Goal: Task Accomplishment & Management: Use online tool/utility

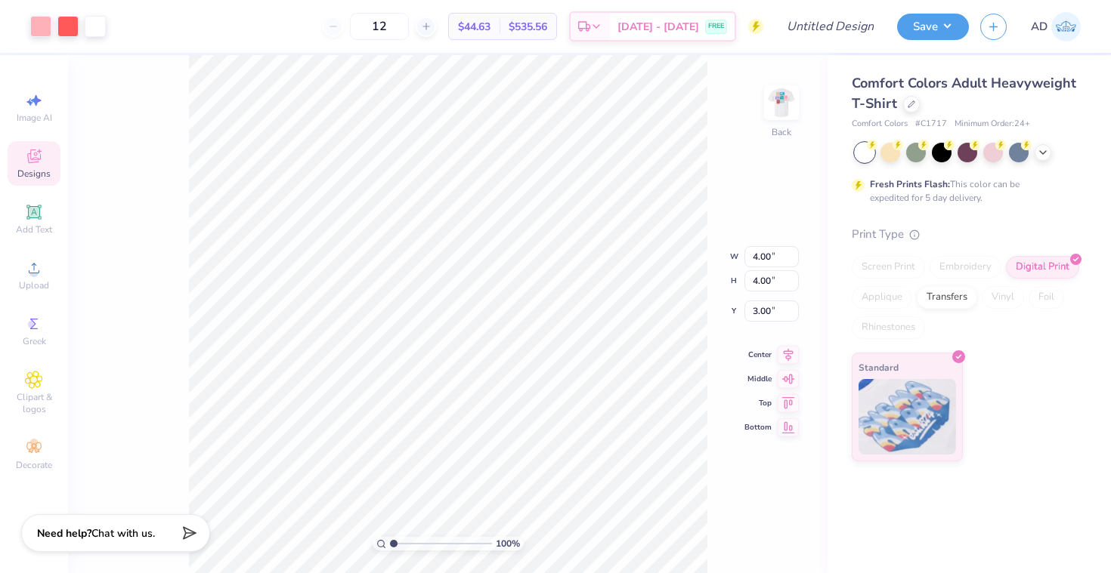
type input "1.85"
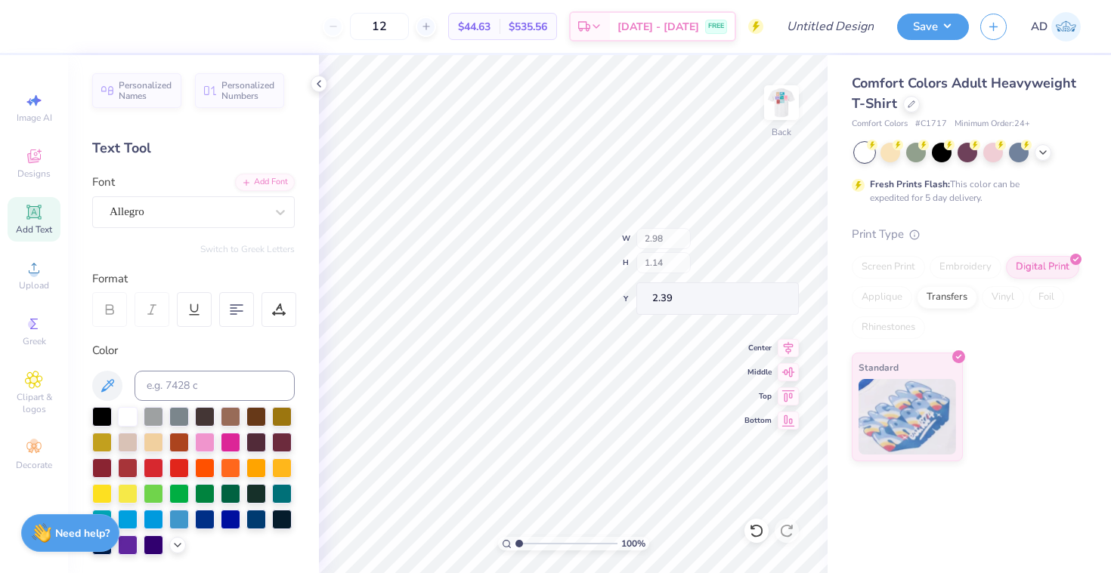
type input "2.15"
type input "0.75"
type input "3.63"
click at [44, 225] on span "Add Text" at bounding box center [34, 230] width 36 height 12
type input "5.59"
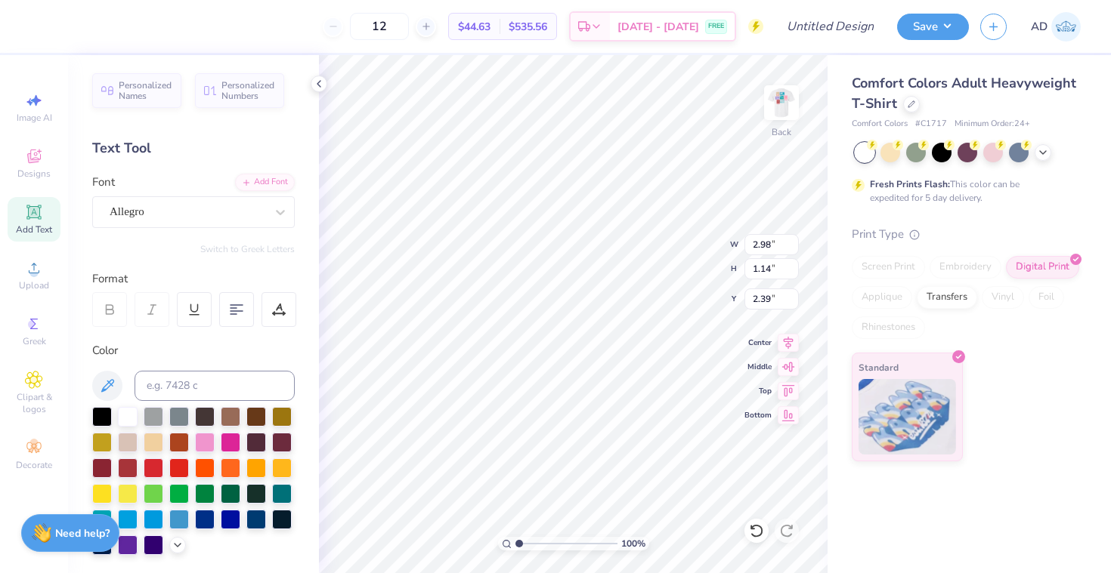
type input "1.62"
type input "11.69"
type input "2.98"
type input "1.14"
type input "2.39"
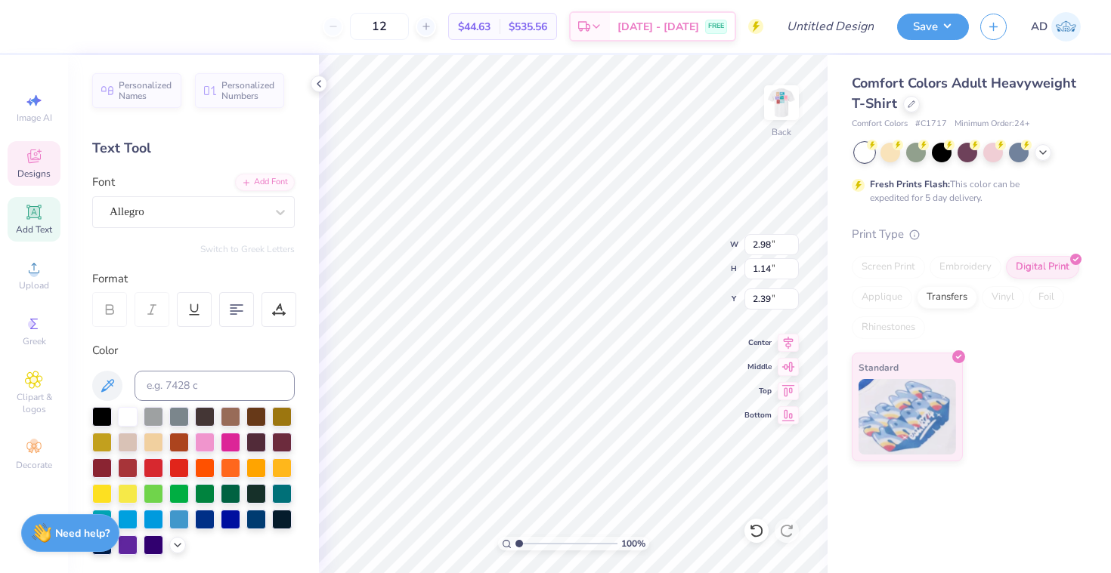
type textarea "4"
type textarea "ucsb"
type input "3.35"
type input "3.42"
type input "2.14"
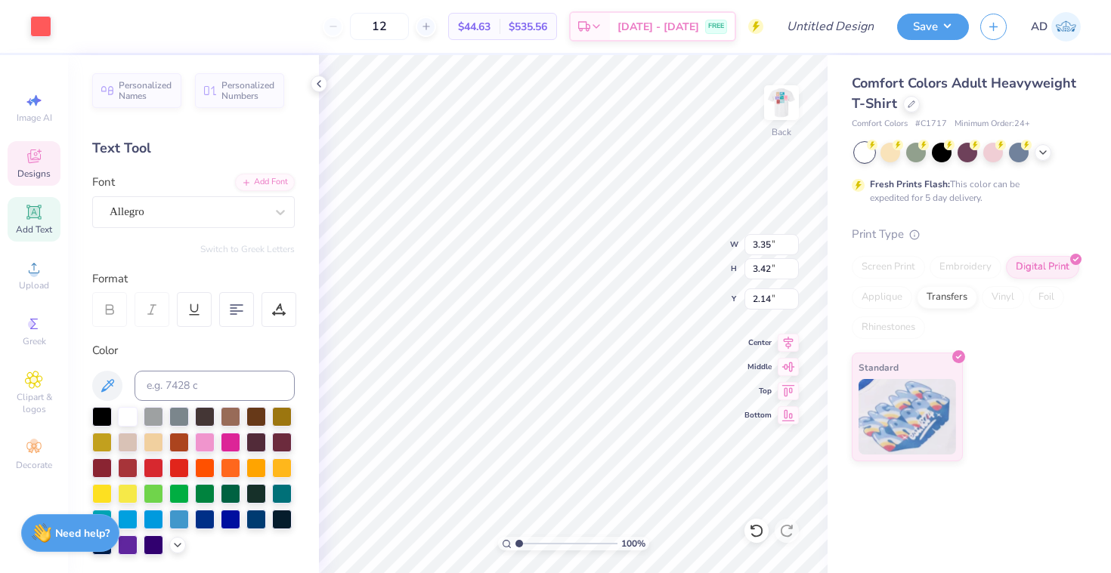
type input "2.15"
type input "0.75"
type input "3.63"
type input "3.53"
type input "3.35"
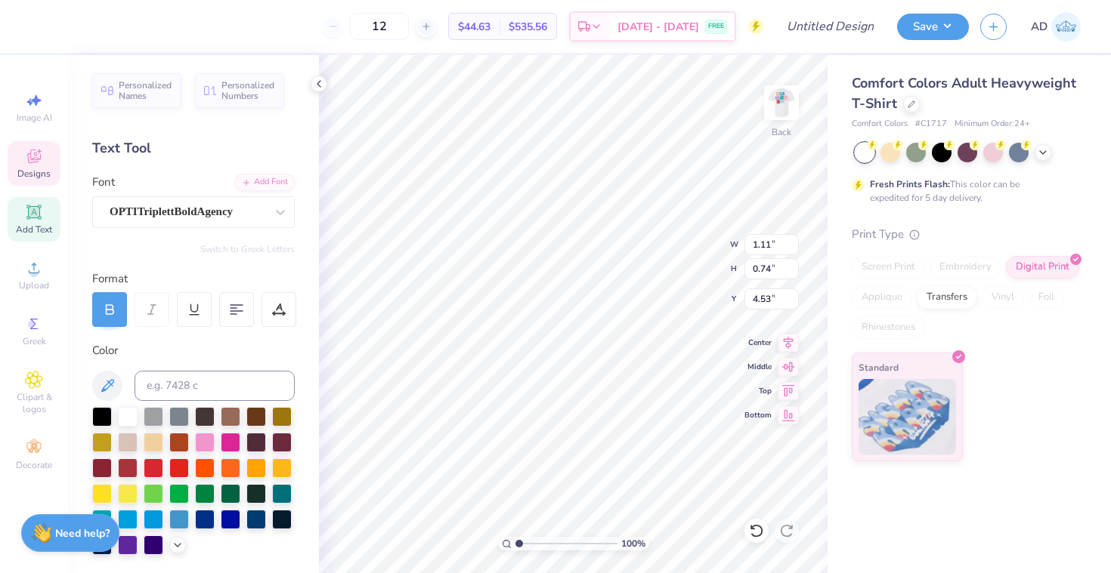
type input "3.42"
type input "2.14"
type input "1.11"
type input "0.74"
type input "3.78"
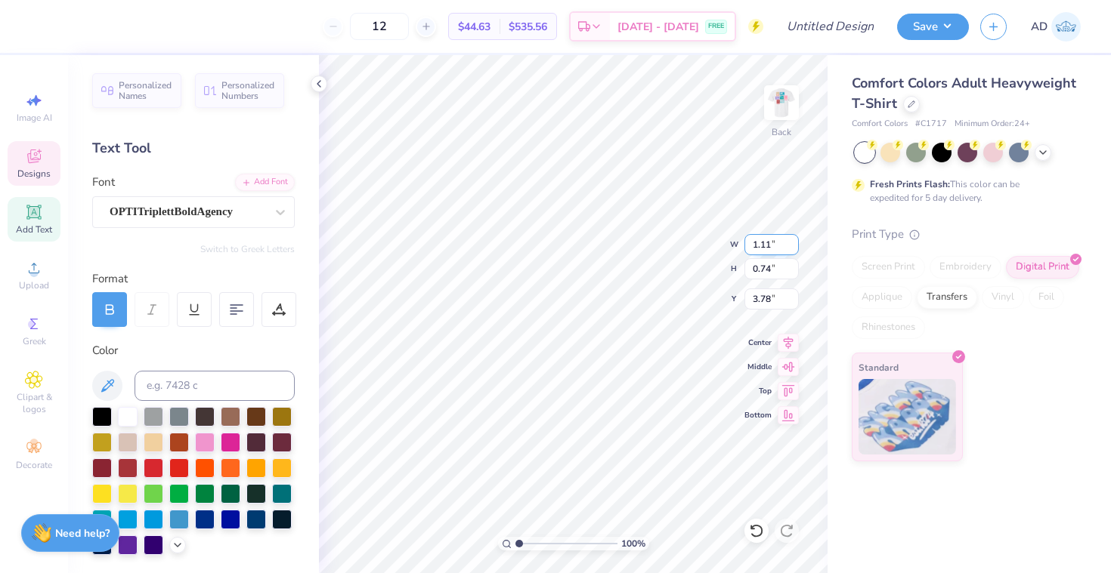
type textarea "p"
type textarea "a"
type textarea "p"
type textarea "Panhellenic"
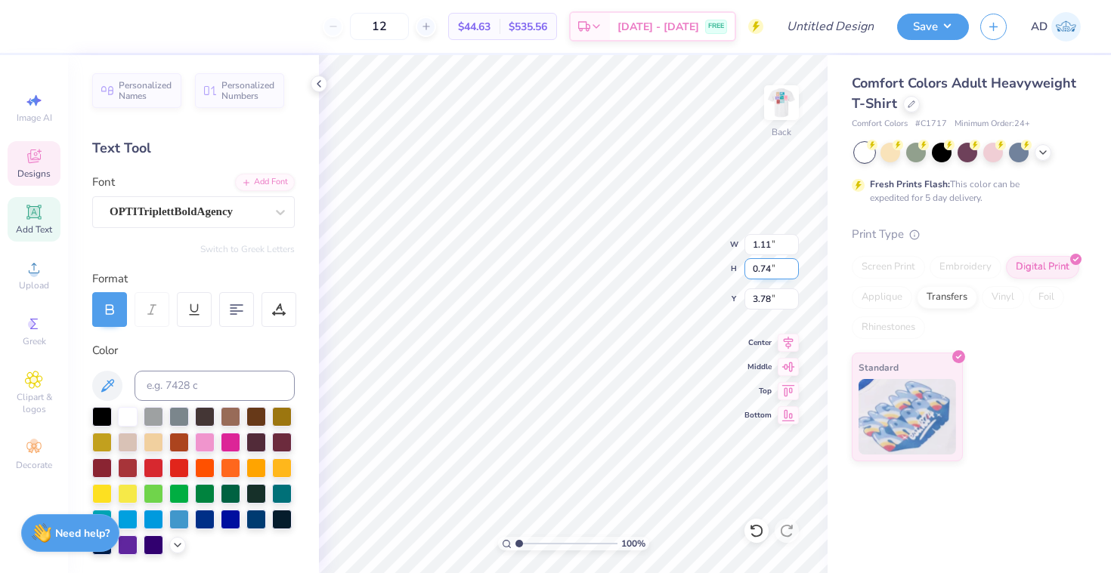
type input "4.53"
type input "4.22"
type input "4.31"
type input "5.33"
type input "4.00"
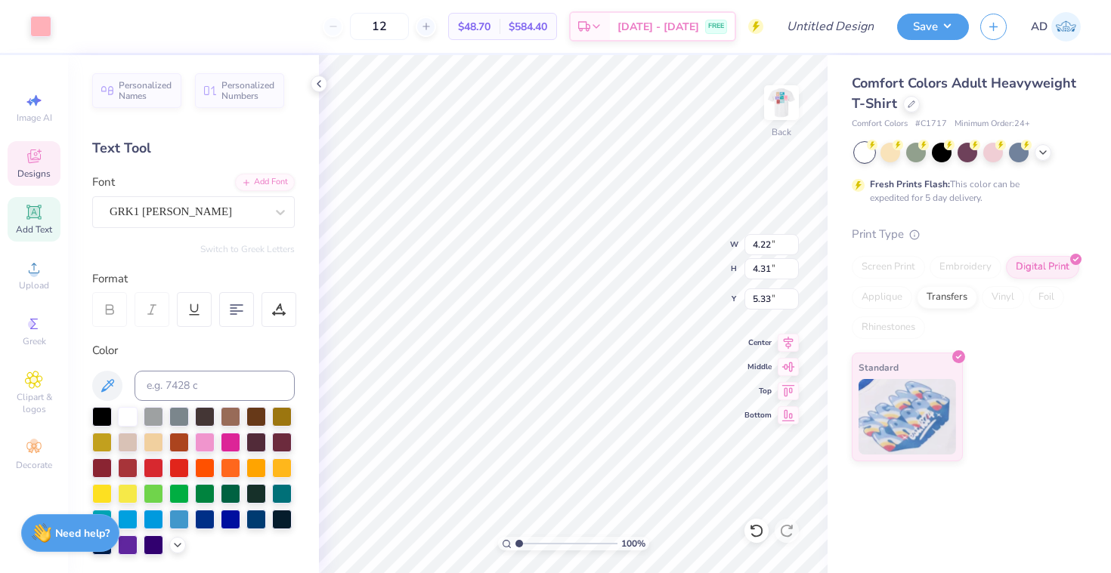
type input "4.00"
type input "6.37"
type input "2.85"
type input "1.30"
type input "5.33"
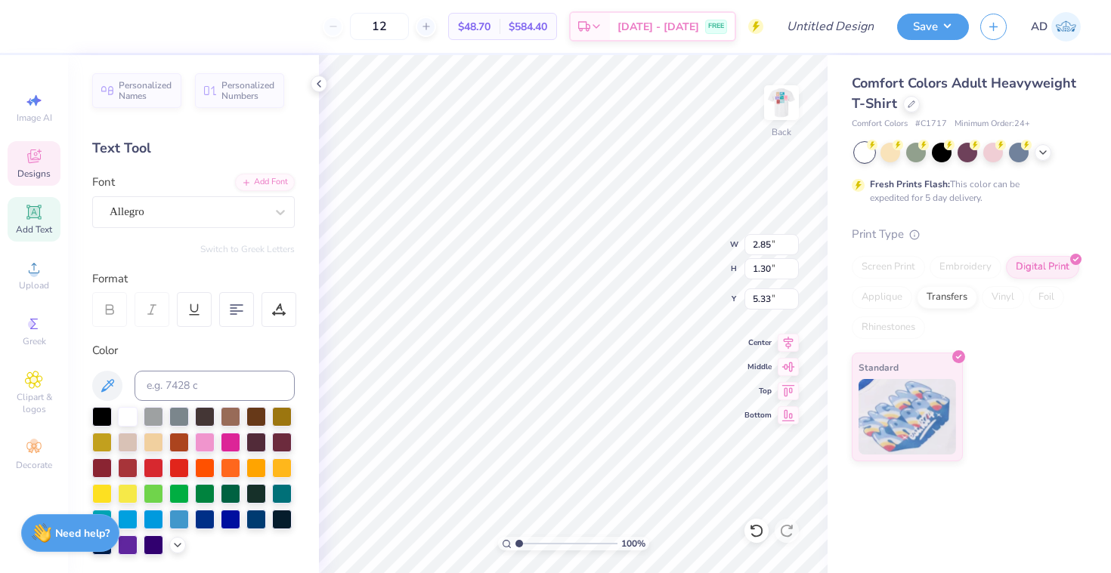
type input "5.41"
type input "0.74"
type input "7.63"
type input "4.22"
type input "4.31"
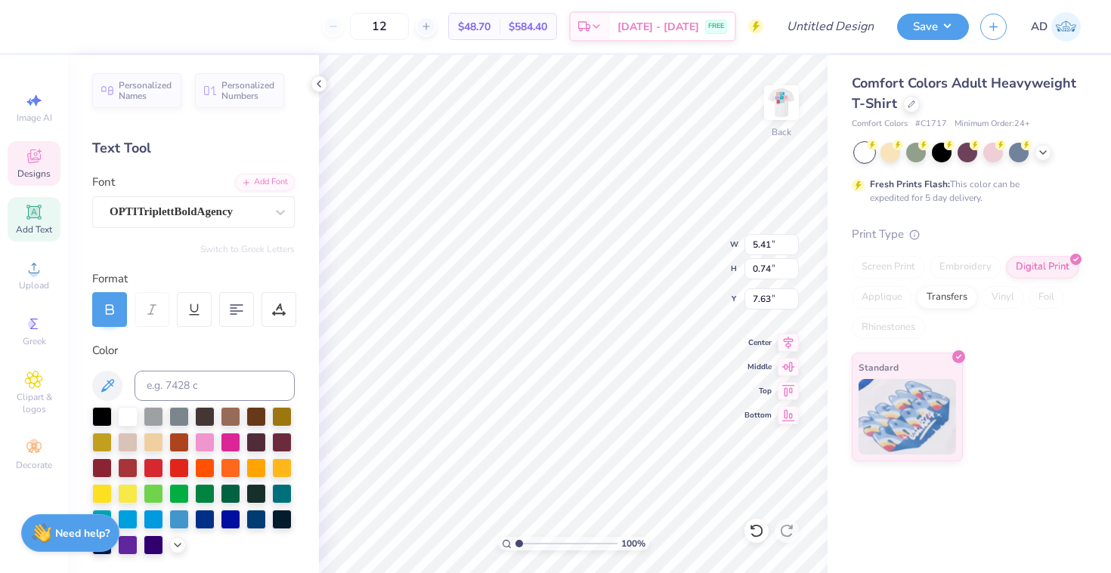
type input "5.33"
type input "5.44"
type input "5.56"
type input "4.58"
type input "5.82"
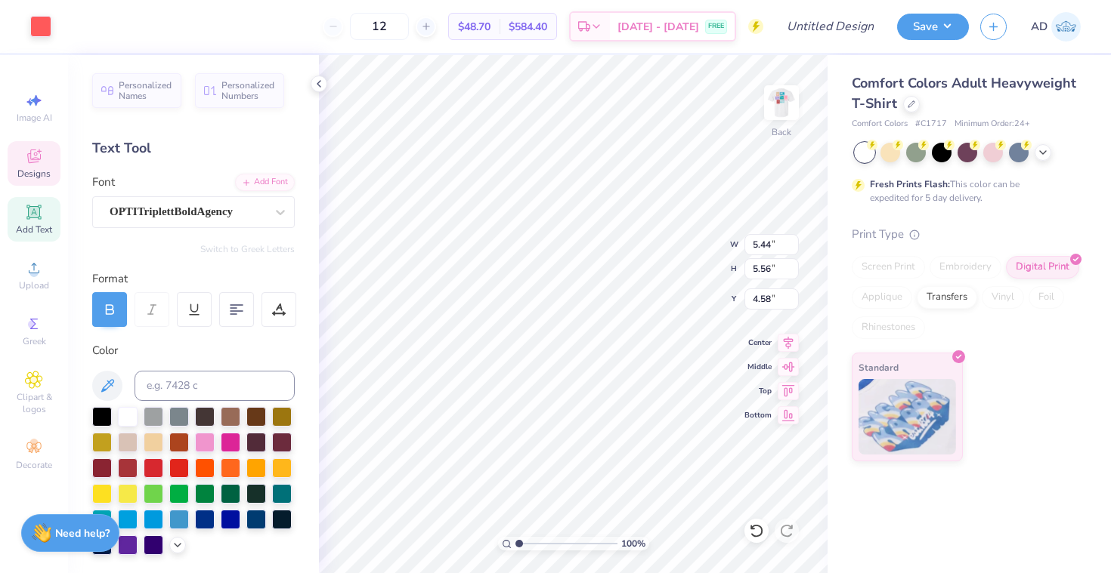
type input "5.95"
type input "4.42"
type input "4.00"
type input "13.86"
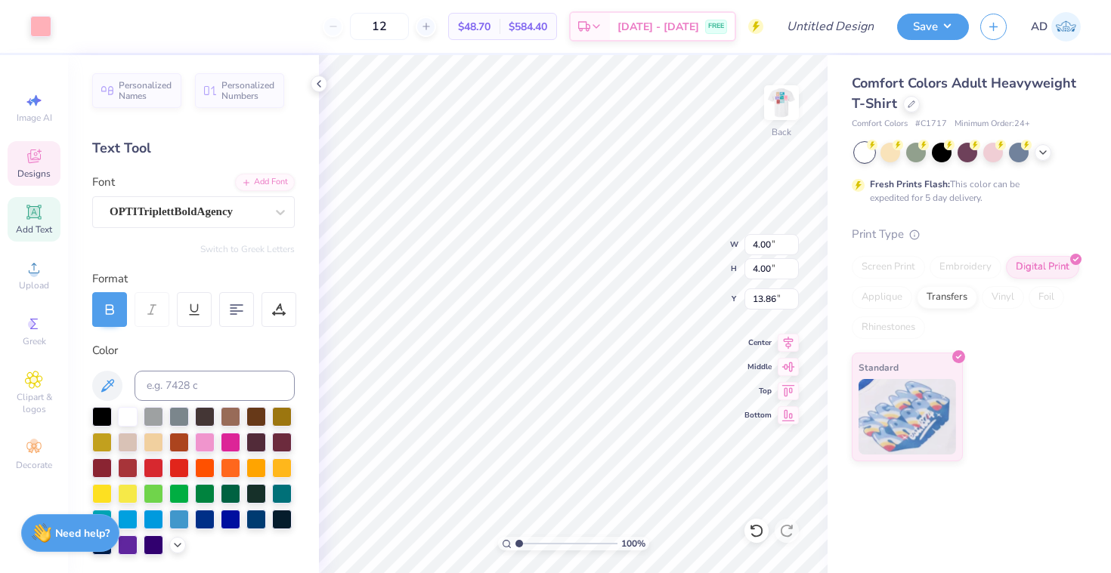
type input "5.82"
type input "5.95"
type input "4.42"
type input "4.00"
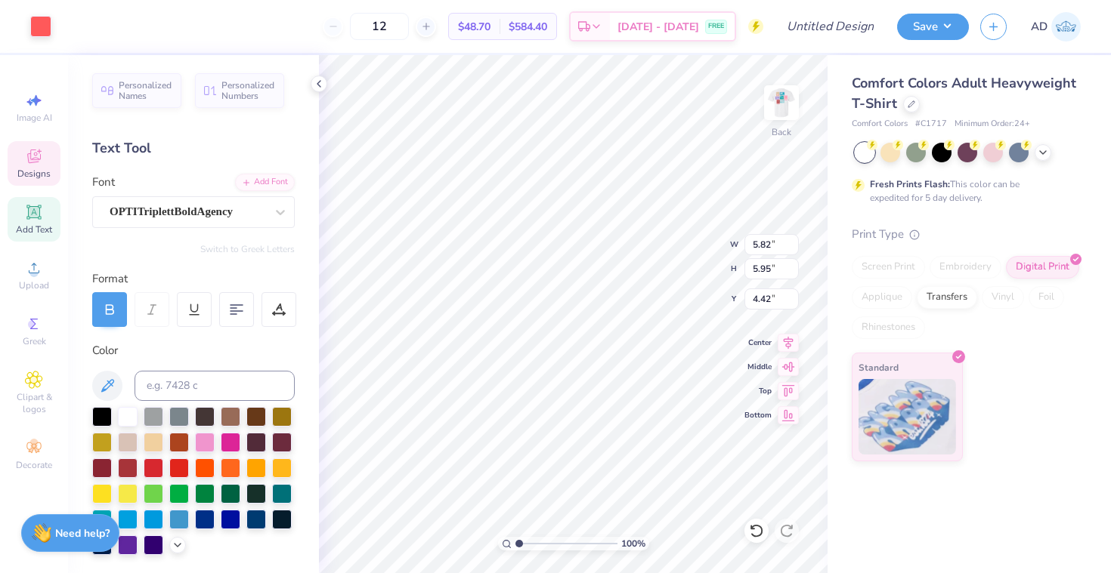
type input "13.86"
click at [774, 241] on input "4.00" at bounding box center [771, 244] width 54 height 21
type input "4"
type input "5.82"
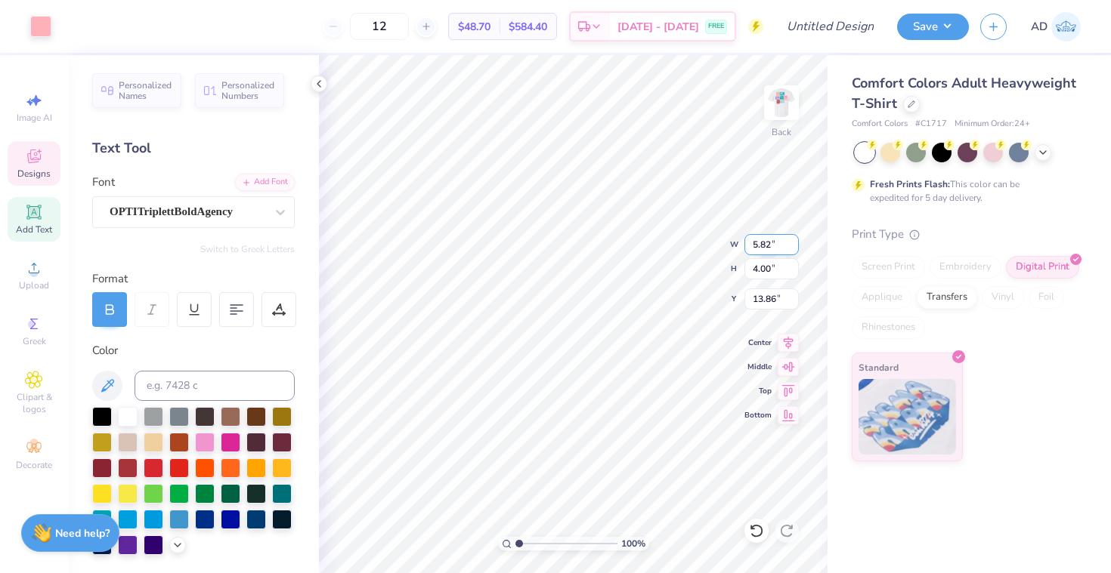
type input "12.95"
click at [771, 245] on input "5.82" at bounding box center [771, 244] width 54 height 21
type input "5"
type input "6.50"
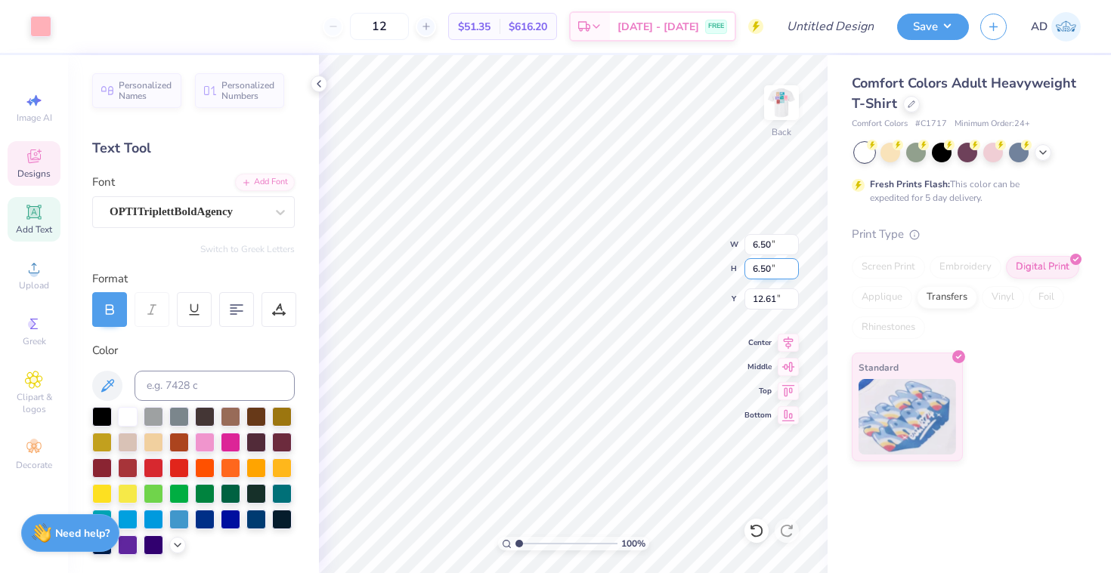
type input "4.15"
click at [790, 391] on icon at bounding box center [788, 387] width 13 height 11
type input "0.50"
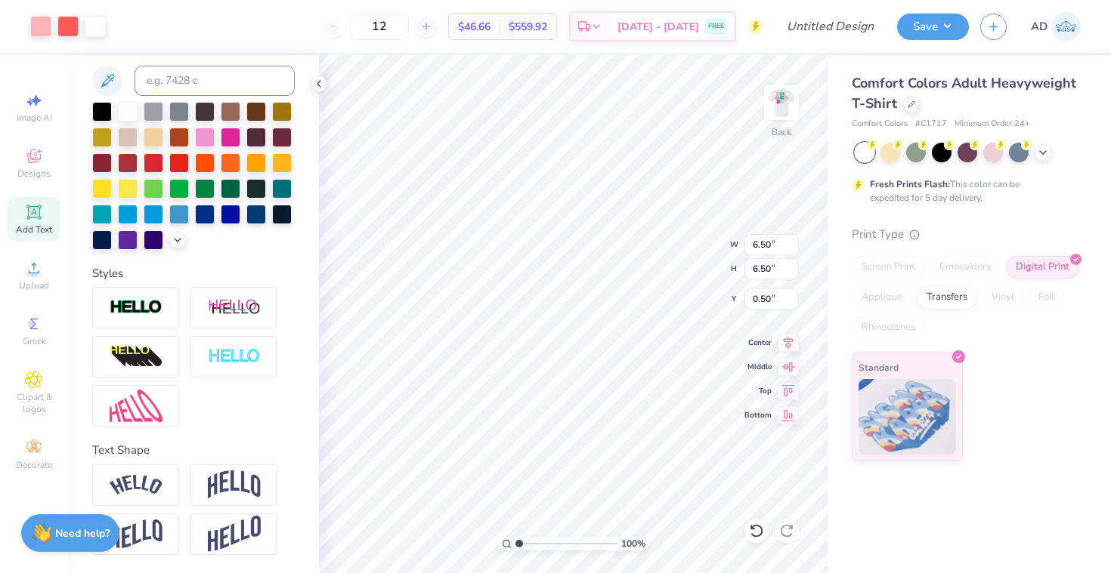
scroll to position [305, 0]
click at [774, 248] on input "6.50" at bounding box center [771, 244] width 54 height 21
type input "6"
type input "4.00"
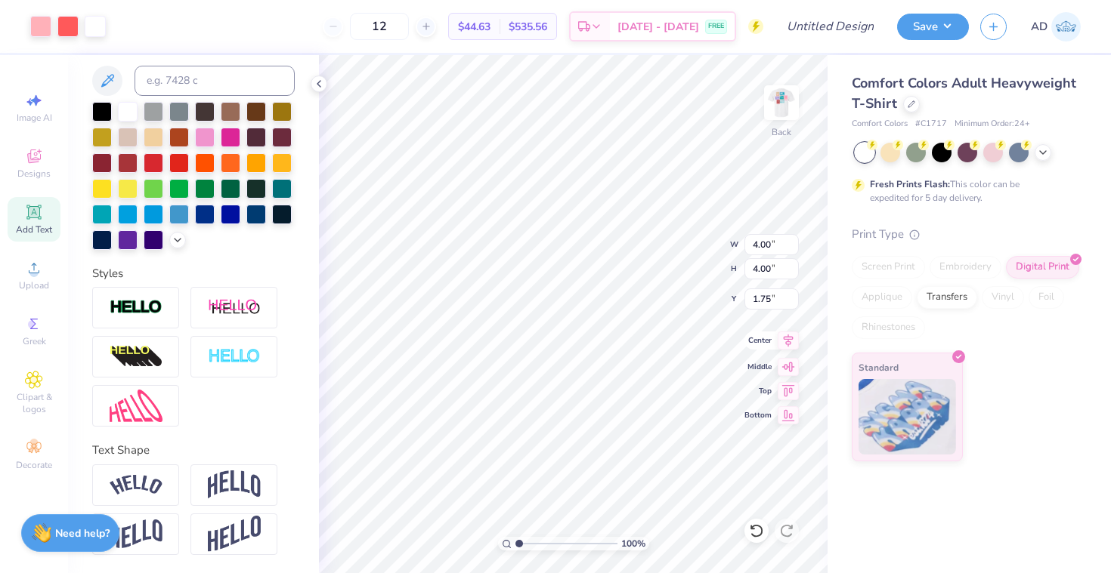
type input "1.00"
click at [782, 245] on input "4.00" at bounding box center [771, 244] width 54 height 21
type input "4"
type input "3.00"
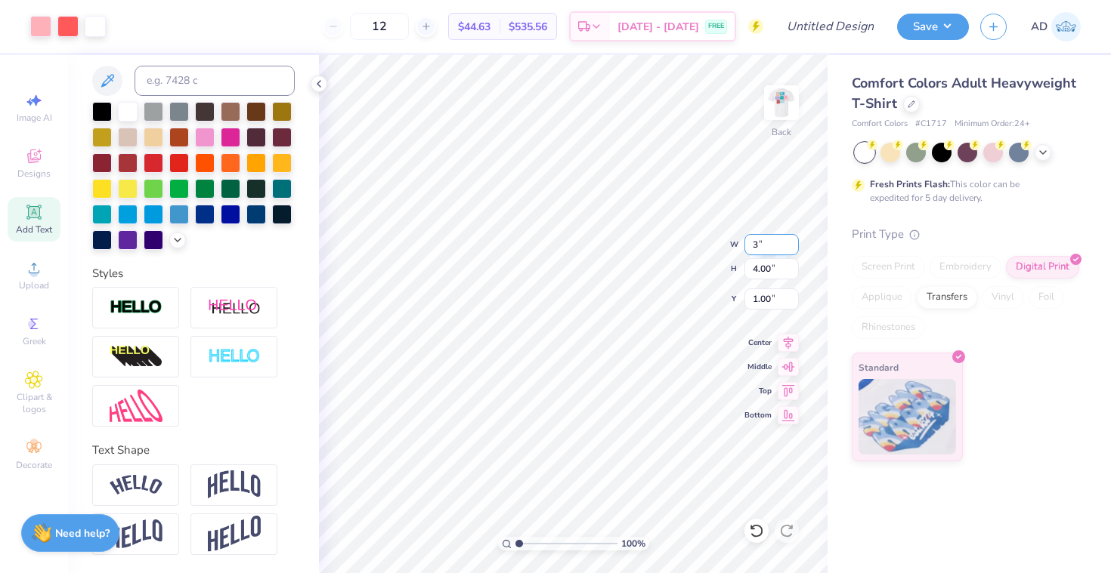
type input "1.50"
type input "3"
type input "2.00"
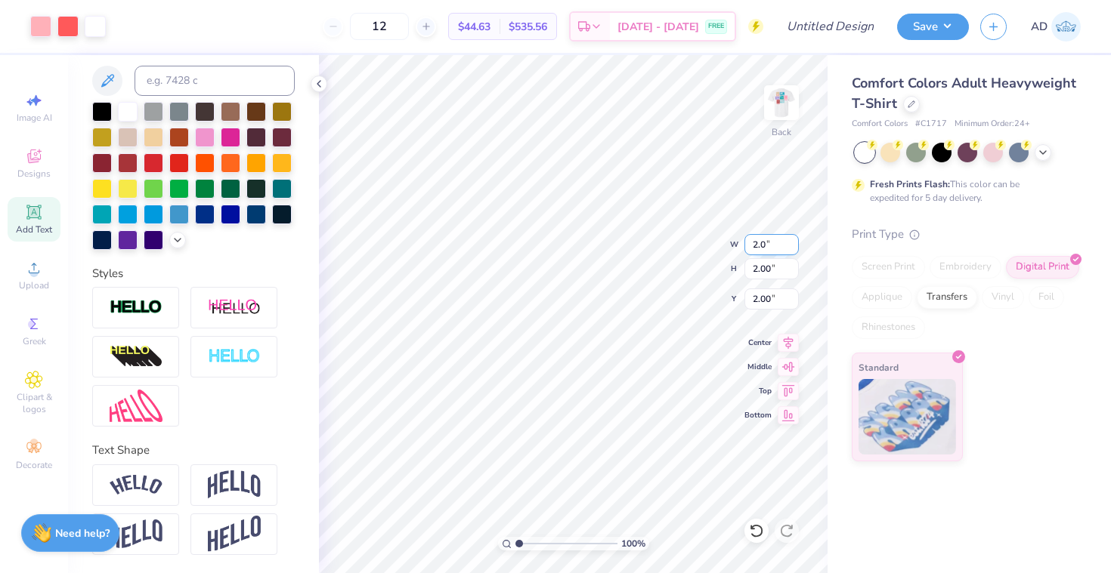
type input "2"
type input "3.00"
type input "1.50"
type input "3"
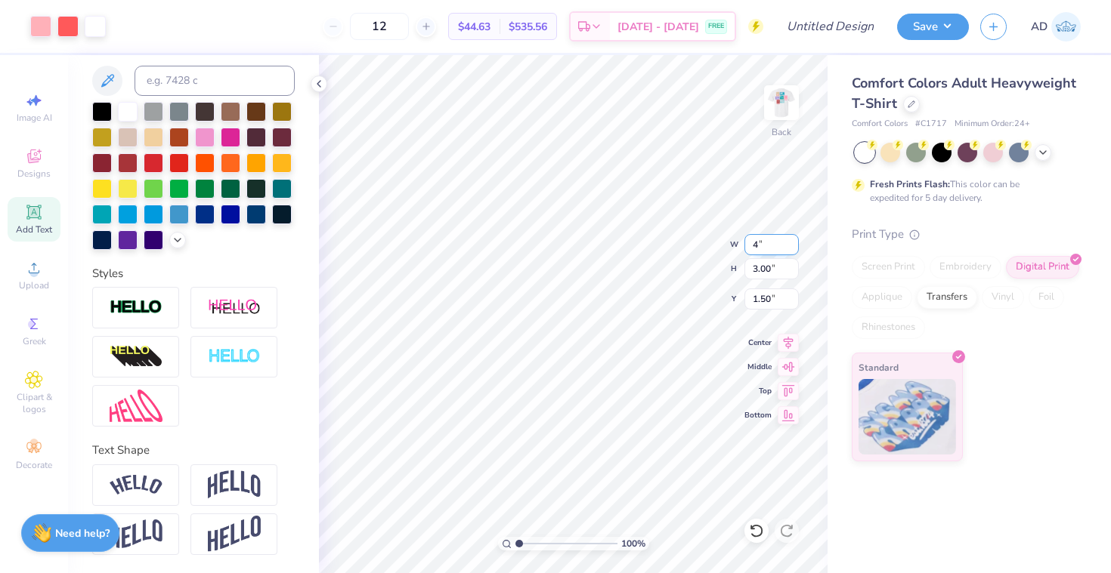
type input "4.00"
type input "1.00"
click at [774, 114] on img at bounding box center [781, 103] width 60 height 60
type textarea "KKG"
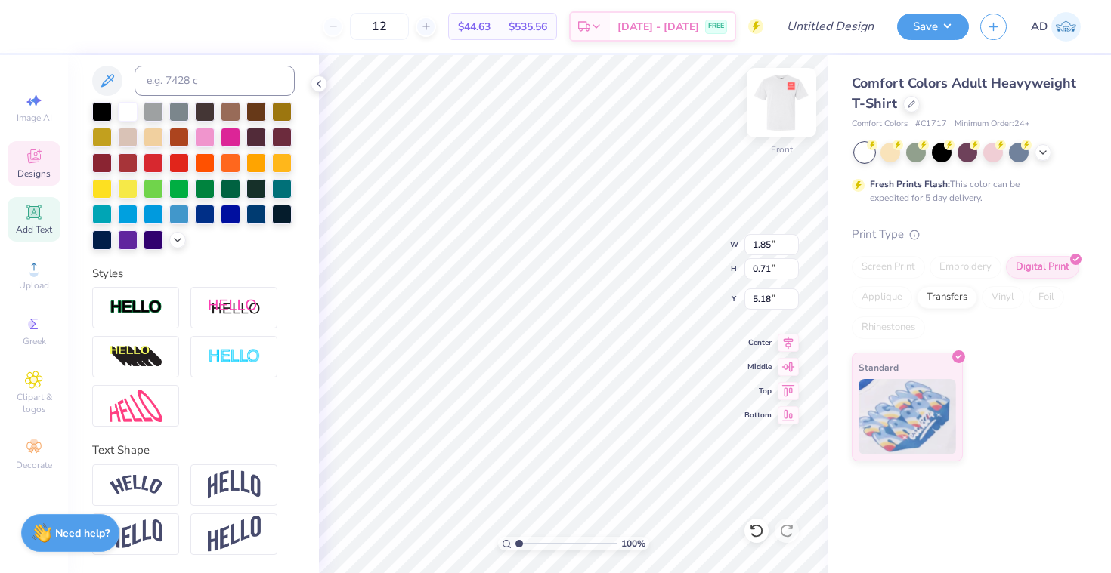
type input "2.30"
type input "0.79"
type input "3.77"
type textarea "D"
type textarea "ACO"
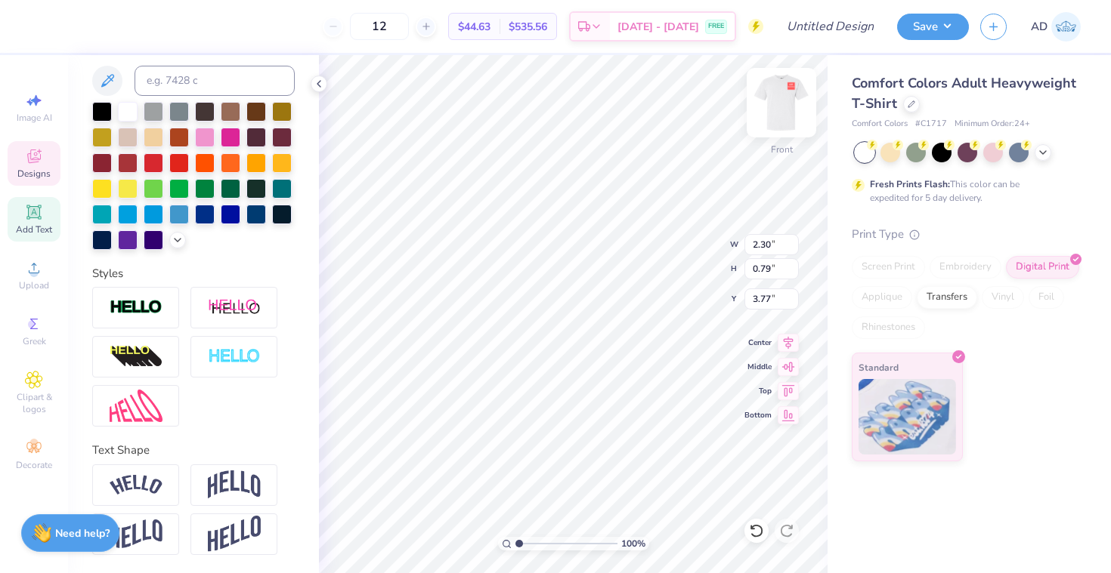
type input "3.65"
type input "2.58"
type input "7.81"
type input "1.84"
type input "0.63"
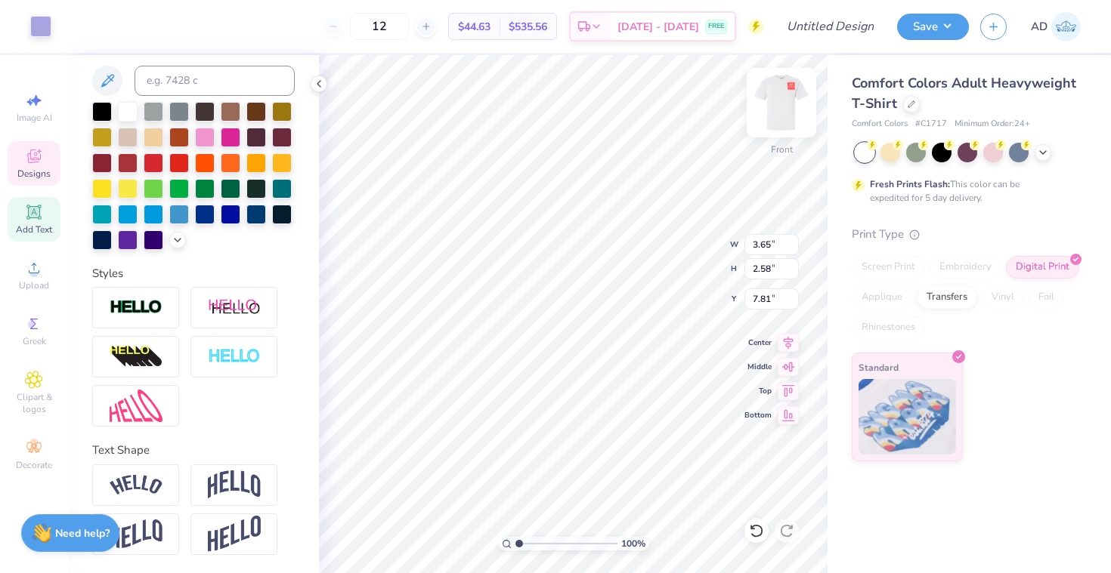
type input "9.64"
type textarea "adpi"
type input "1.55"
type input "0.85"
type input "7.36"
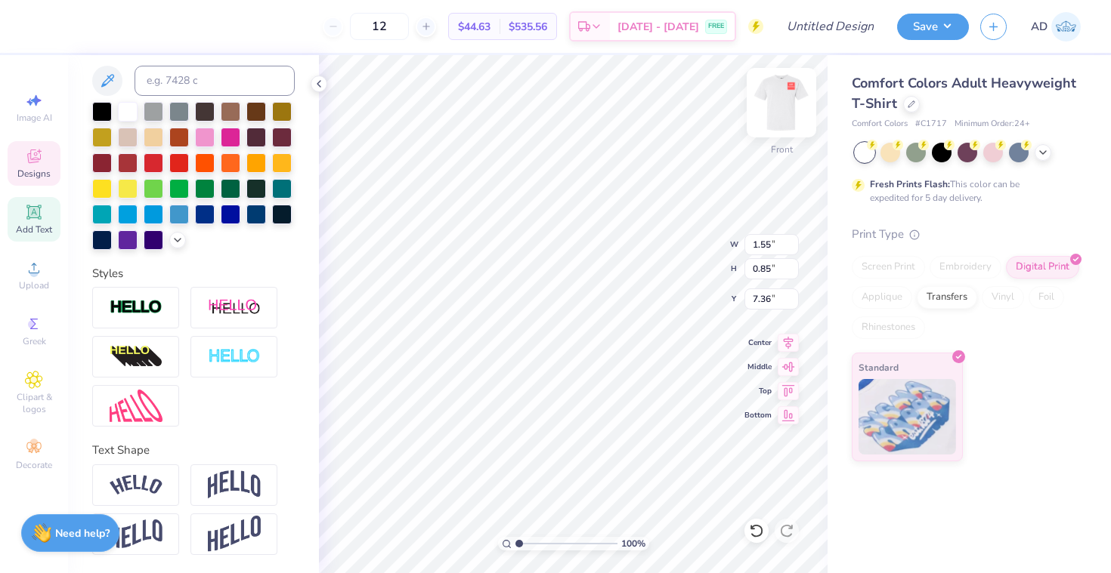
type textarea "dg"
type input "1.99"
type input "0.71"
type input "5.18"
type input "1.64"
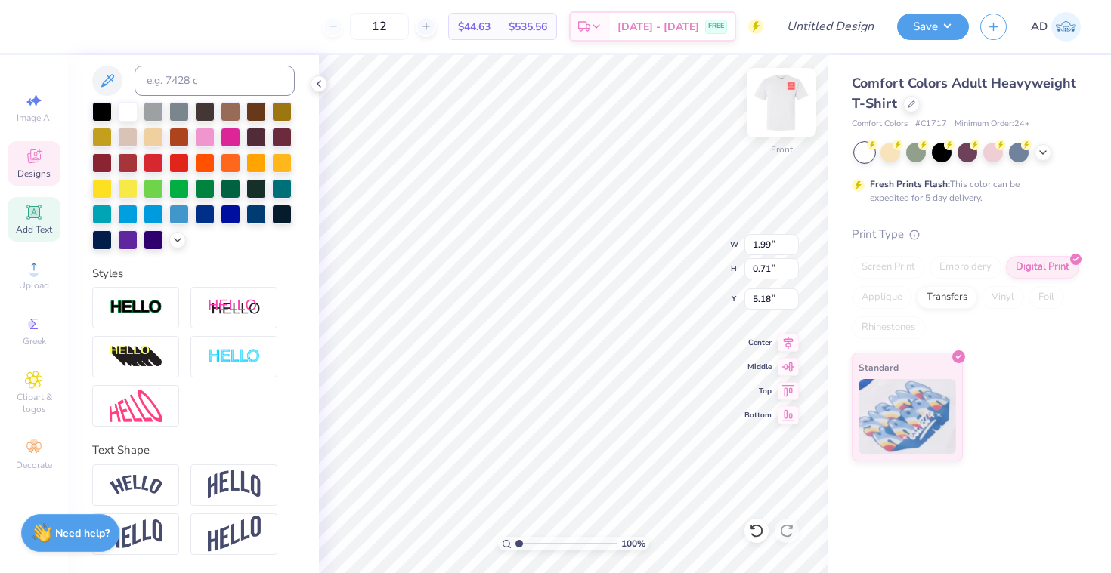
type input "0.87"
type input "7.35"
type textarea "d"
type textarea "DG"
type input "2.73"
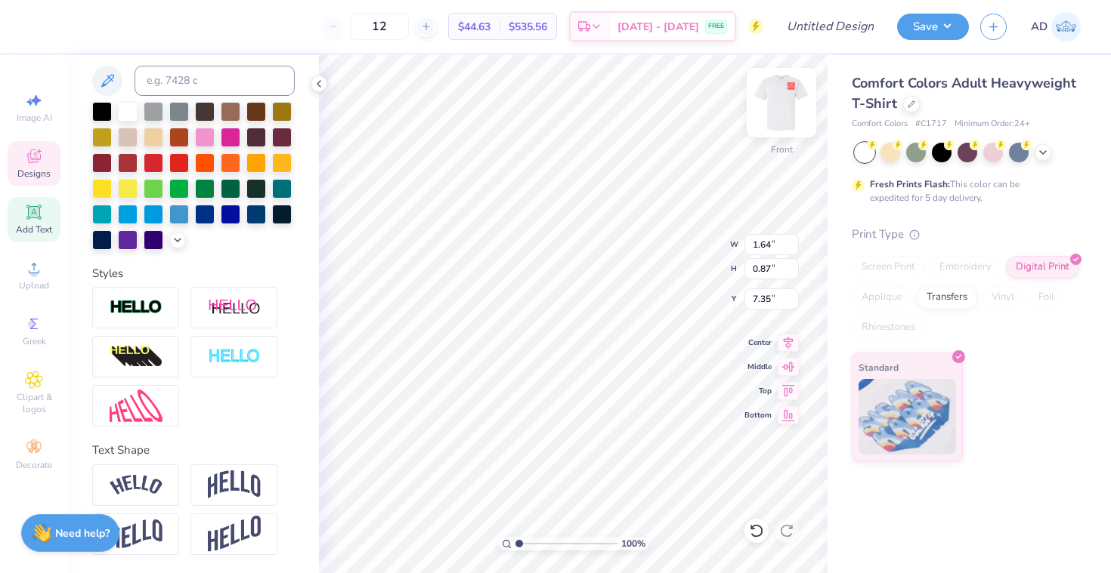
type input "3.75"
type input "3.28"
type input "2.35"
type input "0.80"
type input "3.76"
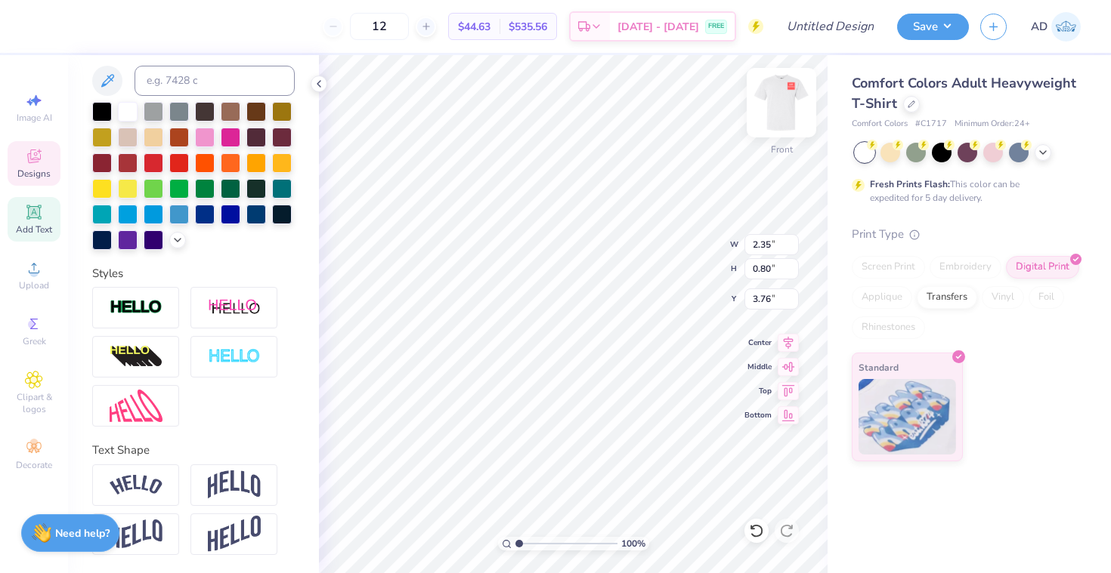
type textarea "a"
type textarea "ACO"
type input "2.91"
type input "2.06"
type input "7.93"
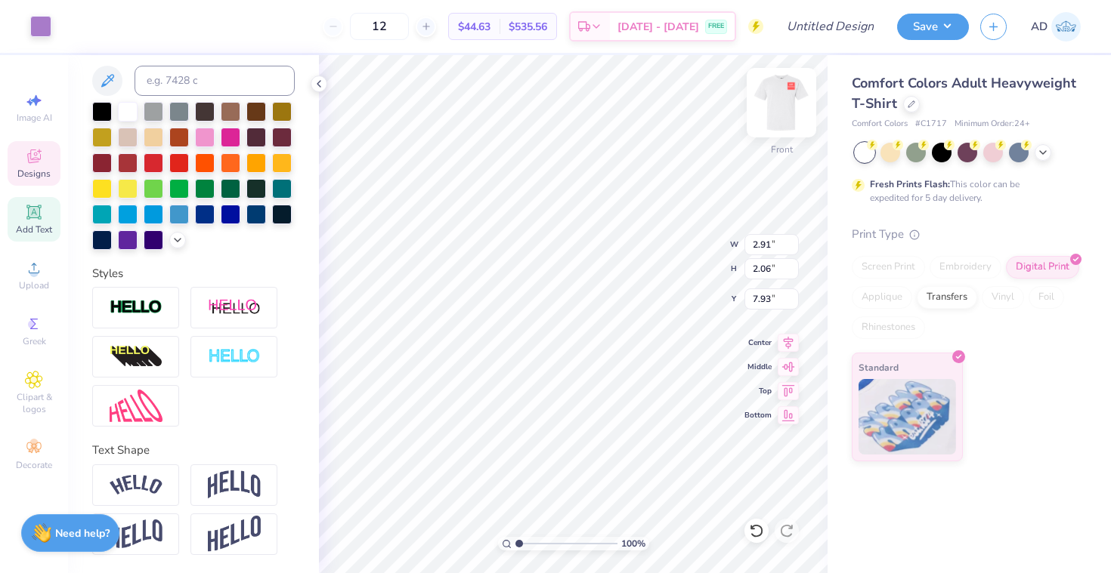
type input "2.03"
type input "0.63"
type input "9.64"
type textarea "a"
type textarea "ADP"
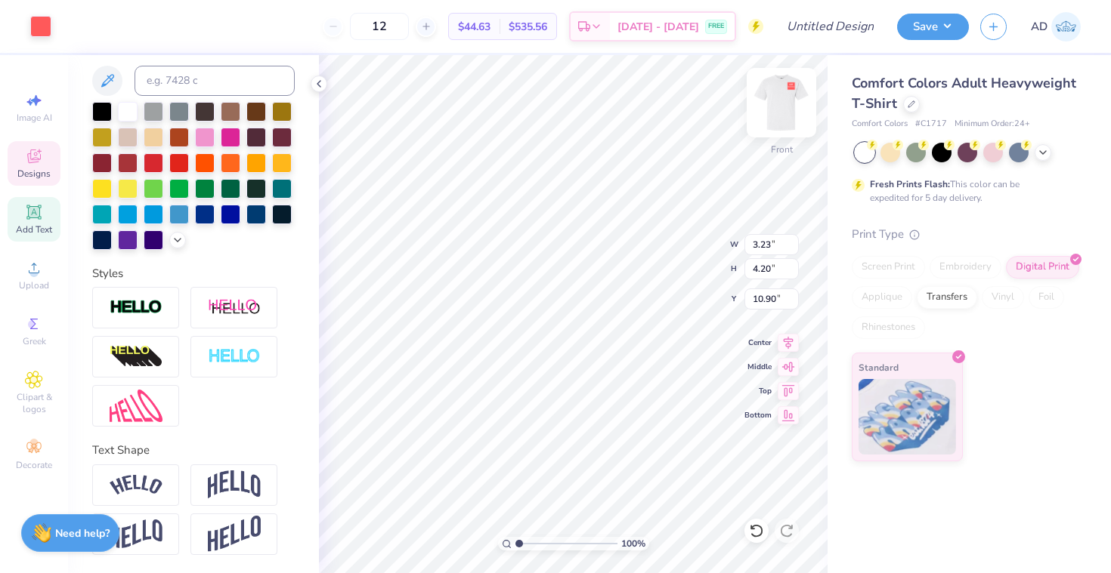
type input "2.18"
type input "0.73"
type input "13.84"
type textarea "k"
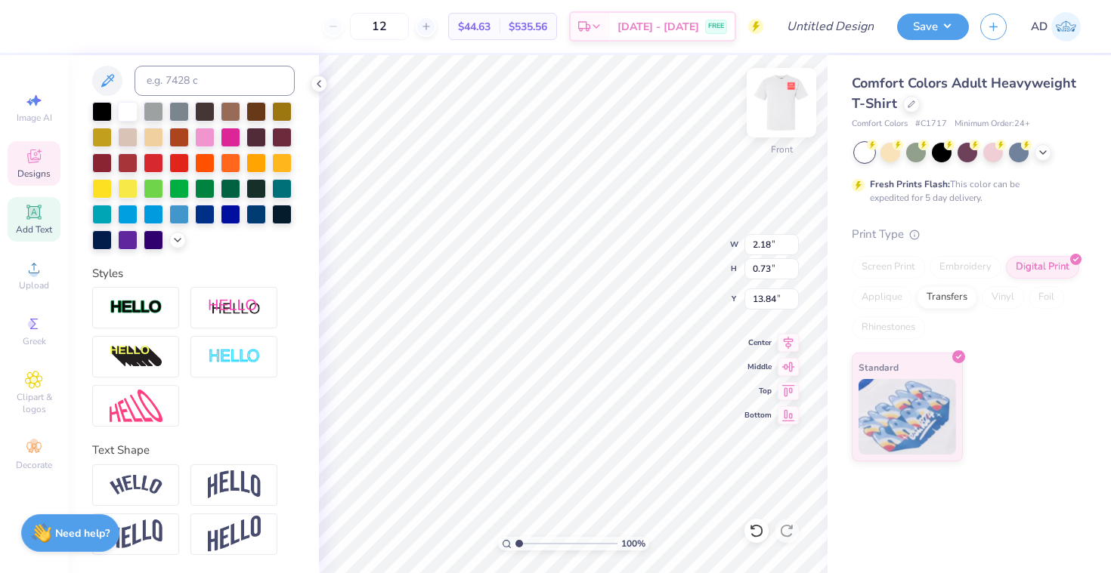
type textarea "KA"
type input "1.52"
type input "0.64"
type input "12.91"
type textarea "AP"
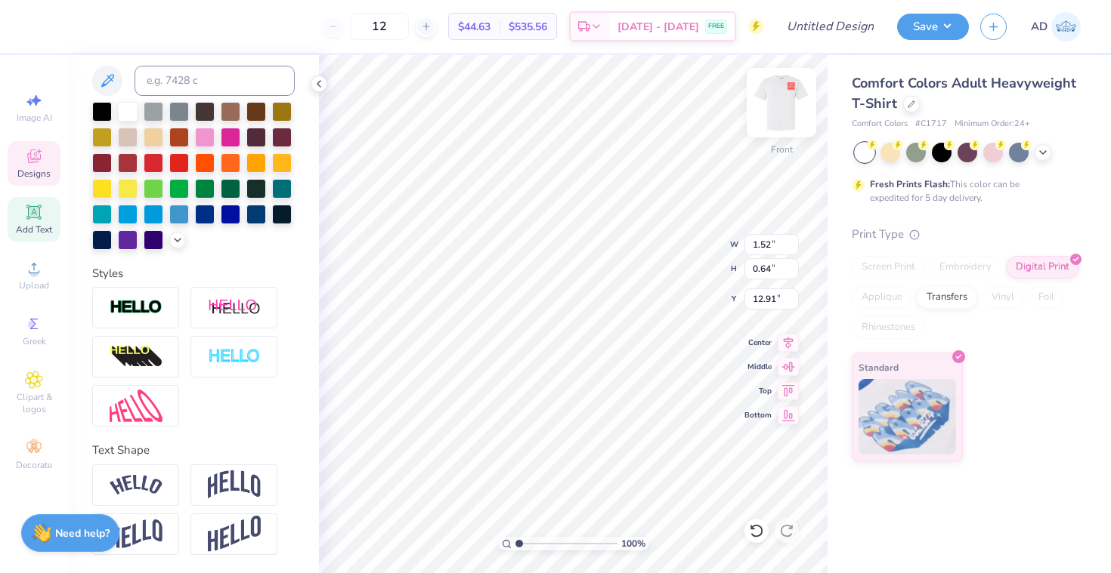
type input "1.33"
type input "0.71"
type input "13.85"
type input "1.24"
type input "0.64"
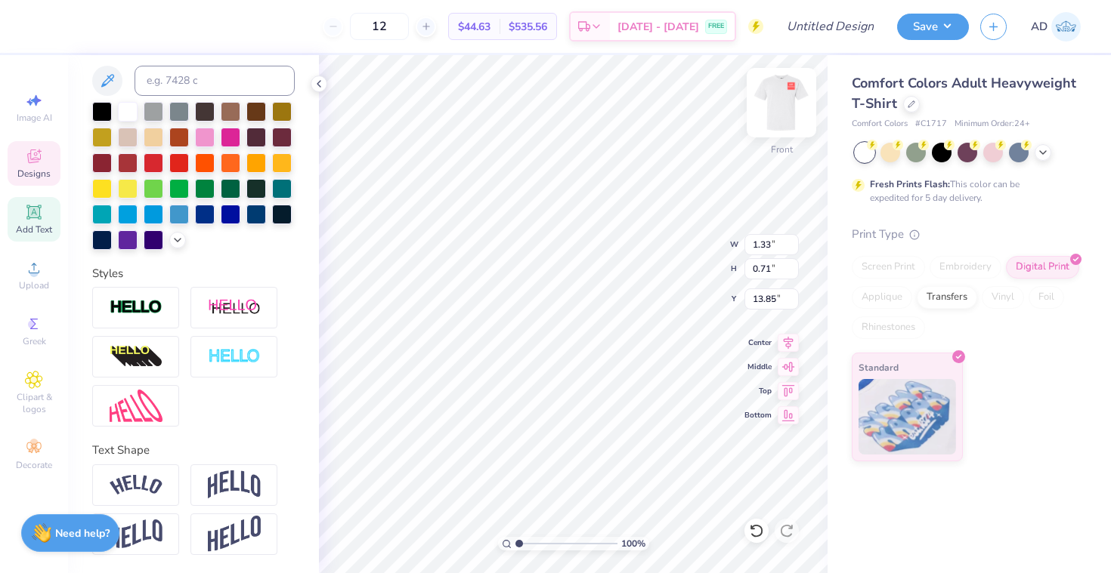
type input "12.91"
type textarea "A"
type input "1.33"
type input "0.71"
type input "13.85"
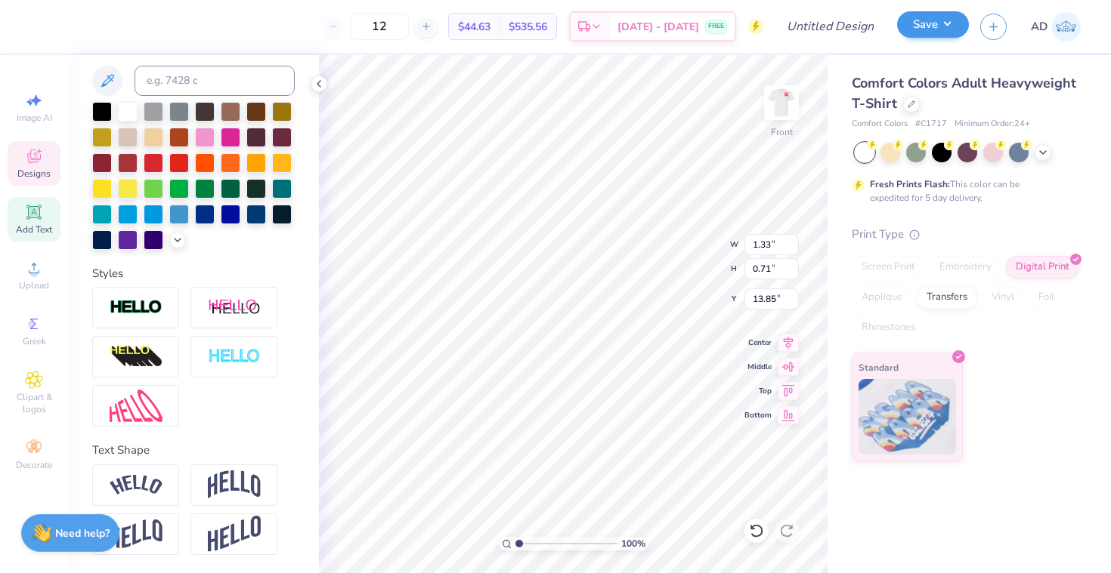
type textarea "KAQ"
type input "0.65"
type input "0.64"
type input "12.91"
type textarea "AF"
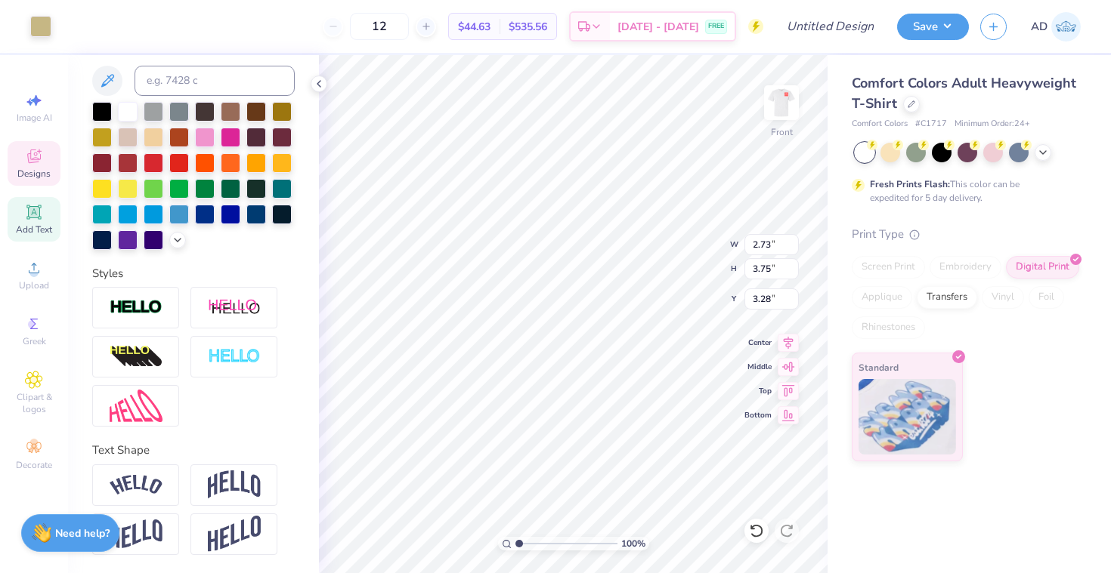
type input "2.35"
type input "0.80"
type input "3.76"
type textarea "ACW"
click at [698, 0] on div "12 $44.63 Per Item $535.56 Total Est. Delivery Sep 9 - 12 FREE" at bounding box center [413, 26] width 700 height 53
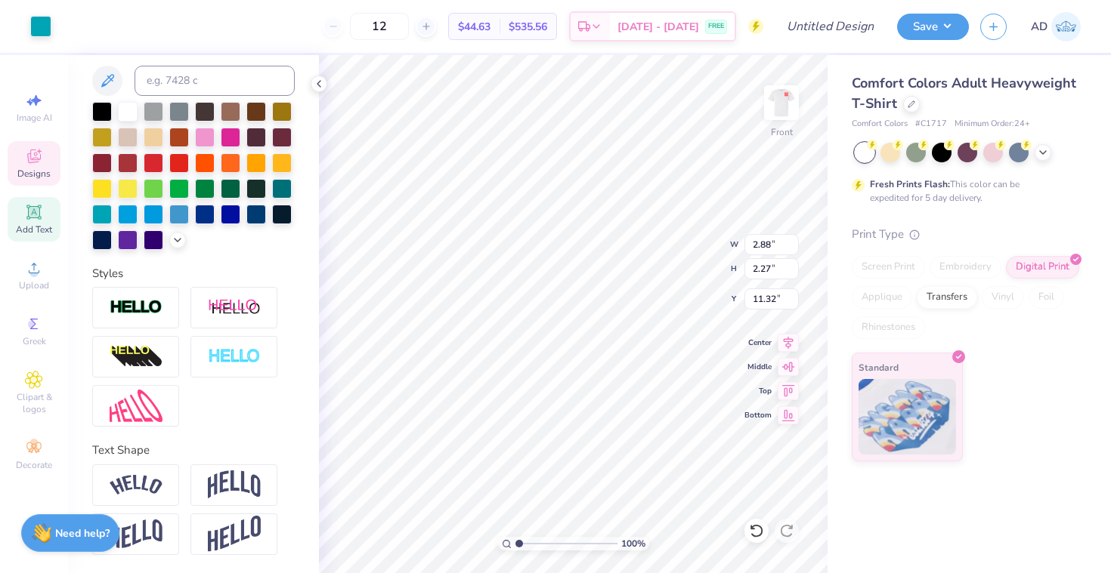
type input "3.28"
type input "4.33"
type input "3.00"
click at [148, 157] on div at bounding box center [154, 162] width 20 height 20
click at [131, 101] on div at bounding box center [128, 110] width 20 height 20
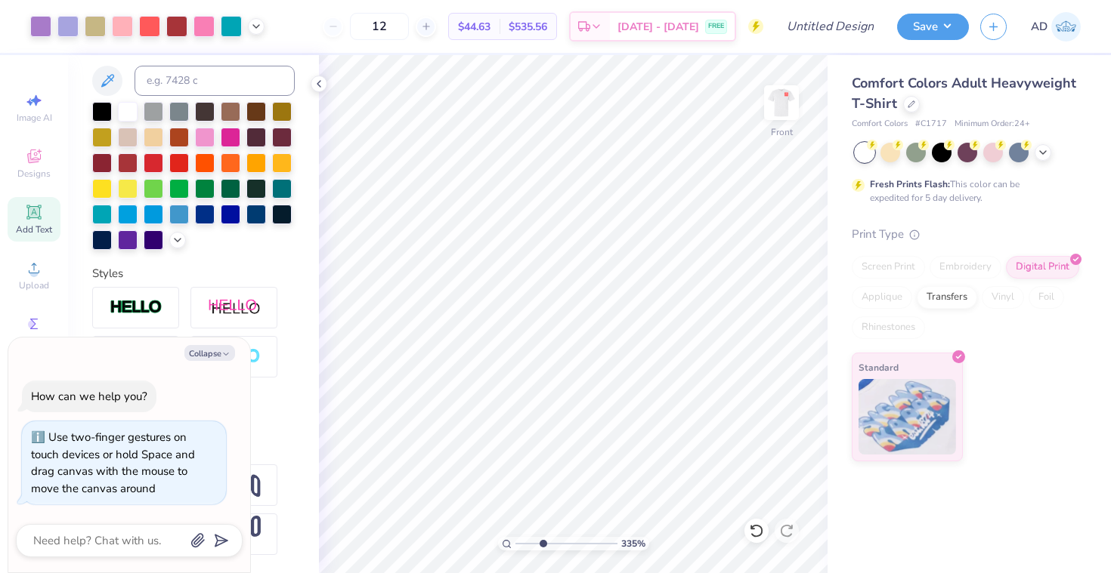
drag, startPoint x: 520, startPoint y: 544, endPoint x: 542, endPoint y: 528, distance: 27.7
click at [542, 528] on div "335 %" at bounding box center [573, 314] width 518 height 518
type input "1.34"
drag, startPoint x: 540, startPoint y: 546, endPoint x: 522, endPoint y: 539, distance: 19.1
click at [522, 539] on input "range" at bounding box center [566, 544] width 102 height 14
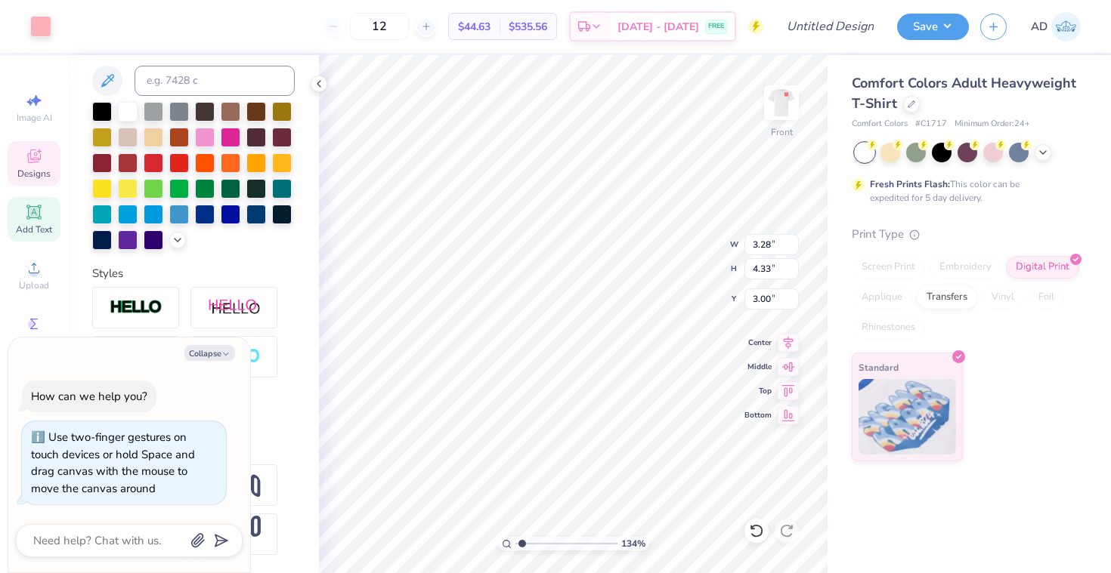
type textarea "x"
type input "1.94"
type input "1.79"
type input "4.88"
click at [146, 168] on div at bounding box center [154, 162] width 20 height 20
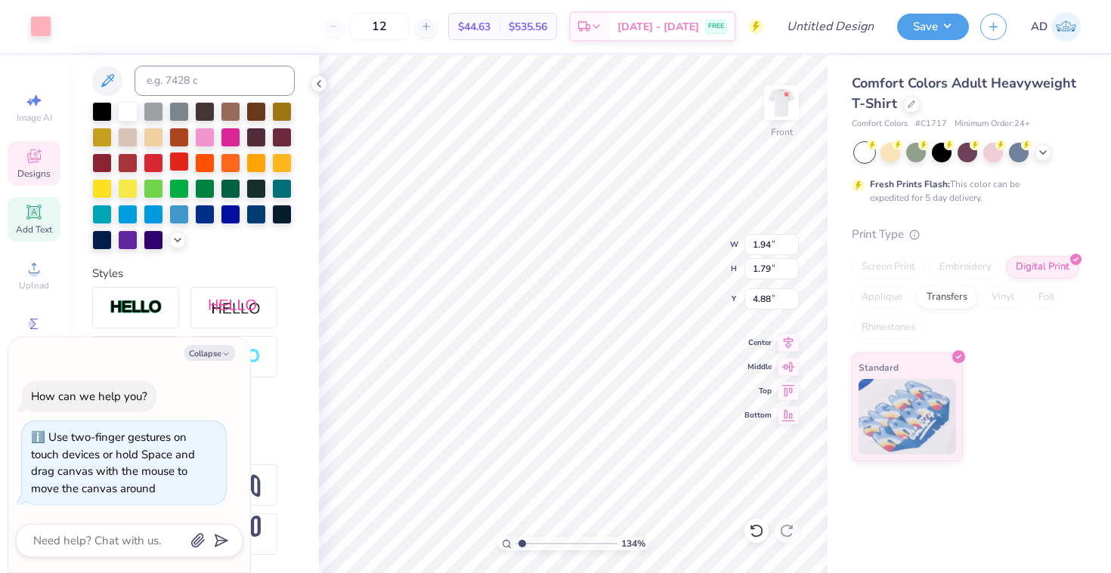
click at [170, 162] on div at bounding box center [179, 162] width 20 height 20
click at [178, 161] on div at bounding box center [179, 162] width 20 height 20
click at [128, 114] on div at bounding box center [128, 110] width 20 height 20
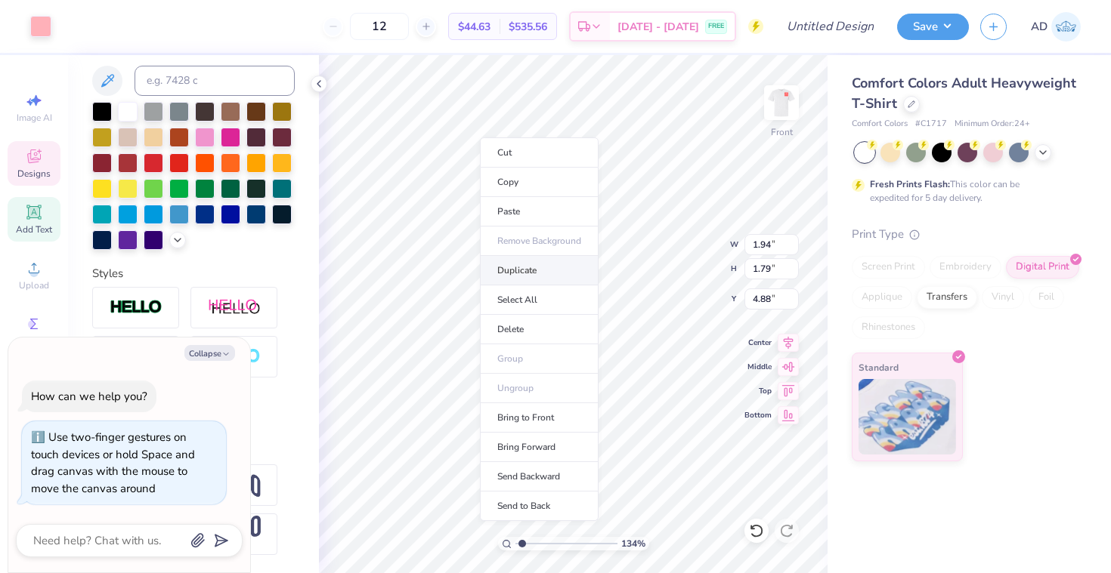
click at [576, 265] on li "Duplicate" at bounding box center [539, 270] width 119 height 29
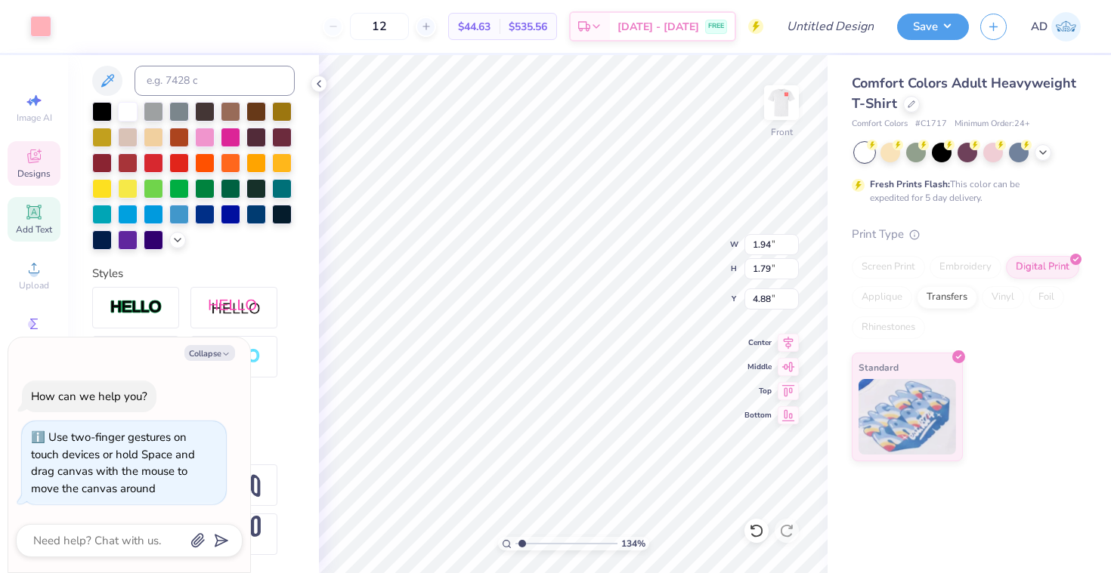
type textarea "x"
type input "5.88"
type textarea "x"
type input "19.37"
click at [154, 165] on div at bounding box center [154, 162] width 20 height 20
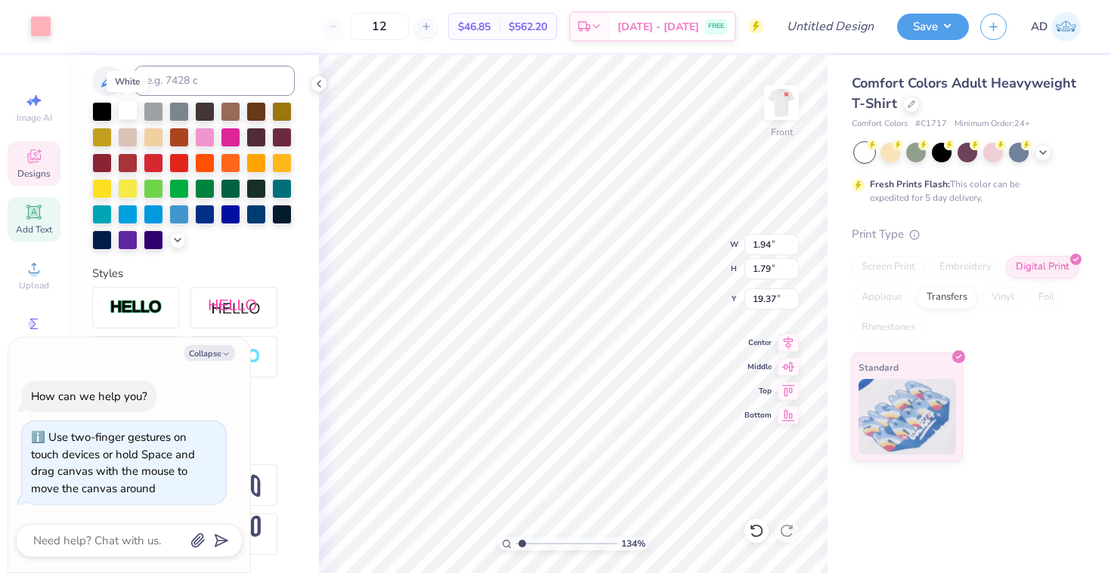
click at [125, 111] on div at bounding box center [128, 110] width 20 height 20
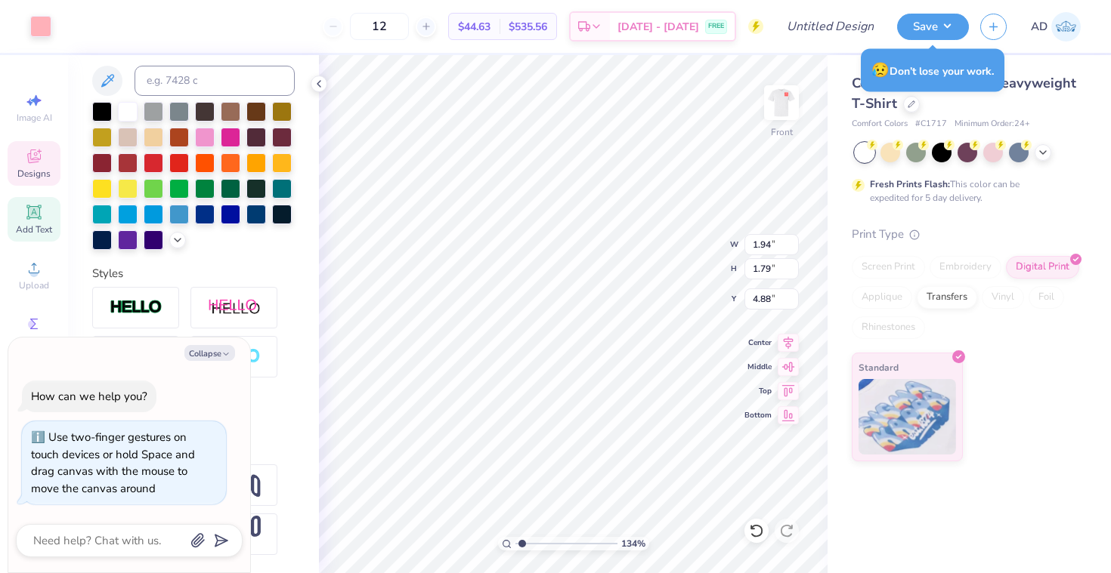
type textarea "x"
type input "2.68"
type input "4.07"
type input "6.93"
type textarea "x"
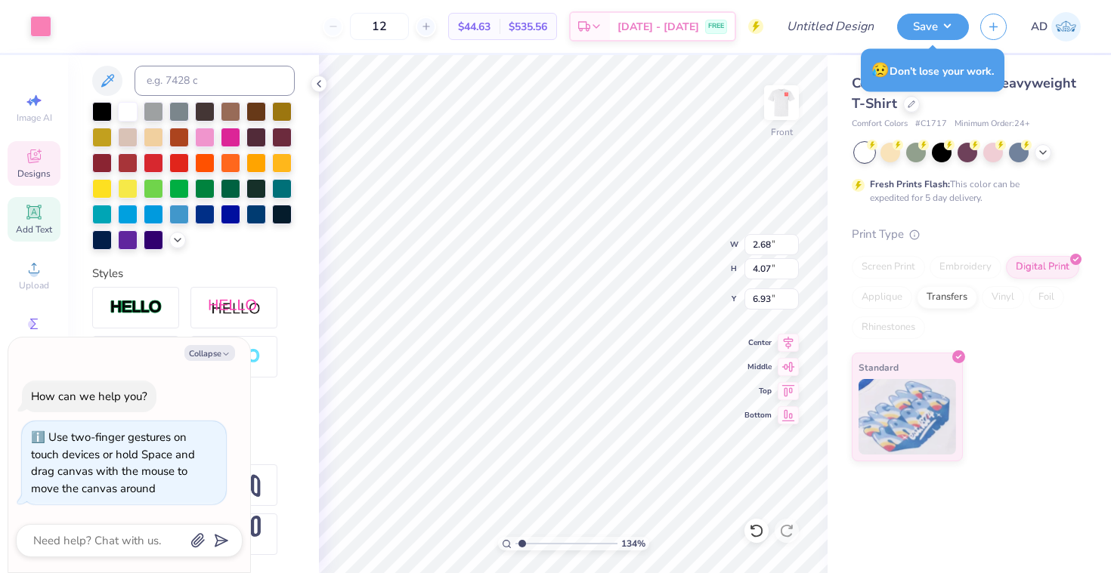
type input "1.88"
type input "2.70"
type input "7.25"
type textarea "x"
type input "15.96"
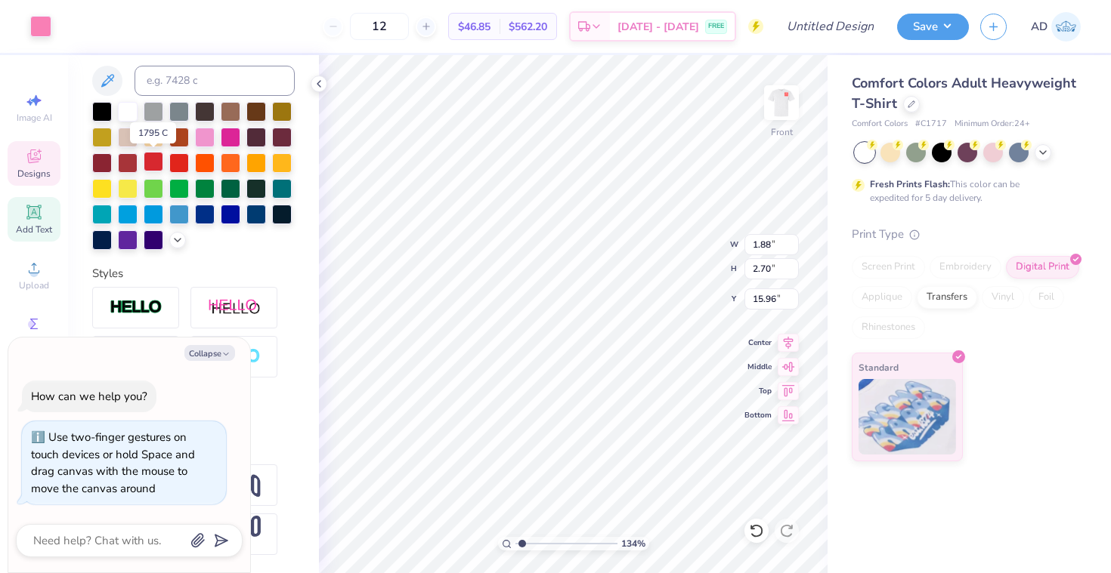
click at [152, 161] on div at bounding box center [154, 162] width 20 height 20
click at [156, 239] on div at bounding box center [154, 239] width 20 height 20
click at [128, 113] on div at bounding box center [128, 110] width 20 height 20
type textarea "x"
click at [133, 542] on textarea at bounding box center [108, 541] width 153 height 20
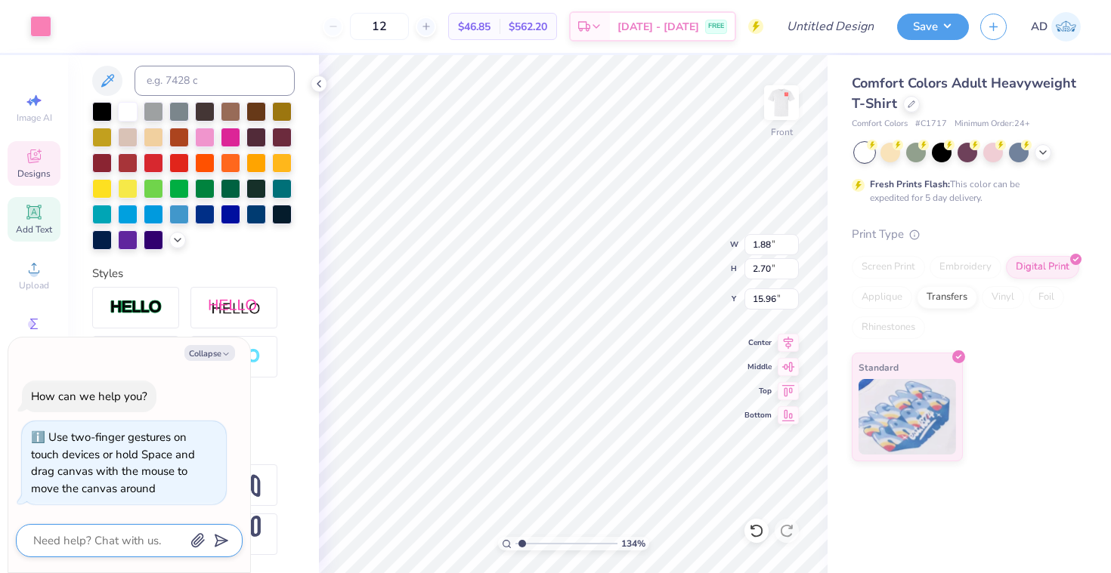
type textarea "h"
type textarea "x"
type textarea "ho"
type textarea "x"
type textarea "how"
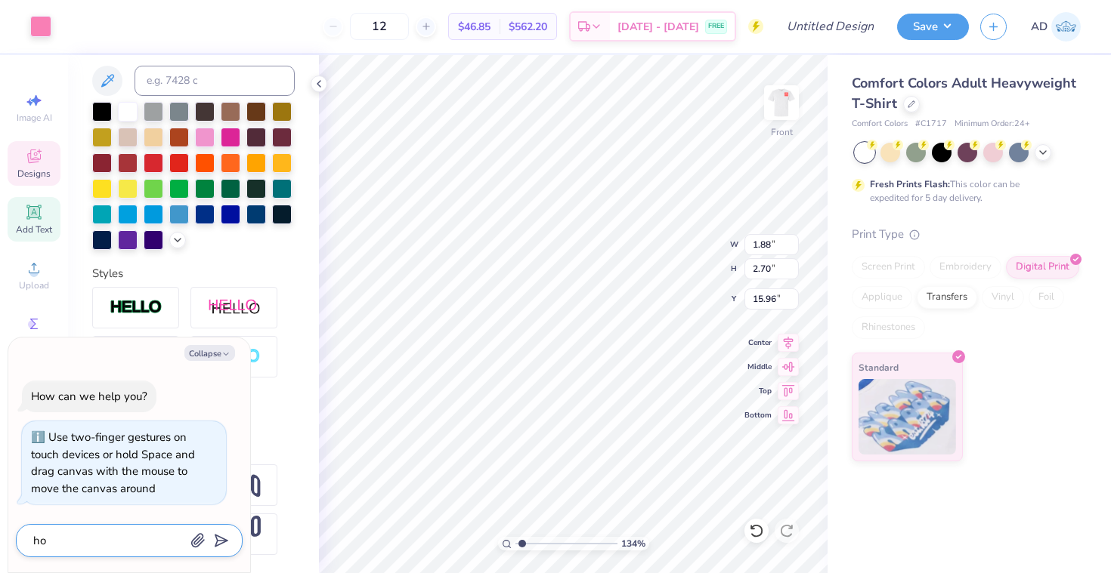
type textarea "x"
type textarea "how"
type textarea "x"
type textarea "how d"
type textarea "x"
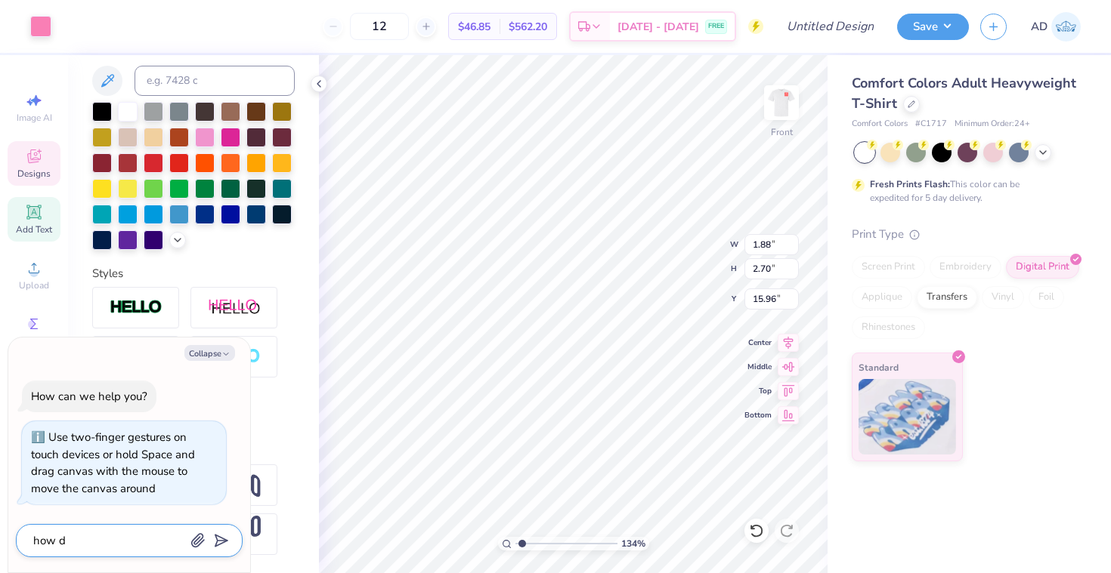
type textarea "how do"
type textarea "x"
type textarea "how do"
type textarea "x"
type textarea "how do i"
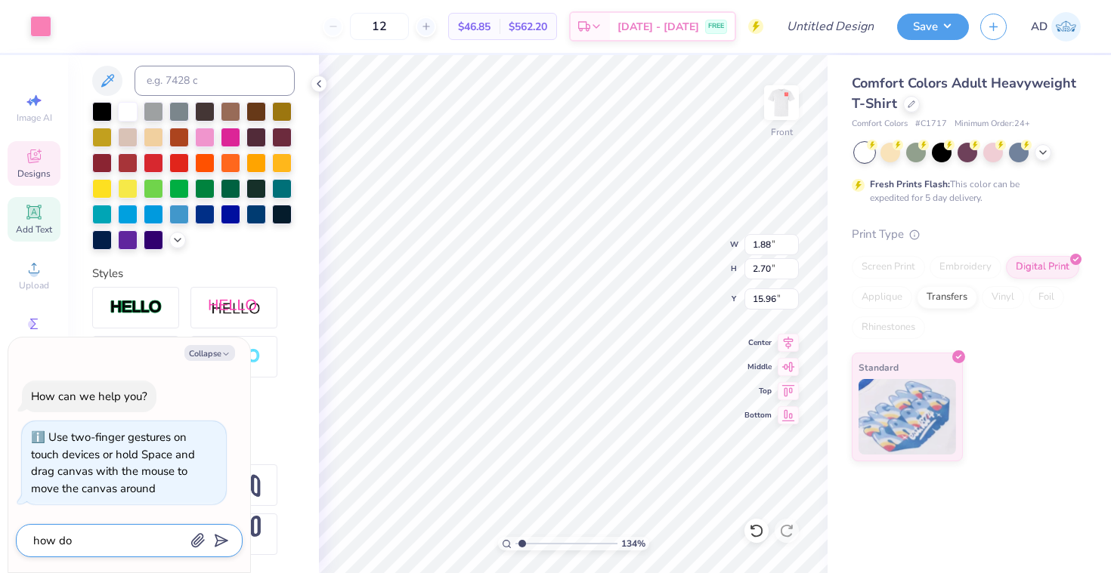
type textarea "x"
type textarea "how do I"
type textarea "x"
type textarea "how do I c"
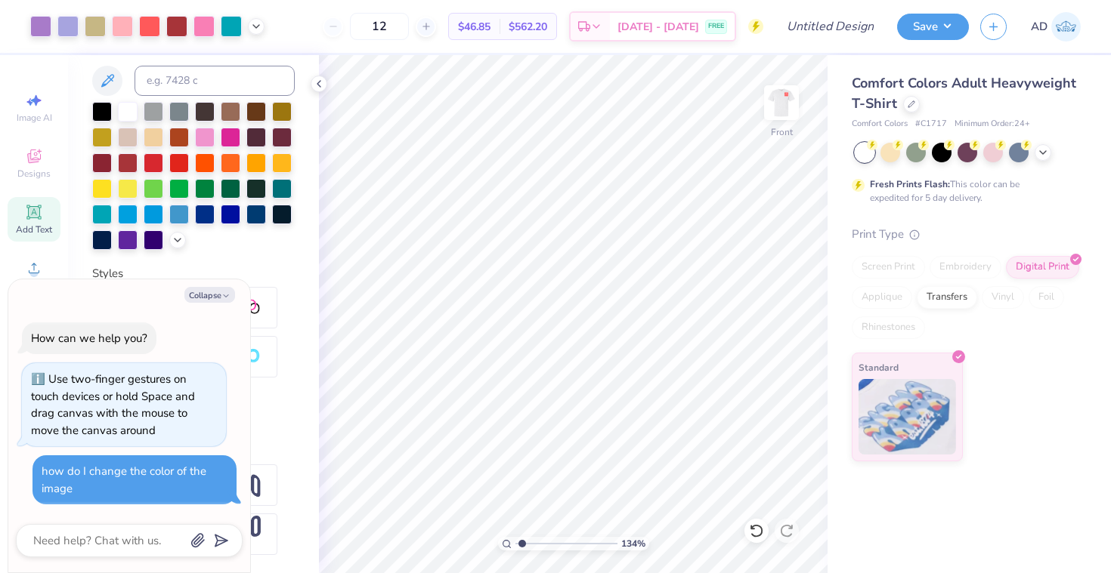
drag, startPoint x: 170, startPoint y: 487, endPoint x: 171, endPoint y: 524, distance: 37.8
click at [171, 525] on div "Collapse How can we help you? Use two-finger gestures on touch devices or hold …" at bounding box center [129, 427] width 242 height 294
click at [171, 499] on div "how do I change the color of the image" at bounding box center [134, 480] width 204 height 49
click at [156, 25] on div at bounding box center [149, 24] width 21 height 21
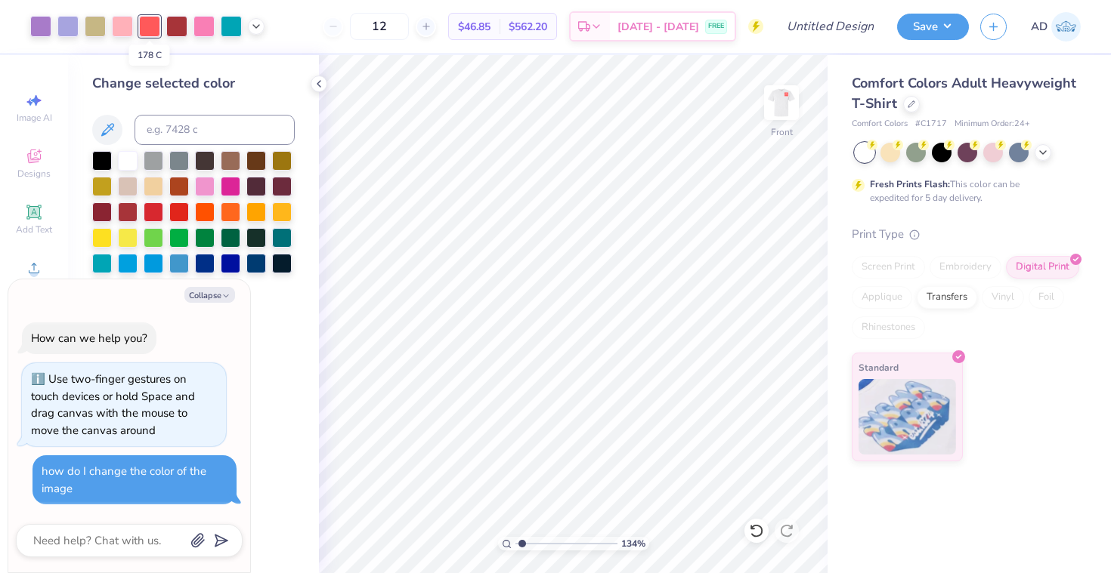
click at [156, 25] on div at bounding box center [149, 26] width 21 height 21
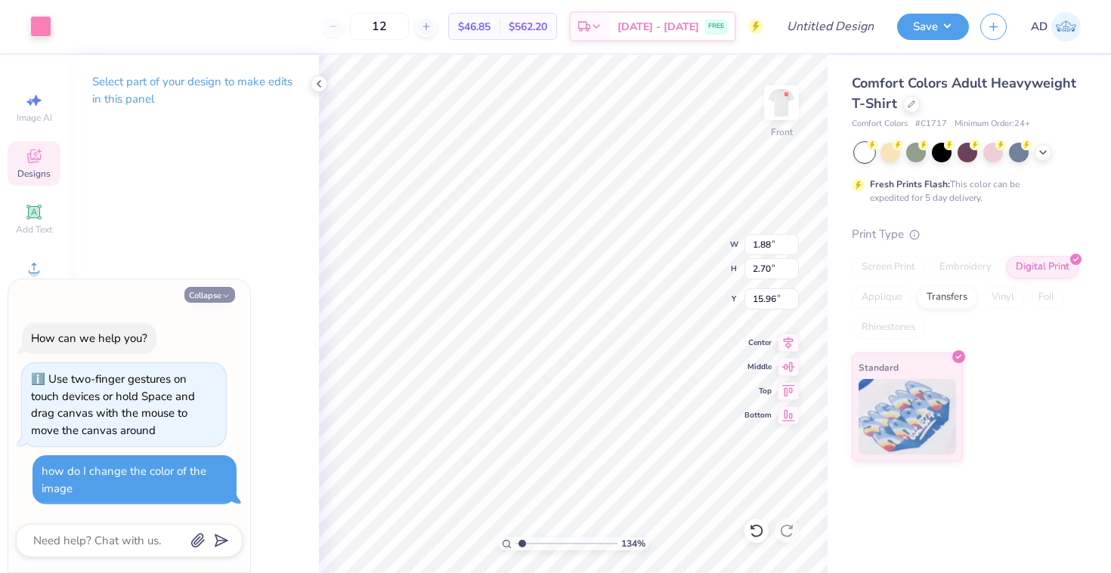
click at [227, 297] on polyline "button" at bounding box center [226, 296] width 5 height 2
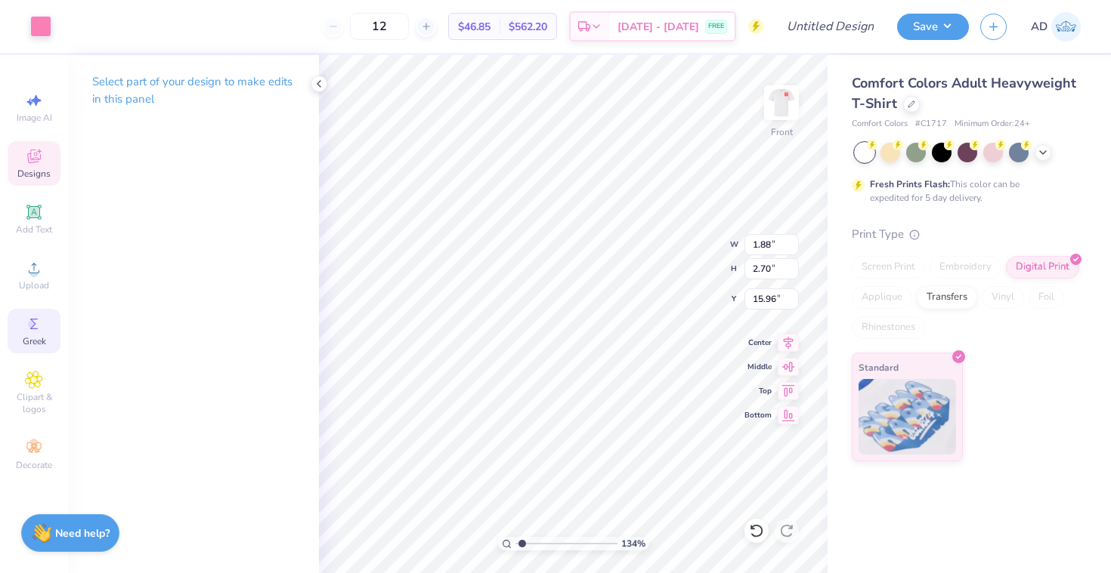
click at [30, 329] on icon at bounding box center [34, 324] width 18 height 18
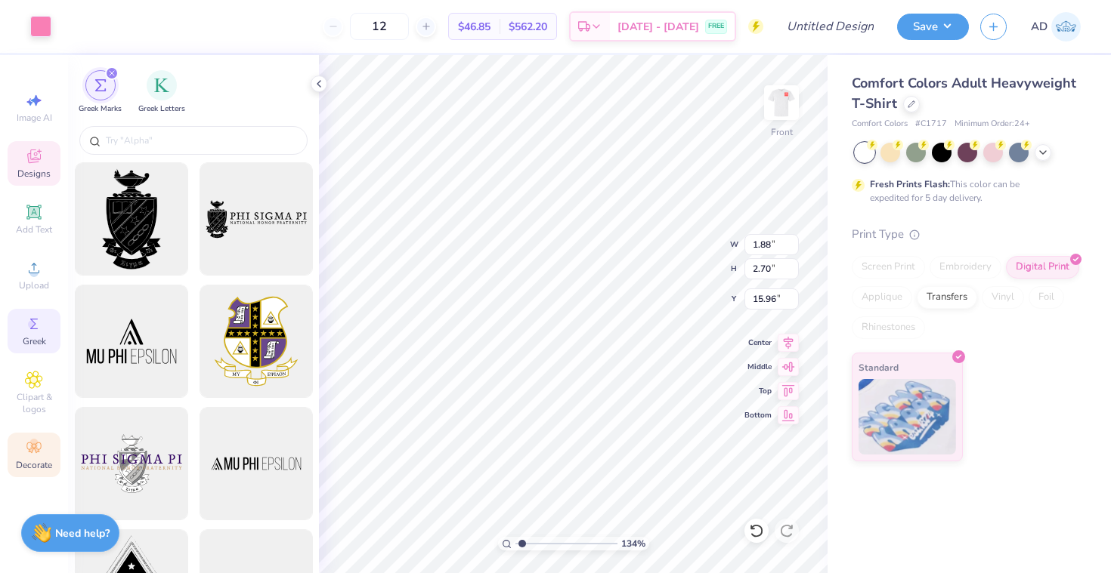
click at [24, 433] on div "Decorate" at bounding box center [34, 455] width 53 height 45
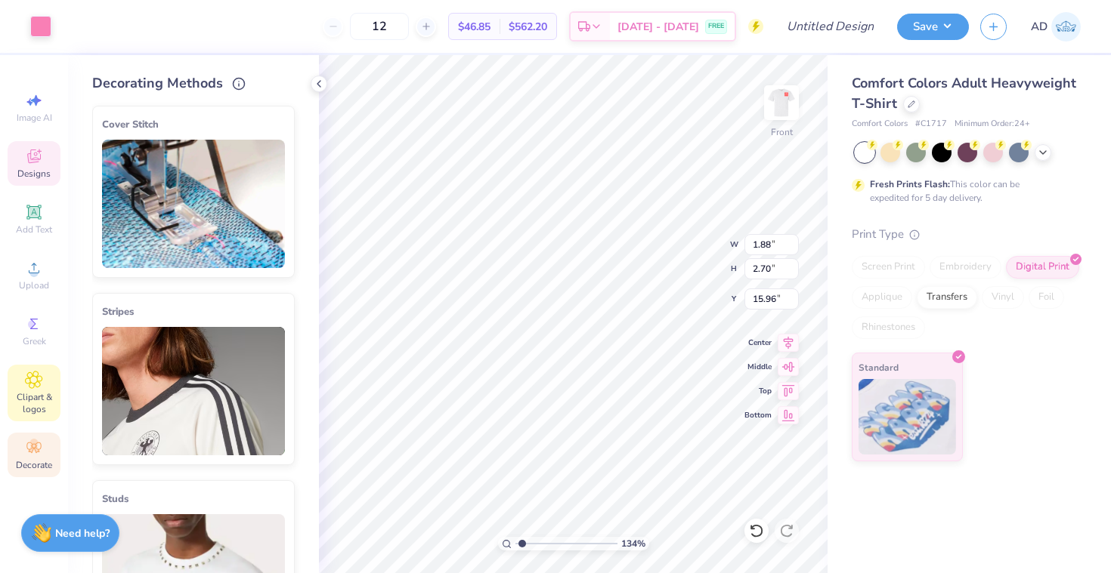
click at [42, 384] on icon at bounding box center [33, 380] width 17 height 18
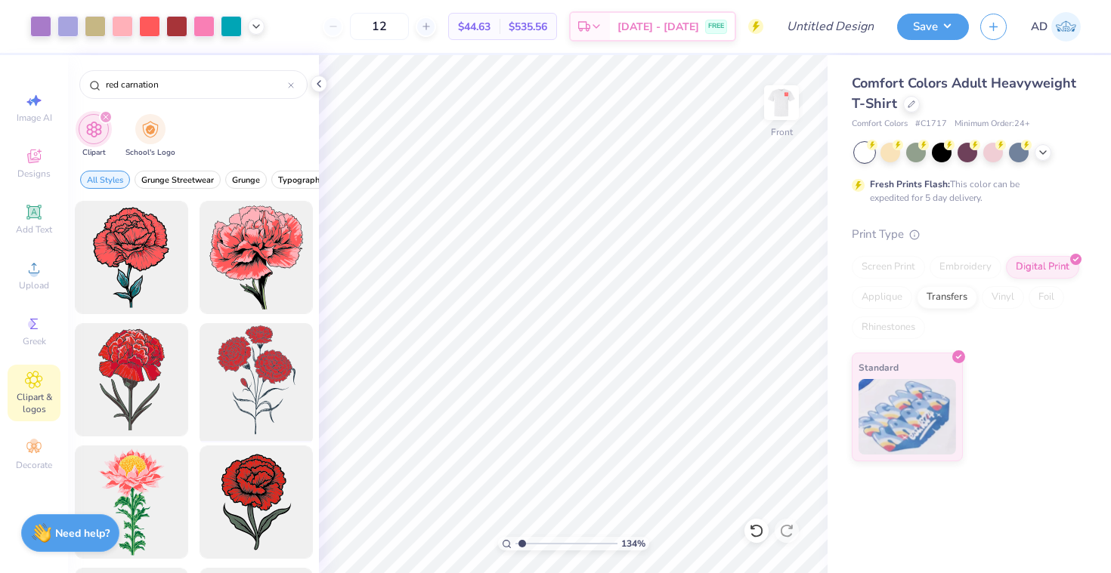
click at [249, 391] on div at bounding box center [255, 380] width 125 height 125
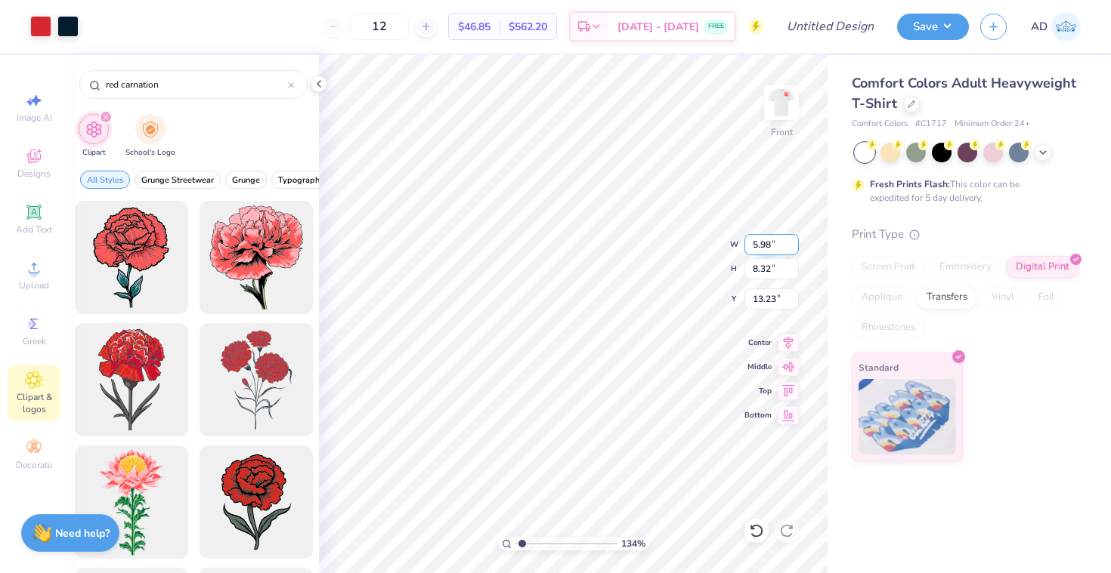
click at [774, 249] on input "5.98" at bounding box center [771, 244] width 54 height 21
click at [34, 165] on div "Designs" at bounding box center [34, 163] width 53 height 45
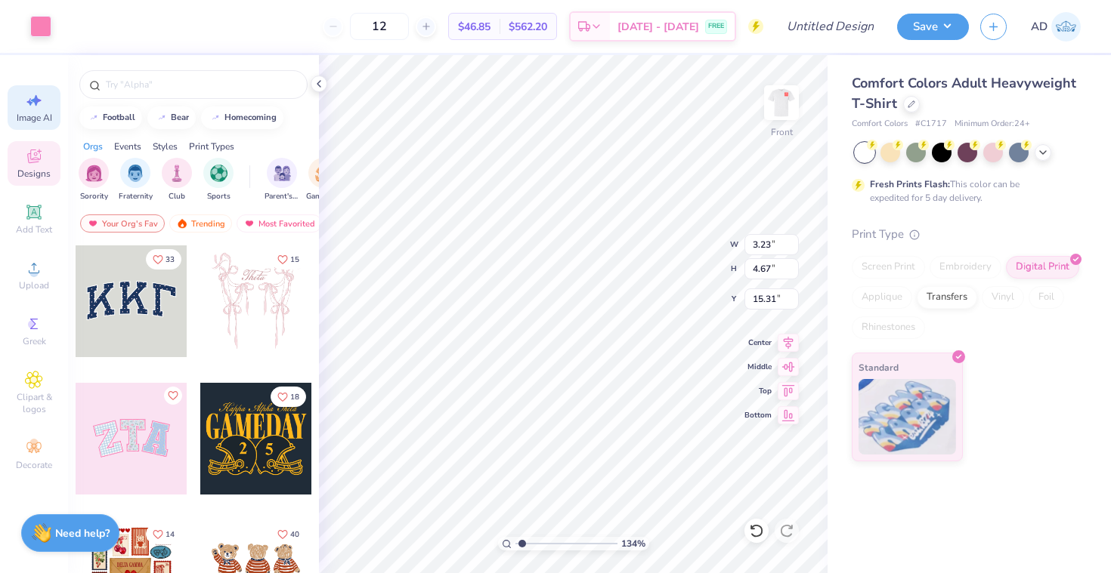
click at [31, 121] on span "Image AI" at bounding box center [35, 118] width 36 height 12
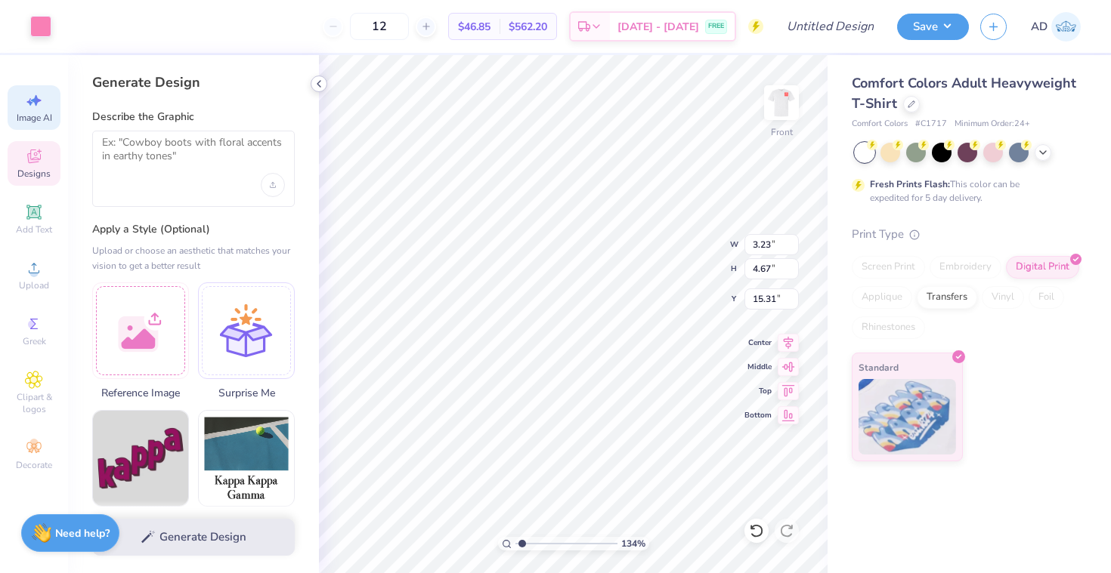
click at [317, 81] on icon at bounding box center [319, 84] width 12 height 12
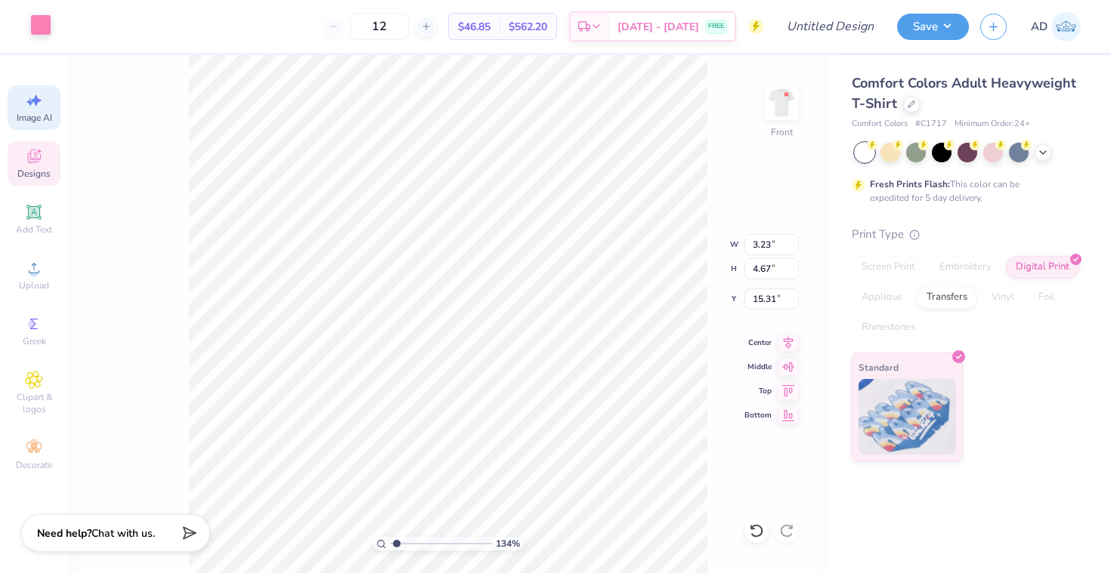
click at [42, 26] on div at bounding box center [40, 24] width 21 height 21
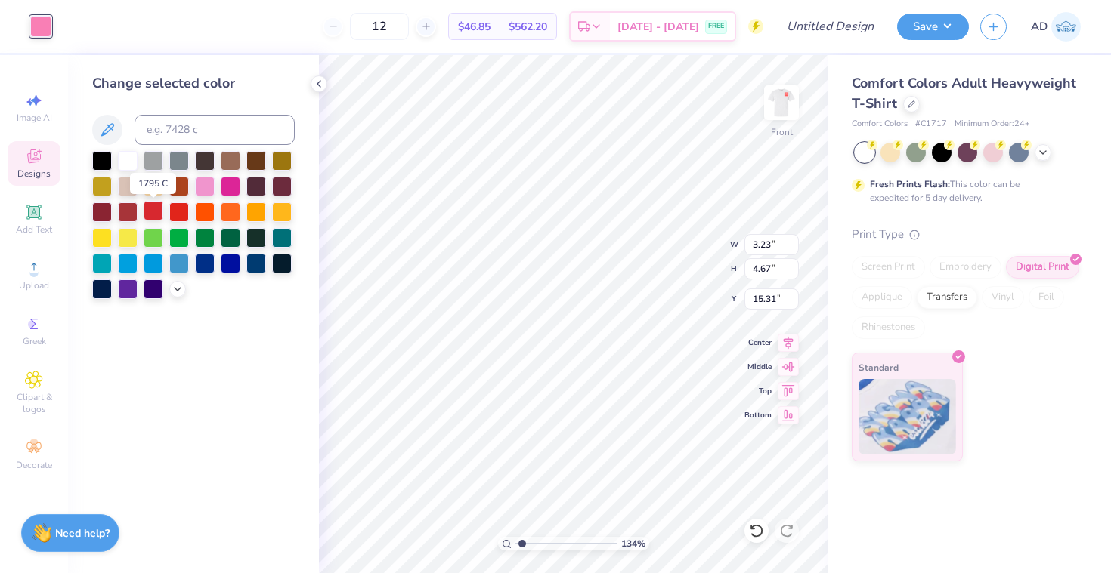
click at [156, 210] on div at bounding box center [154, 211] width 20 height 20
click at [181, 215] on div at bounding box center [179, 211] width 20 height 20
click at [157, 214] on div at bounding box center [154, 211] width 20 height 20
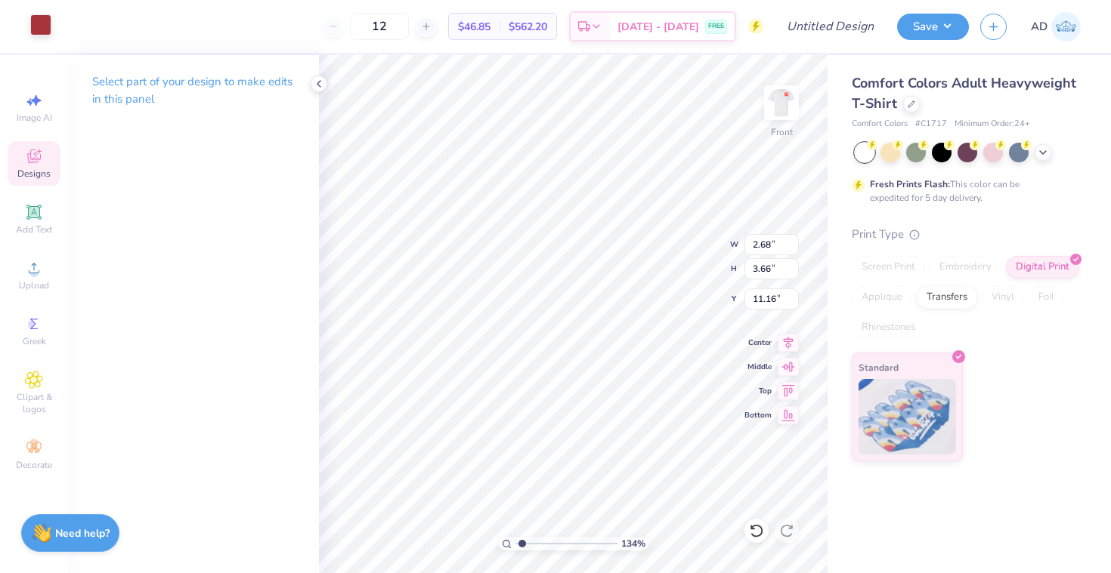
click at [42, 16] on div at bounding box center [40, 24] width 21 height 21
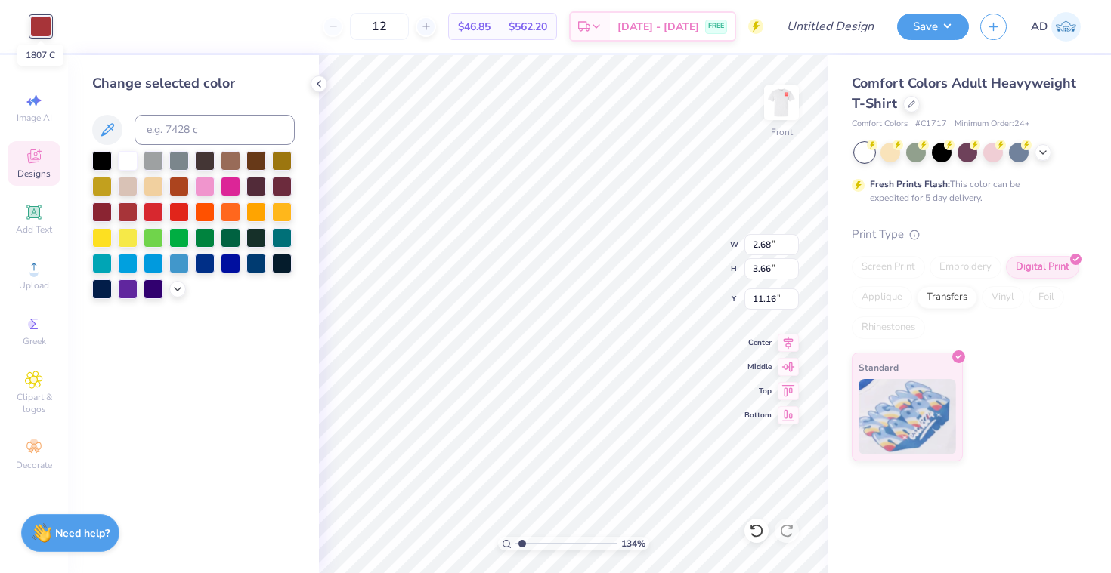
click at [39, 16] on div at bounding box center [40, 26] width 21 height 21
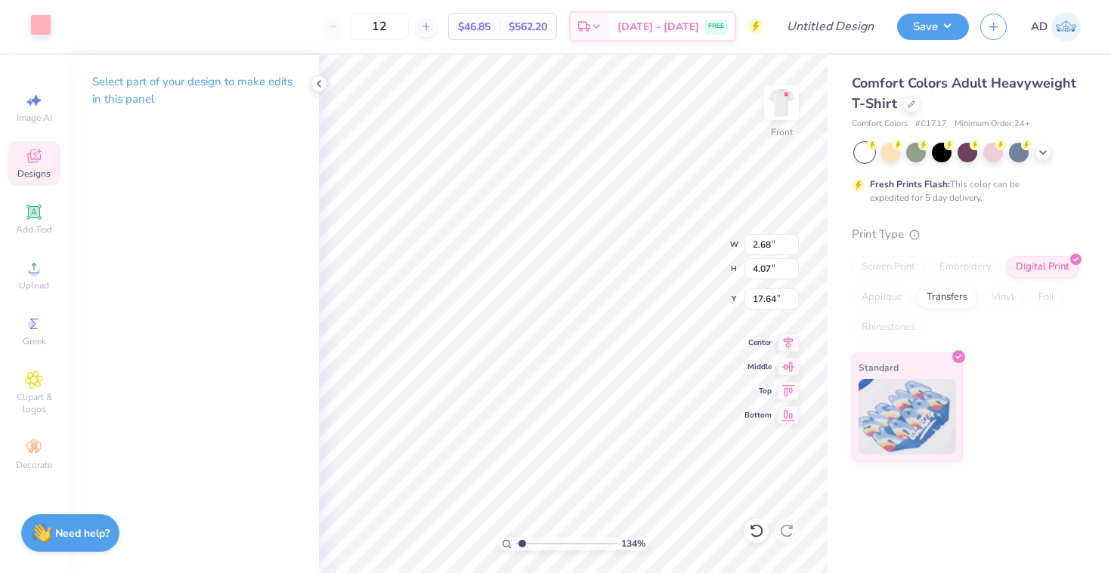
click at [39, 23] on div at bounding box center [40, 24] width 21 height 21
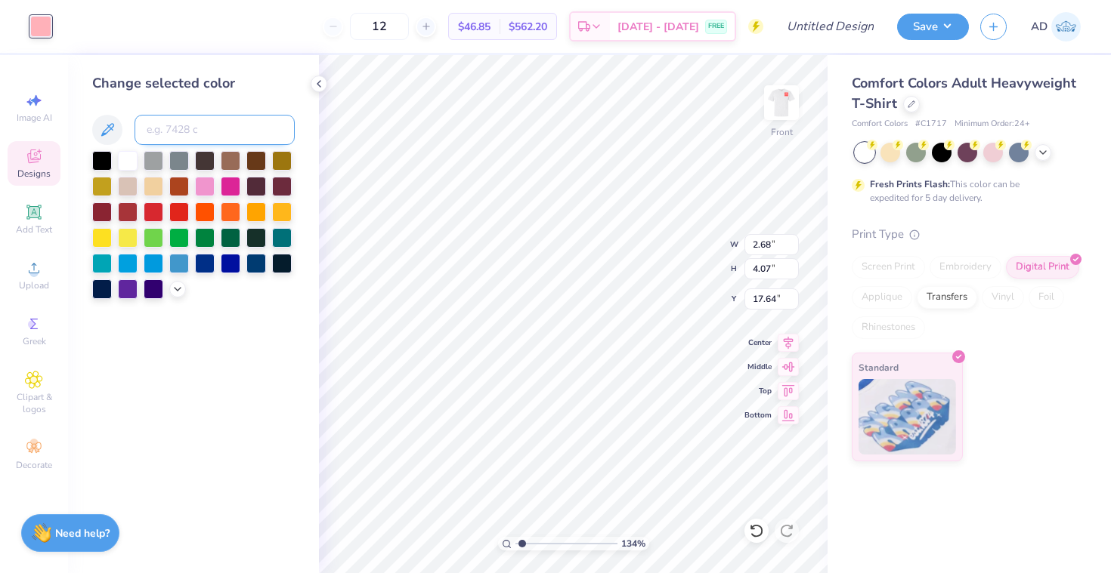
click at [227, 125] on input at bounding box center [214, 130] width 160 height 30
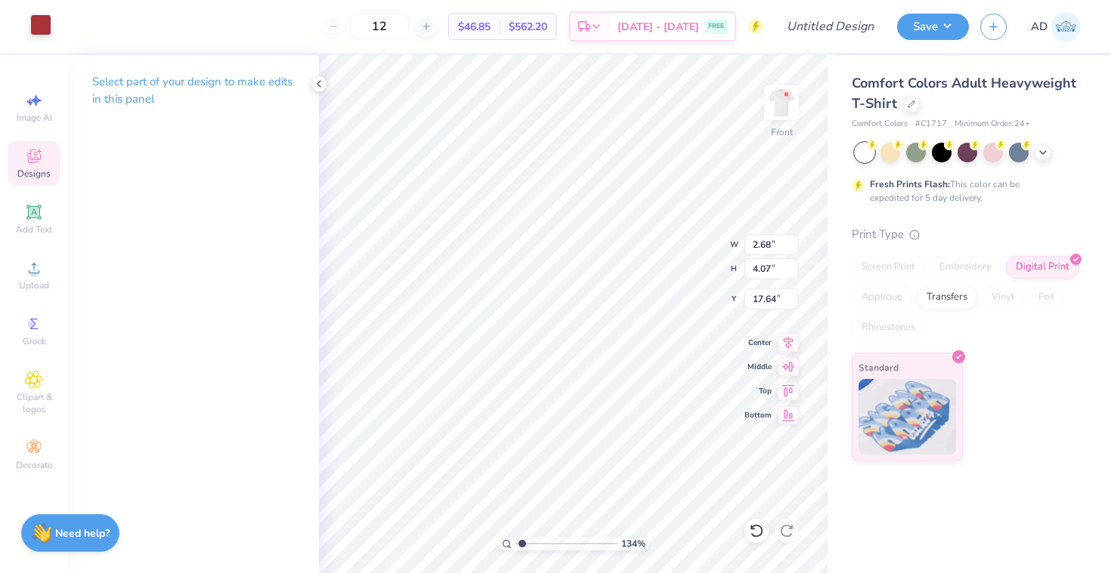
click at [39, 20] on div at bounding box center [40, 24] width 21 height 21
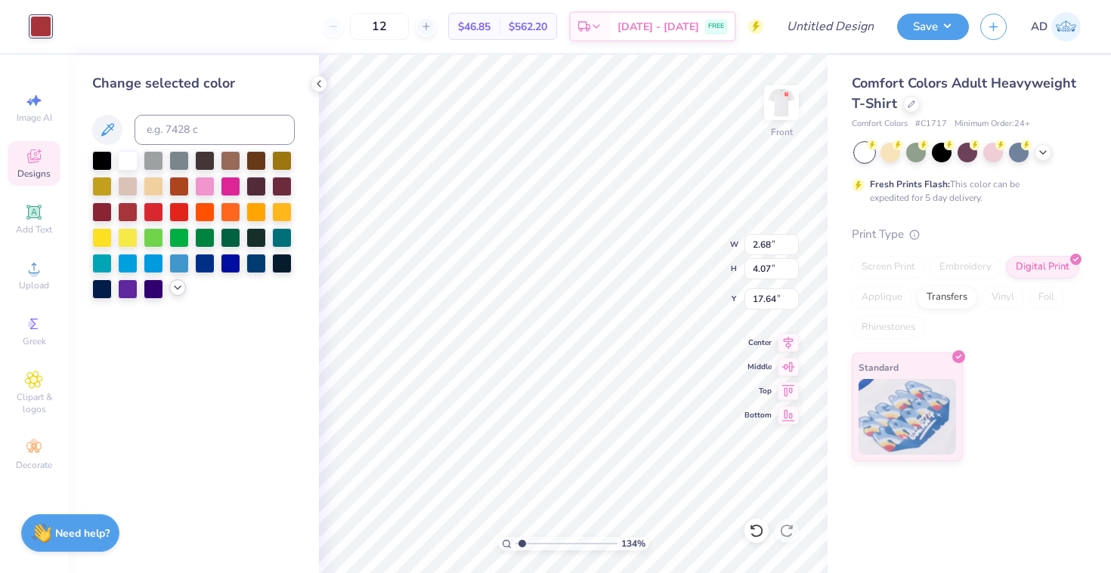
click at [172, 291] on div at bounding box center [177, 288] width 17 height 17
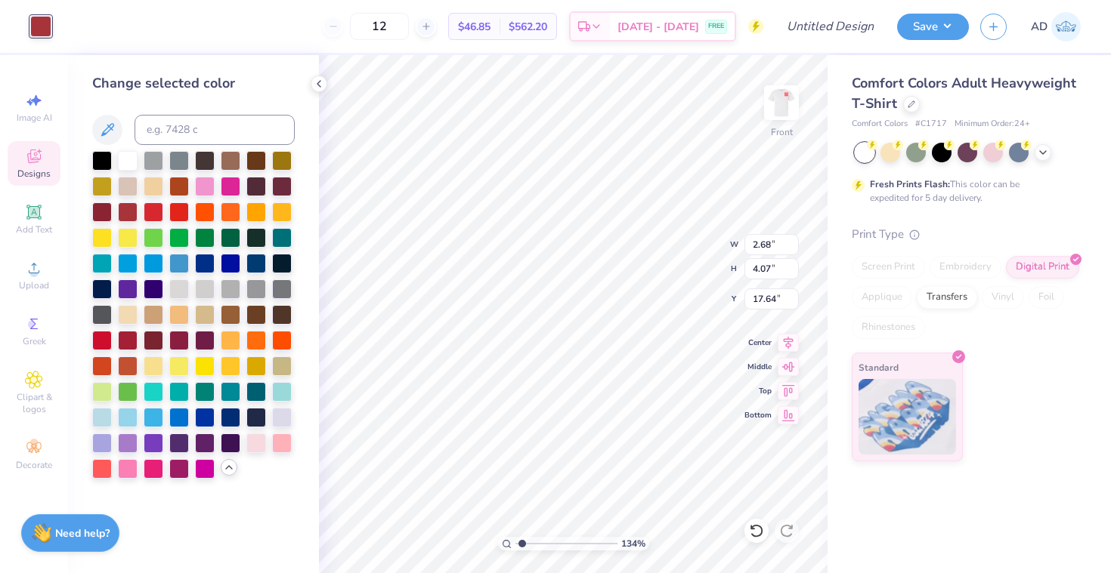
click at [230, 471] on icon at bounding box center [229, 468] width 12 height 12
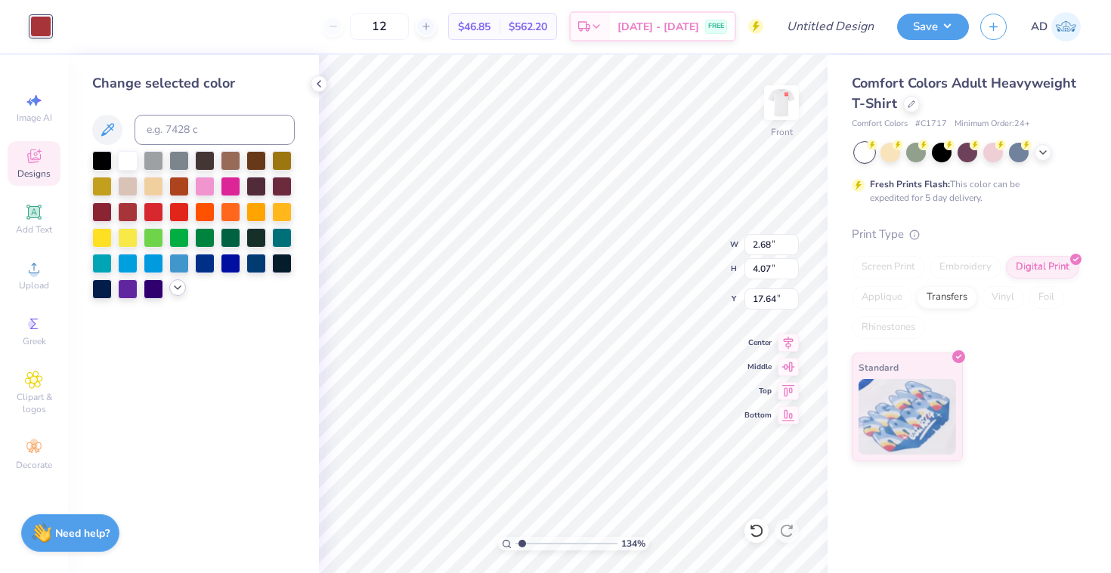
click at [178, 293] on icon at bounding box center [178, 288] width 12 height 12
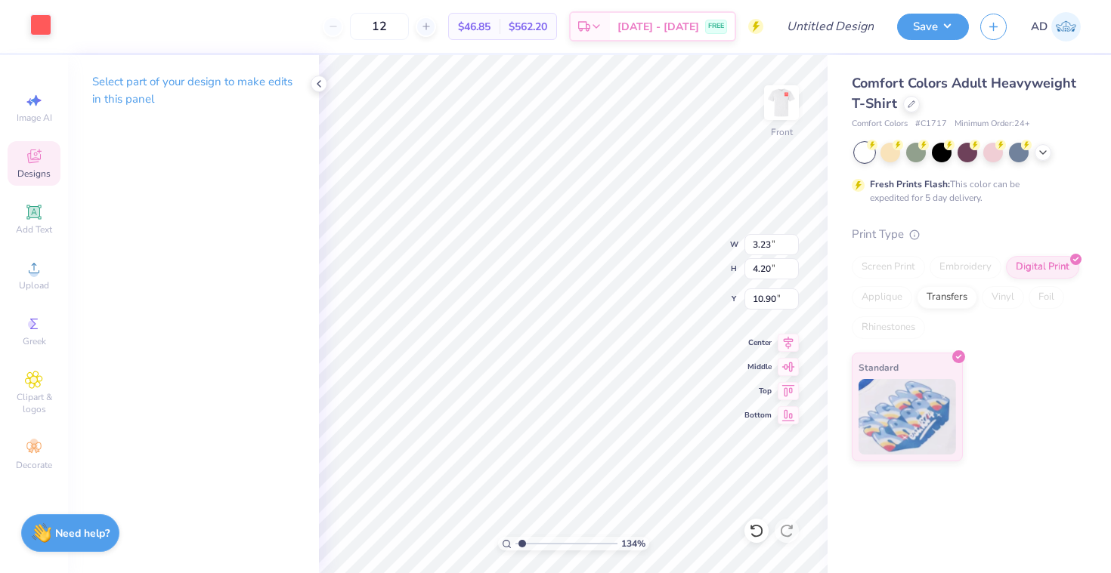
click at [38, 22] on div at bounding box center [40, 24] width 21 height 21
click at [45, 24] on div at bounding box center [40, 24] width 21 height 21
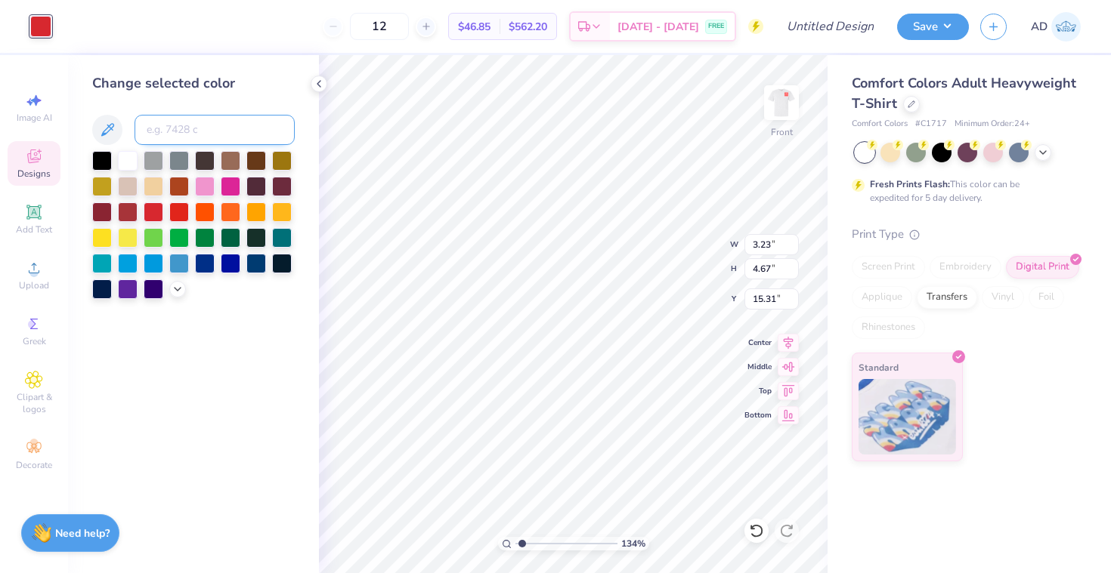
click at [187, 123] on input at bounding box center [214, 130] width 160 height 30
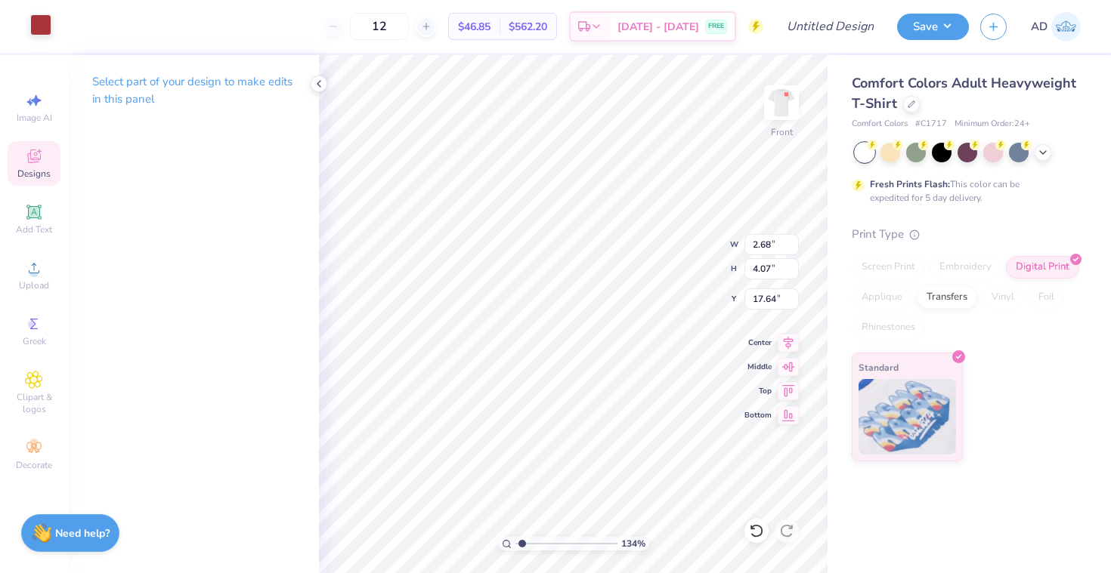
click at [42, 22] on div at bounding box center [40, 24] width 21 height 21
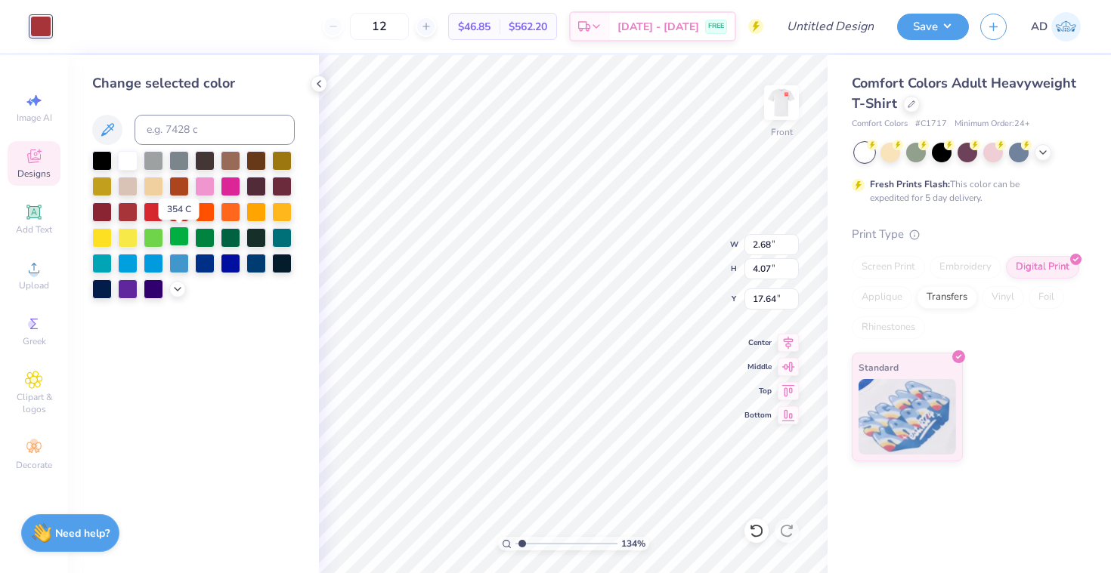
click at [178, 238] on div at bounding box center [179, 237] width 20 height 20
click at [179, 292] on icon at bounding box center [178, 288] width 12 height 12
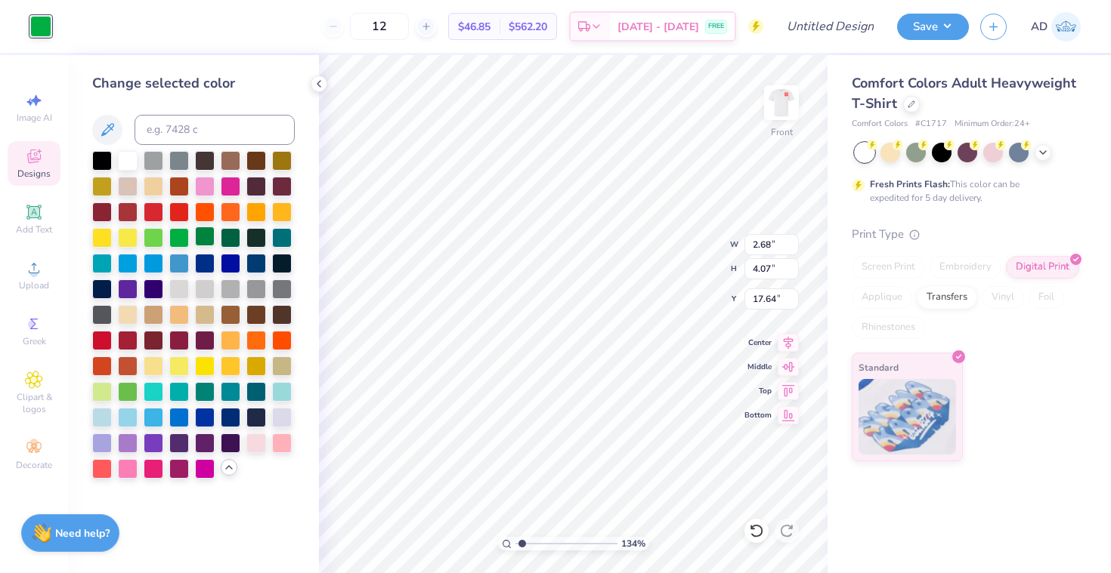
click at [206, 238] on div at bounding box center [205, 237] width 20 height 20
click at [179, 239] on div at bounding box center [179, 237] width 20 height 20
click at [114, 124] on icon at bounding box center [107, 130] width 18 height 18
click at [180, 245] on div at bounding box center [179, 237] width 20 height 20
click at [115, 142] on button at bounding box center [107, 130] width 30 height 30
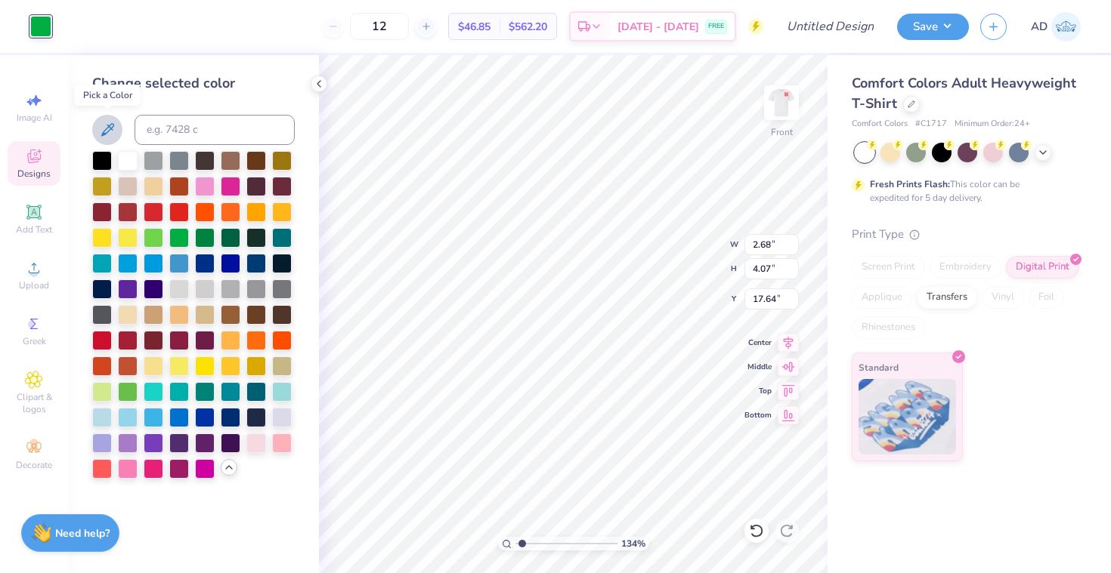
click at [106, 131] on icon at bounding box center [107, 130] width 18 height 18
click at [198, 144] on input at bounding box center [214, 130] width 160 height 30
click at [42, 388] on icon at bounding box center [33, 380] width 17 height 18
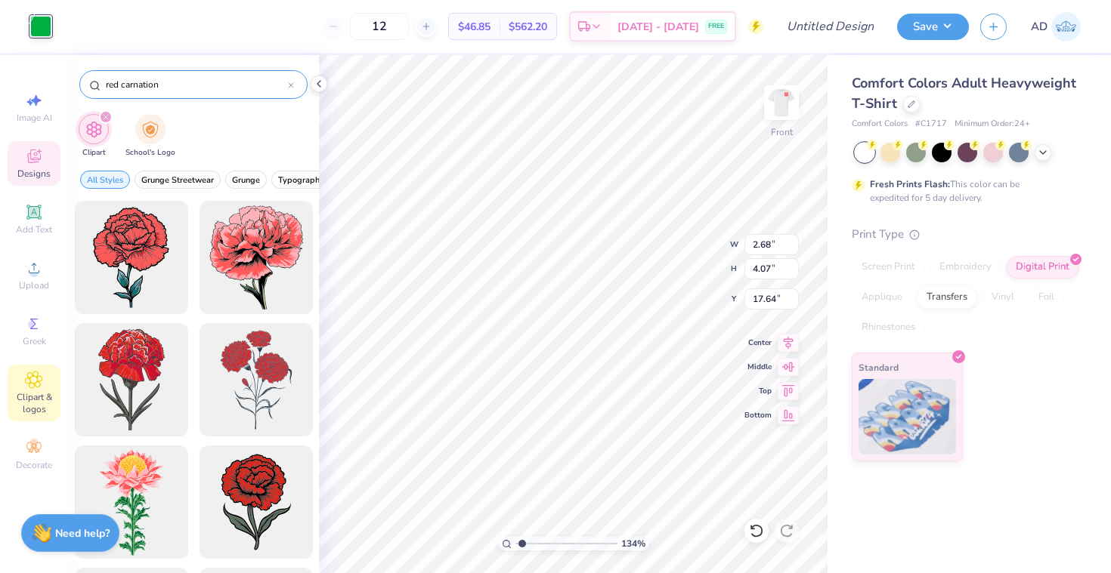
click at [298, 82] on div "red carnation" at bounding box center [193, 84] width 228 height 29
click at [294, 82] on div "red carnation" at bounding box center [193, 84] width 228 height 29
click at [293, 87] on icon at bounding box center [291, 85] width 6 height 6
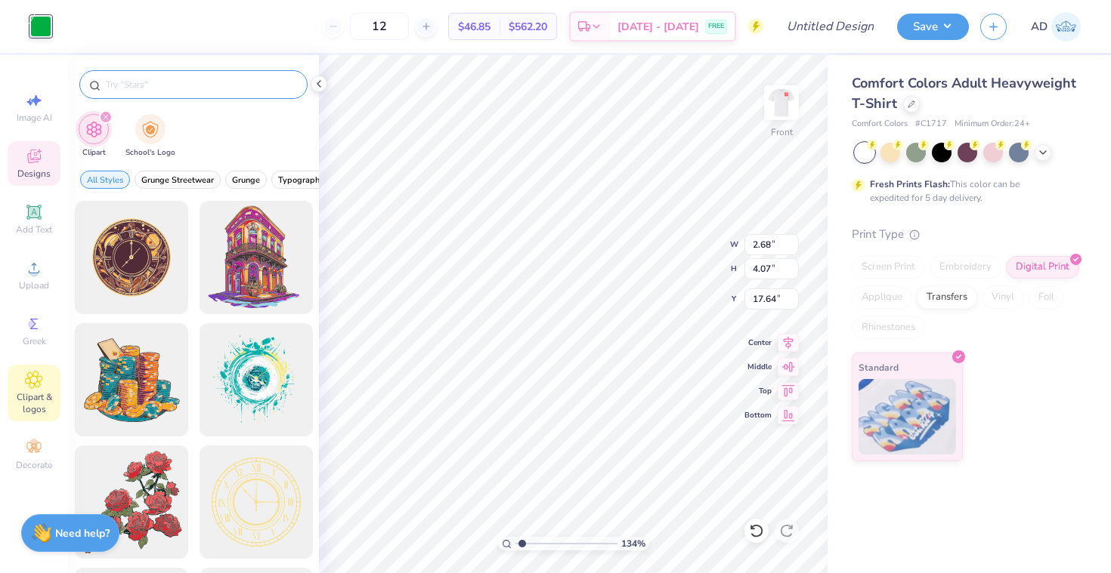
click at [268, 85] on input "text" at bounding box center [200, 84] width 193 height 15
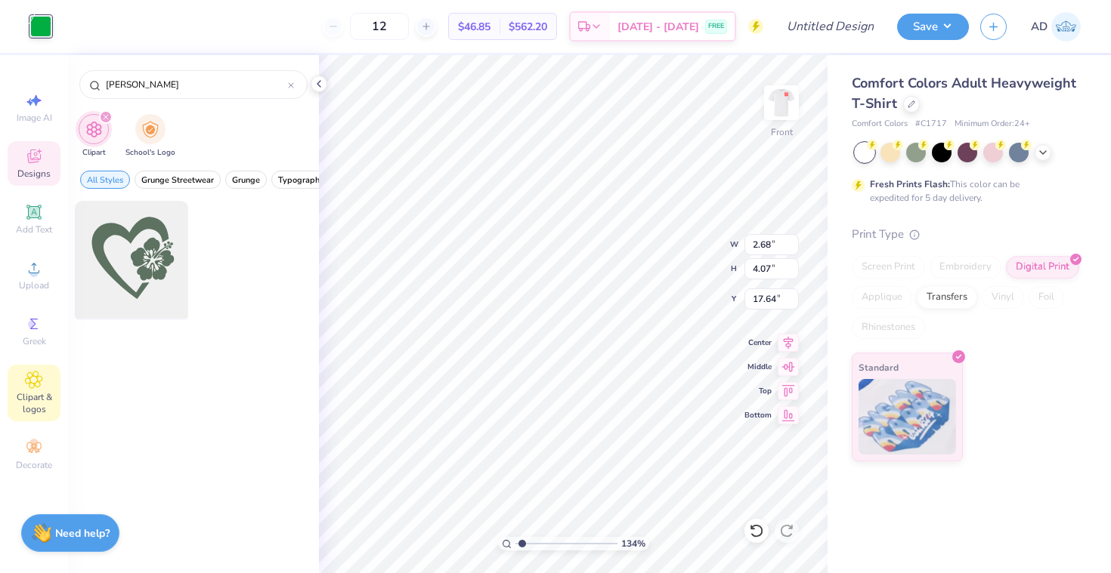
click at [175, 254] on div at bounding box center [131, 258] width 125 height 125
click at [43, 26] on div at bounding box center [40, 24] width 21 height 21
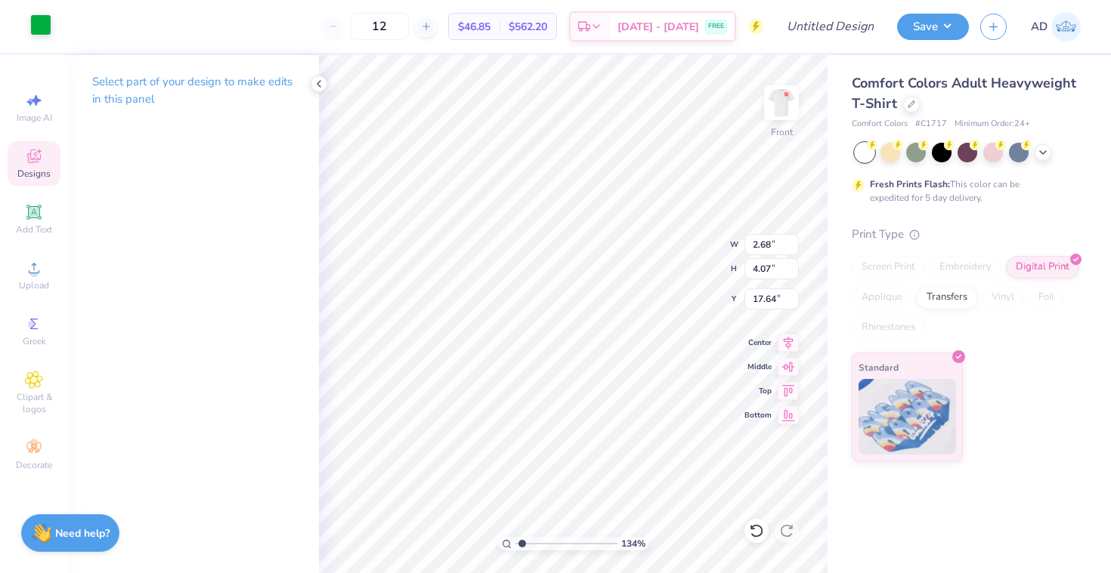
click at [41, 16] on div at bounding box center [40, 24] width 21 height 21
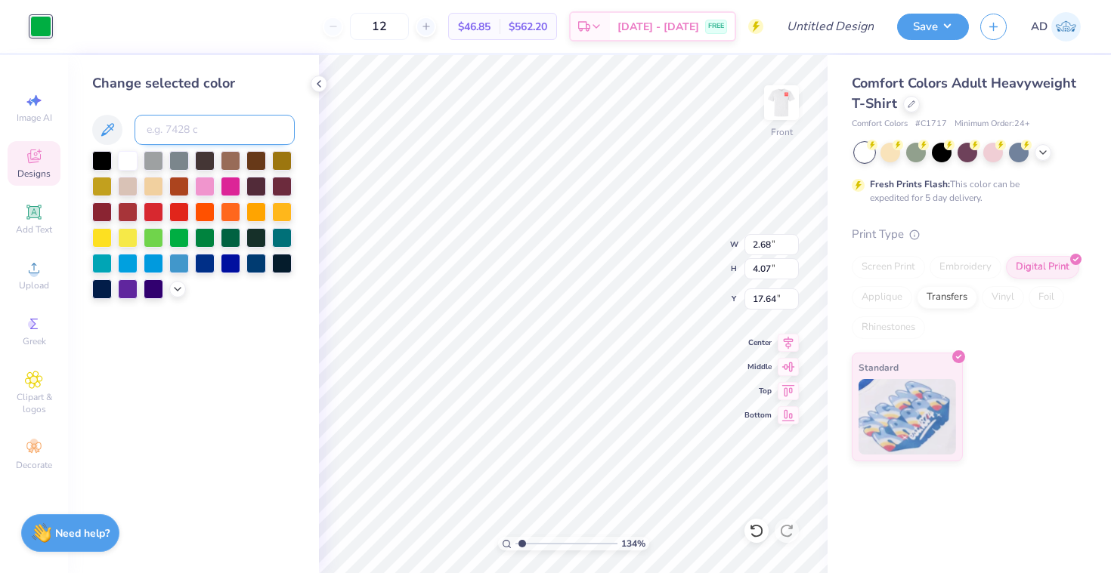
click at [178, 139] on input at bounding box center [214, 130] width 160 height 30
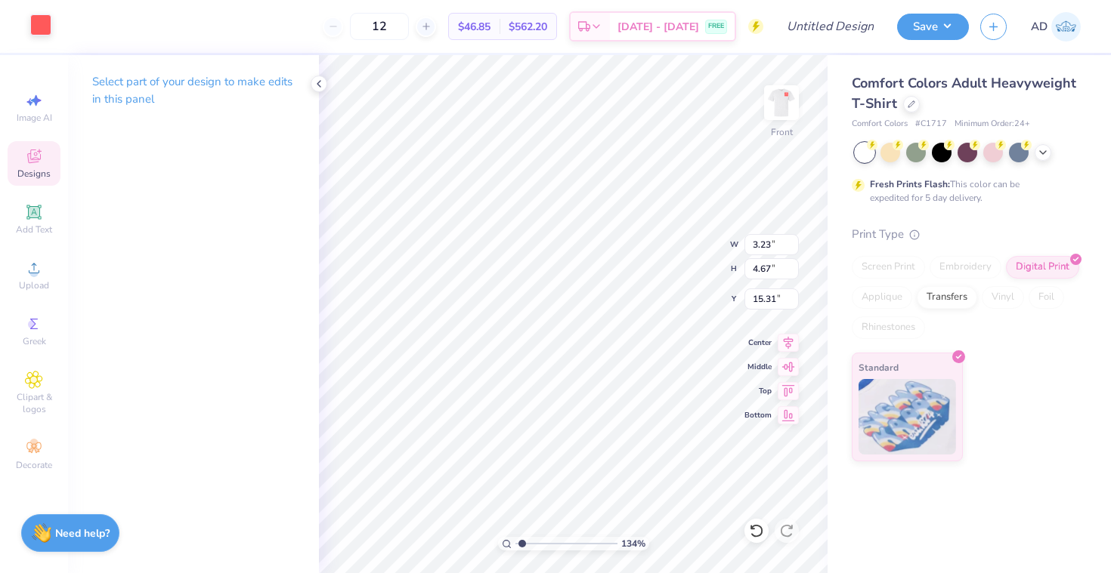
click at [39, 25] on div at bounding box center [40, 24] width 21 height 21
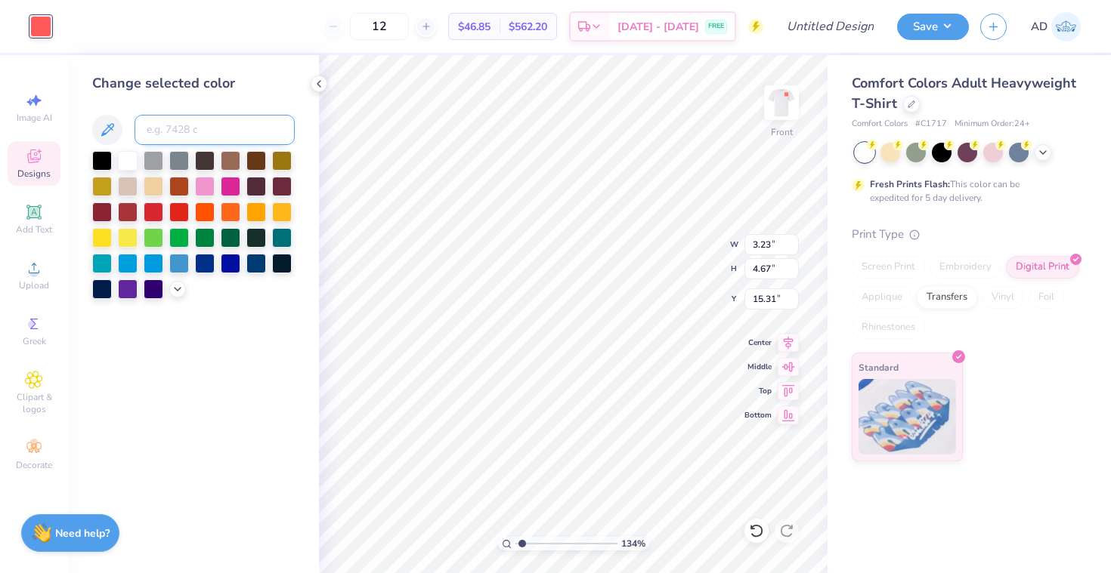
click at [167, 122] on input at bounding box center [214, 130] width 160 height 30
click at [31, 406] on span "Clipart & logos" at bounding box center [34, 403] width 53 height 24
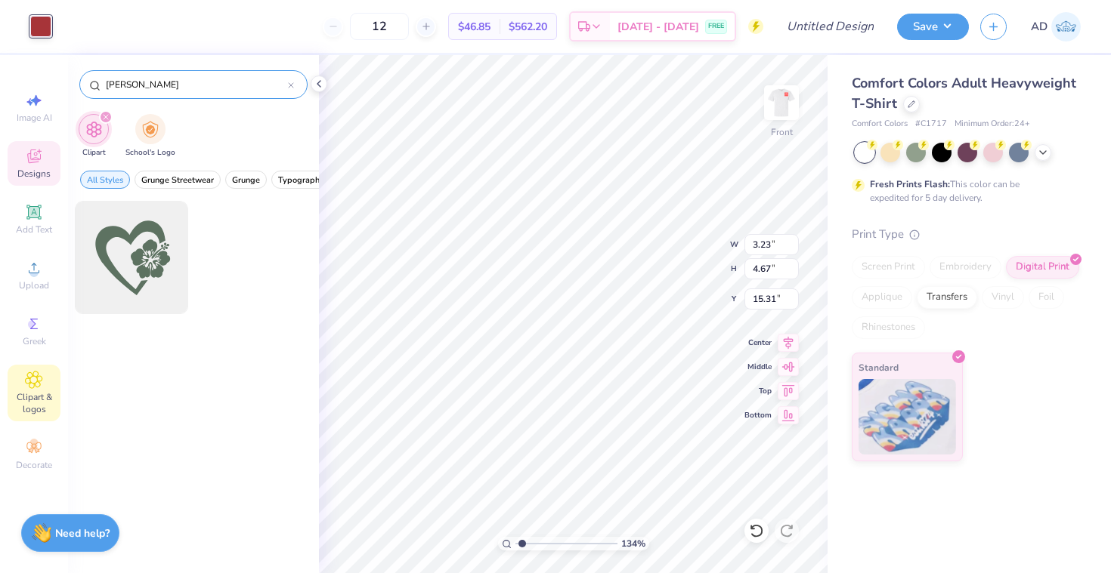
drag, startPoint x: 148, startPoint y: 86, endPoint x: 104, endPoint y: 82, distance: 44.7
click at [102, 82] on div "olive green" at bounding box center [193, 84] width 228 height 29
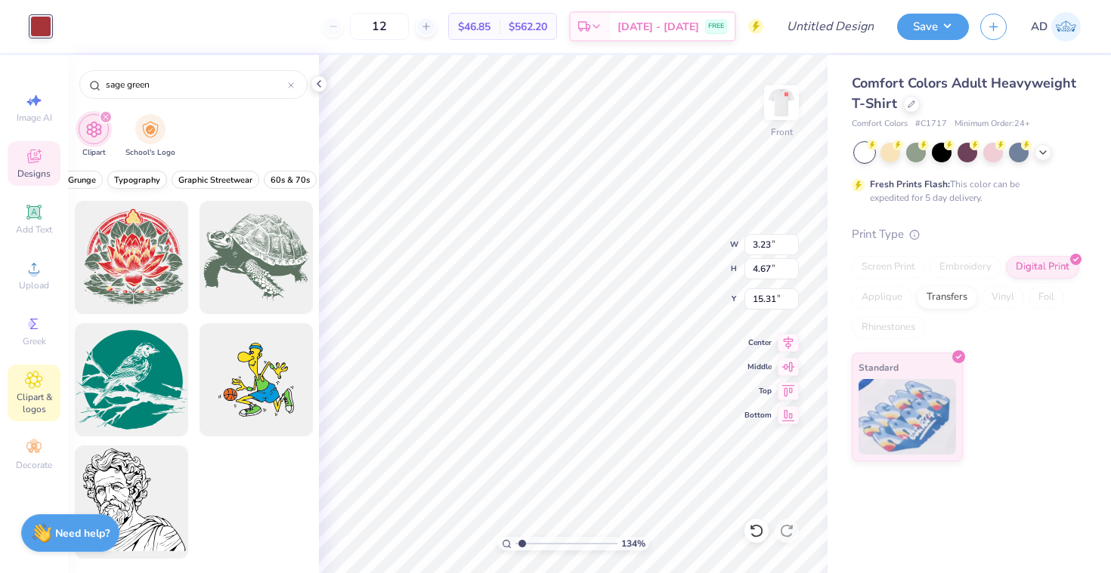
scroll to position [0, 255]
click at [30, 32] on div at bounding box center [40, 26] width 21 height 21
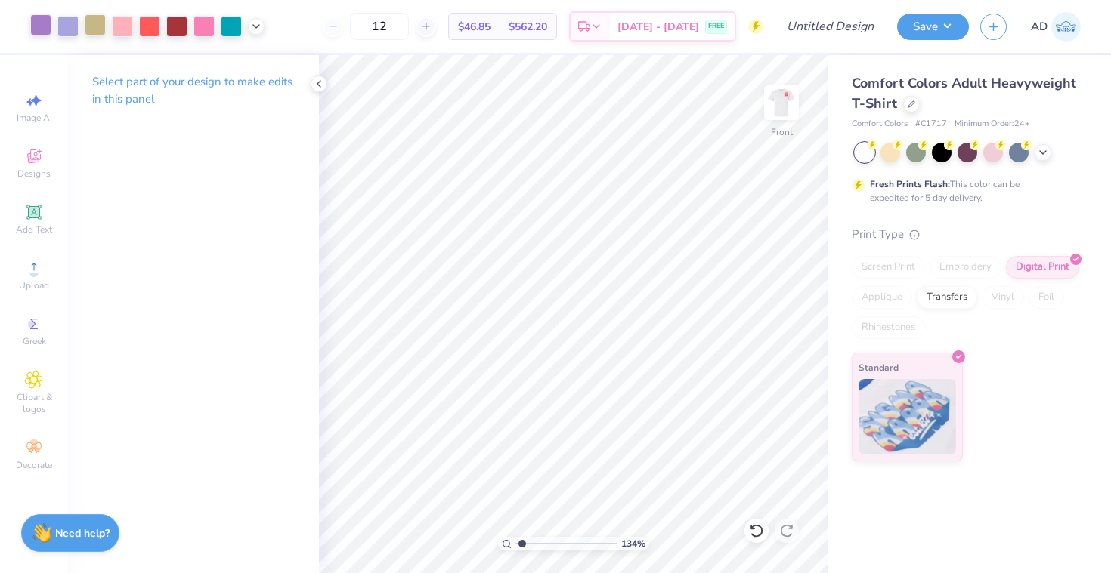
click at [92, 26] on div at bounding box center [95, 24] width 21 height 21
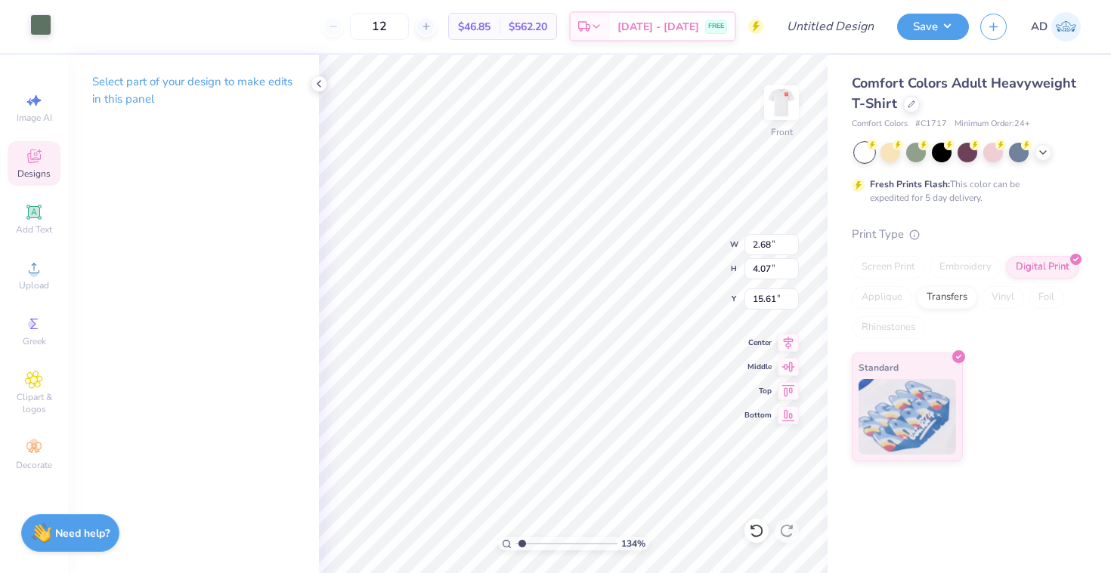
click at [45, 28] on div at bounding box center [40, 24] width 21 height 21
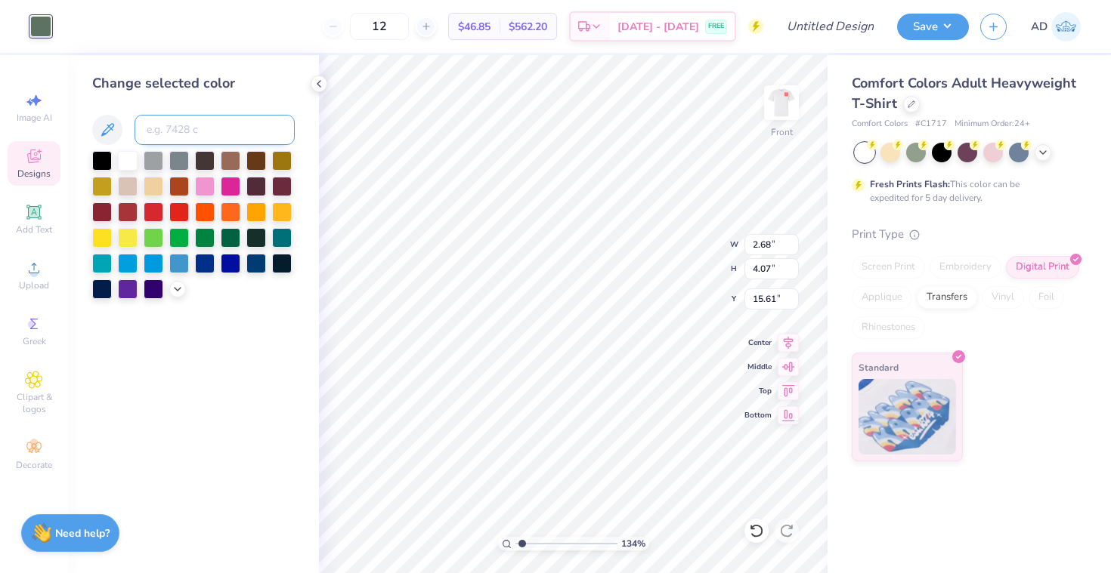
click at [193, 128] on input at bounding box center [214, 130] width 160 height 30
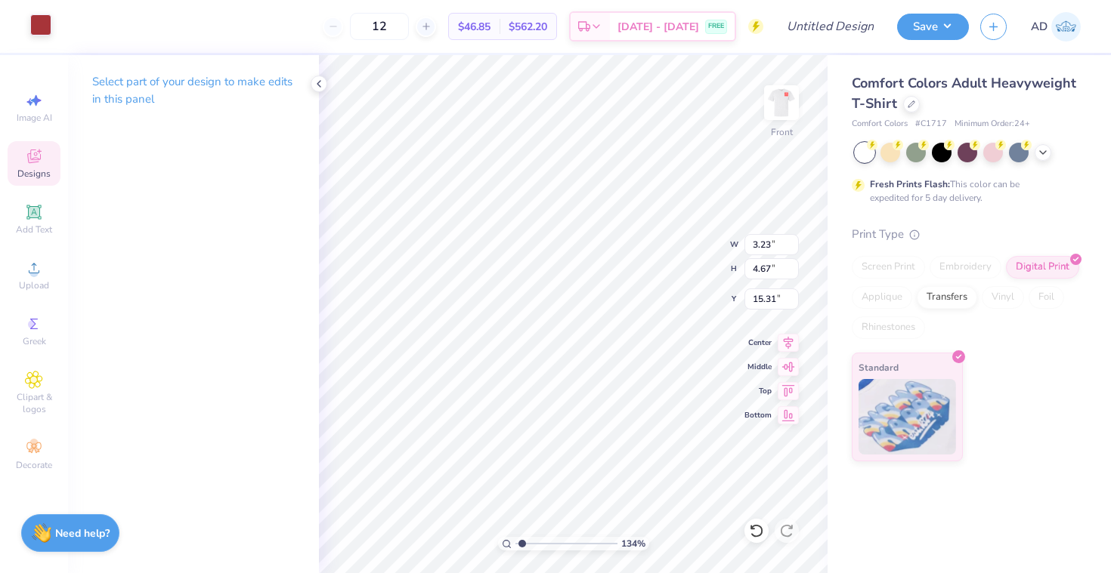
click at [45, 32] on div at bounding box center [40, 24] width 21 height 21
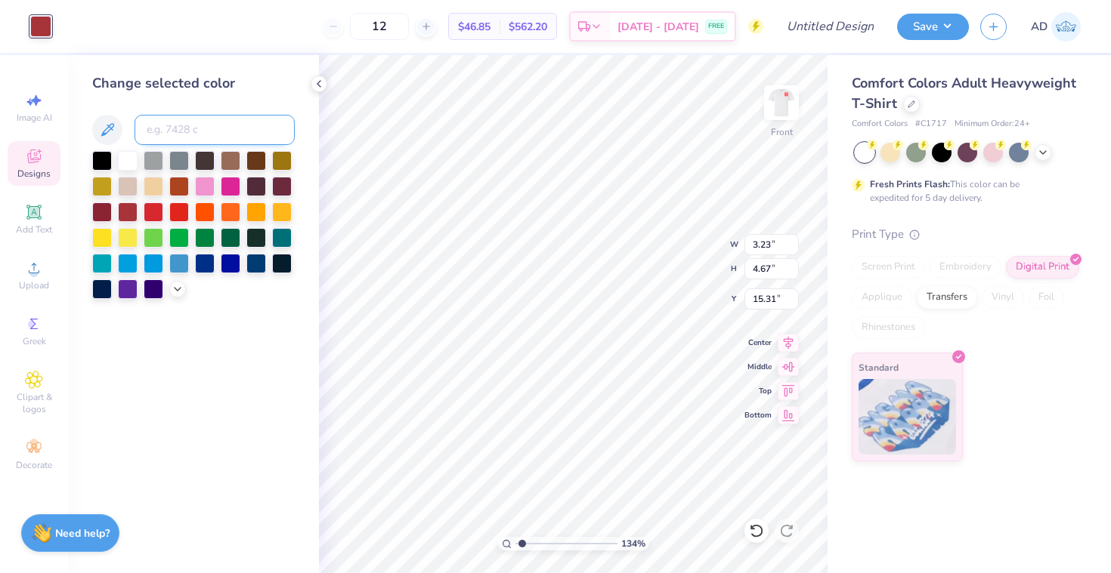
click at [190, 136] on input at bounding box center [214, 130] width 160 height 30
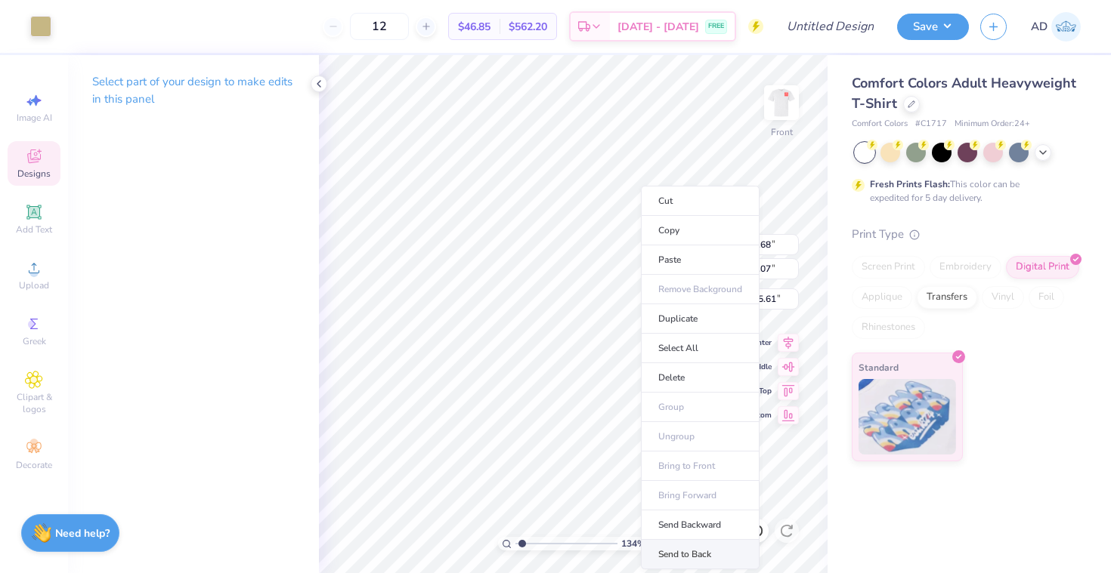
click at [699, 544] on li "Send to Back" at bounding box center [700, 554] width 119 height 29
click at [680, 545] on li "Send to Back" at bounding box center [710, 554] width 119 height 29
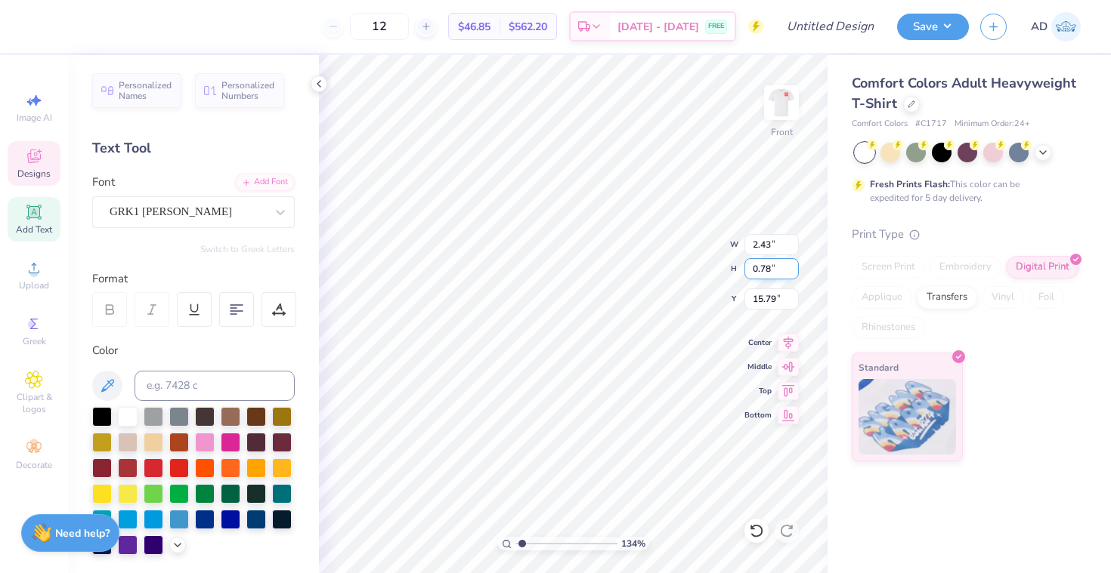
click at [777, 265] on input "0.78" at bounding box center [771, 268] width 54 height 21
click at [771, 267] on input "0.78" at bounding box center [771, 268] width 54 height 21
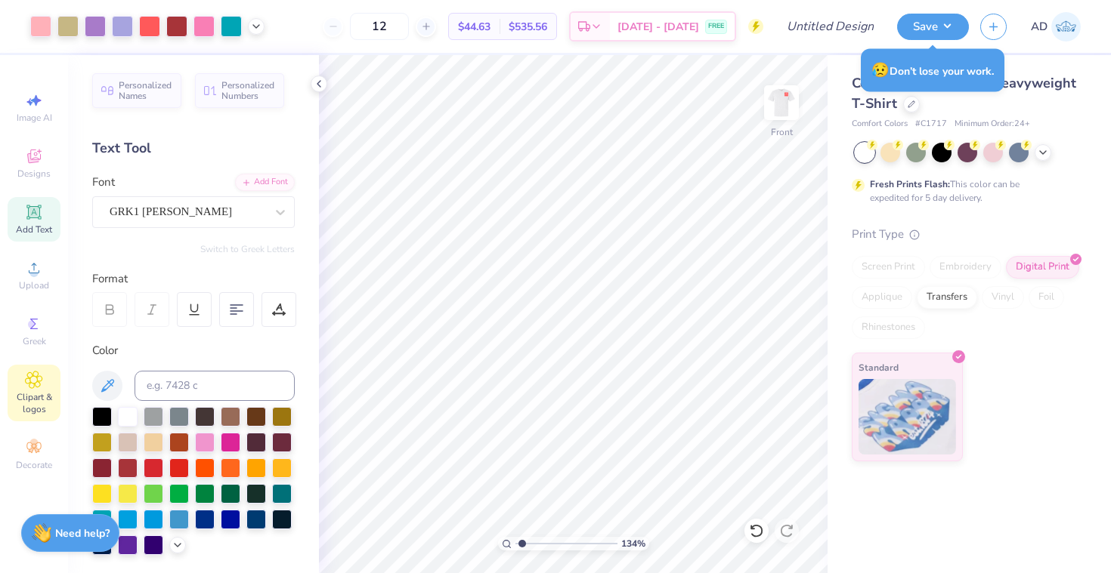
click at [32, 380] on icon at bounding box center [34, 380] width 8 height 8
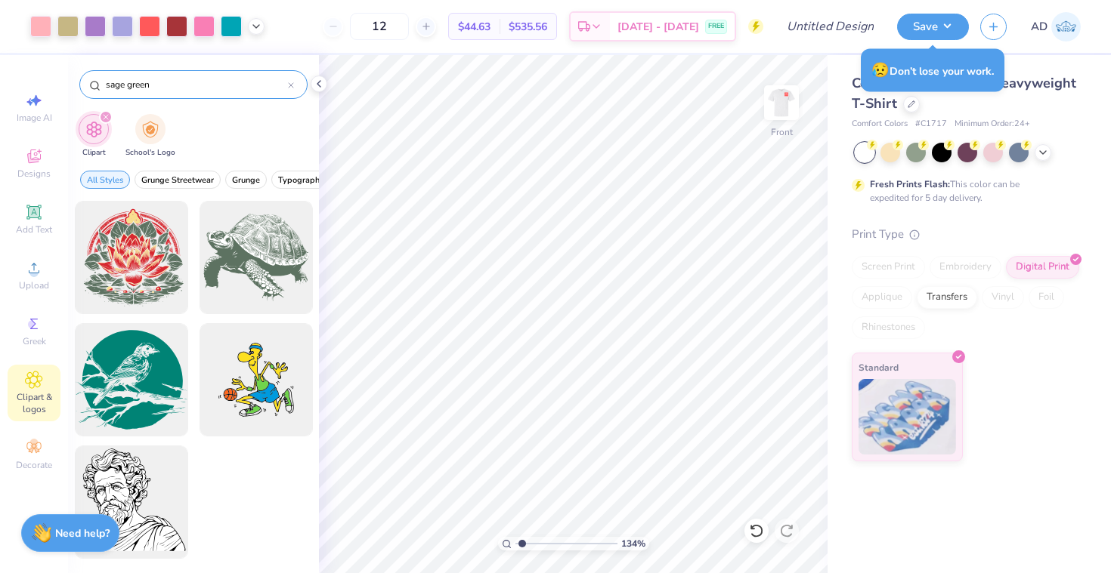
click at [292, 85] on icon at bounding box center [291, 85] width 6 height 6
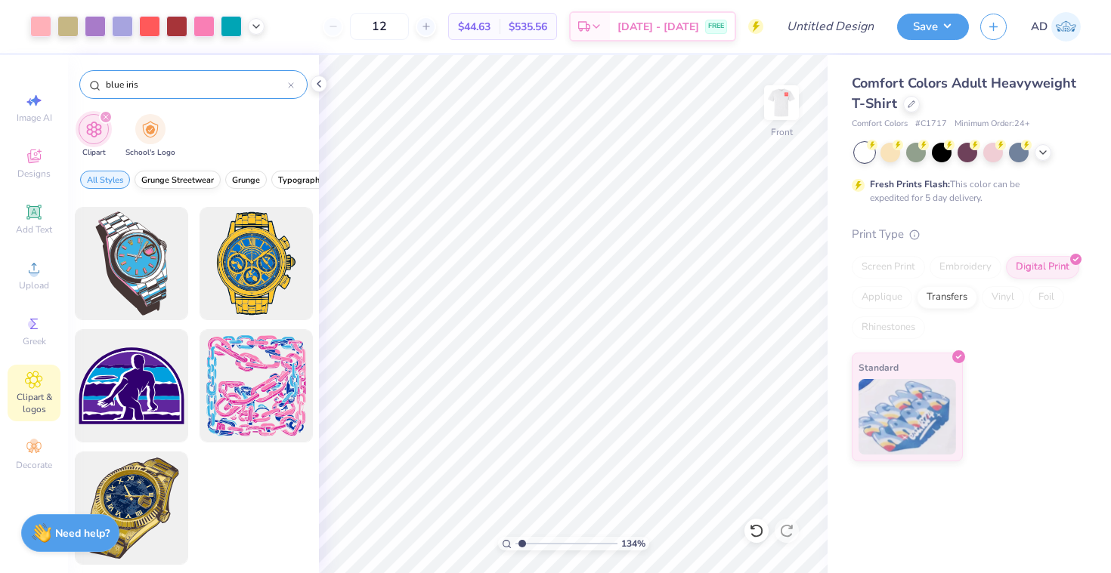
scroll to position [116, 0]
drag, startPoint x: 138, startPoint y: 83, endPoint x: 100, endPoint y: 84, distance: 38.5
click at [100, 84] on div "blue iris" at bounding box center [193, 84] width 228 height 29
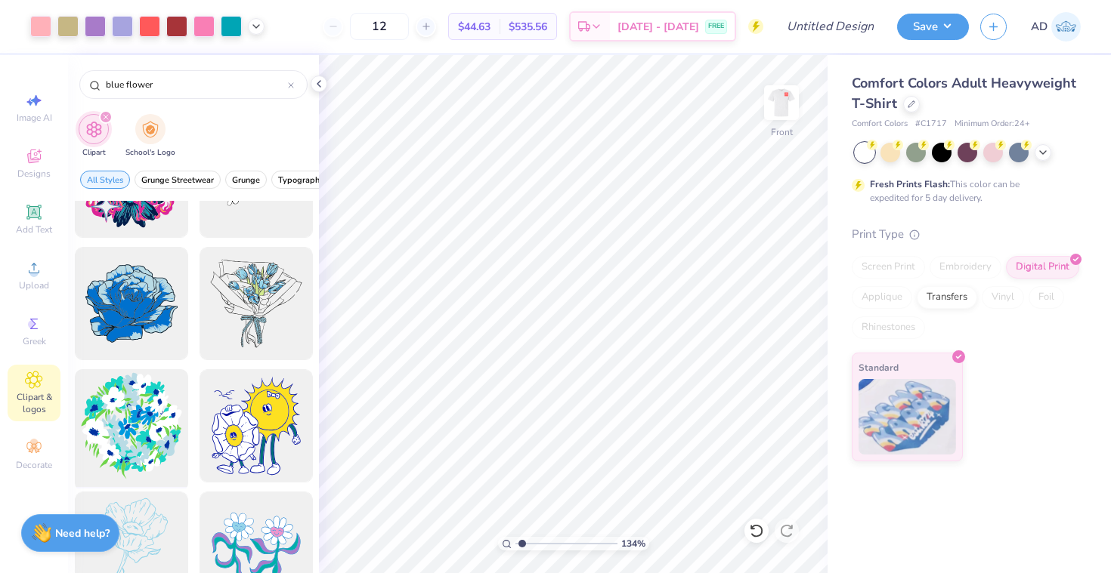
scroll to position [445, 0]
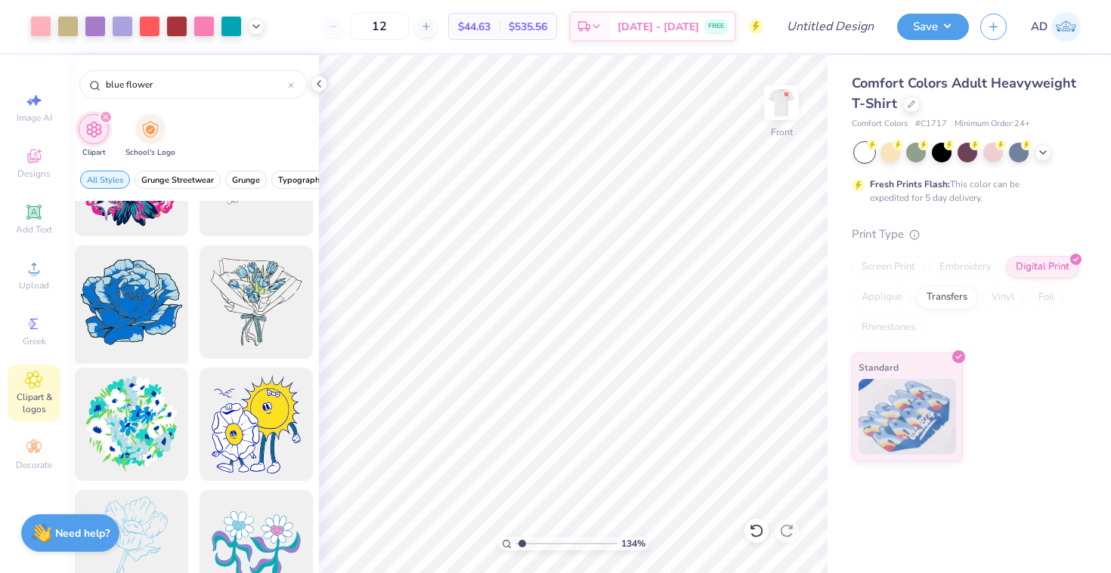
click at [113, 284] on div at bounding box center [131, 302] width 125 height 125
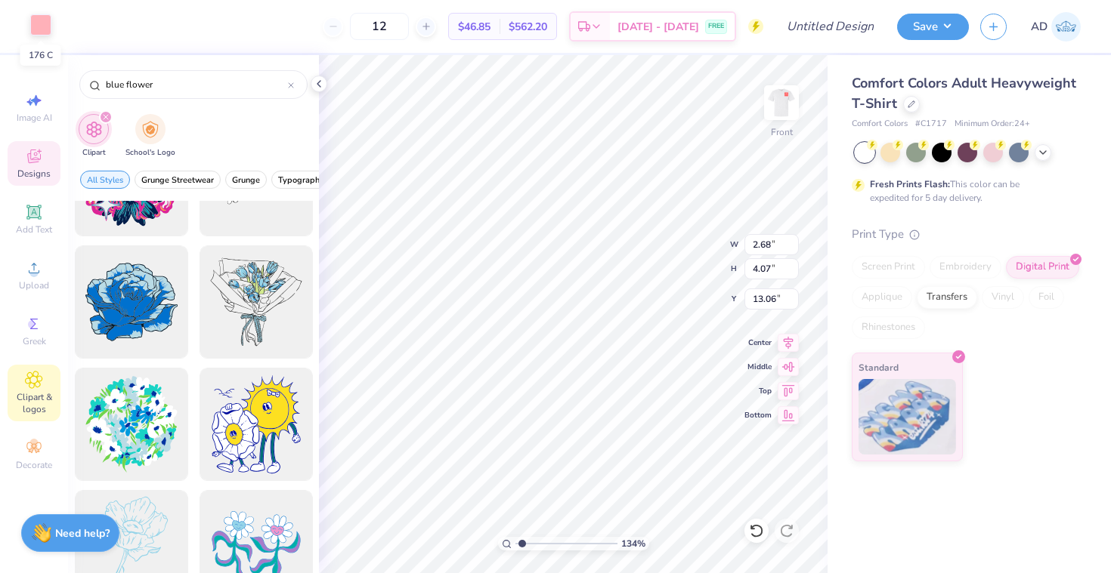
click at [42, 24] on div at bounding box center [40, 24] width 21 height 21
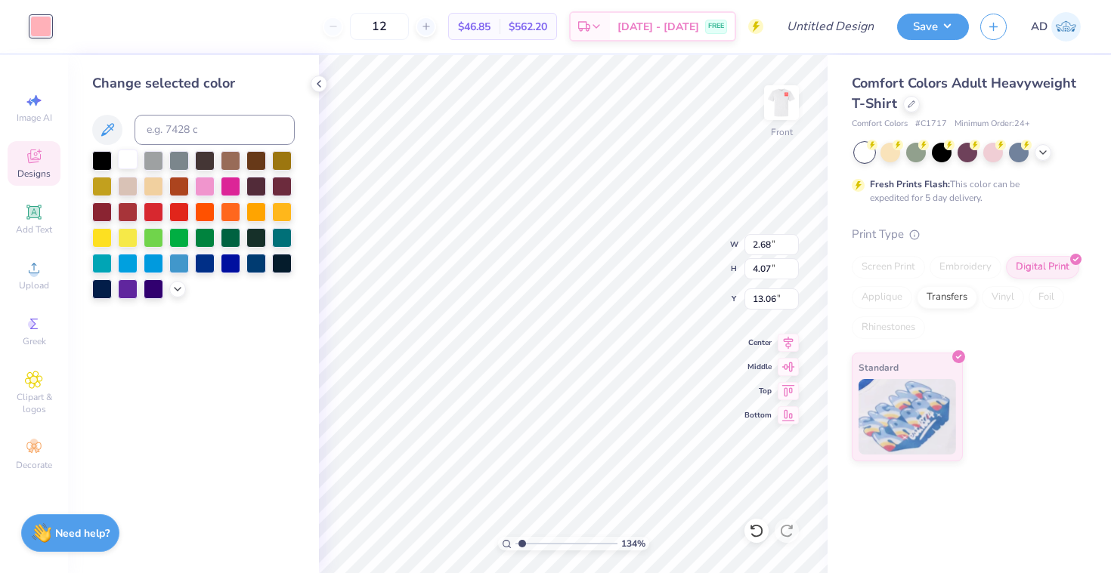
click at [128, 161] on div at bounding box center [128, 160] width 20 height 20
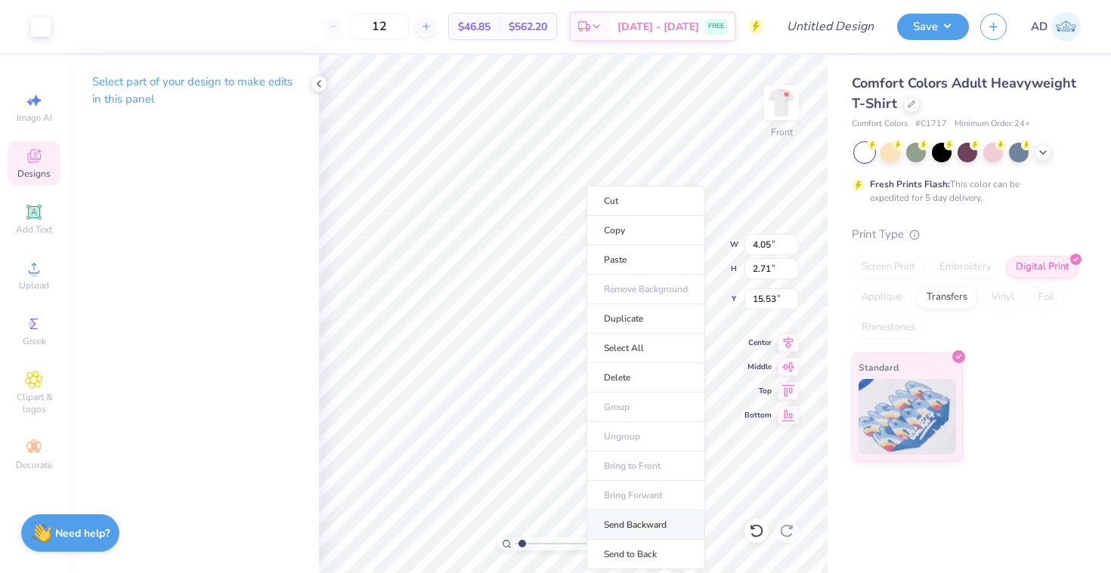
click at [607, 527] on li "Send Backward" at bounding box center [645, 525] width 119 height 29
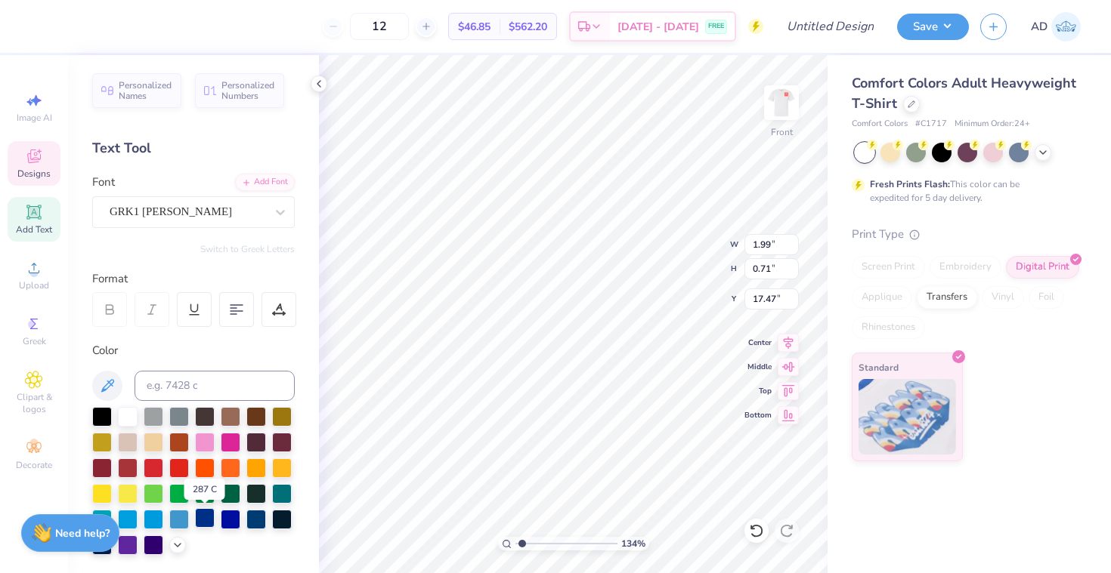
click at [199, 521] on div at bounding box center [205, 518] width 20 height 20
click at [206, 521] on div at bounding box center [205, 518] width 20 height 20
click at [240, 518] on div at bounding box center [231, 518] width 20 height 20
click at [201, 523] on div at bounding box center [205, 518] width 20 height 20
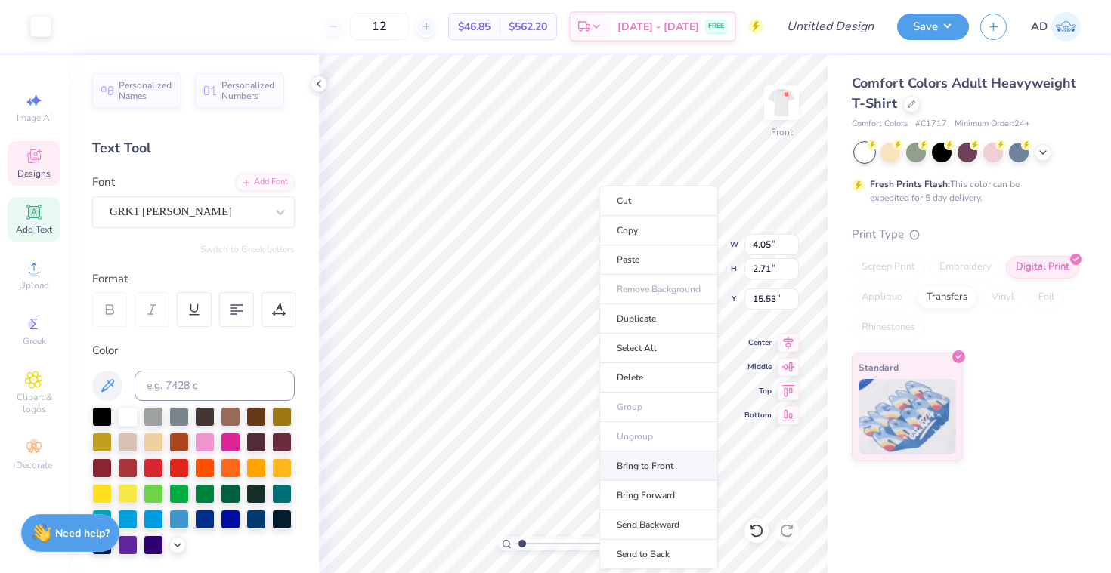
click at [653, 472] on li "Bring to Front" at bounding box center [658, 466] width 119 height 29
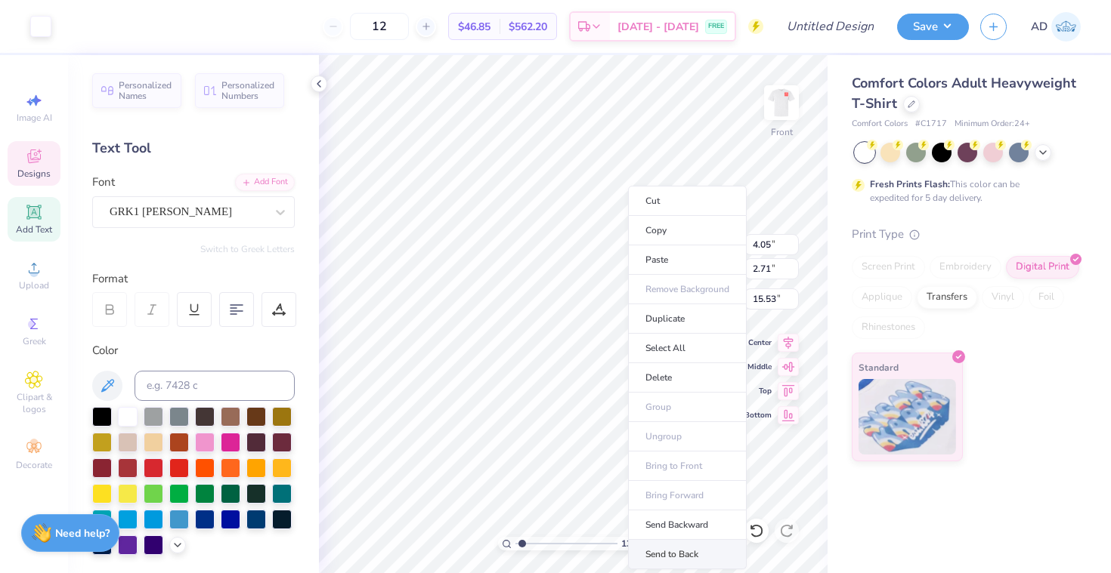
click at [669, 548] on li "Send to Back" at bounding box center [687, 554] width 119 height 29
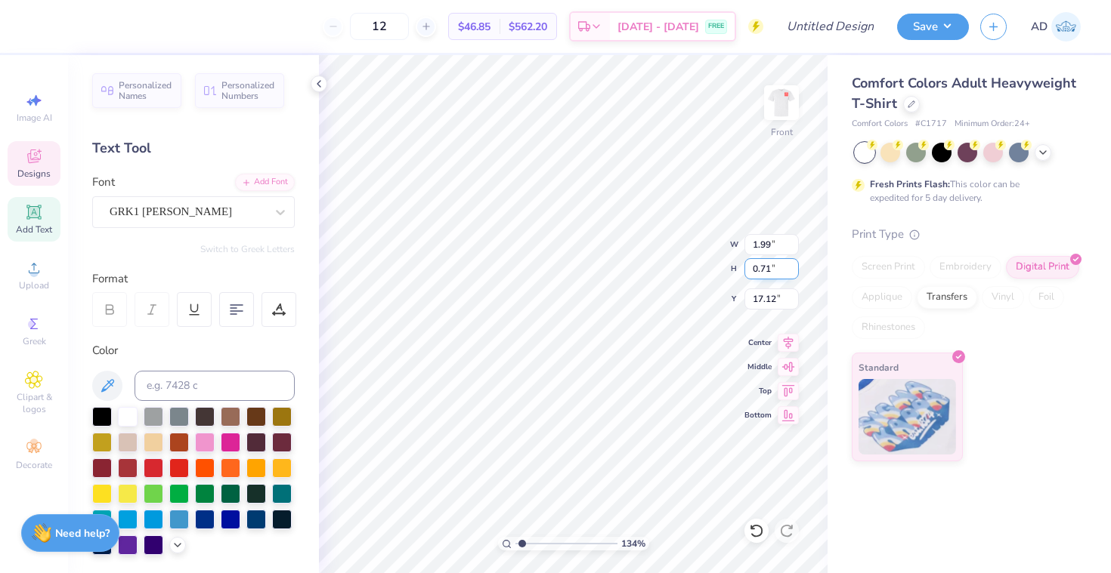
click at [775, 265] on input "0.71" at bounding box center [771, 268] width 54 height 21
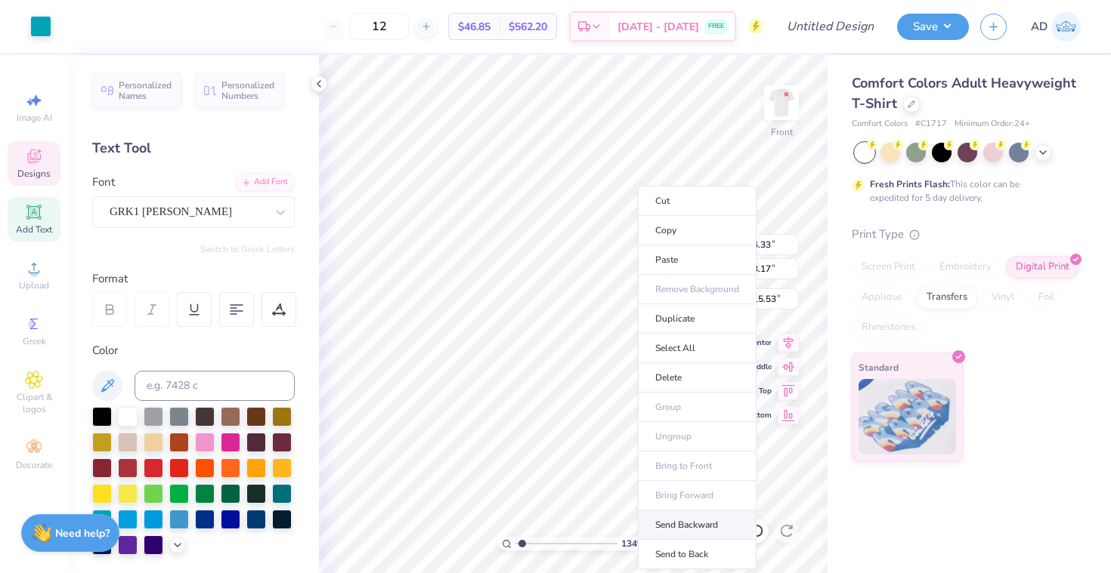
click at [663, 534] on li "Send Backward" at bounding box center [697, 525] width 119 height 29
click at [675, 542] on li "Send to Back" at bounding box center [700, 554] width 119 height 29
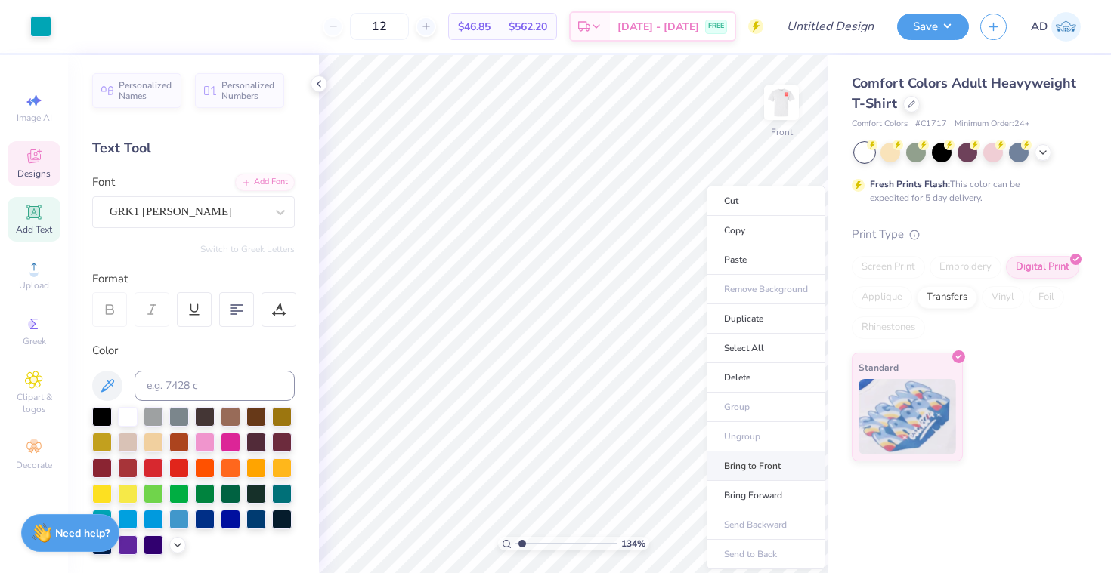
click at [751, 471] on li "Bring to Front" at bounding box center [765, 466] width 119 height 29
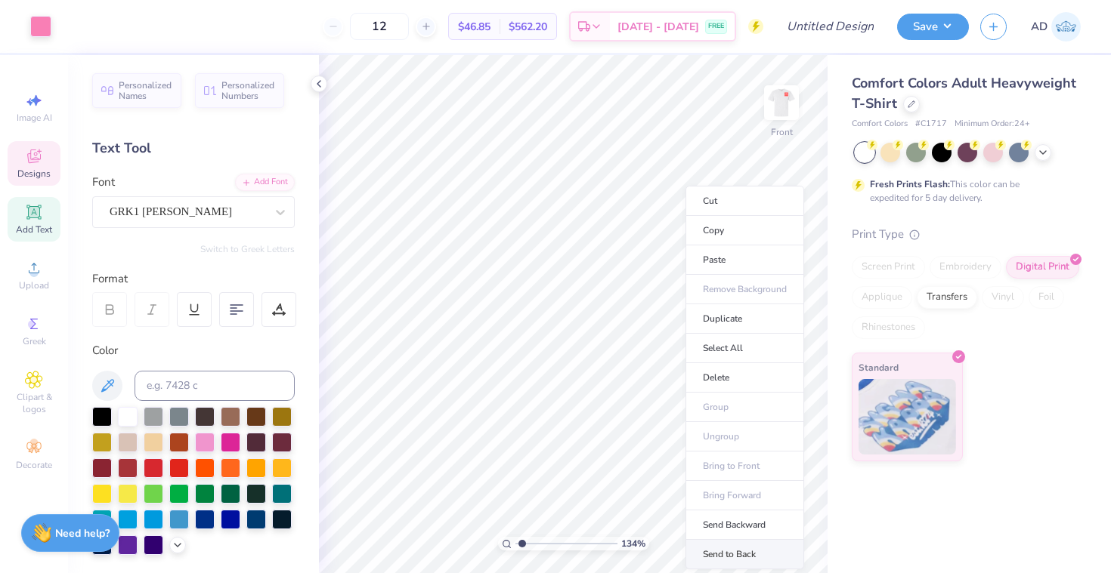
click at [731, 546] on li "Send to Back" at bounding box center [744, 554] width 119 height 29
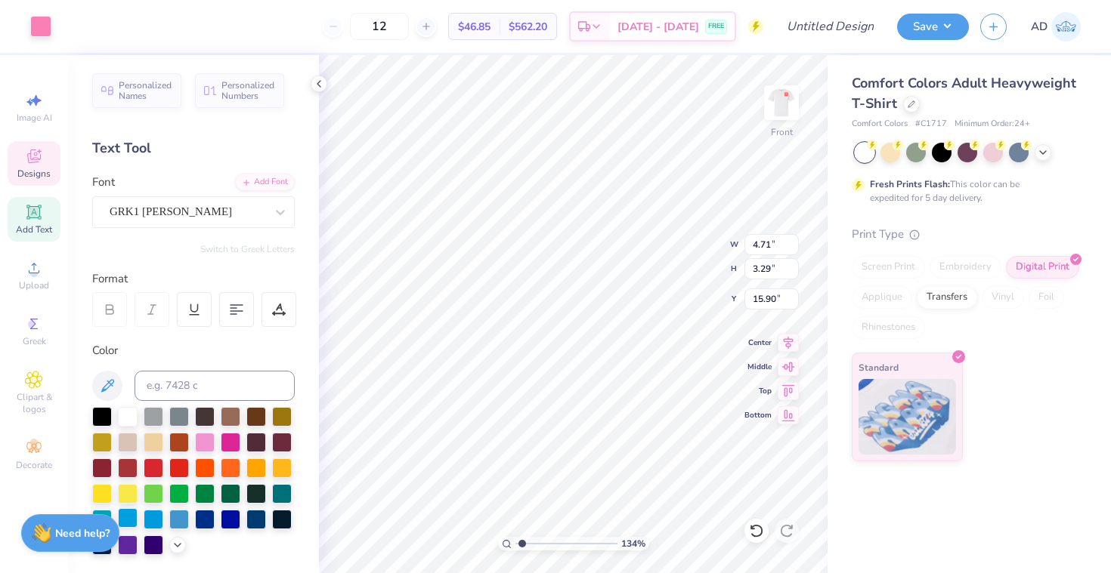
click at [123, 520] on div at bounding box center [128, 518] width 20 height 20
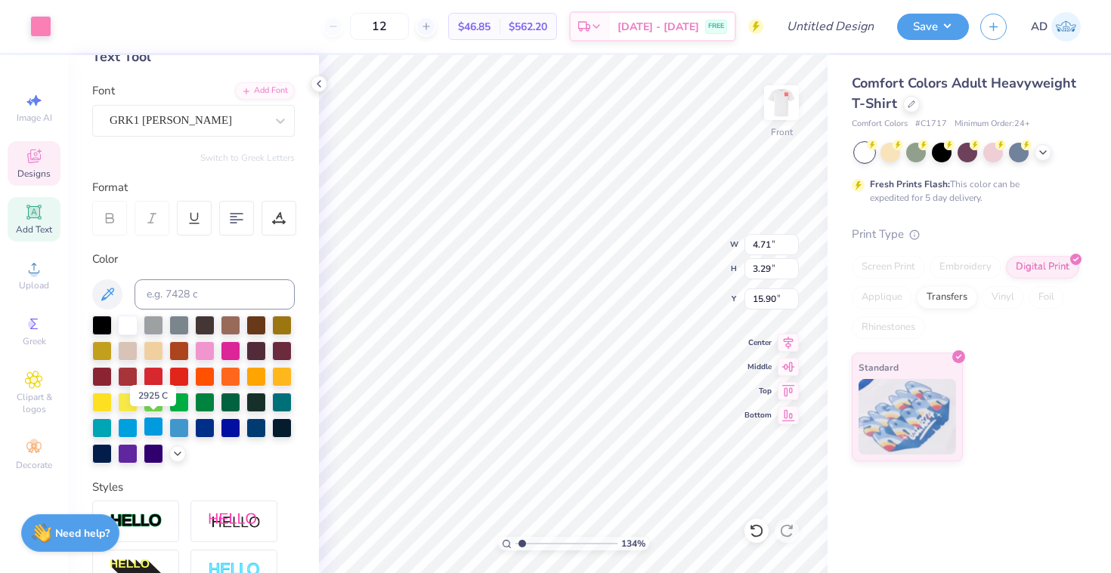
scroll to position [94, 0]
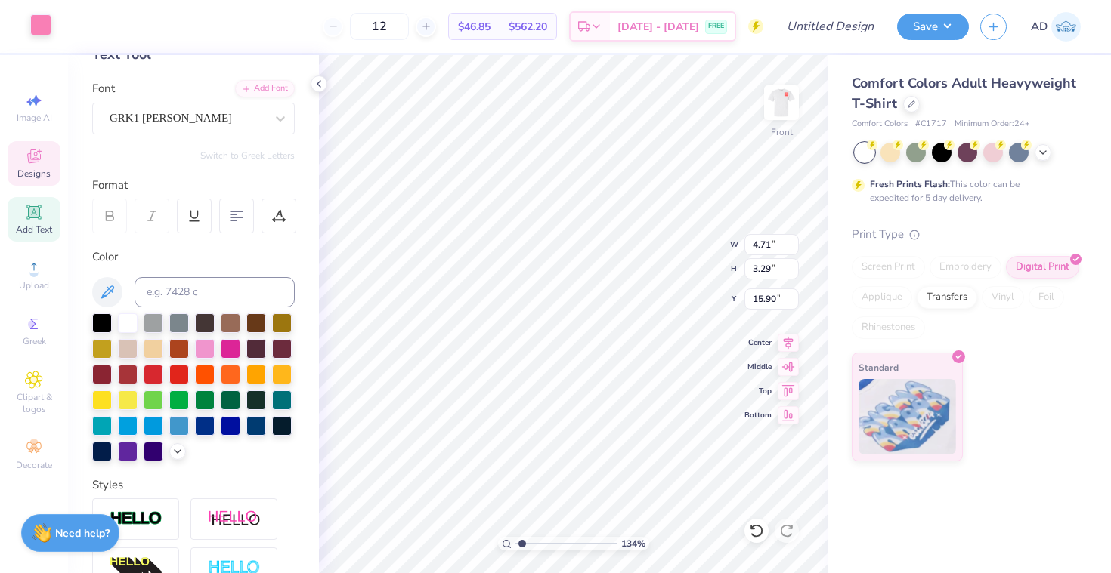
click at [39, 24] on div at bounding box center [40, 24] width 21 height 21
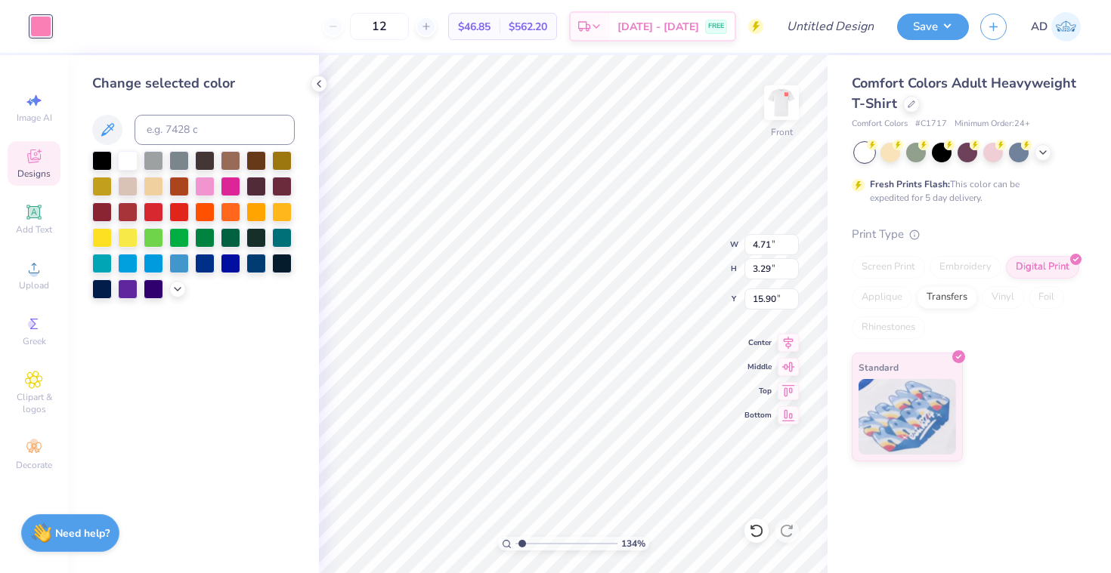
drag, startPoint x: 123, startPoint y: 273, endPoint x: 141, endPoint y: 433, distance: 161.2
click at [141, 434] on div "Change selected color" at bounding box center [193, 314] width 251 height 518
click at [171, 261] on div at bounding box center [179, 262] width 20 height 20
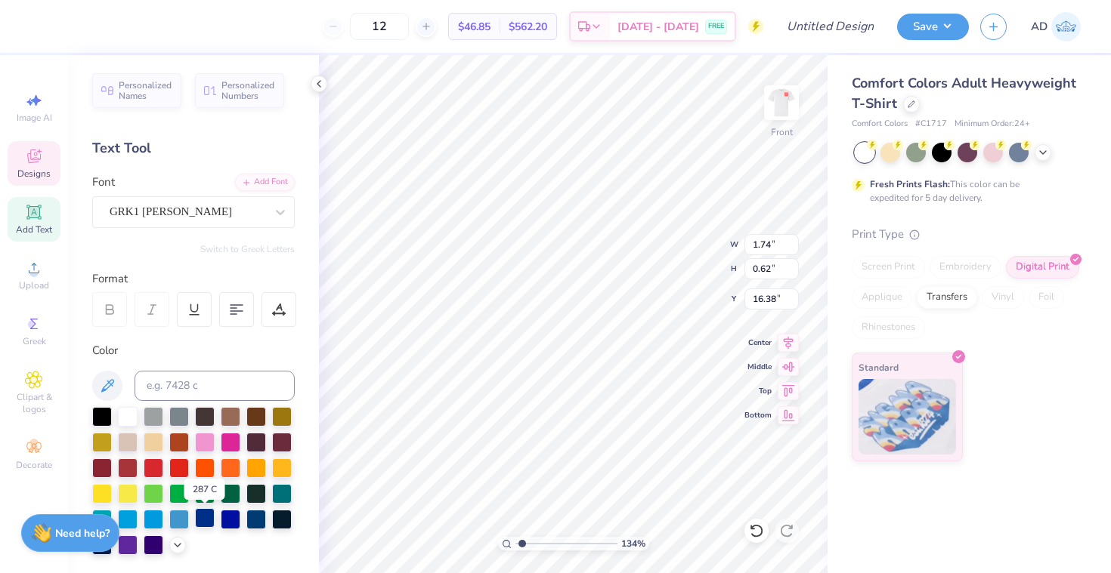
click at [202, 515] on div at bounding box center [205, 518] width 20 height 20
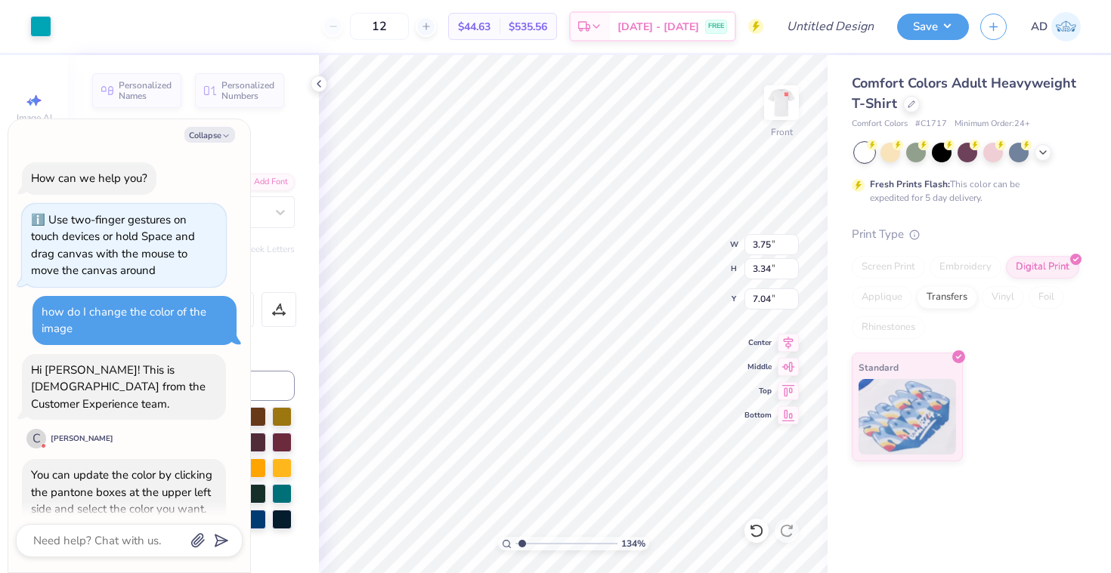
scroll to position [29, 0]
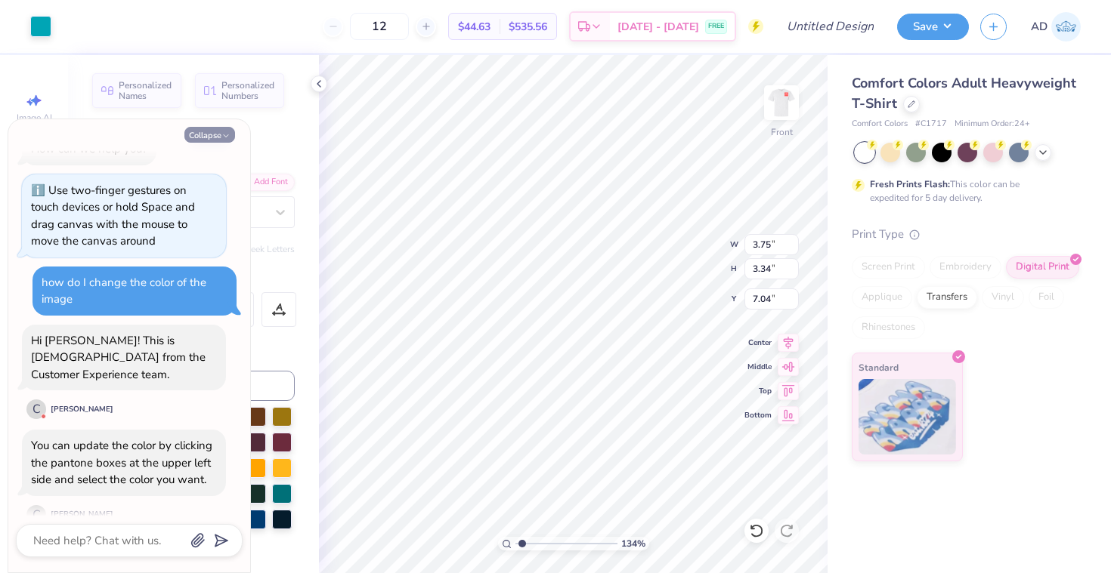
click at [224, 135] on icon "button" at bounding box center [225, 135] width 9 height 9
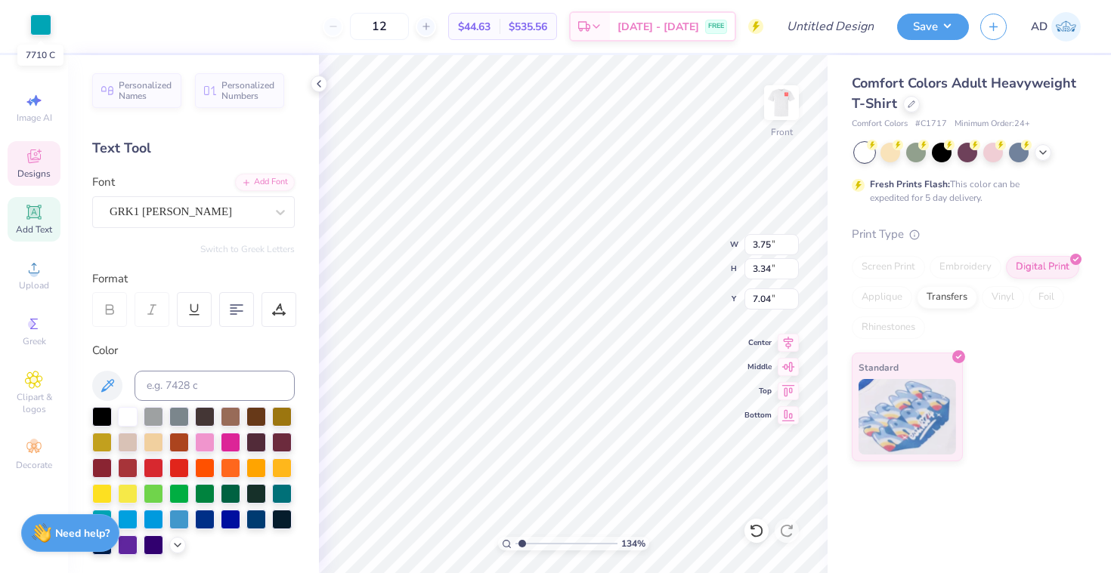
click at [41, 32] on div at bounding box center [40, 24] width 21 height 21
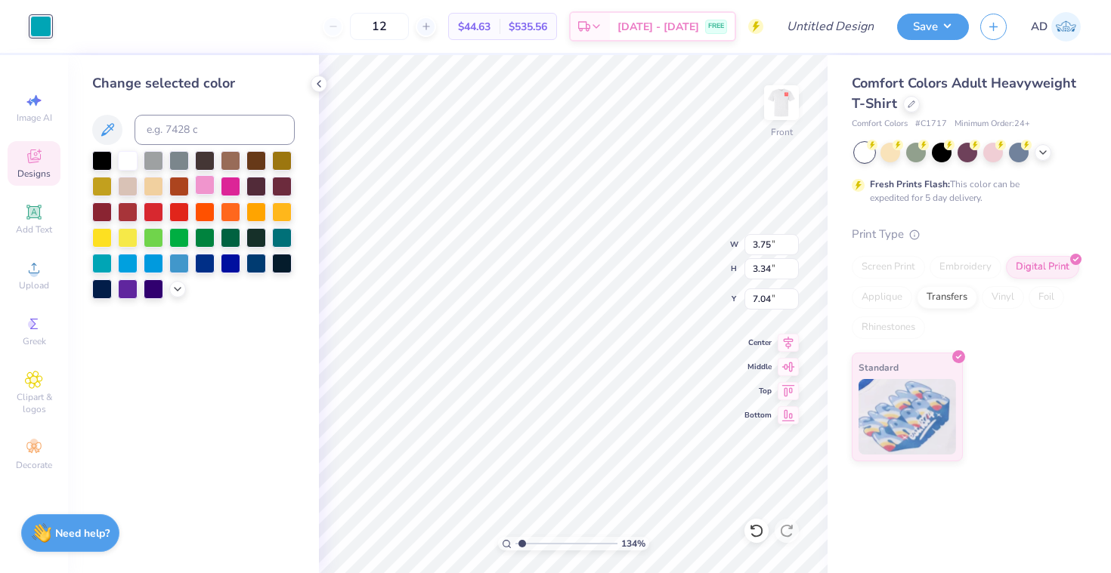
click at [212, 182] on div at bounding box center [205, 185] width 20 height 20
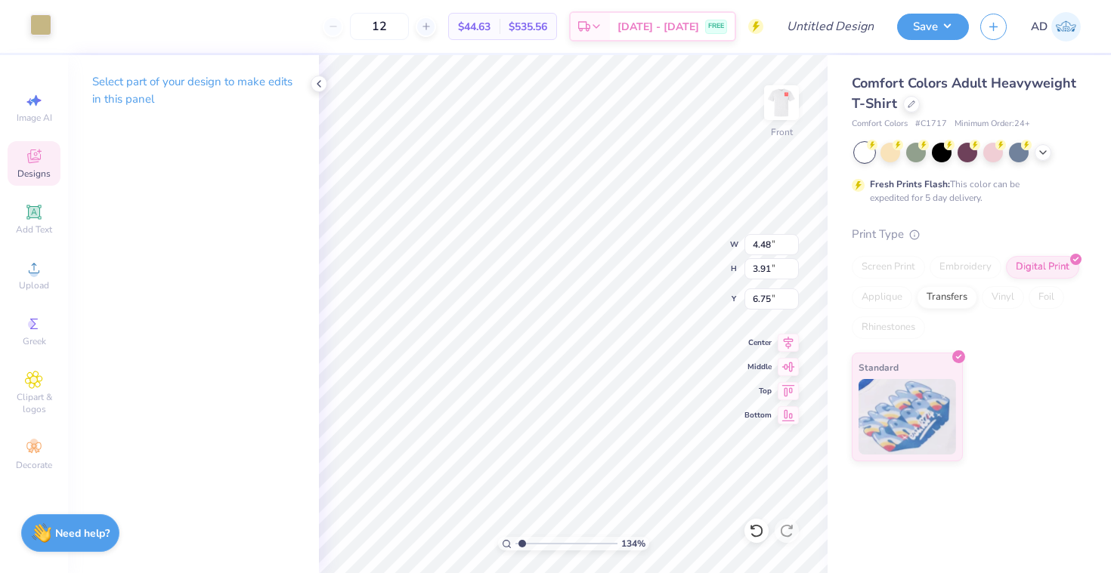
click at [45, 26] on div at bounding box center [40, 24] width 21 height 21
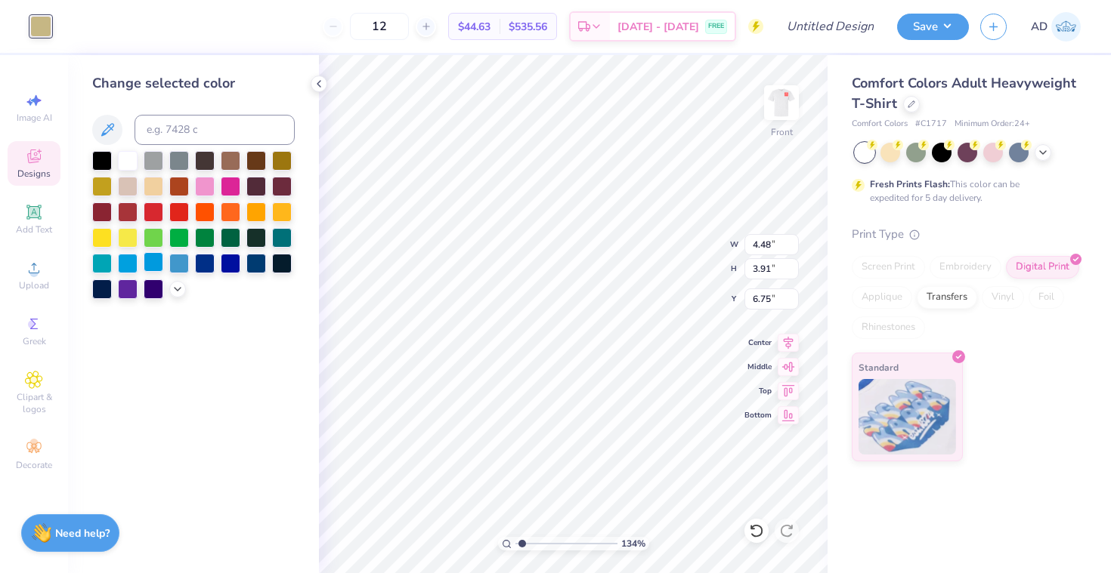
click at [144, 258] on div at bounding box center [154, 262] width 20 height 20
click at [126, 261] on div at bounding box center [128, 262] width 20 height 20
click at [180, 258] on div at bounding box center [179, 262] width 20 height 20
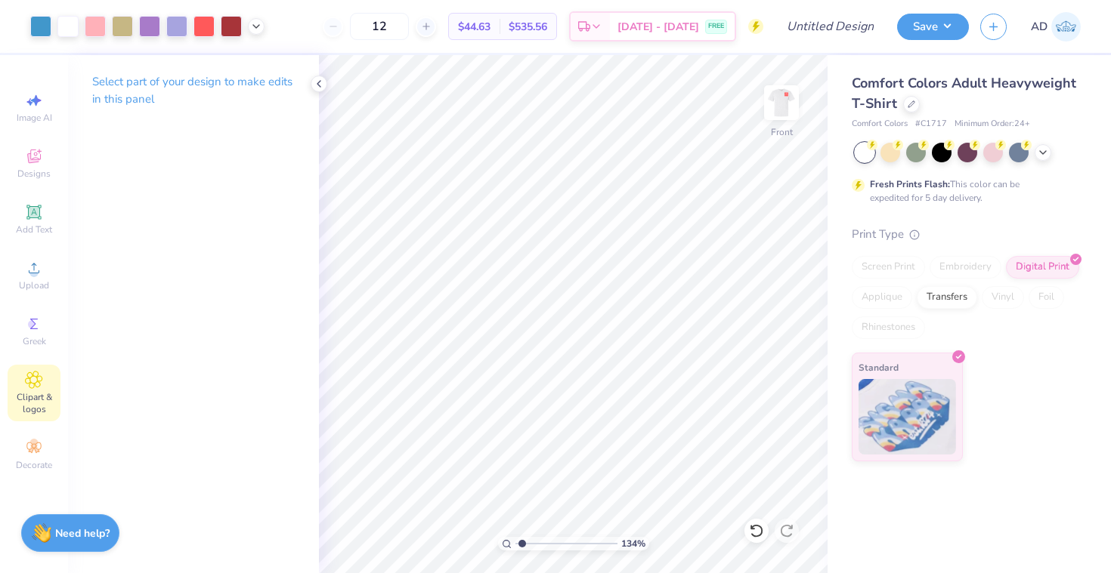
click at [39, 400] on span "Clipart & logos" at bounding box center [34, 403] width 53 height 24
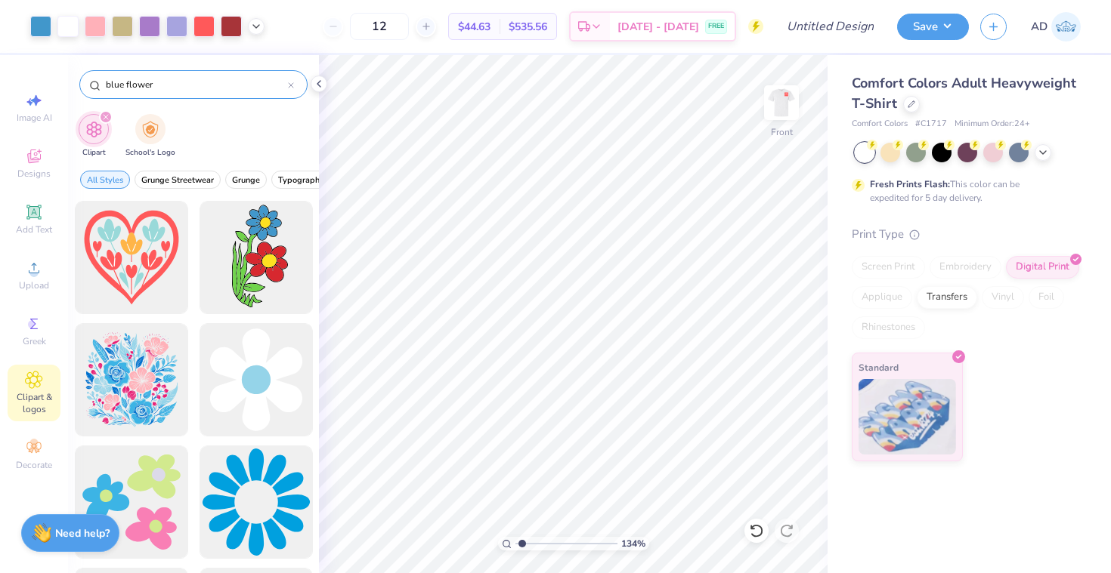
click at [294, 85] on div "blue flower" at bounding box center [193, 84] width 228 height 29
click at [287, 83] on input "blue flower" at bounding box center [196, 84] width 184 height 15
click at [289, 84] on icon at bounding box center [291, 85] width 5 height 5
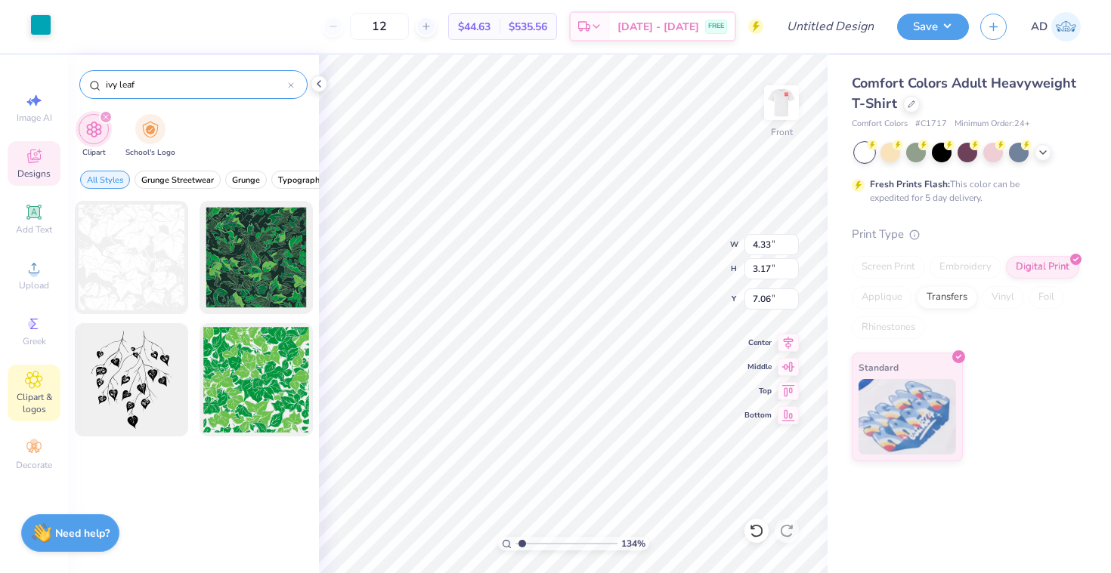
click at [45, 24] on div at bounding box center [40, 24] width 21 height 21
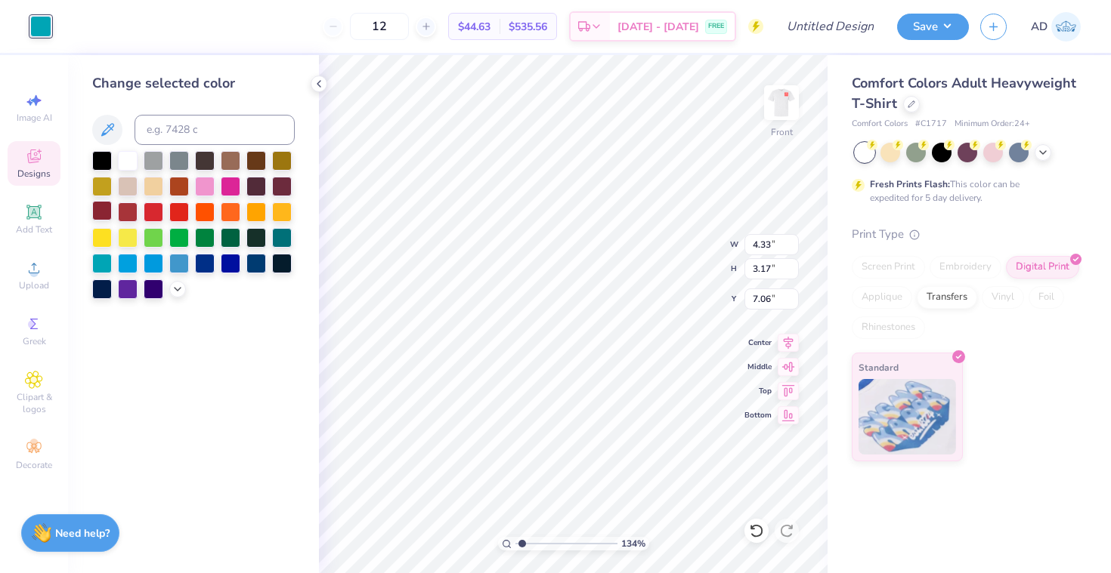
click at [102, 213] on div at bounding box center [102, 211] width 20 height 20
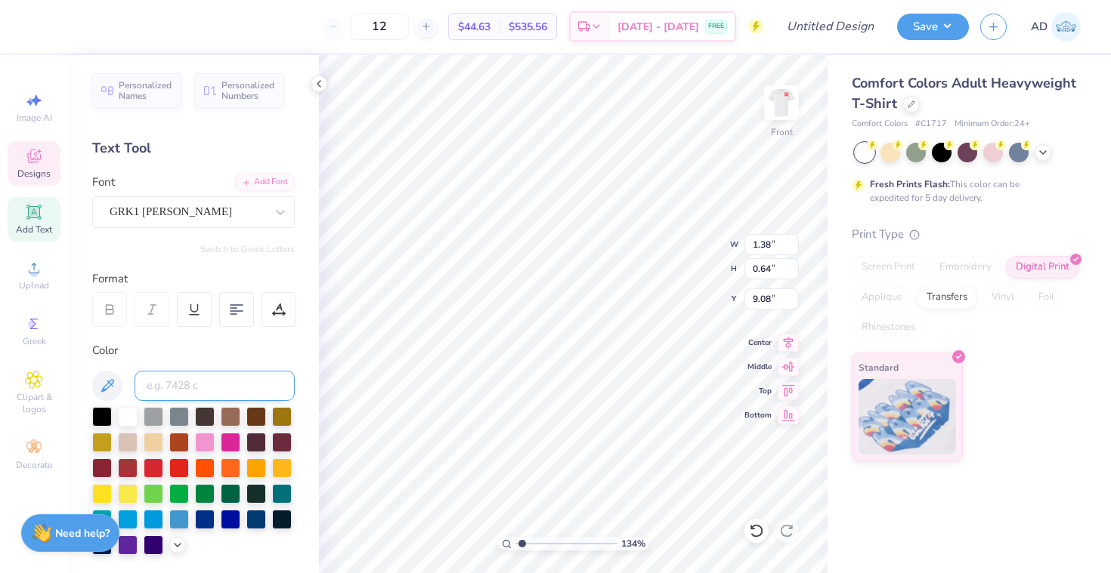
click at [212, 391] on input at bounding box center [214, 386] width 160 height 30
click at [35, 29] on div at bounding box center [40, 24] width 21 height 21
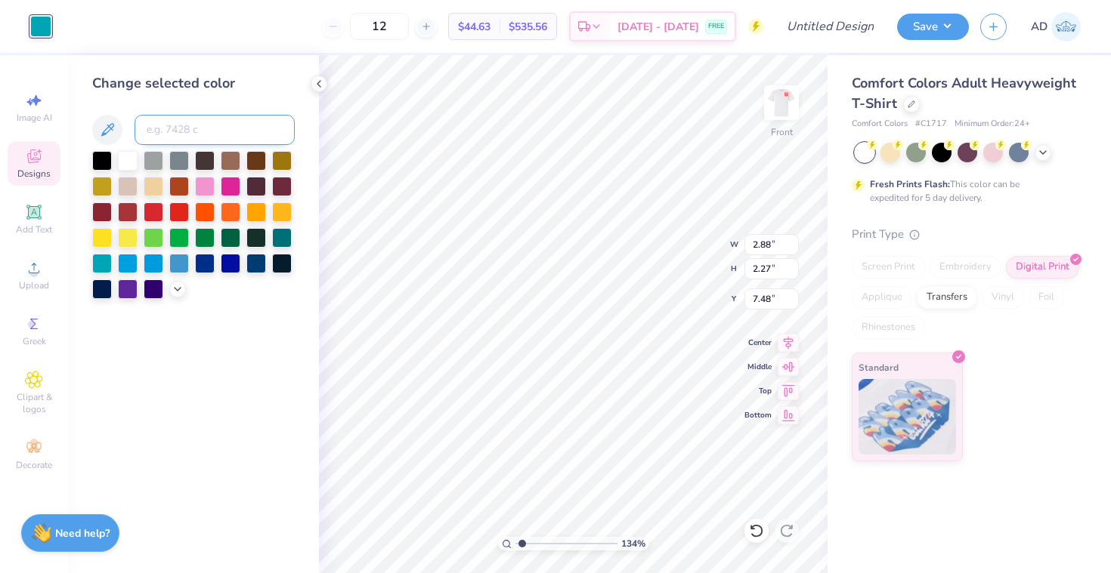
click at [225, 137] on input at bounding box center [214, 130] width 160 height 30
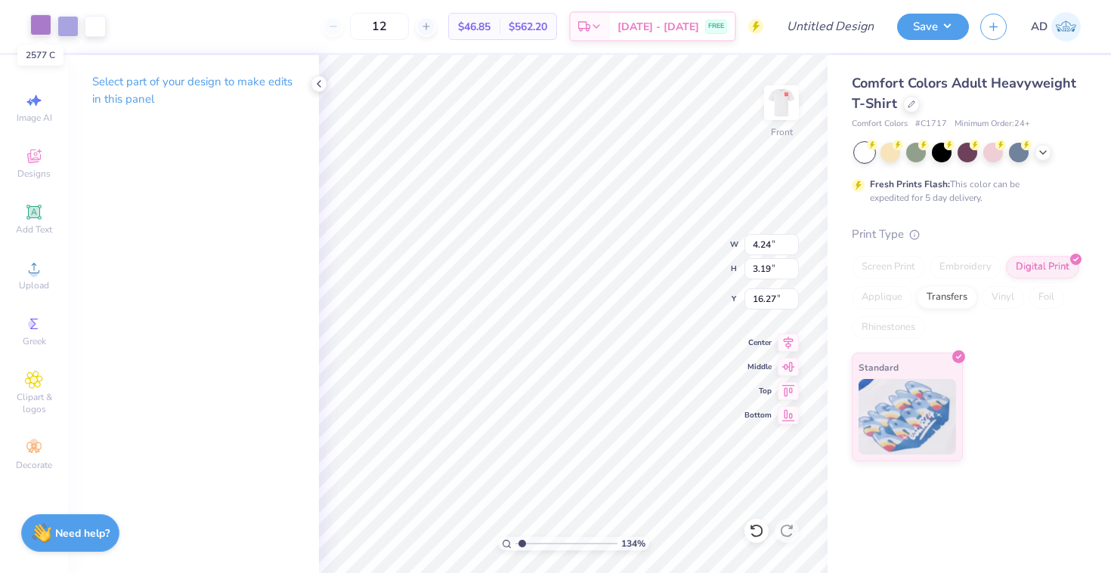
click at [42, 29] on div at bounding box center [40, 24] width 21 height 21
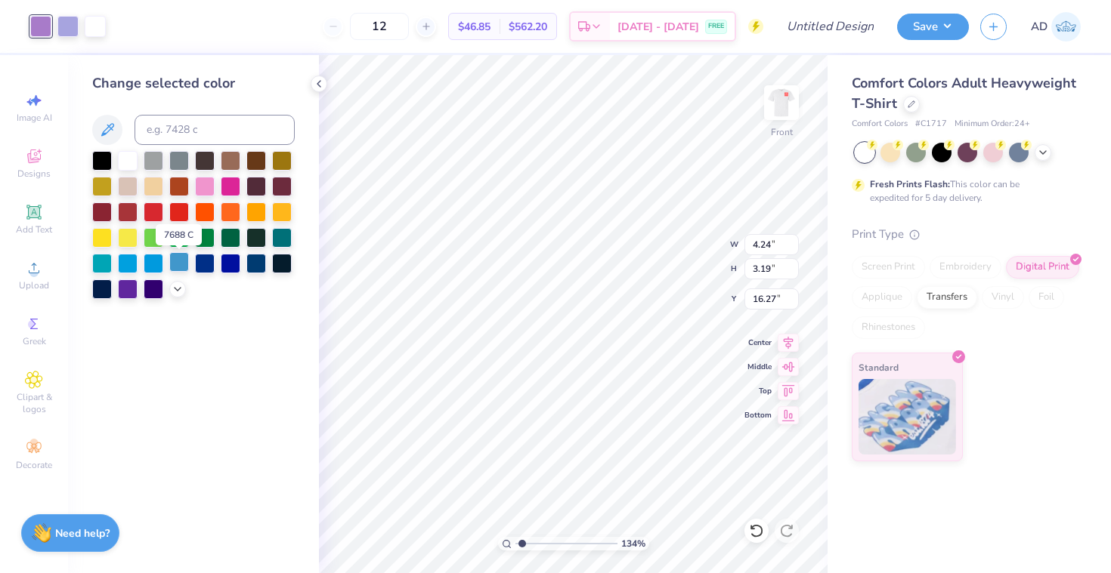
click at [169, 260] on div at bounding box center [179, 262] width 20 height 20
click at [75, 33] on div at bounding box center [67, 24] width 21 height 21
click at [126, 158] on div at bounding box center [128, 160] width 20 height 20
click at [96, 29] on div "12 $46.85 Per Item $562.20 Total Est. Delivery Sep 9 - 12 FREE" at bounding box center [426, 26] width 673 height 53
click at [85, 20] on div "Art colors 12 $46.85 Per Item $562.20 Total Est. Delivery Sep 9 - 12 FREE Desig…" at bounding box center [555, 26] width 1111 height 53
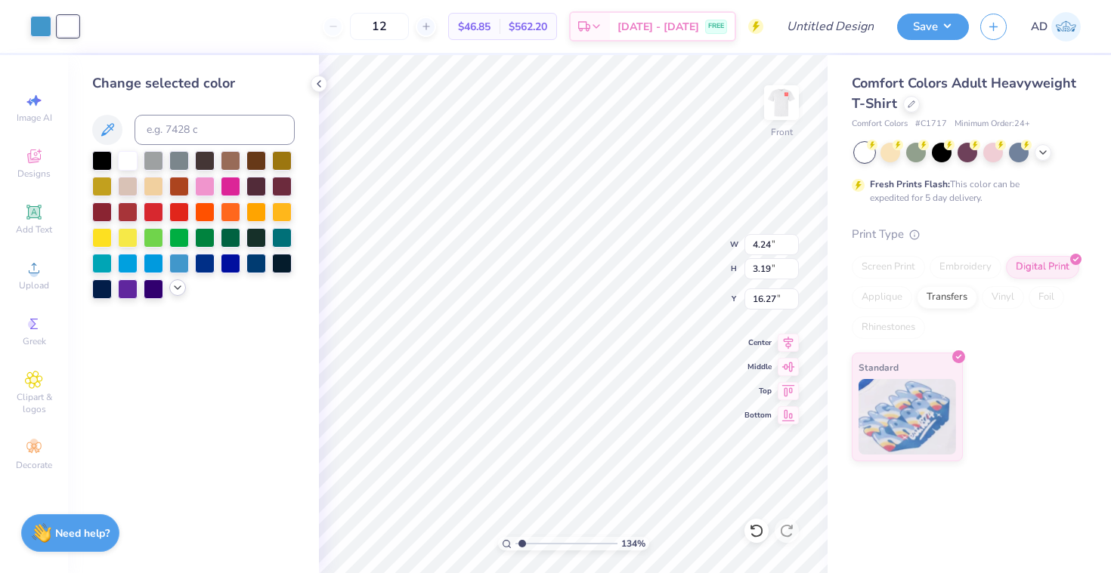
click at [174, 287] on icon at bounding box center [178, 288] width 12 height 12
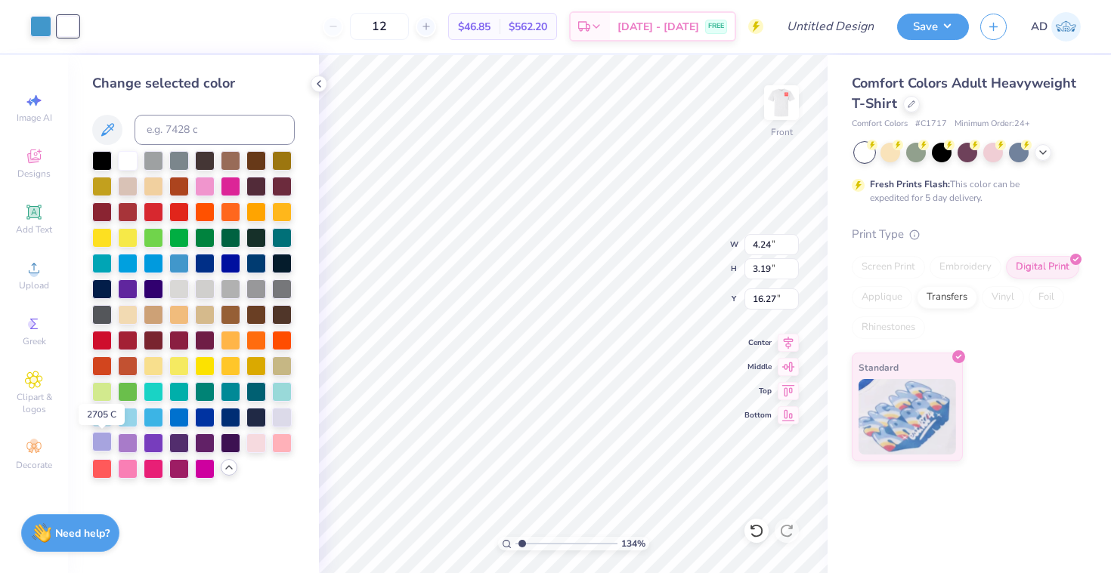
click at [104, 441] on div at bounding box center [102, 442] width 20 height 20
click at [94, 22] on div "12 $46.85 Per Item $562.20 Total Est. Delivery Sep 9 - 12 FREE" at bounding box center [426, 26] width 673 height 53
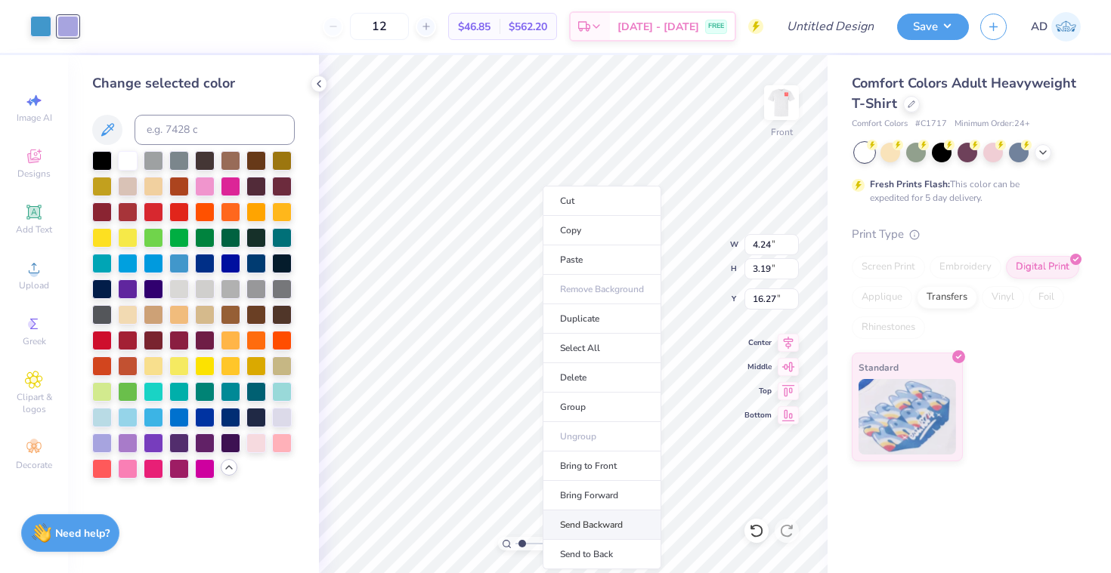
click at [559, 512] on li "Send Backward" at bounding box center [601, 525] width 119 height 29
click at [530, 468] on li "Bring to Front" at bounding box center [588, 466] width 119 height 29
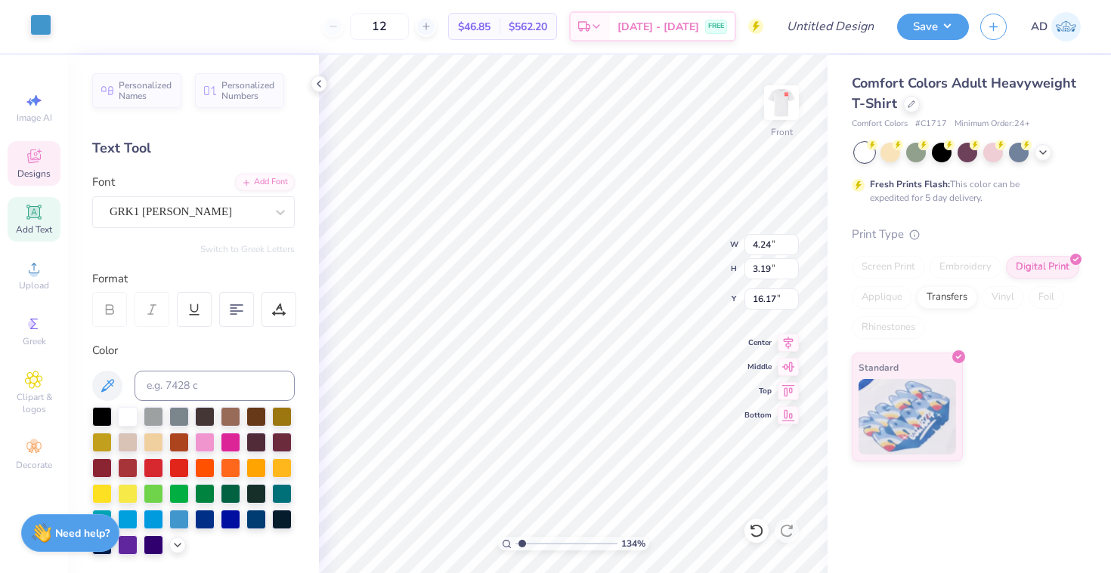
click at [39, 32] on div at bounding box center [40, 24] width 21 height 21
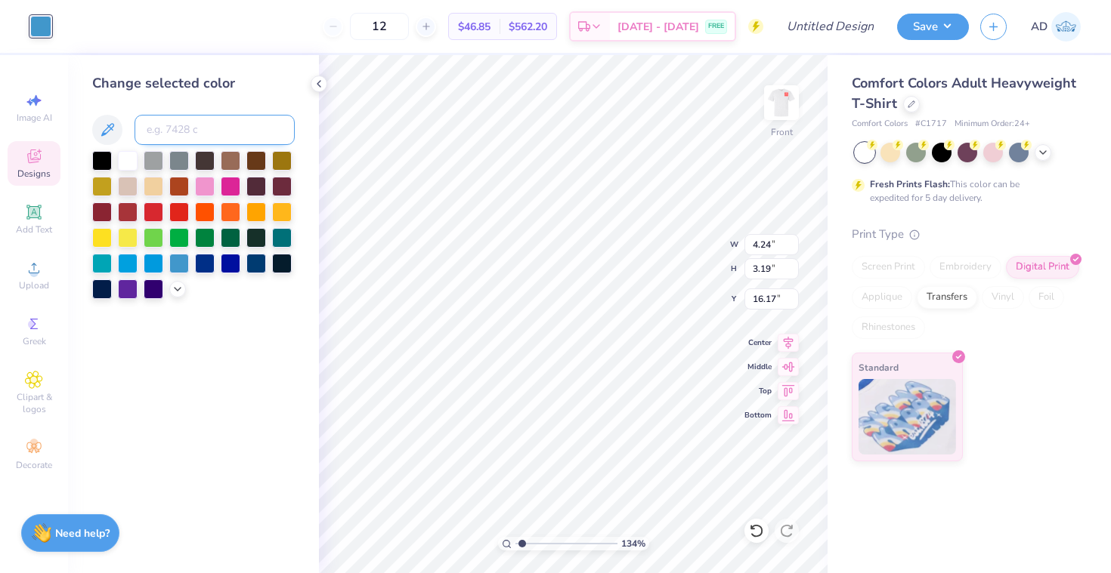
click at [236, 138] on input at bounding box center [214, 130] width 160 height 30
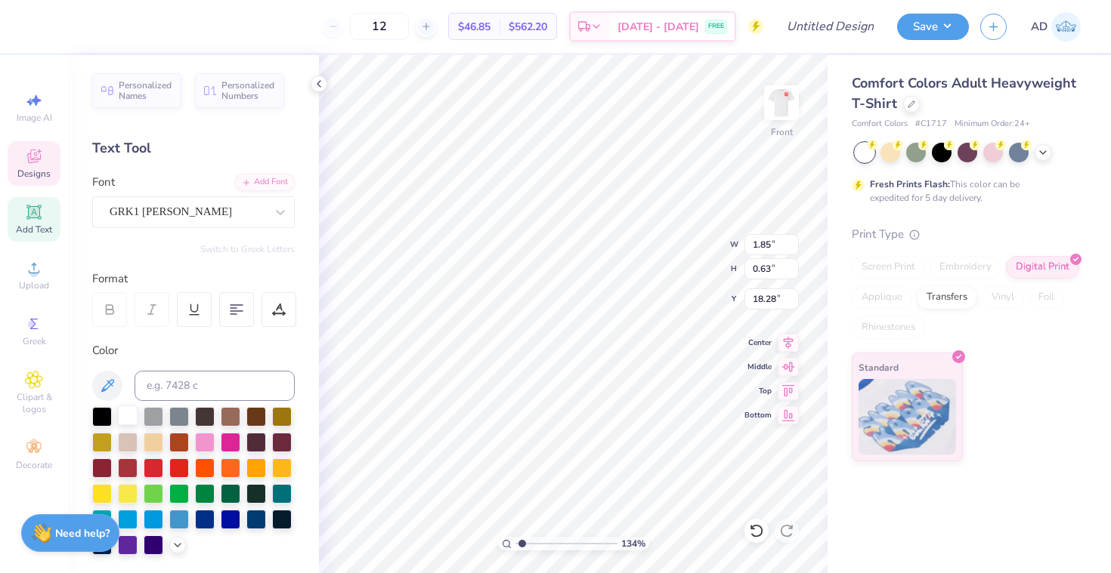
click at [125, 415] on div at bounding box center [128, 416] width 20 height 20
click at [39, 22] on div at bounding box center [40, 24] width 21 height 21
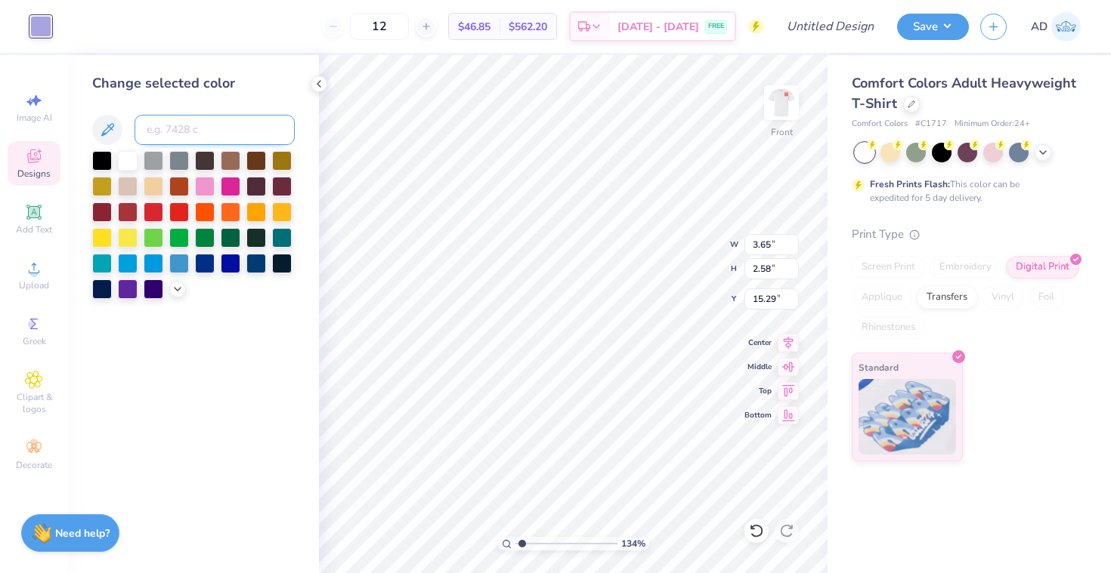
click at [174, 133] on input at bounding box center [214, 130] width 160 height 30
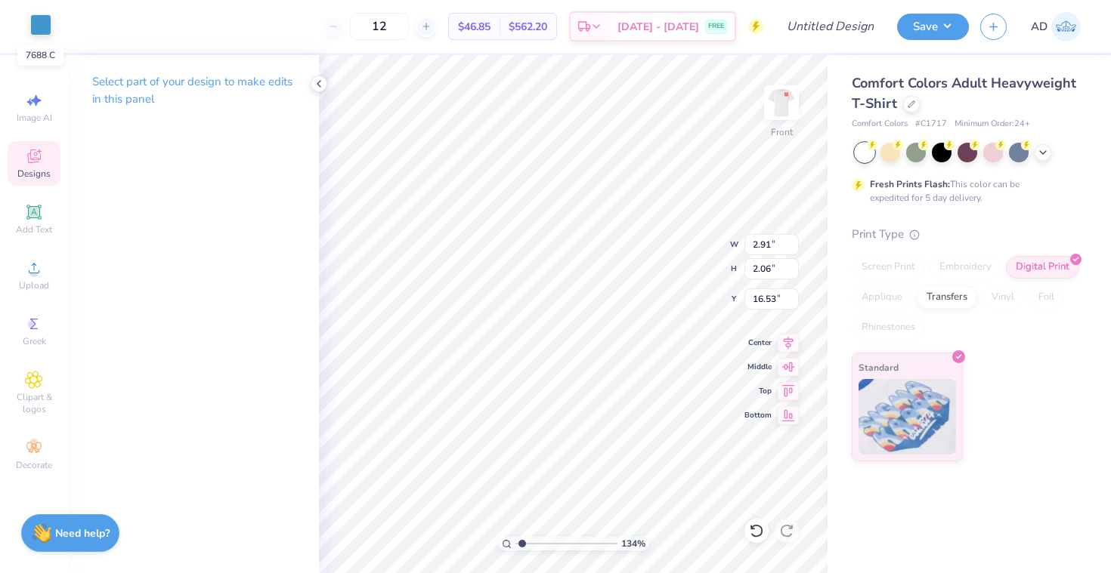
click at [48, 28] on div at bounding box center [40, 24] width 21 height 21
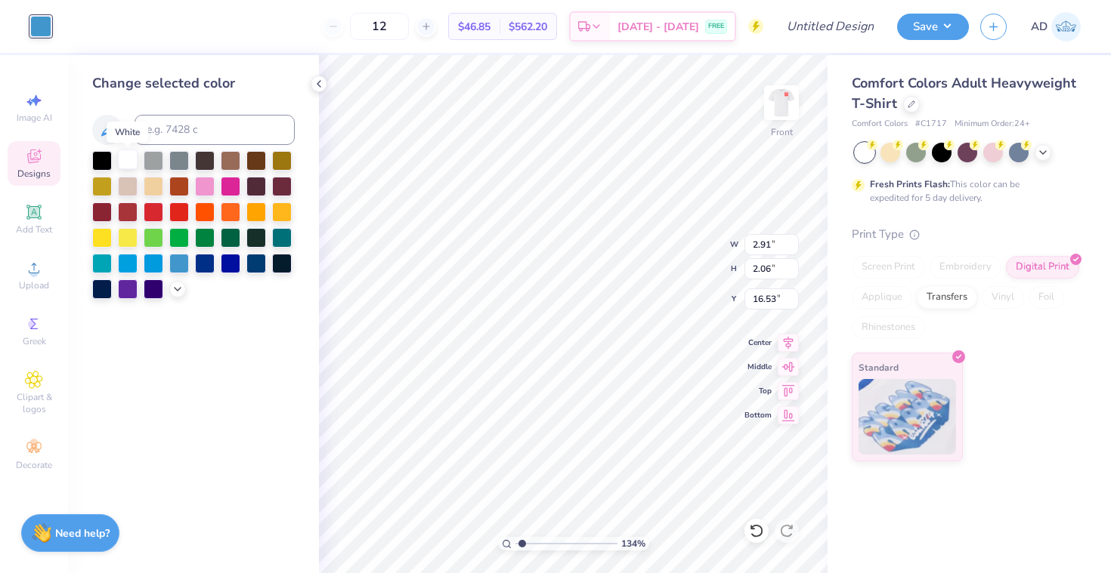
click at [131, 157] on div at bounding box center [128, 160] width 20 height 20
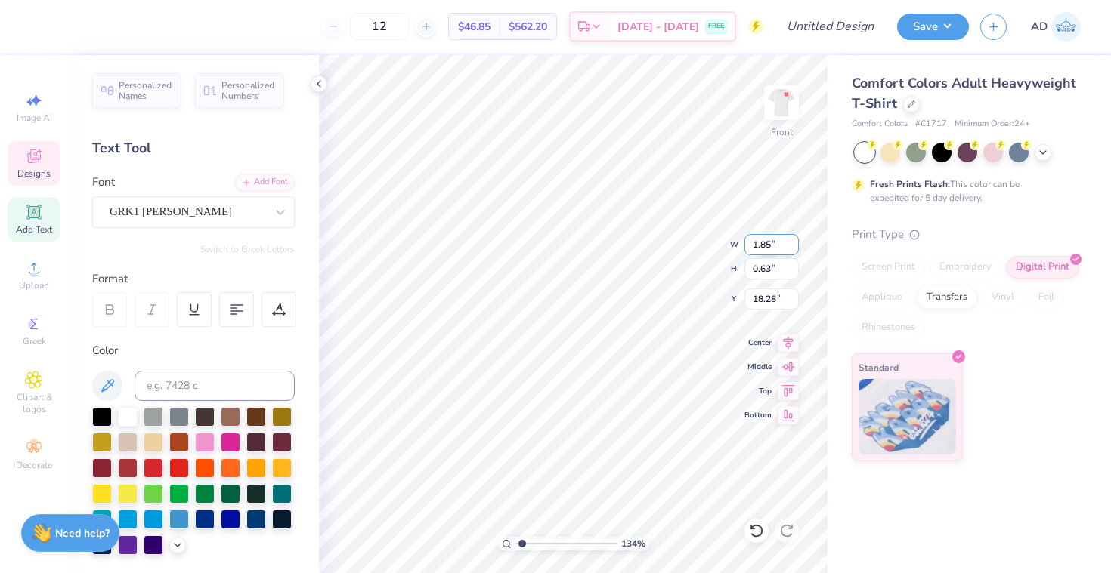
click at [776, 241] on input "1.85" at bounding box center [771, 244] width 54 height 21
click at [42, 26] on div at bounding box center [40, 24] width 21 height 21
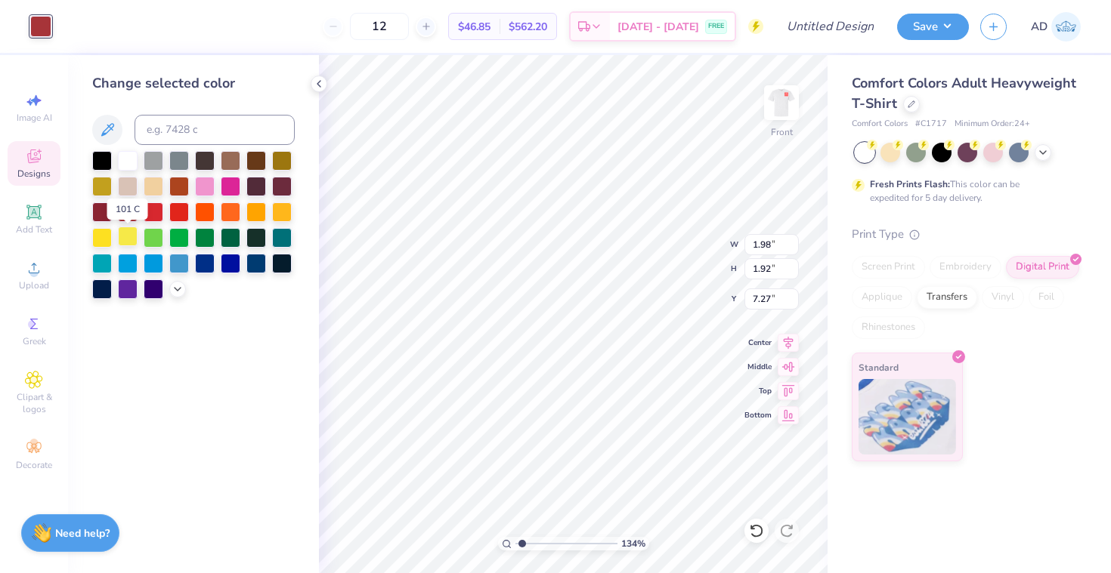
click at [124, 234] on div at bounding box center [128, 237] width 20 height 20
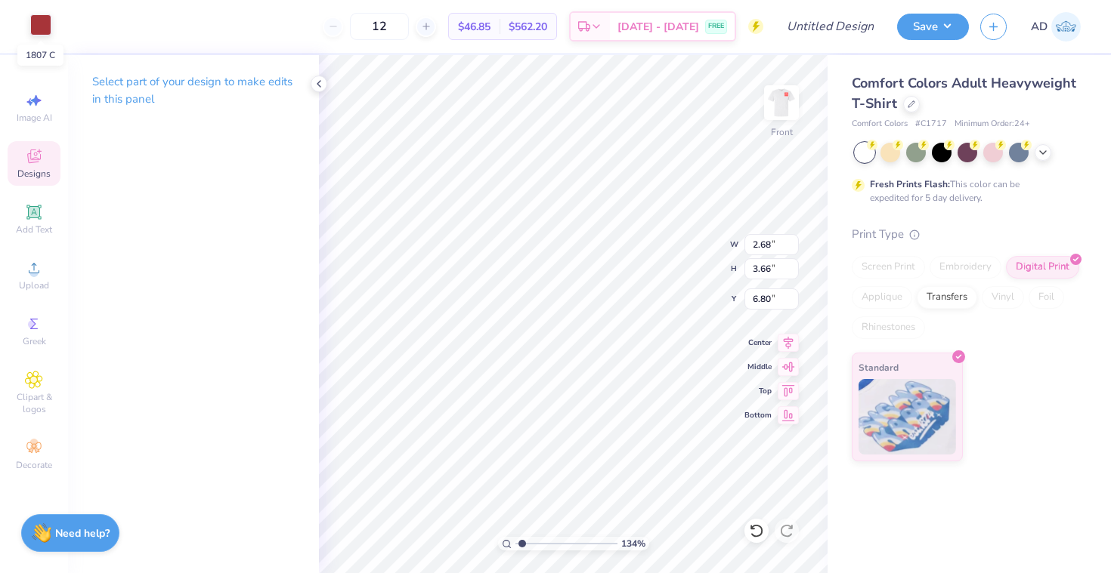
click at [46, 30] on div at bounding box center [40, 24] width 21 height 21
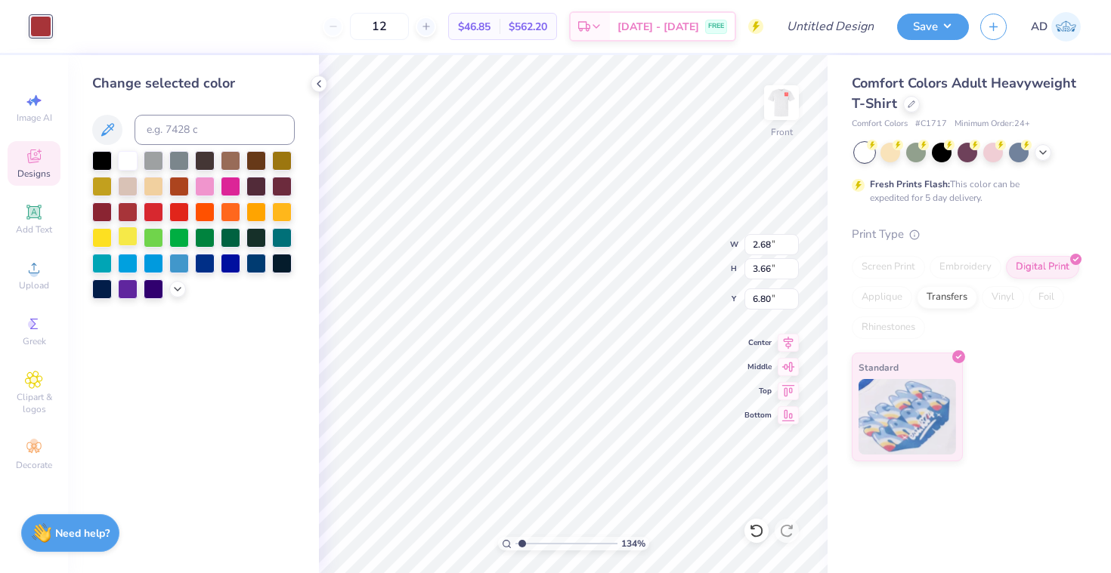
click at [133, 237] on div at bounding box center [128, 237] width 20 height 20
click at [177, 294] on icon at bounding box center [178, 288] width 12 height 12
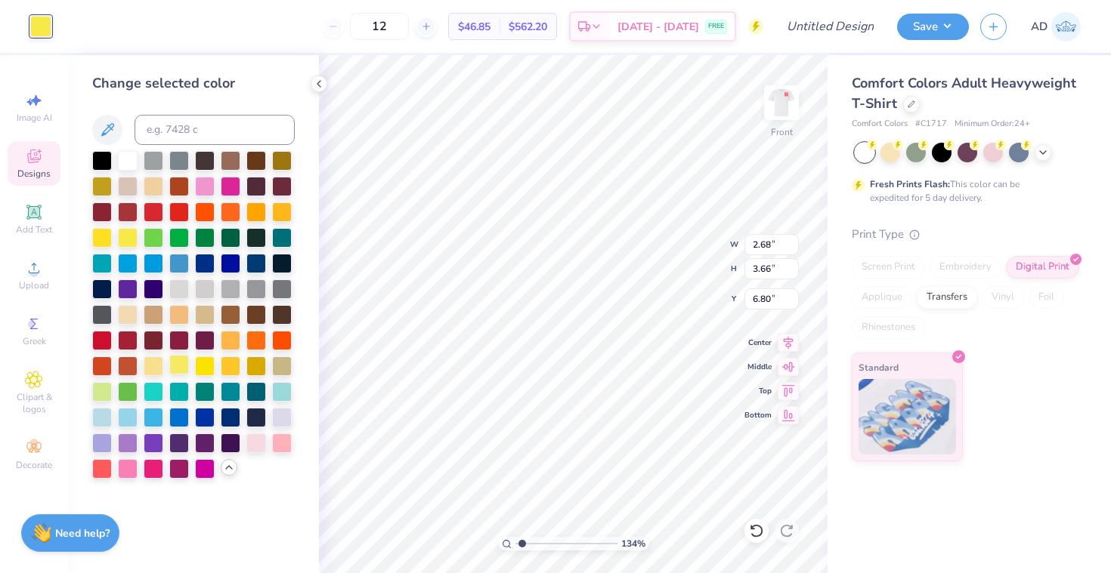
click at [176, 370] on div at bounding box center [179, 365] width 20 height 20
click at [156, 368] on div at bounding box center [154, 365] width 20 height 20
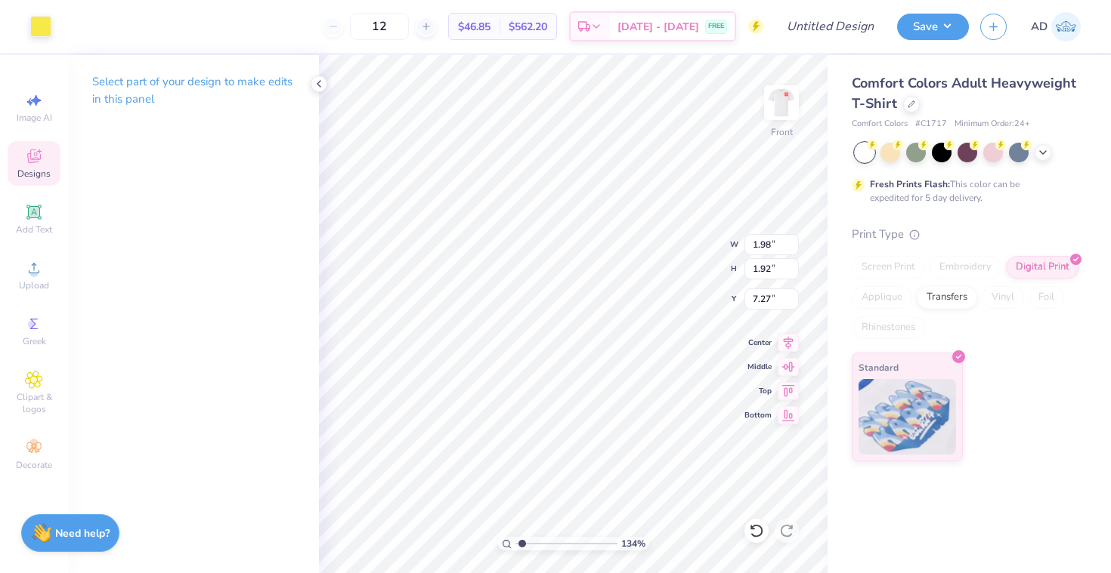
click at [46, 14] on div "Art colors" at bounding box center [25, 26] width 51 height 53
click at [36, 36] on div at bounding box center [40, 24] width 21 height 21
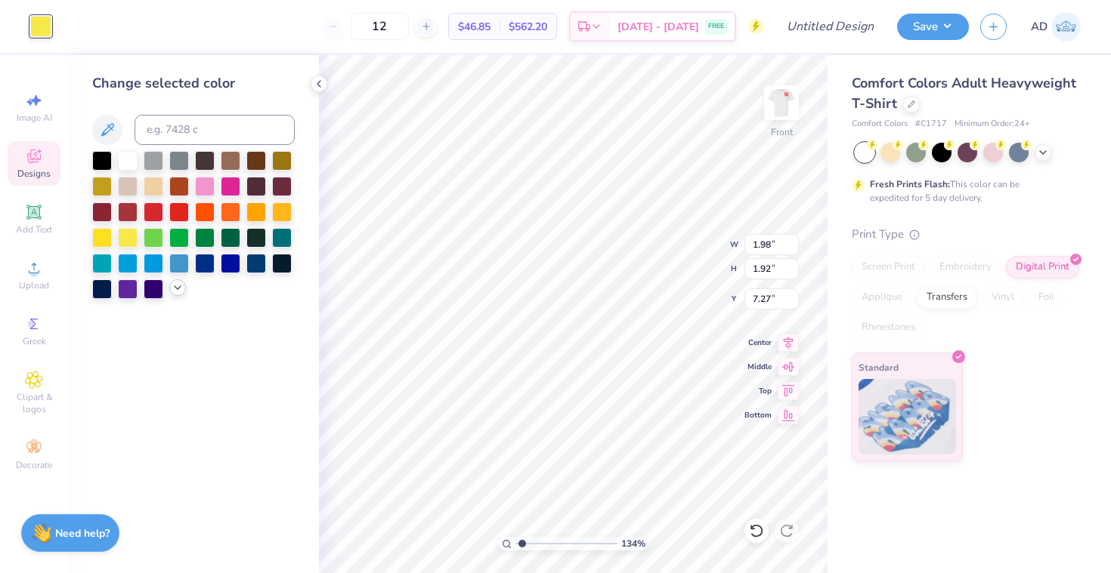
click at [183, 291] on icon at bounding box center [178, 288] width 12 height 12
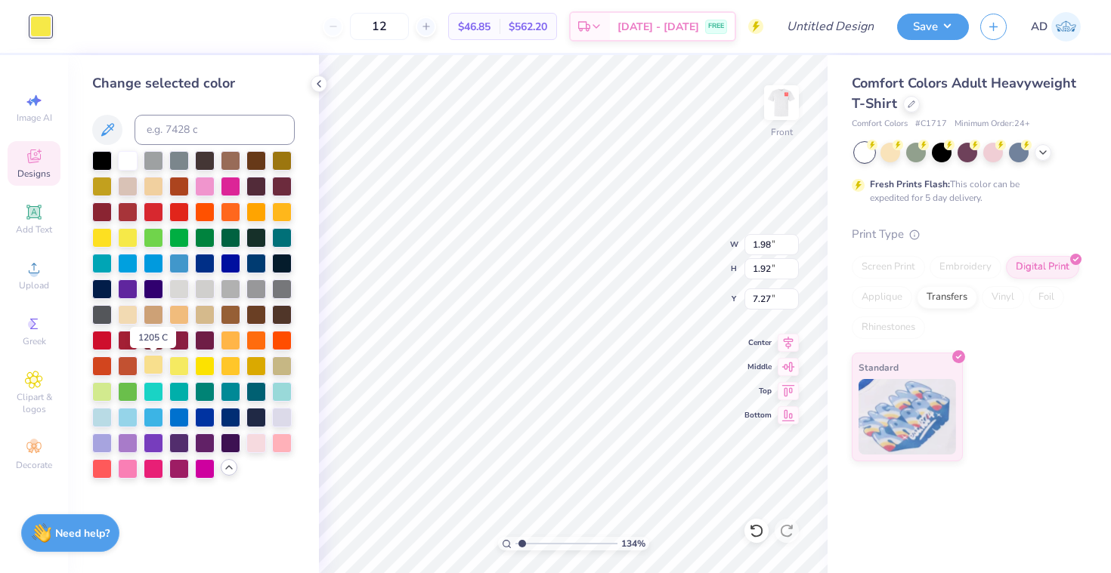
click at [151, 373] on div at bounding box center [154, 365] width 20 height 20
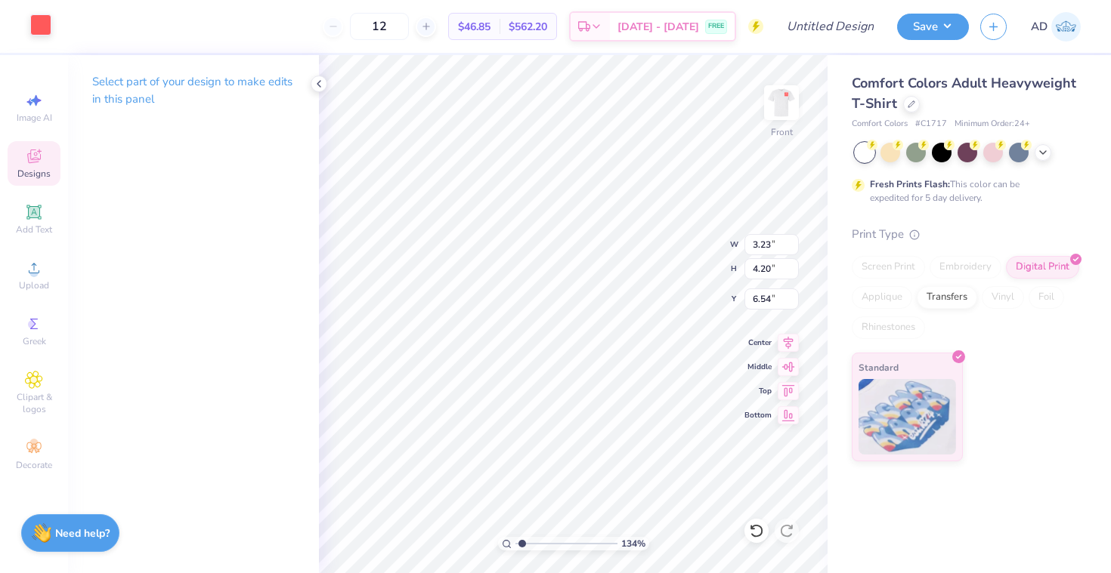
click at [44, 24] on div at bounding box center [40, 24] width 21 height 21
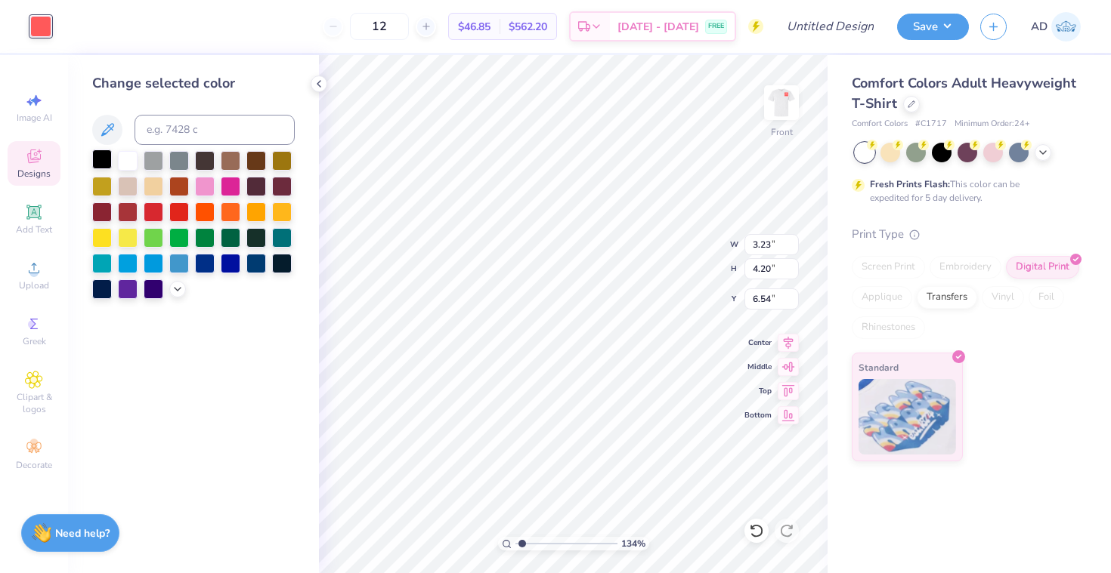
click at [100, 161] on div at bounding box center [102, 160] width 20 height 20
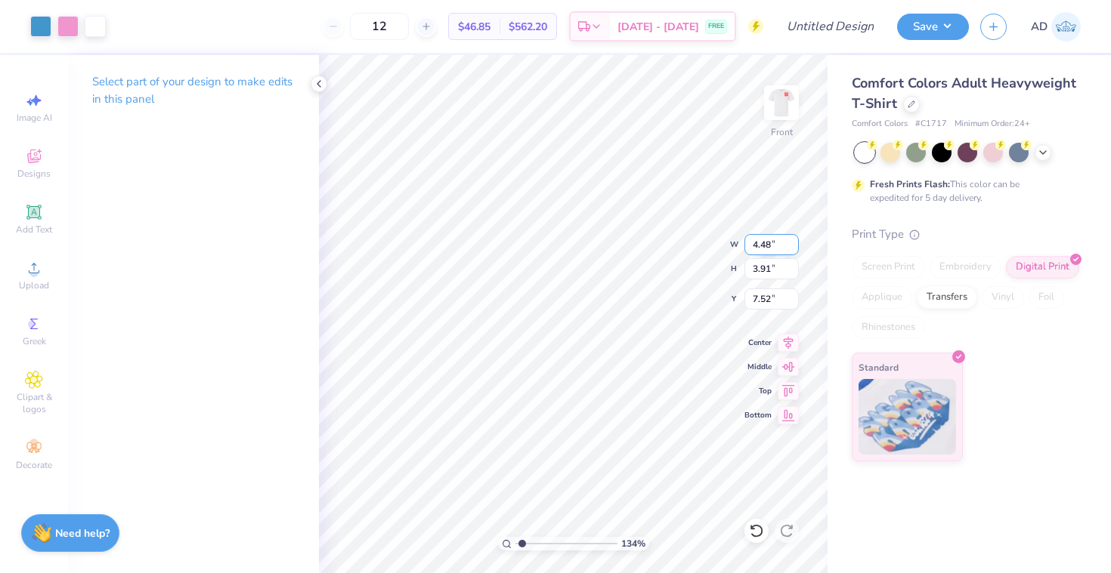
click at [774, 244] on input "4.48" at bounding box center [771, 244] width 54 height 21
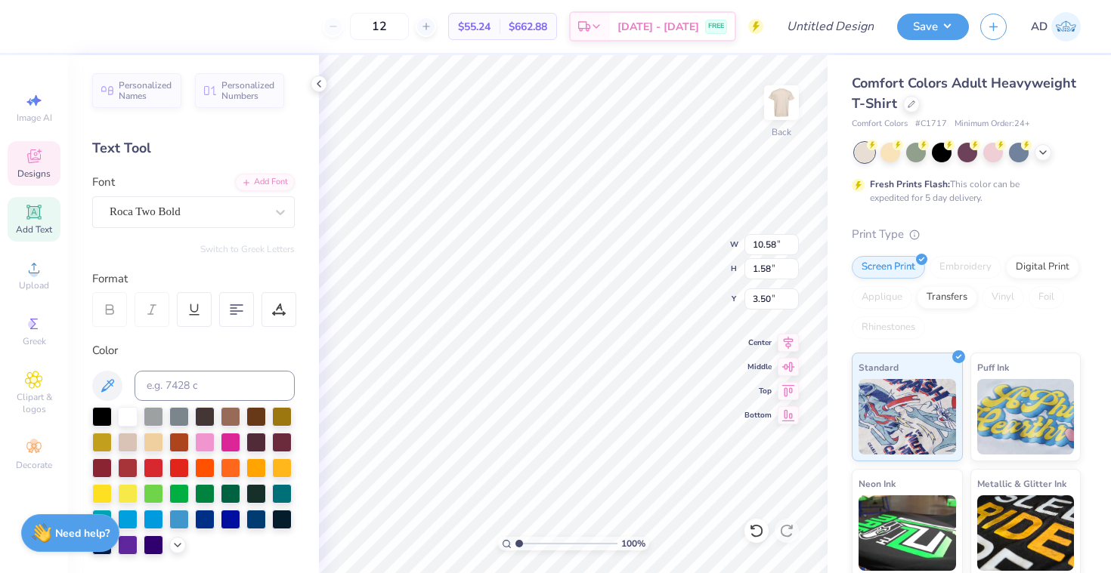
scroll to position [0, 5]
type textarea "UCSB Panhellenic"
type input "3.37"
click at [777, 250] on input "14.17" at bounding box center [771, 244] width 54 height 21
type input "14.00"
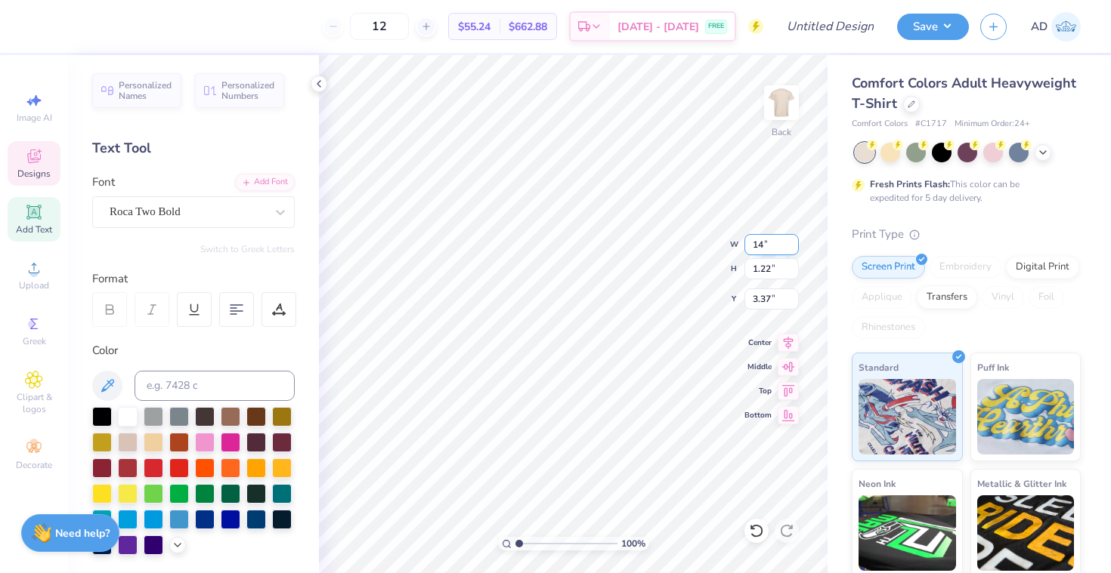
type input "1.20"
type input "3.38"
click at [787, 348] on icon at bounding box center [787, 341] width 21 height 18
click at [789, 344] on icon at bounding box center [789, 340] width 10 height 13
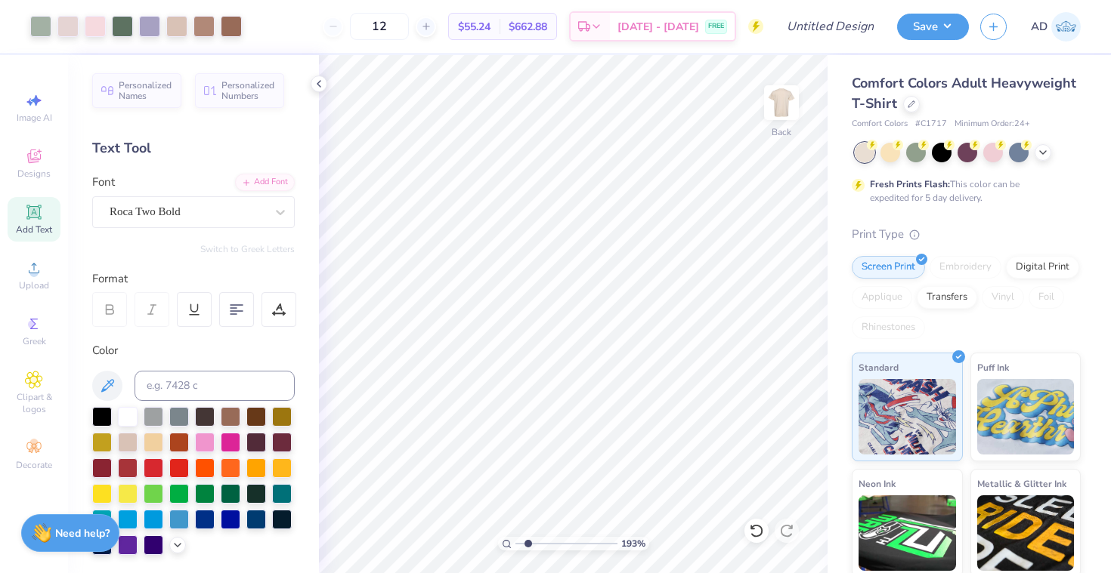
drag, startPoint x: 516, startPoint y: 542, endPoint x: 528, endPoint y: 542, distance: 12.1
click at [528, 542] on input "range" at bounding box center [566, 544] width 102 height 14
type input "2.08"
click at [530, 540] on input "range" at bounding box center [566, 544] width 102 height 14
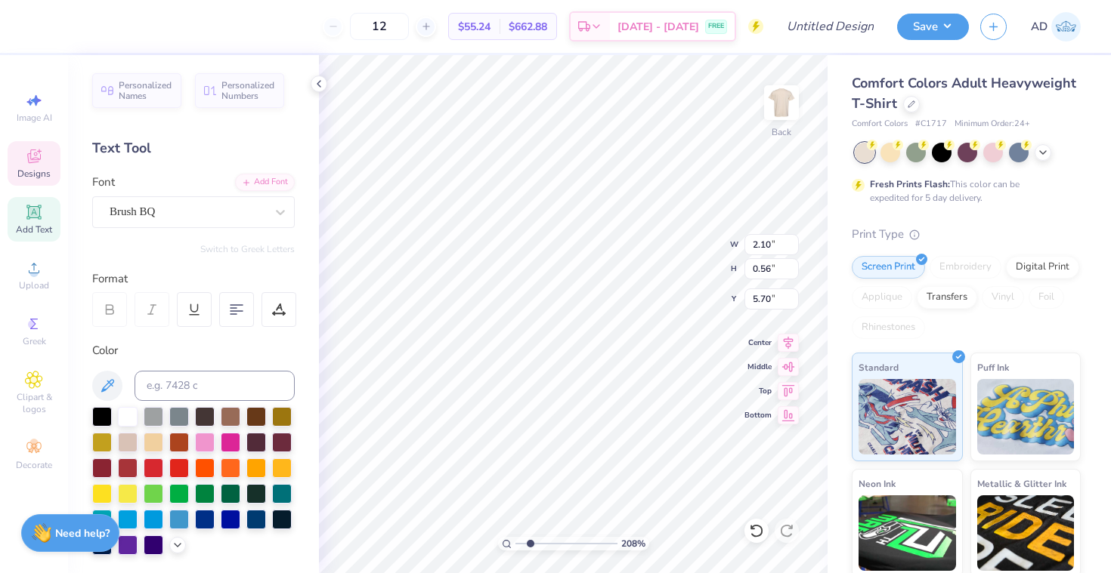
type input "2.56"
type input "3.11"
type input "7.32"
type input "0.55"
type input "0.37"
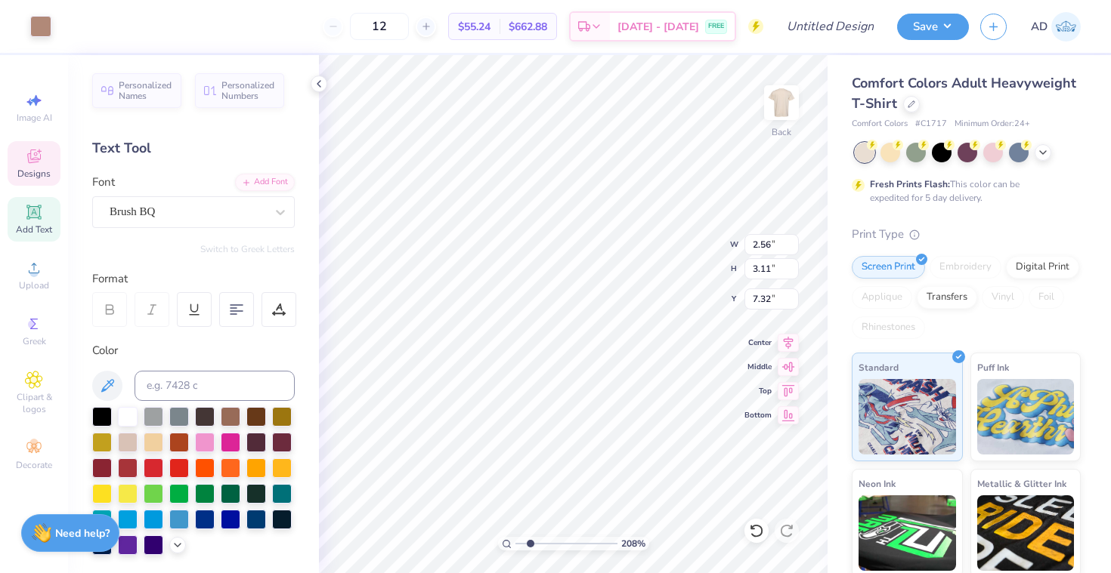
type input "8.11"
type input "0.38"
type input "7.67"
type textarea "0"
type textarea "A"
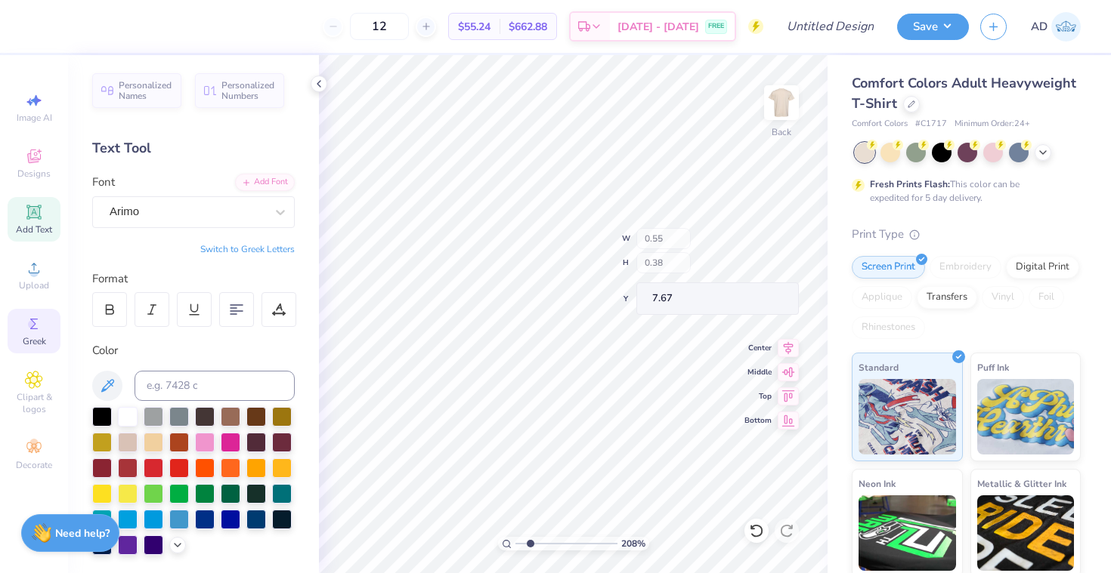
click at [47, 332] on div "Greek" at bounding box center [34, 331] width 53 height 45
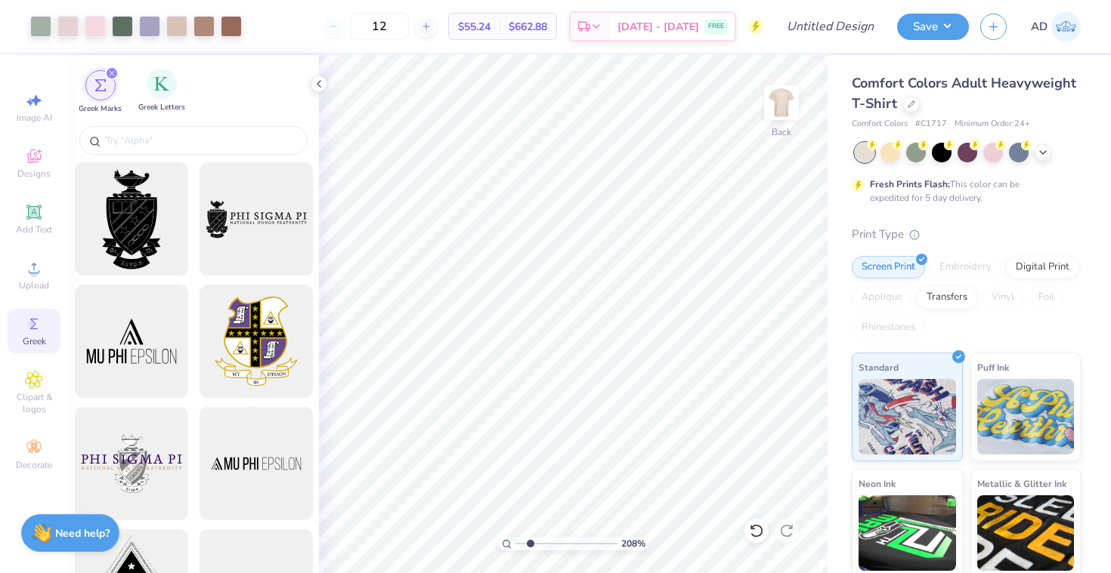
click at [164, 103] on span "Greek Letters" at bounding box center [161, 107] width 47 height 11
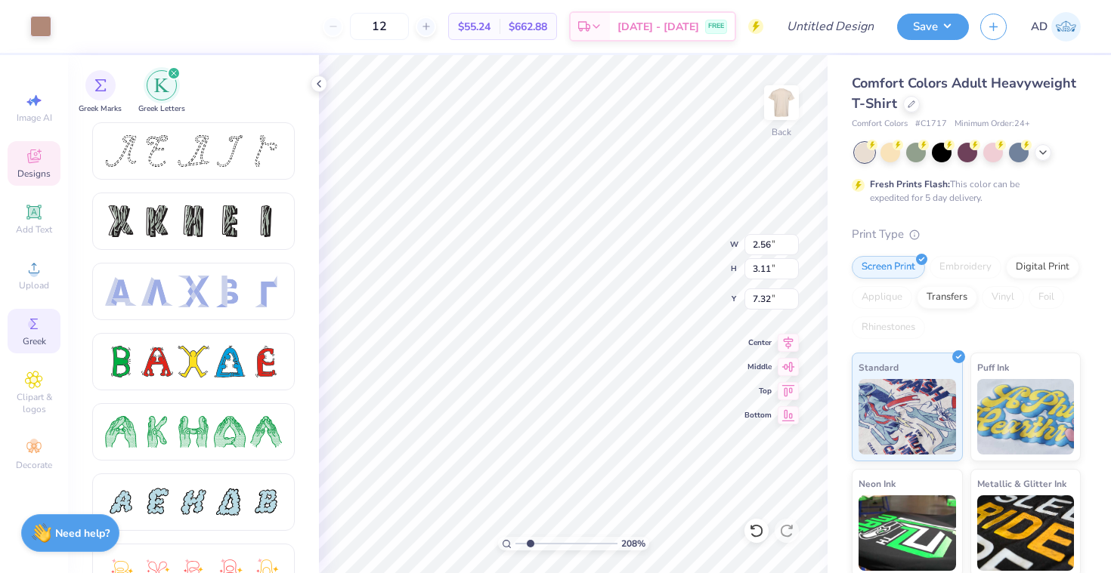
scroll to position [0, 0]
click at [317, 83] on icon at bounding box center [319, 84] width 12 height 12
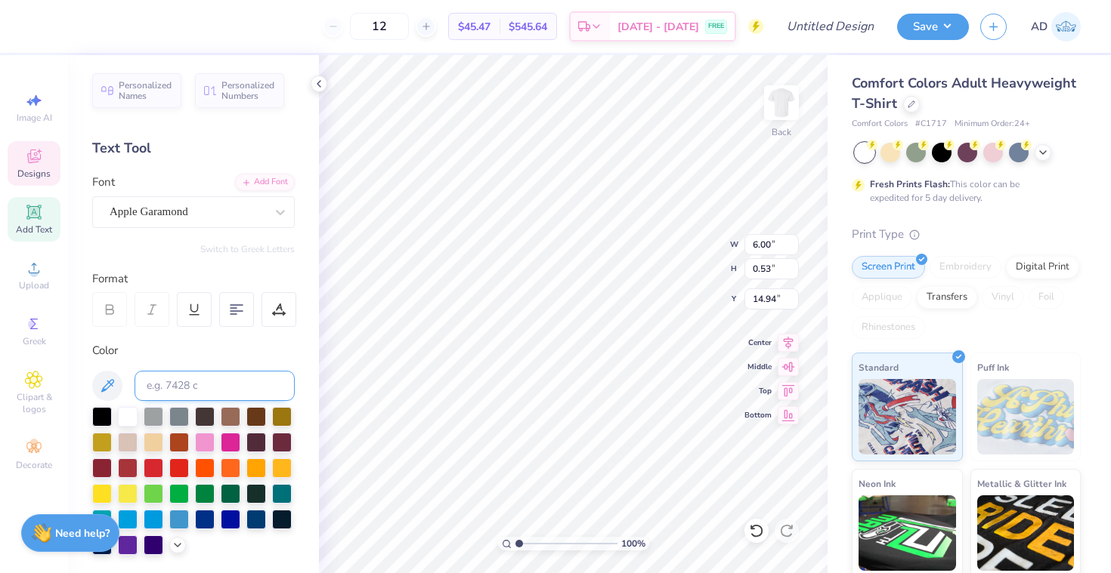
scroll to position [0, 6]
type textarea "Alpha Phi · Delta Gamma"
type input "7.14"
type input "15.47"
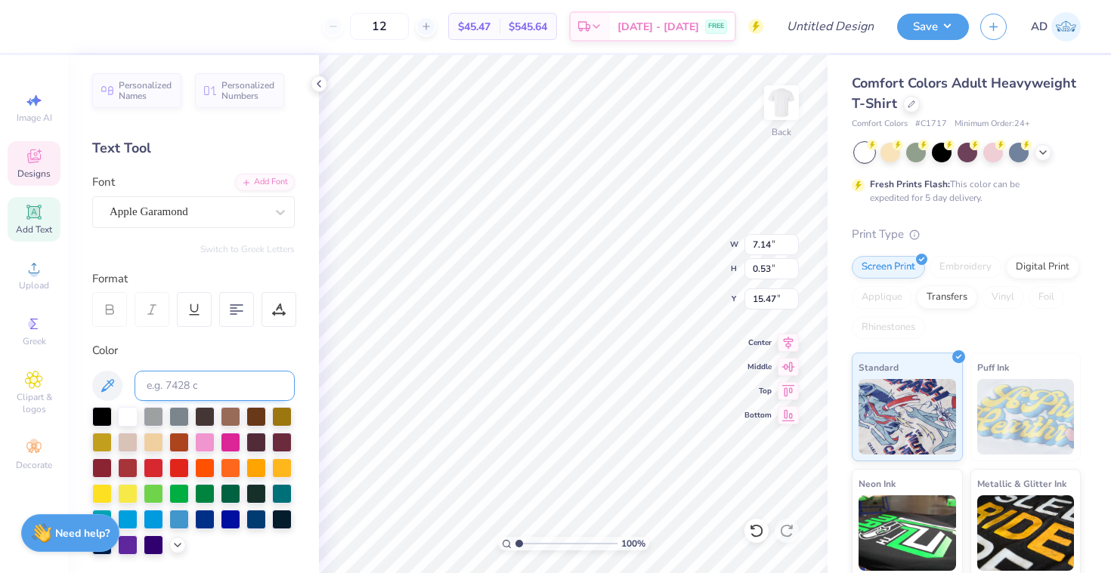
scroll to position [0, 6]
type textarea "Alpha Chi Omega · Sigma Kappa"
type input "5.27"
type input "14.94"
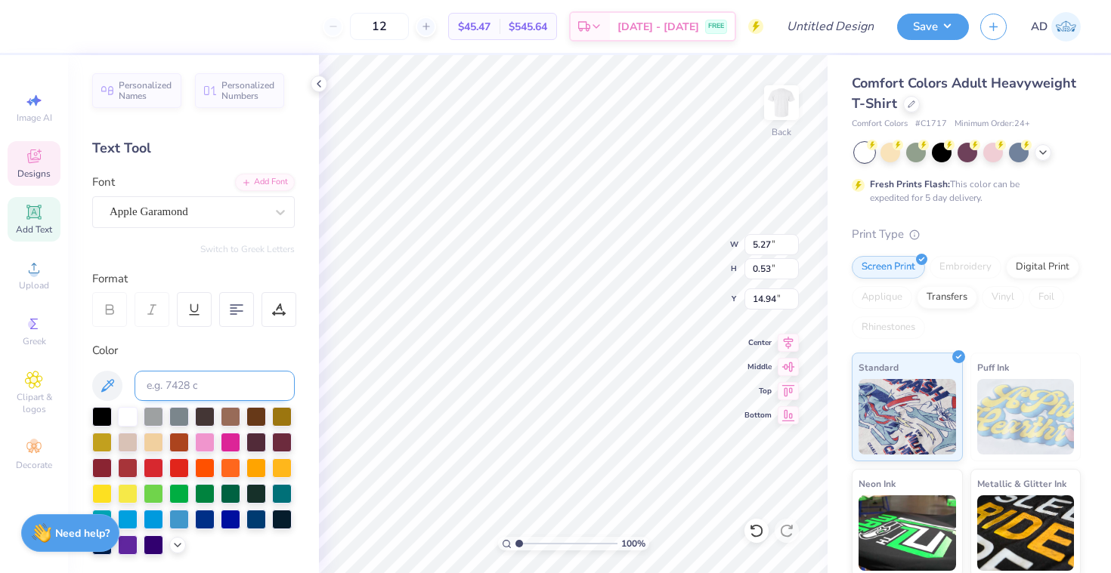
scroll to position [0, 6]
type textarea "Alpha Phi · Delta Gamma"
type input "6.77"
type input "15.47"
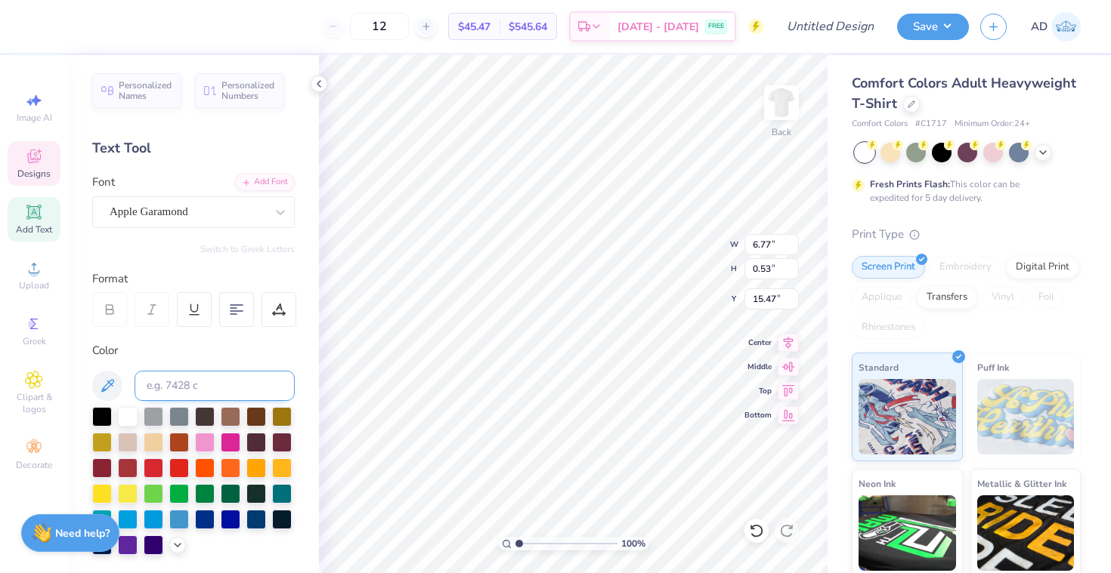
type textarea "Alpha Chi Omega · Gamma Phi Beta"
type textarea "Kappa Kappa Gamma · Delta Gamma"
type input "7.52"
type input "15.47"
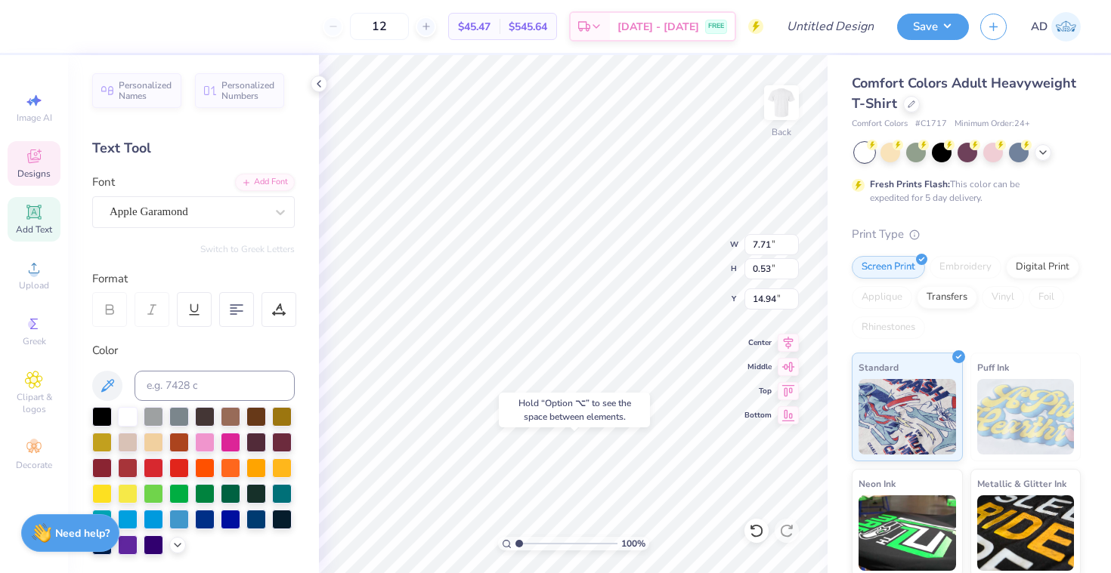
type input "19.02"
type input "7.52"
type input "20.22"
type input "7.71"
type input "19.02"
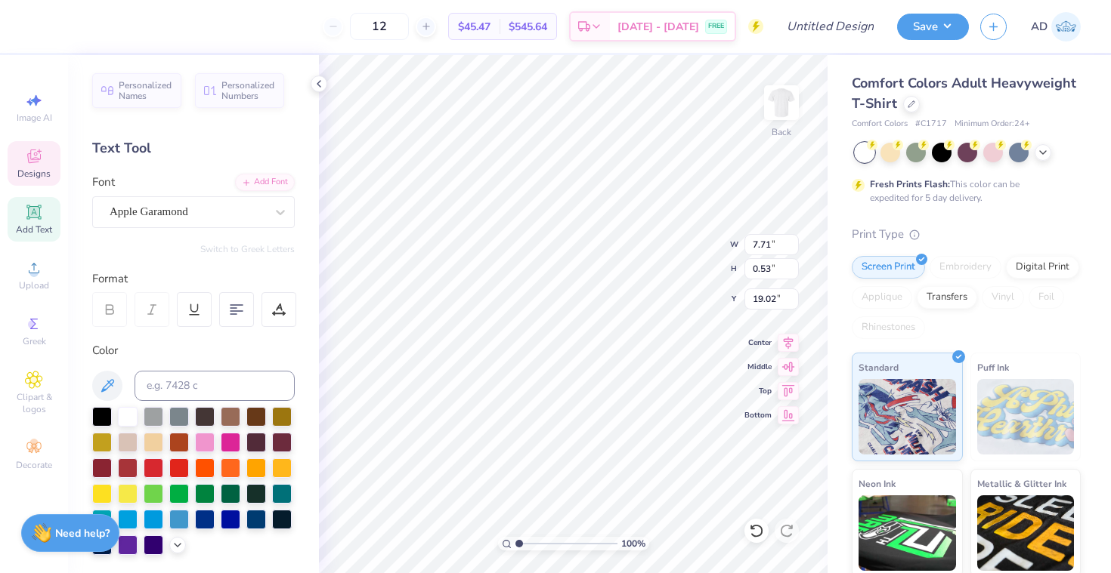
scroll to position [0, 10]
paste textarea "·"
type textarea "Kappa Kappa Gamma · Alpha Phi · Alpha Delta Pi"
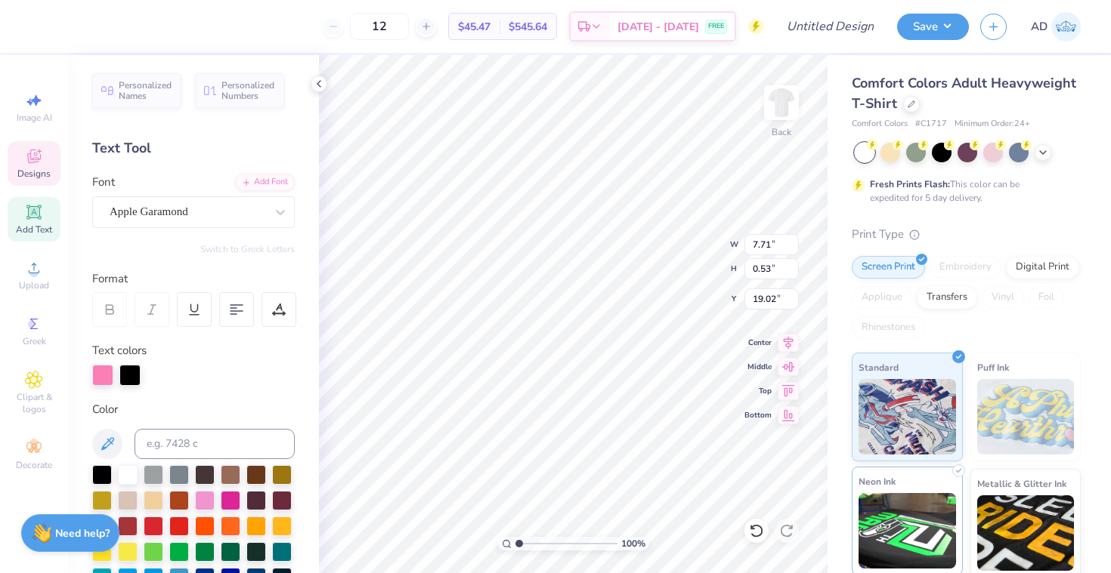
type input "7.52"
type input "20.22"
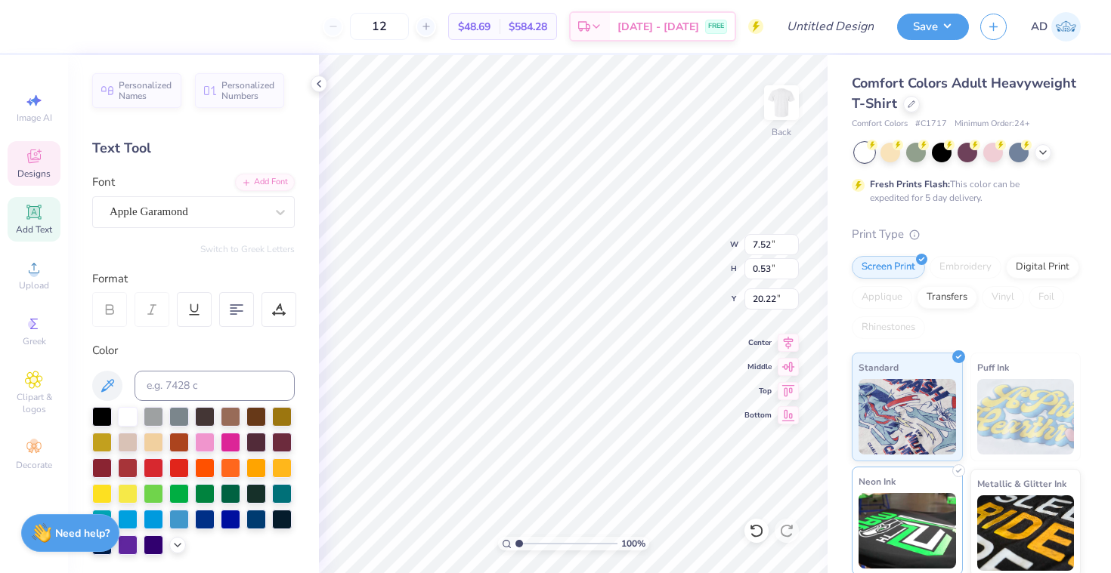
scroll to position [0, 11]
paste textarea "·"
type textarea "Alpha Chi Omega · Gamma Phi Beta · Kappa Alpha Theta"
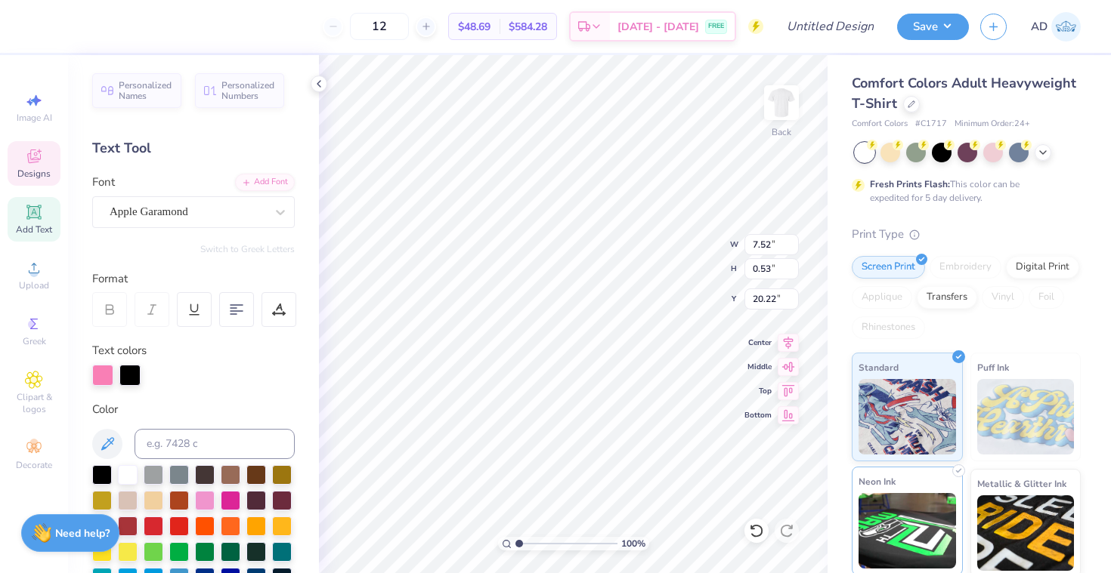
type input "10.11"
type input "19.02"
paste textarea "·"
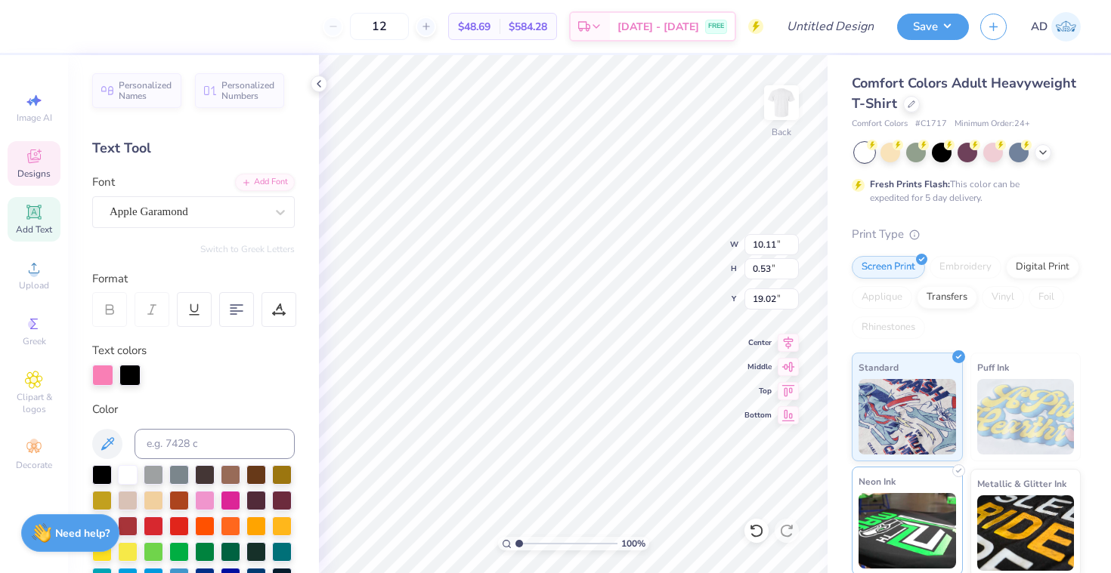
type textarea "Kappa Kappa Gamma · Alpha Phi · Alpha Delta Pi · Delta Gamma"
type input "16.06"
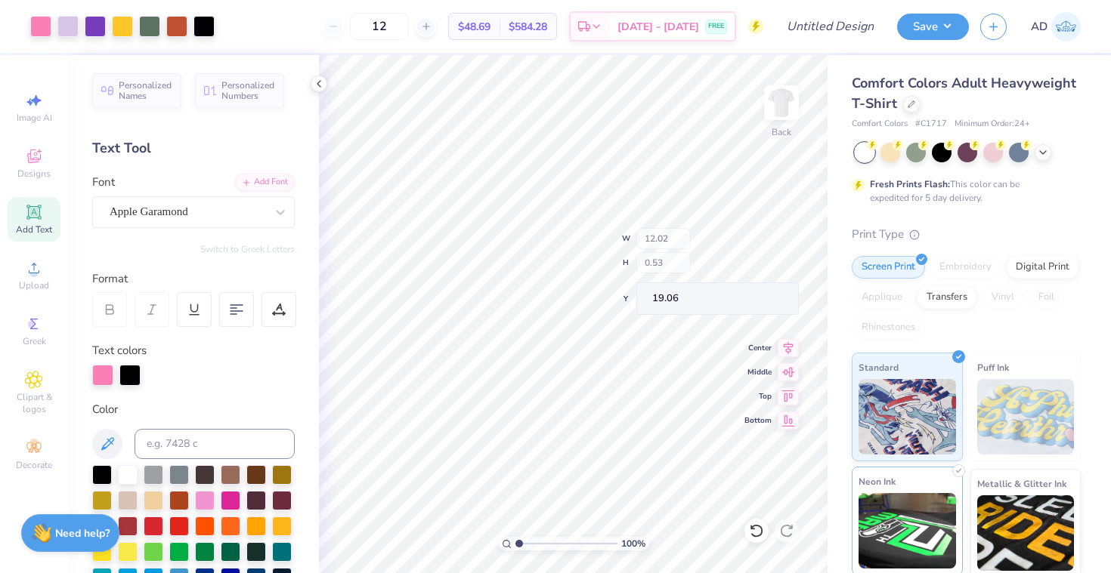
type input "19.06"
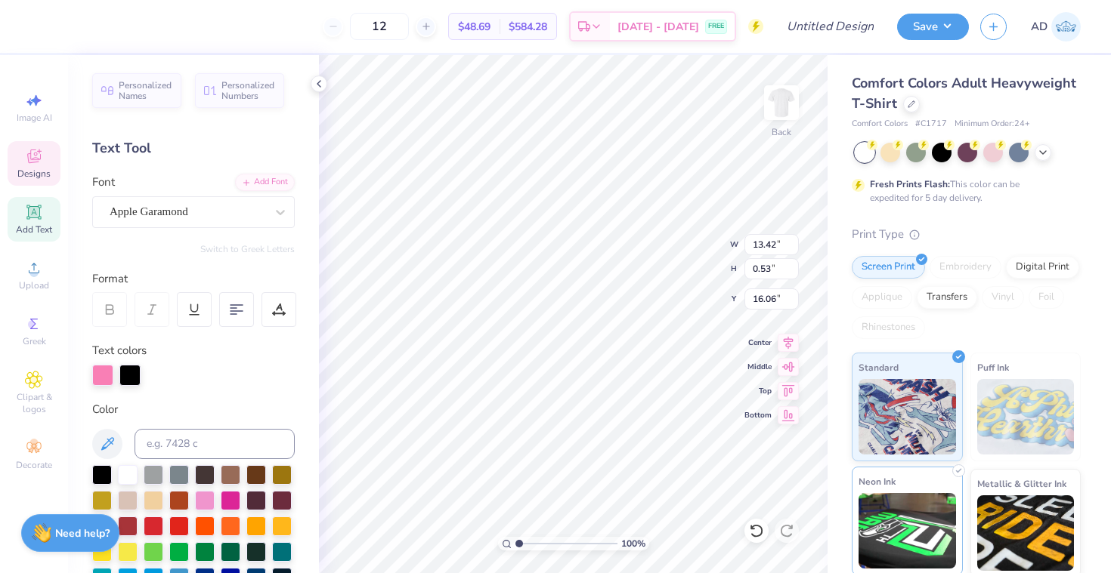
scroll to position [0, 1]
type textarea "K"
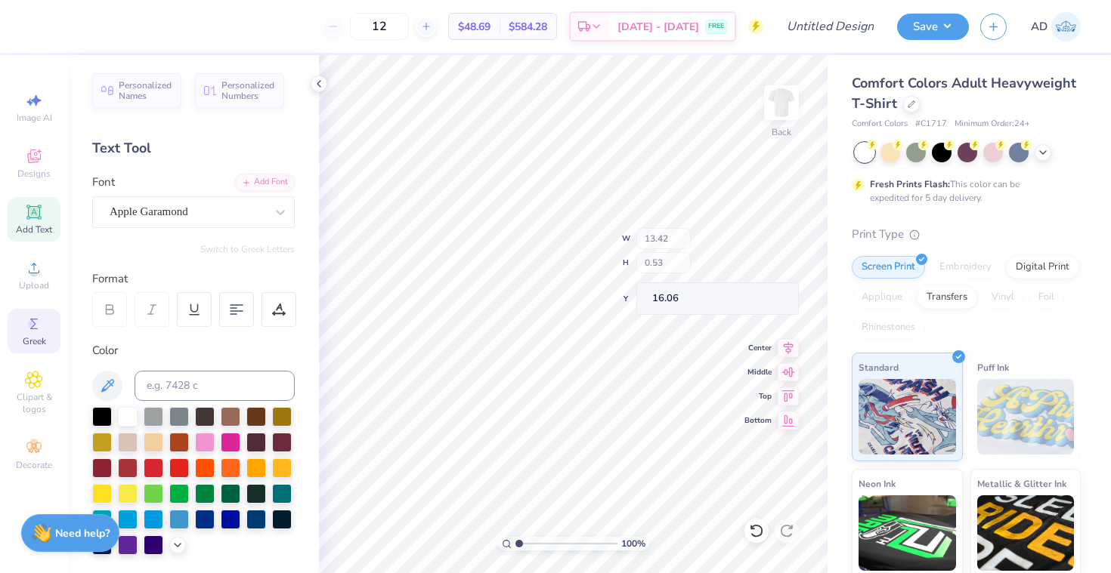
click at [18, 333] on div "Greek" at bounding box center [34, 331] width 53 height 45
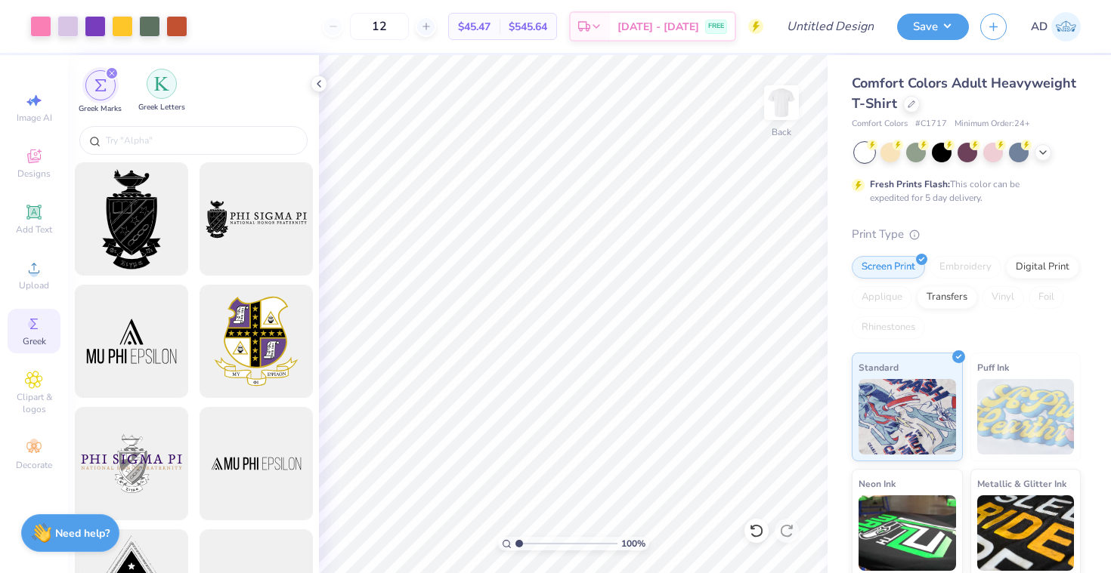
click at [169, 97] on div "filter for Greek Letters" at bounding box center [162, 84] width 30 height 30
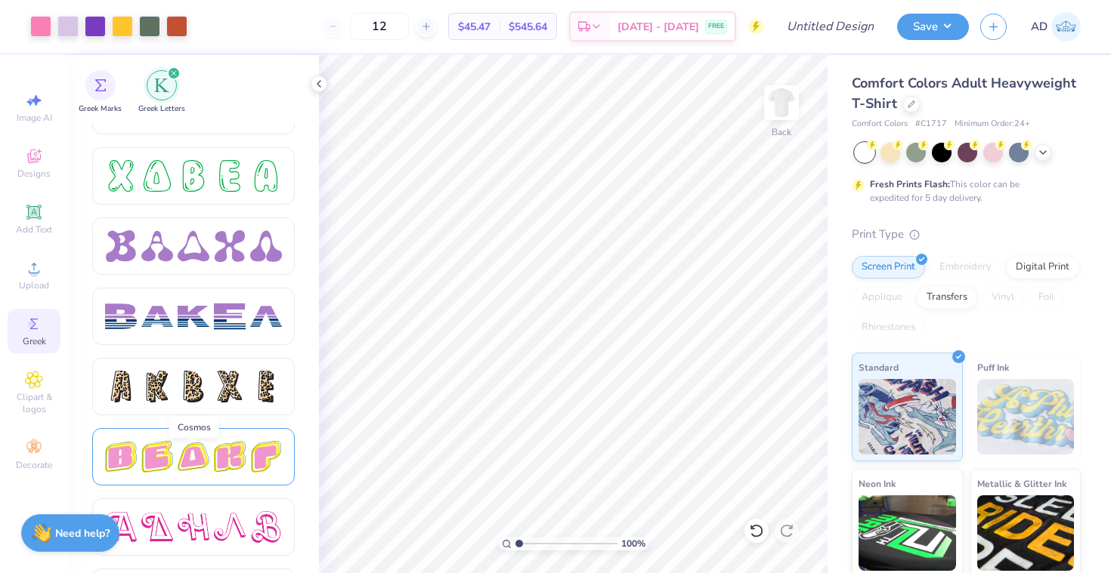
scroll to position [1951, 0]
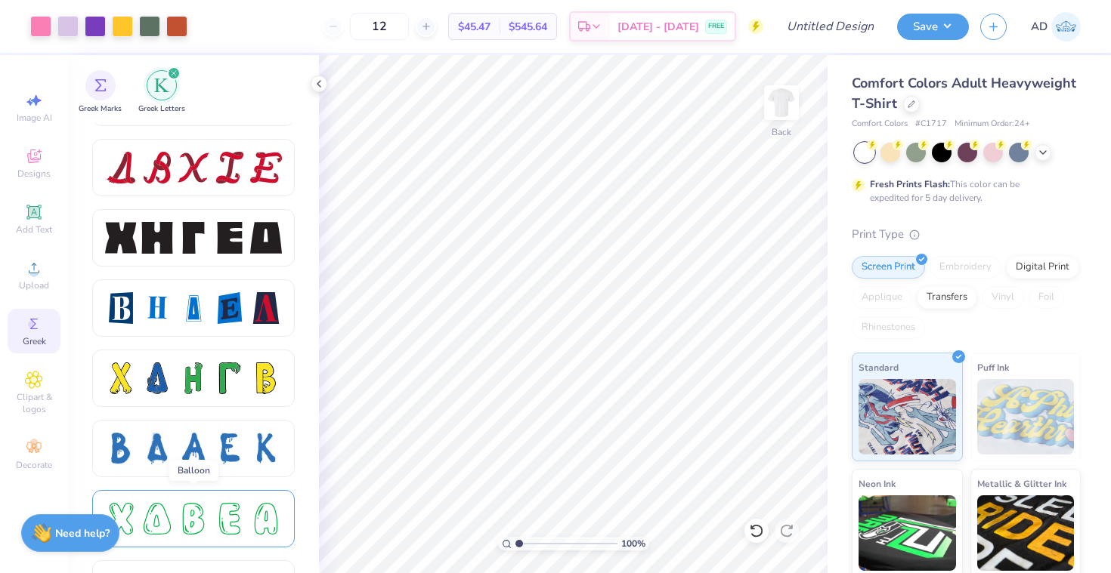
click at [249, 508] on div at bounding box center [193, 519] width 177 height 32
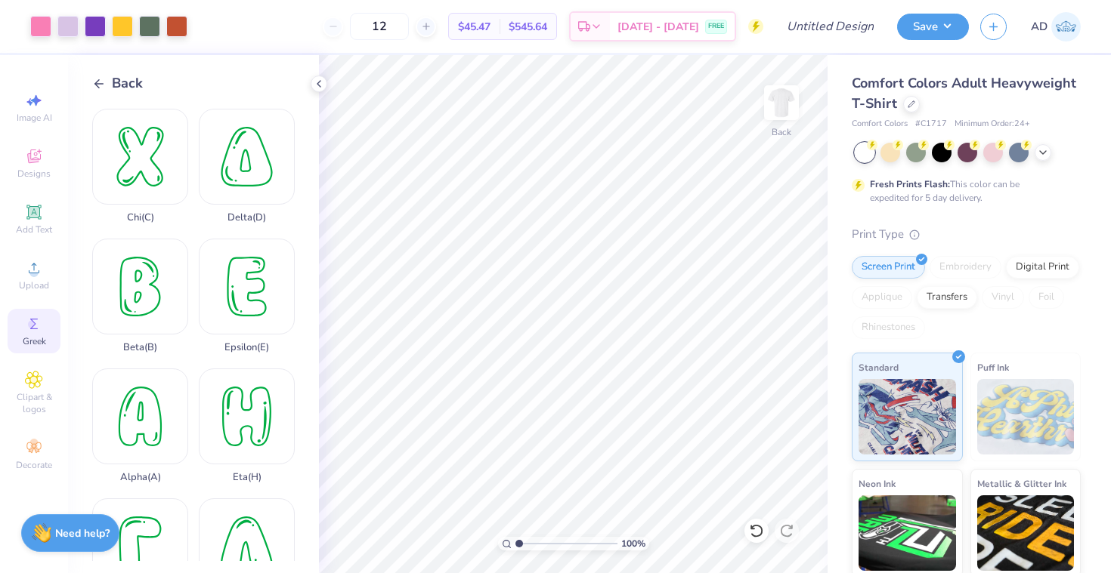
click at [87, 80] on div "Back Chi ( C ) Delta ( D ) Beta ( B ) Epsilon ( E ) Alpha ( A ) Eta ( H ) Gamma…" at bounding box center [193, 314] width 251 height 518
click at [108, 80] on div "Back" at bounding box center [117, 83] width 51 height 20
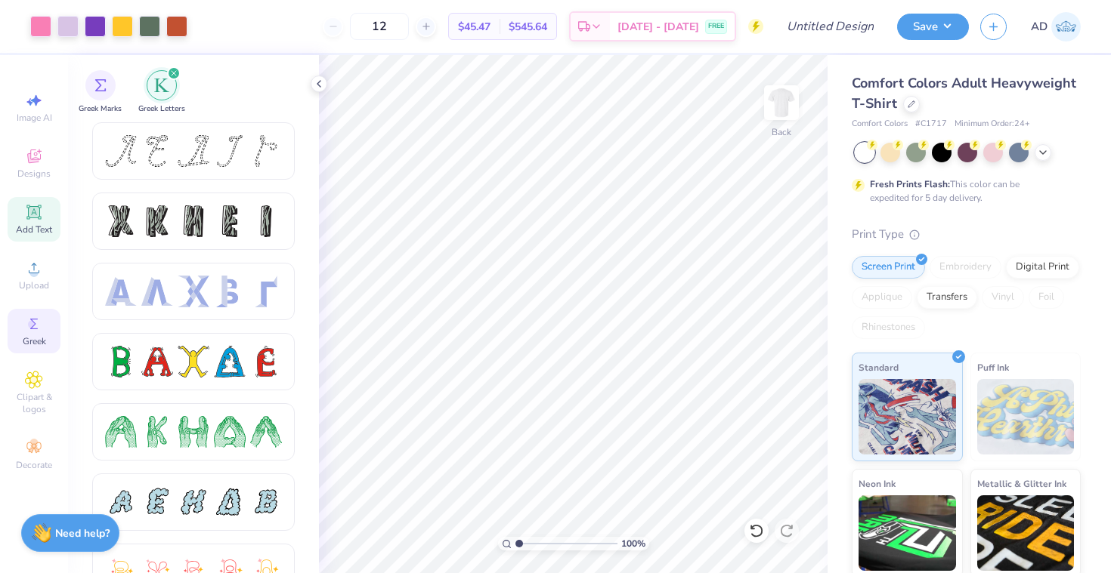
click at [24, 230] on span "Add Text" at bounding box center [34, 230] width 36 height 12
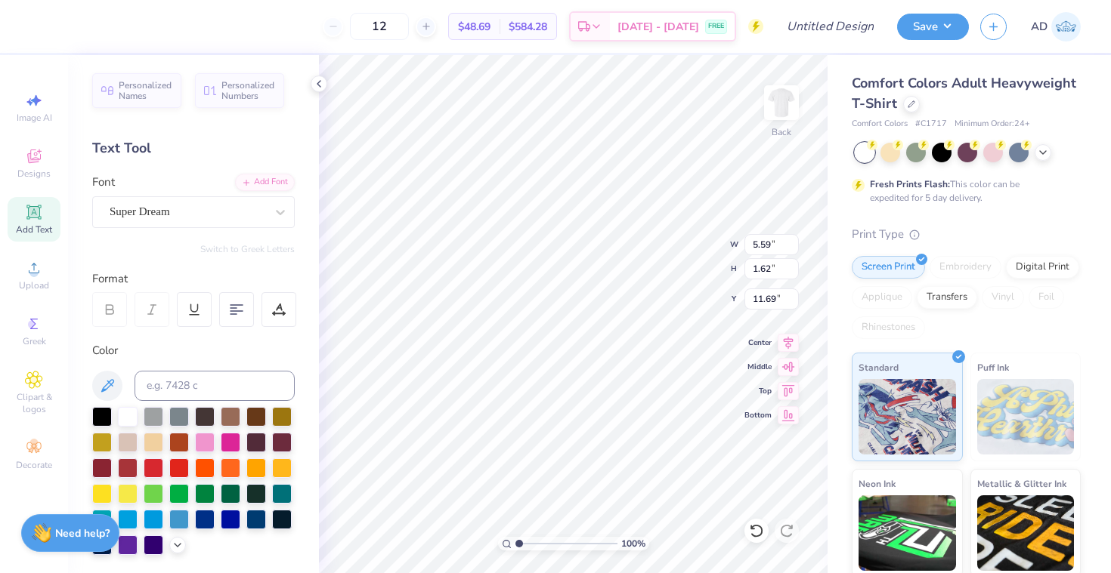
type input "16.79"
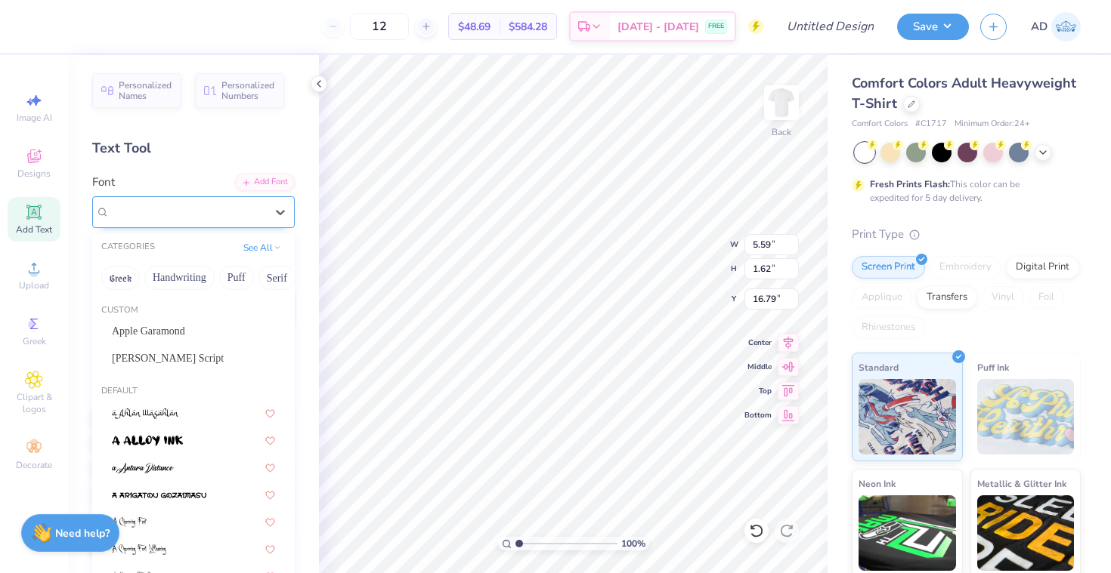
click at [245, 209] on div "Super Dream" at bounding box center [187, 211] width 159 height 23
click at [114, 270] on button "Greek" at bounding box center [120, 278] width 39 height 24
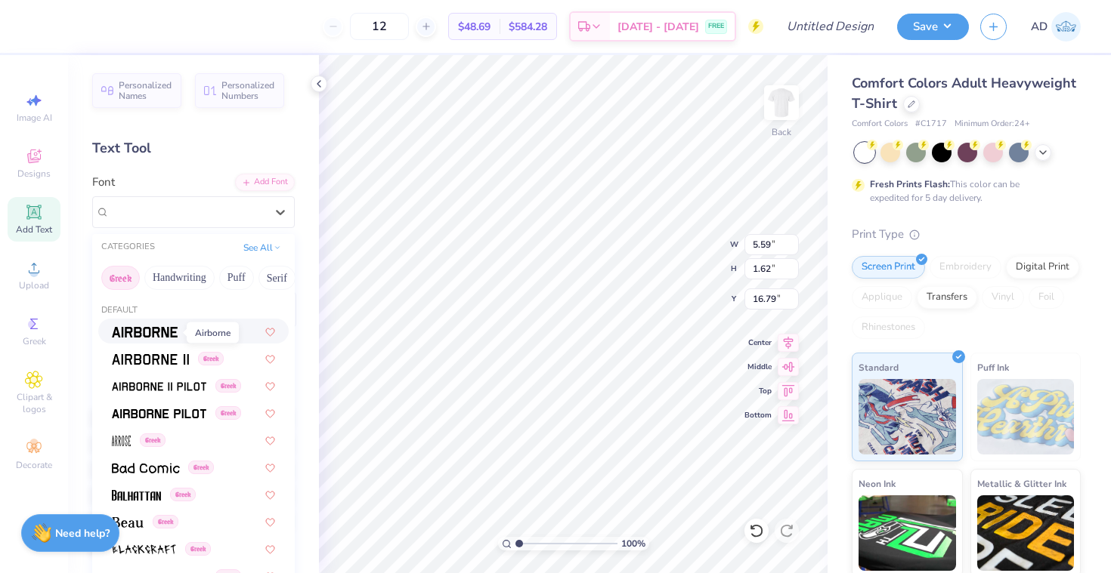
click at [155, 339] on span at bounding box center [145, 331] width 66 height 16
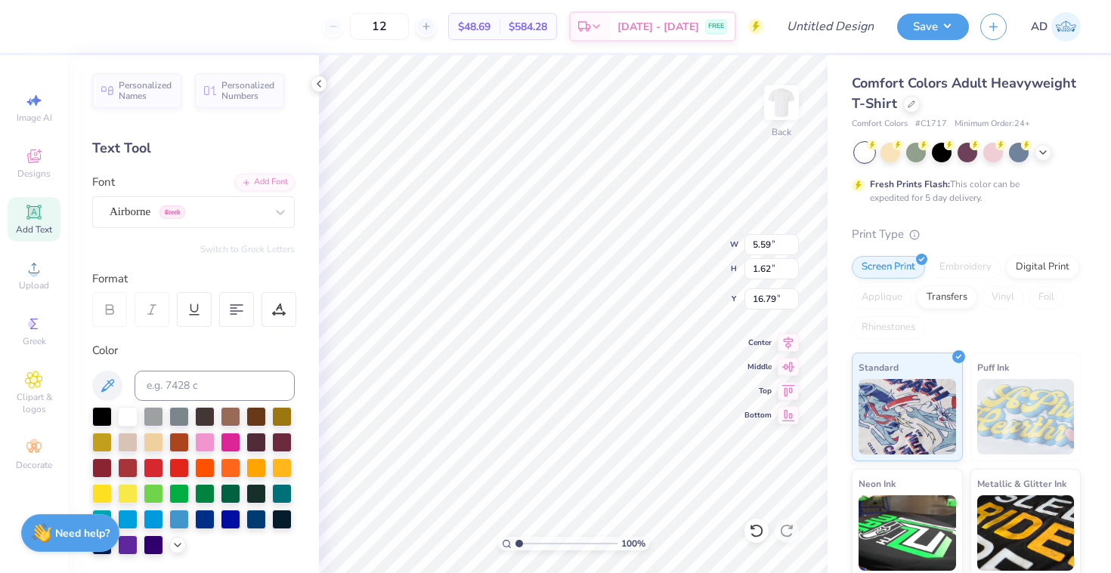
scroll to position [0, 0]
type textarea "A"
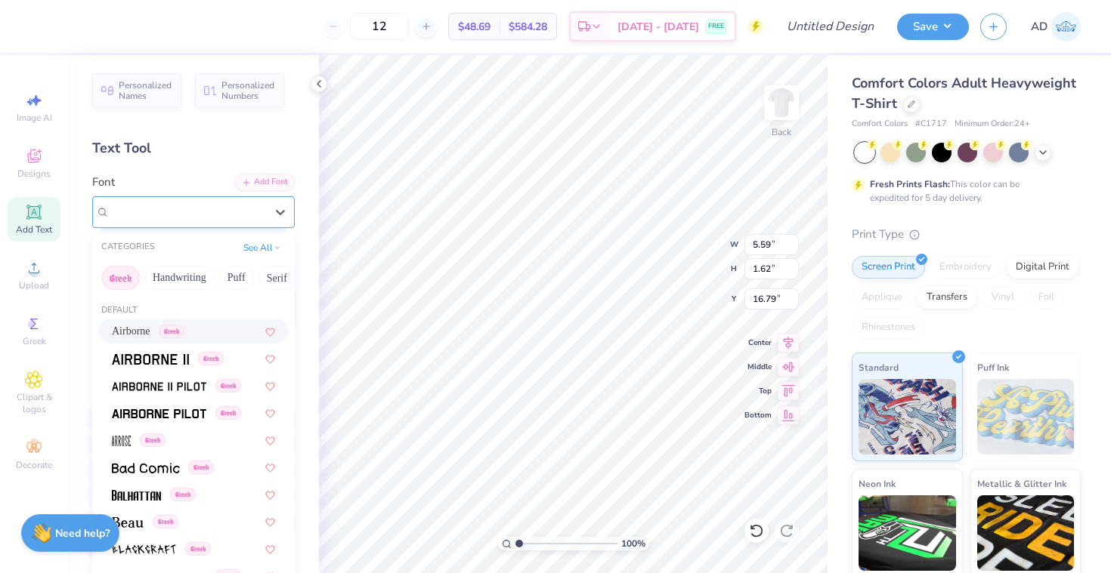
click at [185, 212] on span "Greek" at bounding box center [172, 213] width 26 height 14
click at [130, 280] on button "Greek" at bounding box center [120, 278] width 39 height 24
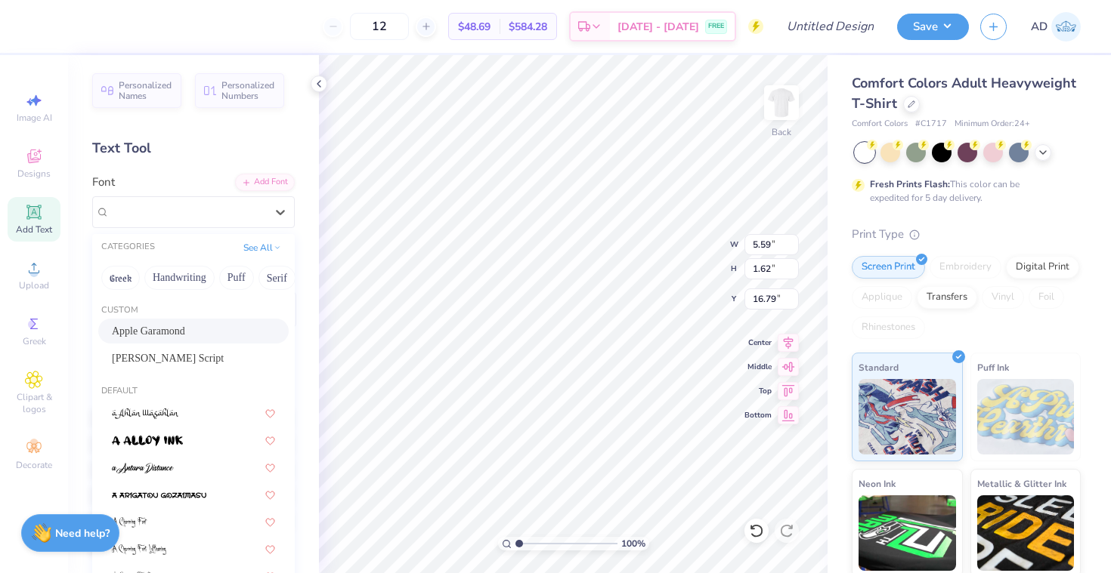
click at [206, 338] on div "Apple Garamond" at bounding box center [193, 331] width 163 height 16
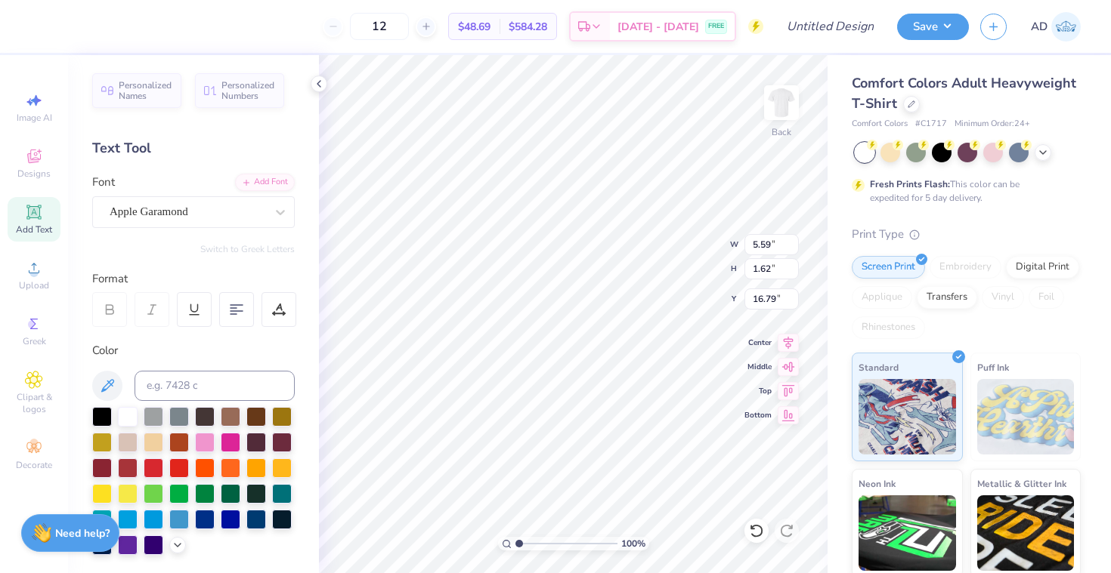
type textarea "A"
type textarea "a"
type textarea "ADPI GPHI AXO APHI DC"
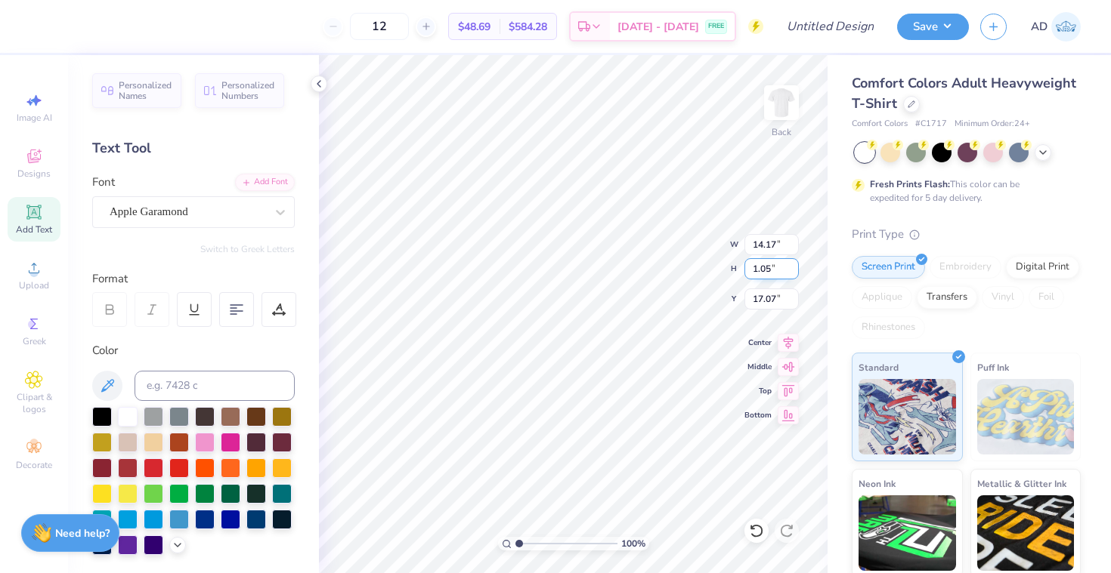
type textarea "ADPI GPHI AXO APHI DC KKG KAT"
click at [780, 243] on input "14.17" at bounding box center [771, 244] width 54 height 21
type input "14.1"
type input "0.79"
type input "17.21"
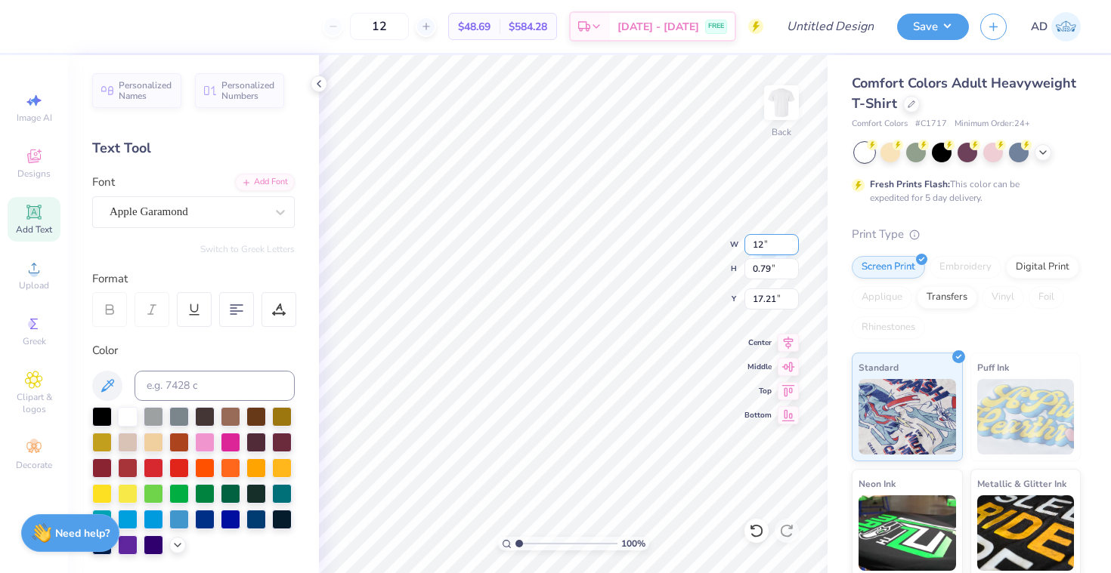
type input "12.00"
type input "0.67"
type input "17.27"
type input "11.00"
type input "2.24"
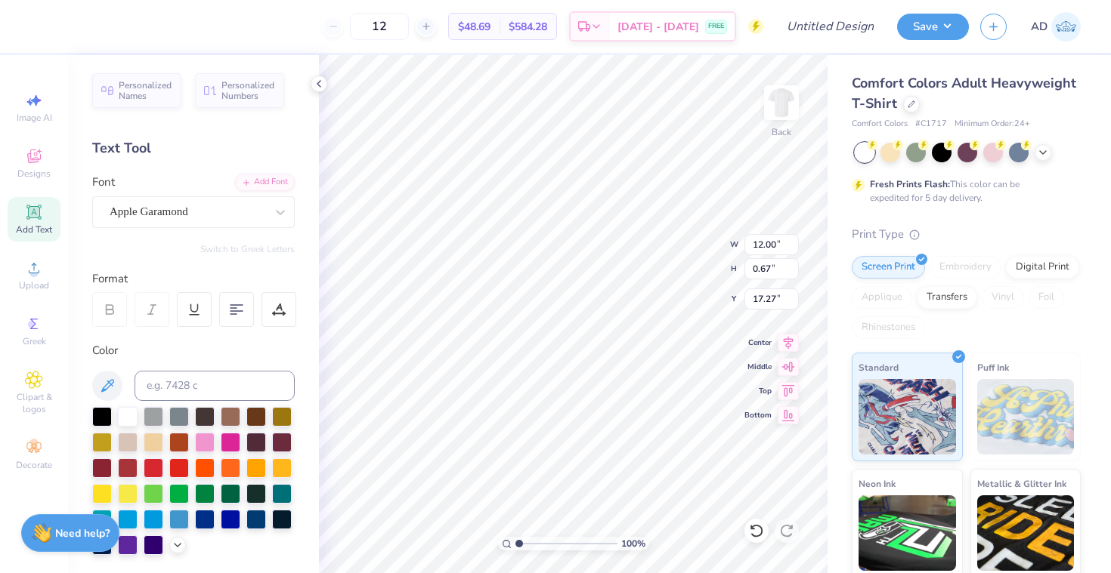
type input "3.00"
click at [40, 228] on span "Add Text" at bounding box center [34, 230] width 36 height 12
click at [193, 394] on input at bounding box center [214, 386] width 160 height 30
type input "211"
type input "16.47"
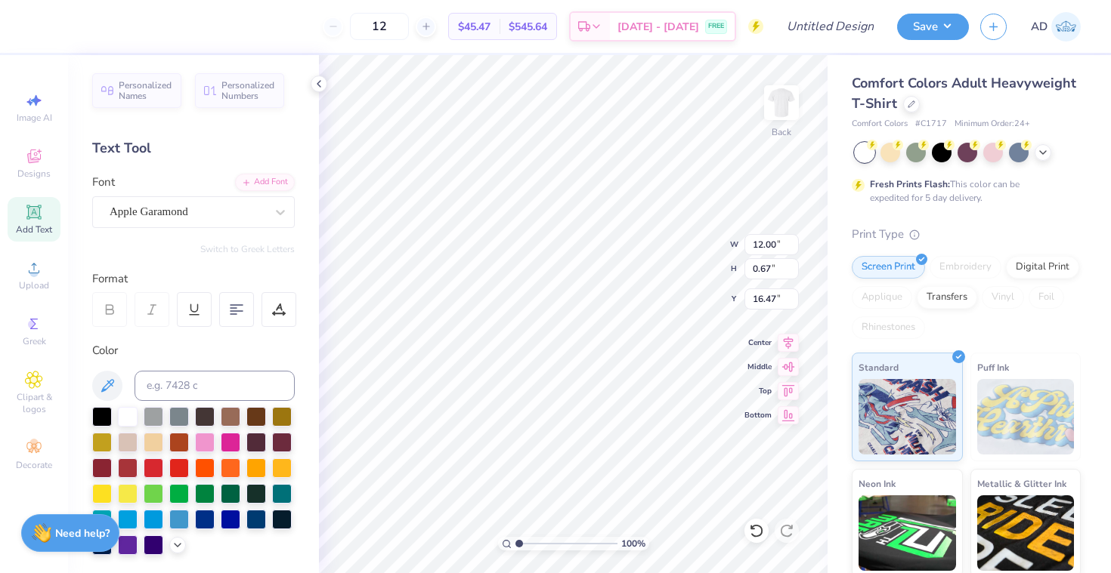
type input "16.38"
click at [787, 343] on icon at bounding box center [787, 341] width 21 height 18
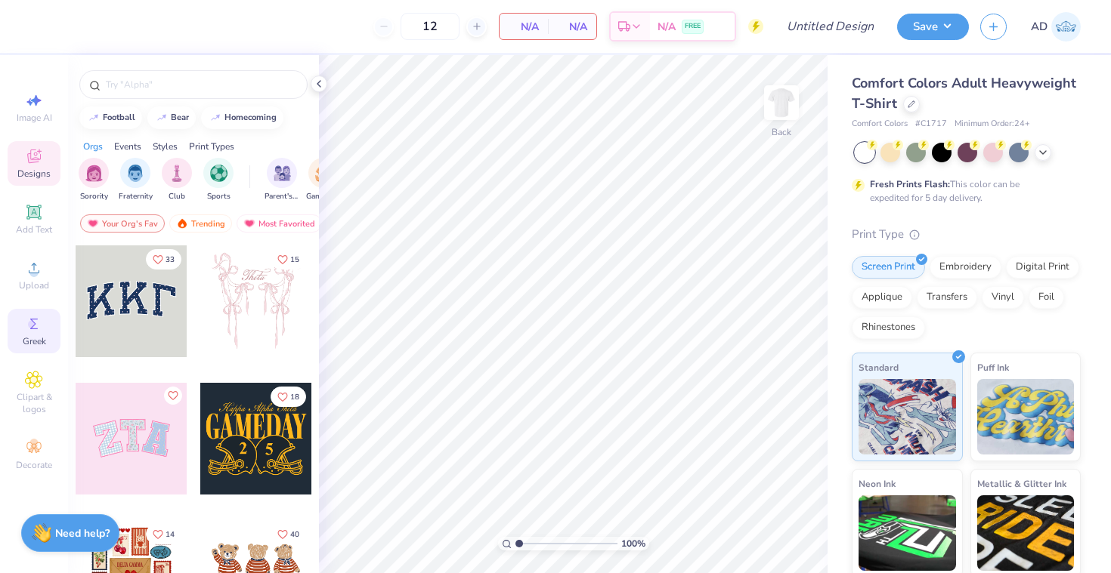
click at [27, 342] on span "Greek" at bounding box center [34, 341] width 23 height 12
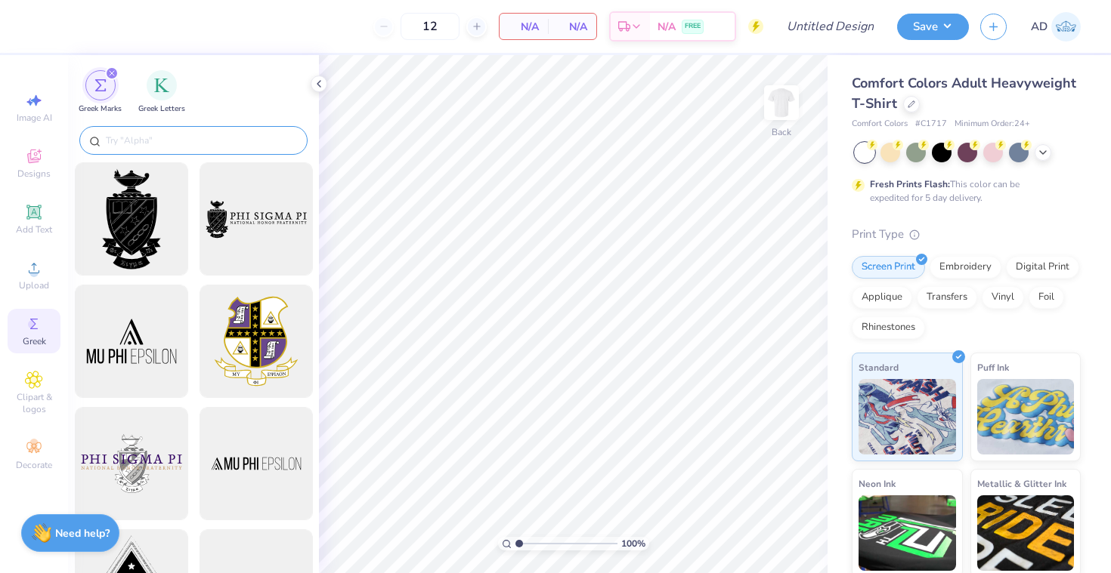
click at [178, 130] on div at bounding box center [193, 140] width 228 height 29
click at [173, 153] on div at bounding box center [193, 140] width 228 height 29
click at [175, 138] on input "text" at bounding box center [200, 140] width 193 height 15
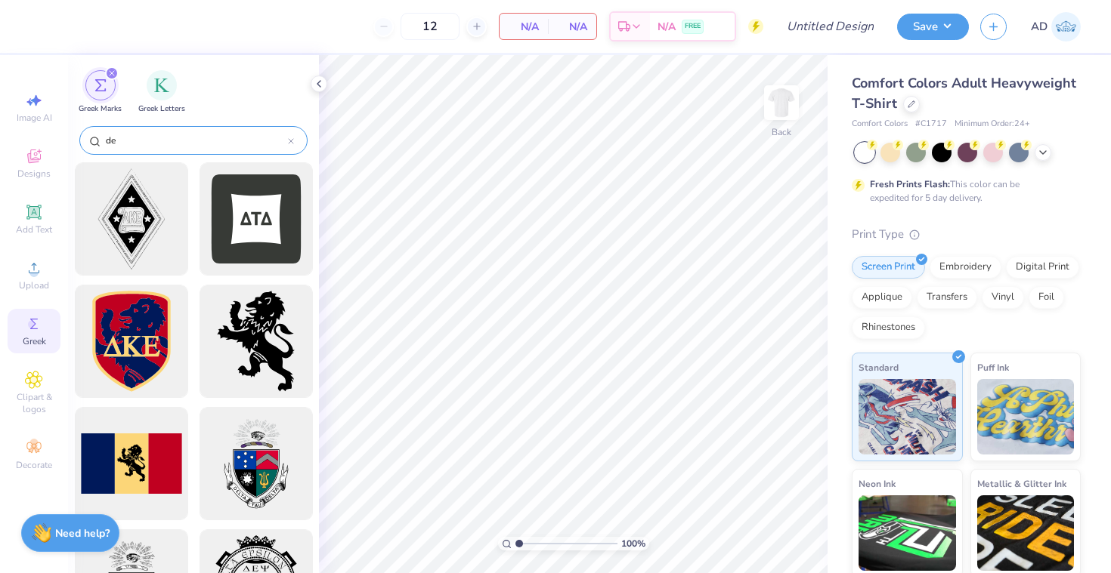
type input "d"
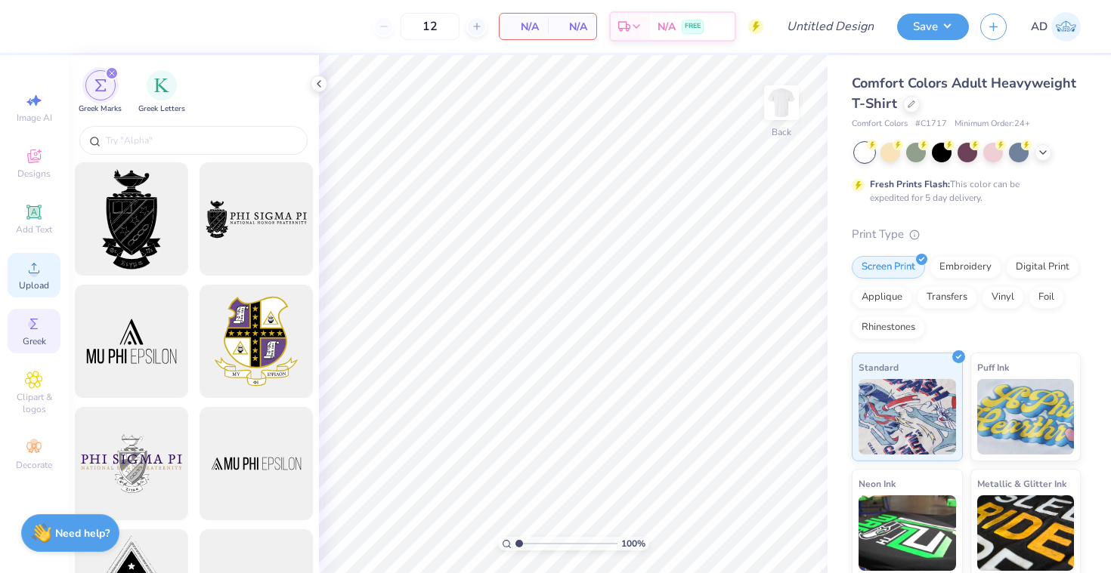
click at [36, 289] on span "Upload" at bounding box center [34, 286] width 30 height 12
click at [28, 270] on icon at bounding box center [34, 268] width 18 height 18
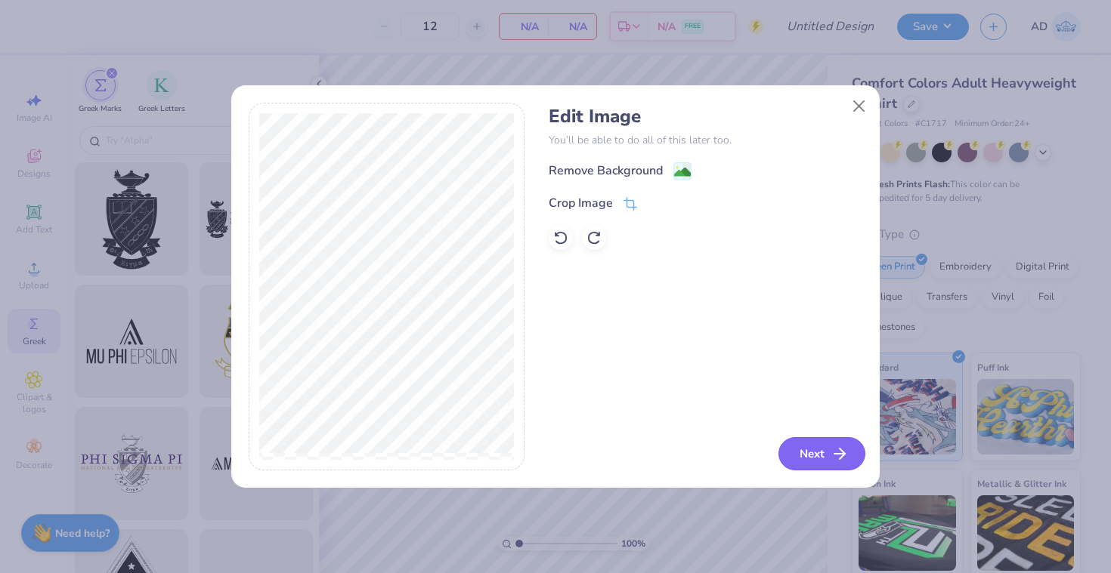
click at [814, 458] on button "Next" at bounding box center [821, 453] width 87 height 33
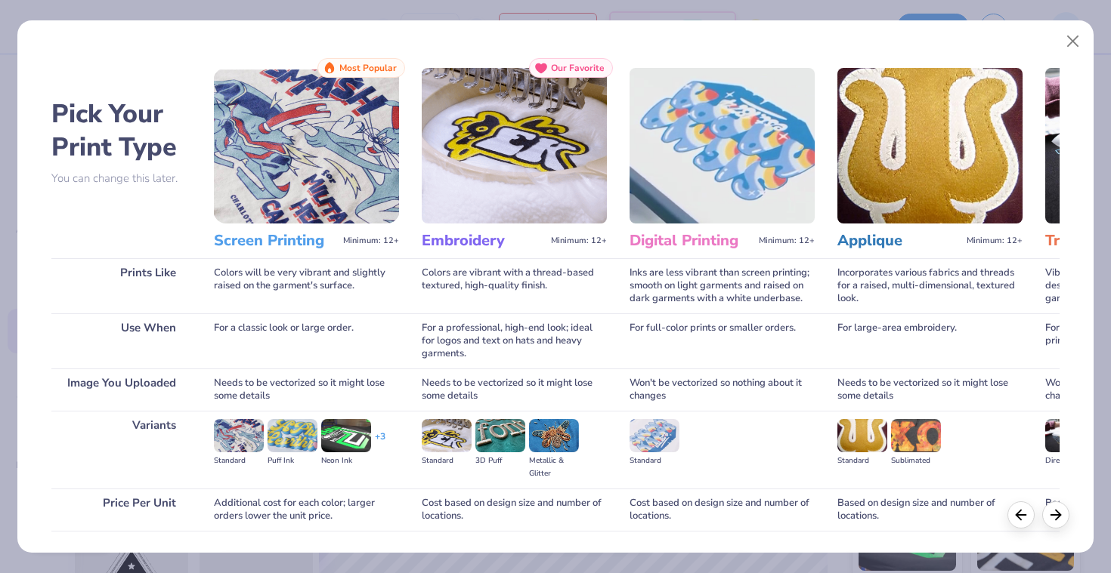
click at [283, 162] on img at bounding box center [306, 146] width 185 height 156
click at [277, 239] on h3 "Screen Printing" at bounding box center [275, 241] width 123 height 20
click at [1071, 37] on button "Close" at bounding box center [1073, 41] width 29 height 29
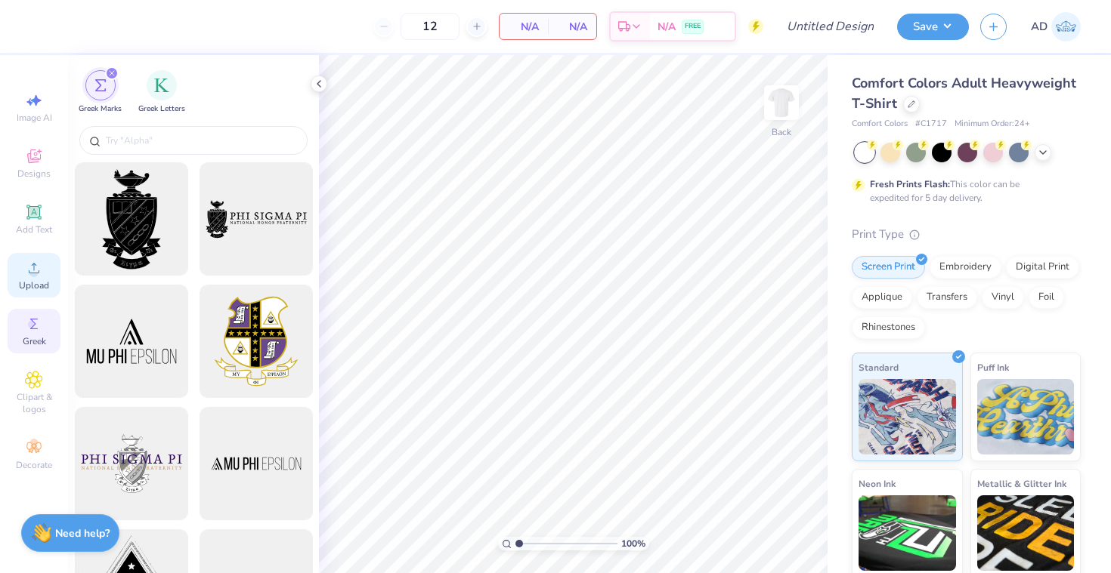
click at [29, 278] on div "Upload" at bounding box center [34, 275] width 53 height 45
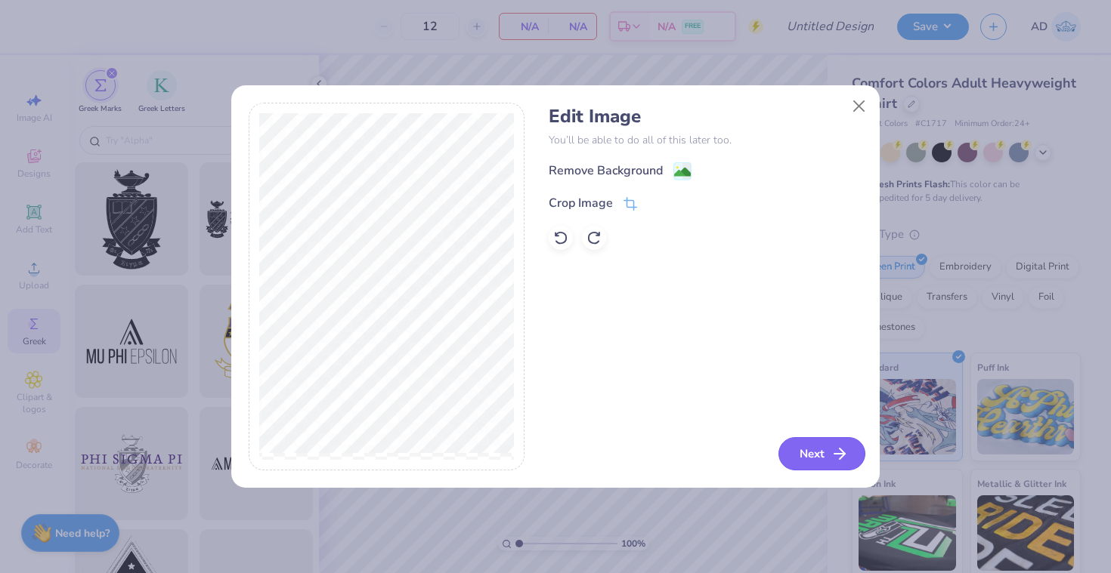
click at [817, 459] on button "Next" at bounding box center [821, 453] width 87 height 33
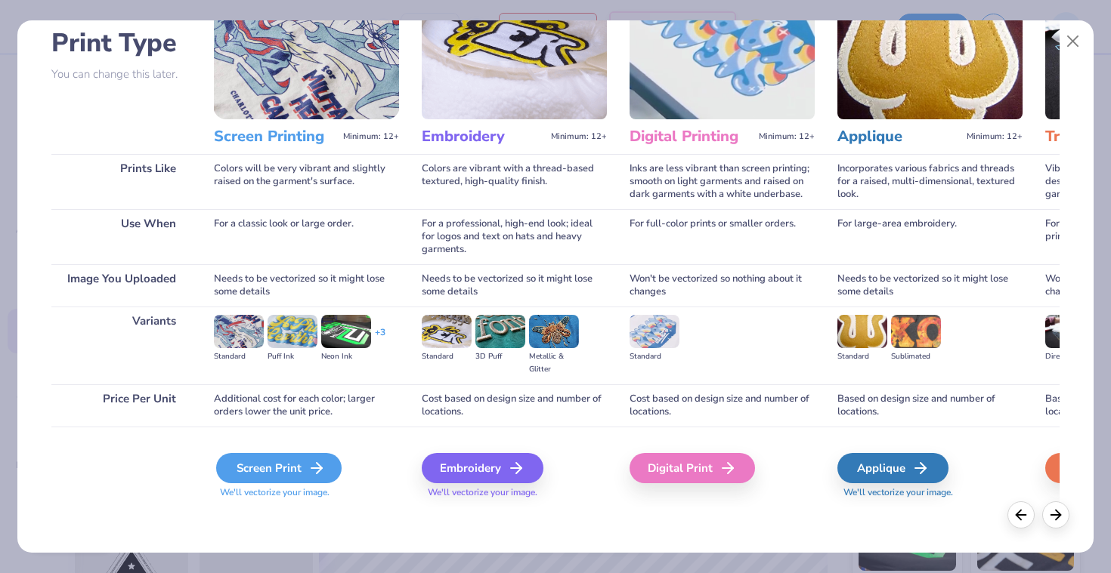
scroll to position [104, 0]
click at [244, 468] on div "Screen Print" at bounding box center [278, 468] width 125 height 30
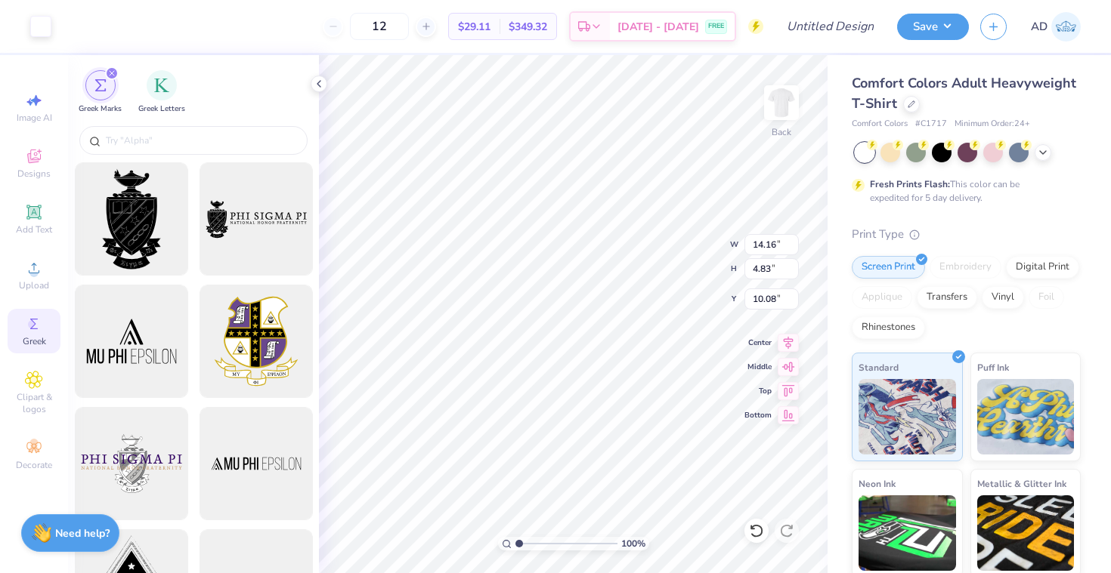
type input "3.34"
type input "10.86"
type input "4.27"
click at [779, 248] on input "14.17" at bounding box center [771, 244] width 54 height 21
type input "13.50"
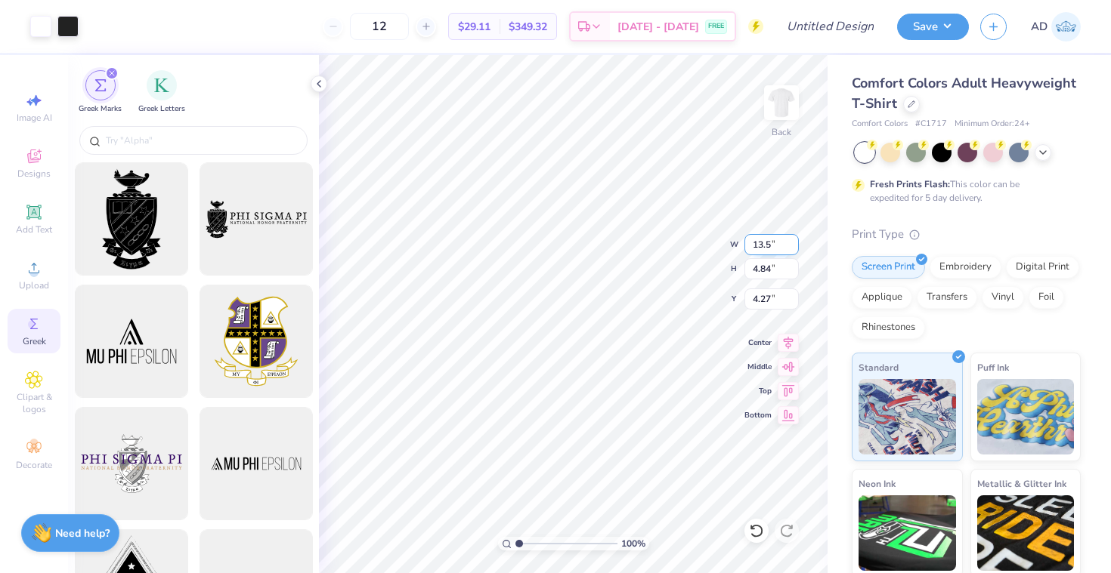
type input "4.61"
type input "4.39"
type input "5.17"
click at [39, 30] on div at bounding box center [40, 24] width 21 height 21
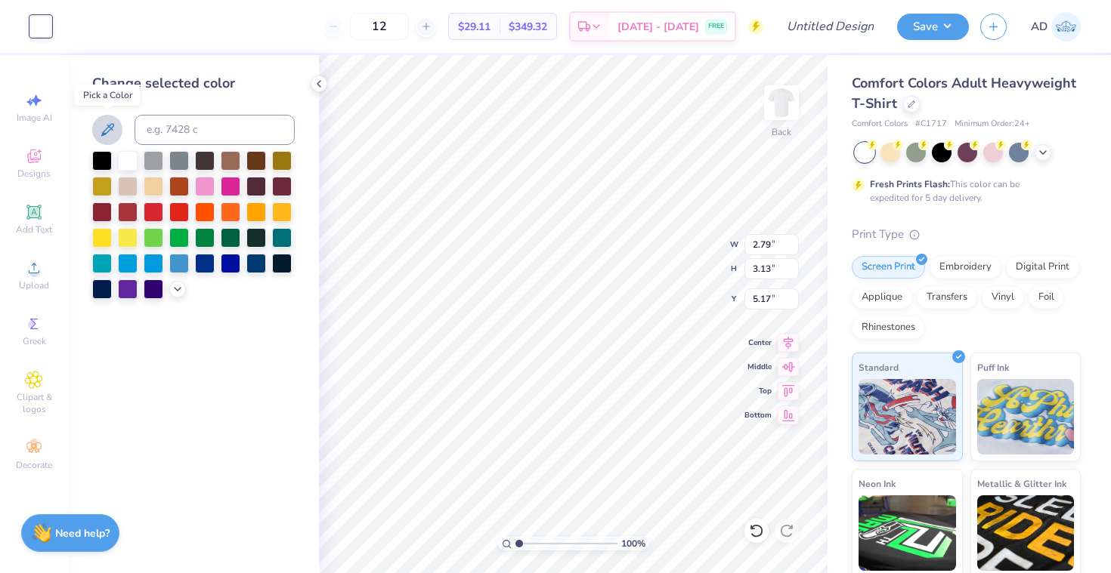
click at [100, 128] on icon at bounding box center [107, 130] width 18 height 18
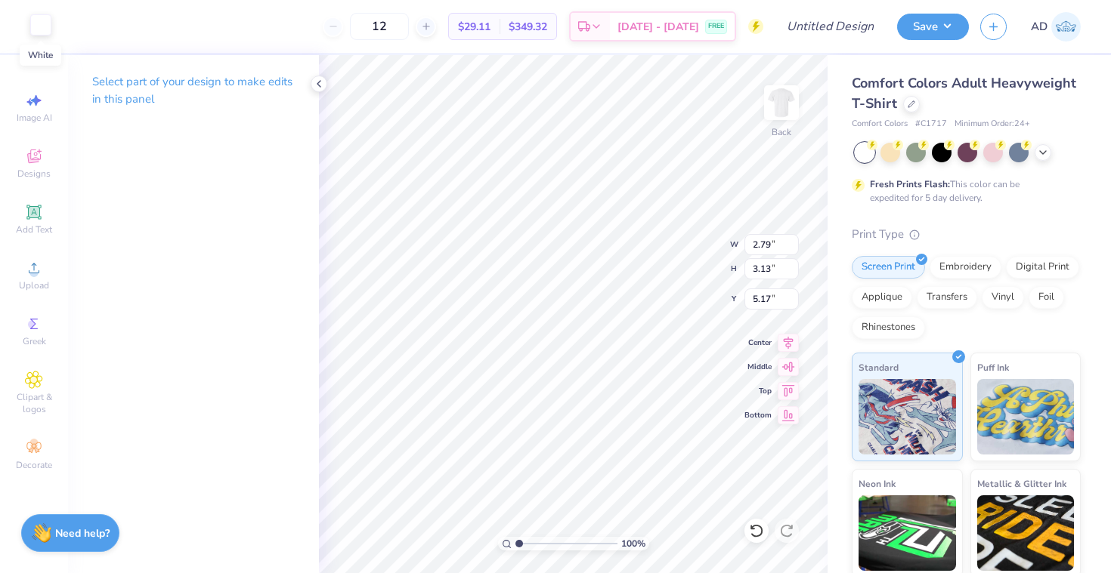
click at [39, 29] on div at bounding box center [40, 24] width 21 height 21
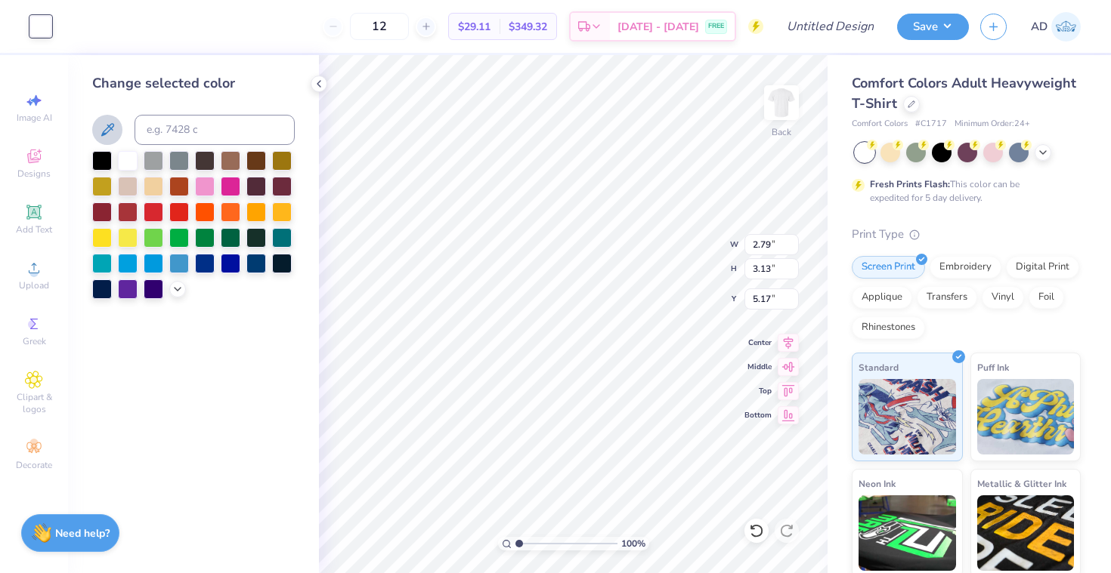
click at [109, 128] on icon at bounding box center [107, 130] width 18 height 18
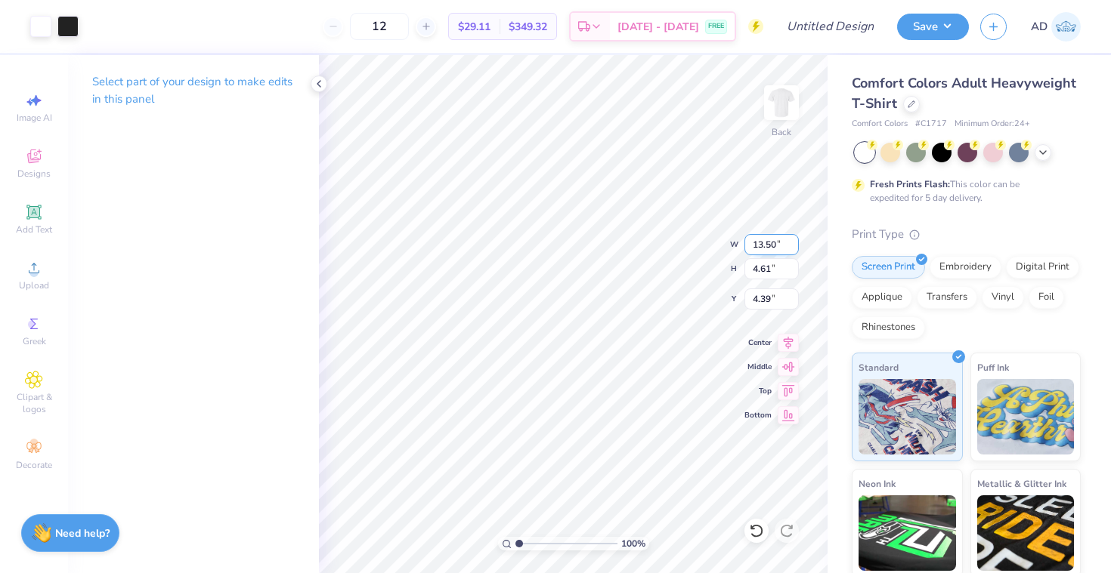
click at [779, 246] on input "13.50" at bounding box center [771, 244] width 54 height 21
type input "13.00"
type input "4.44"
type input "4.47"
click at [41, 224] on span "Add Text" at bounding box center [34, 230] width 36 height 12
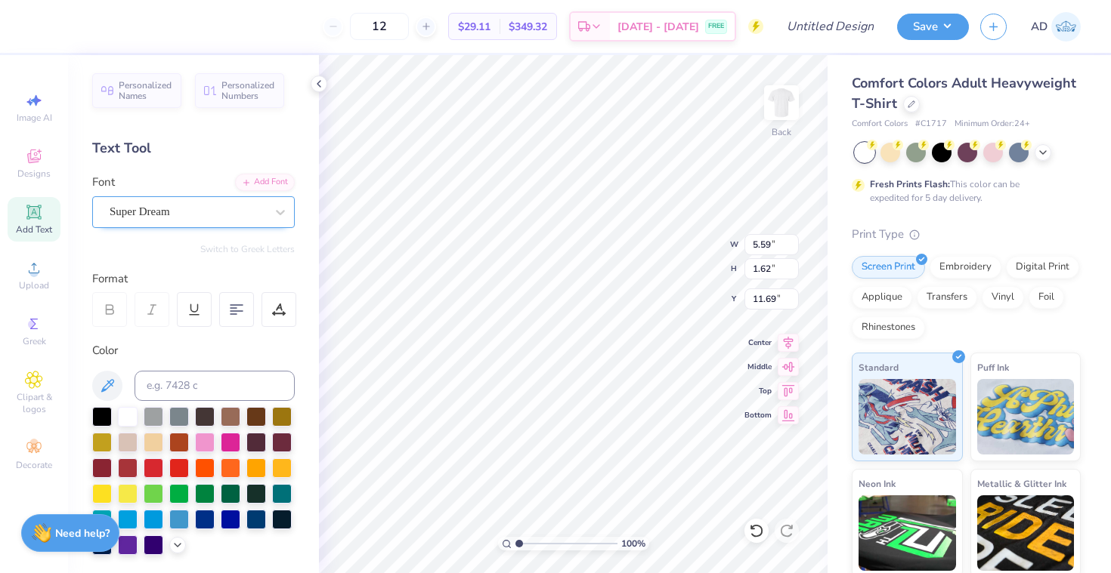
scroll to position [0, 0]
type textarea "b"
type textarea "Brothers"
click at [107, 412] on div at bounding box center [102, 416] width 20 height 20
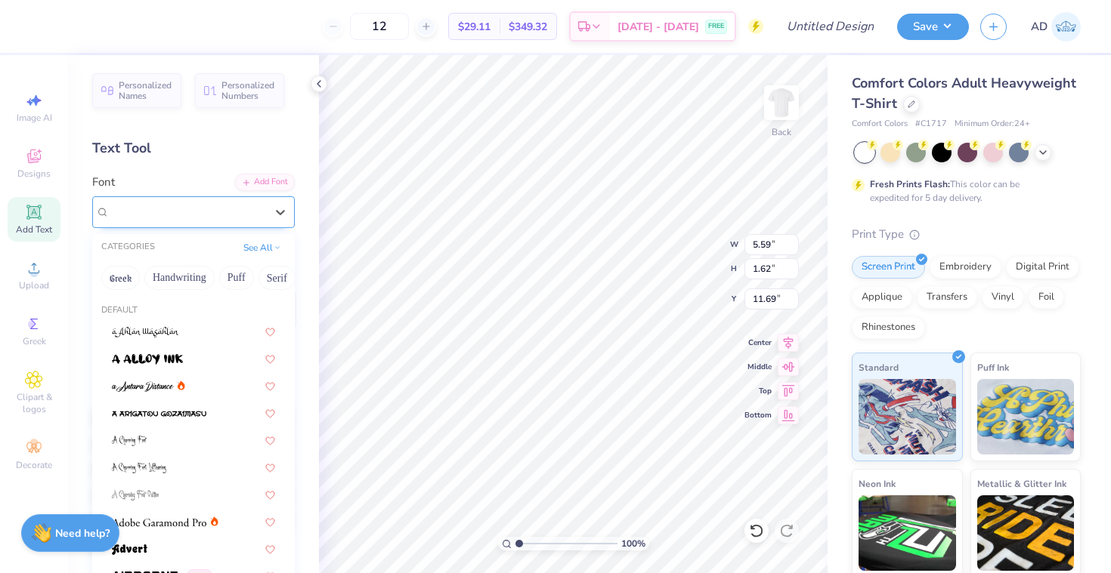
click at [208, 220] on div at bounding box center [188, 212] width 156 height 20
click at [122, 278] on button "Greek" at bounding box center [120, 278] width 39 height 24
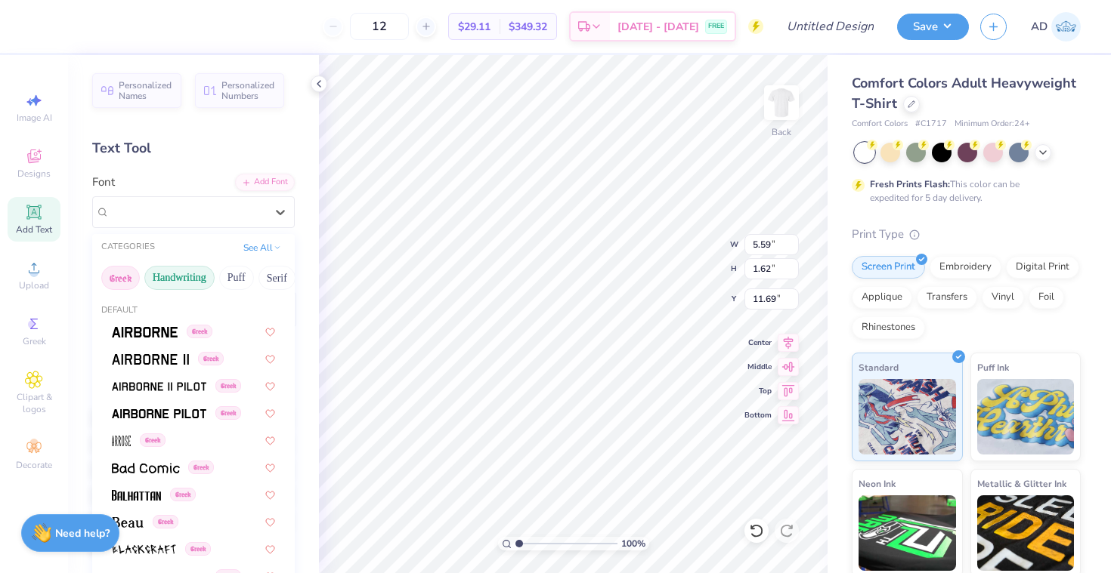
click at [165, 276] on button "Handwriting" at bounding box center [179, 278] width 70 height 24
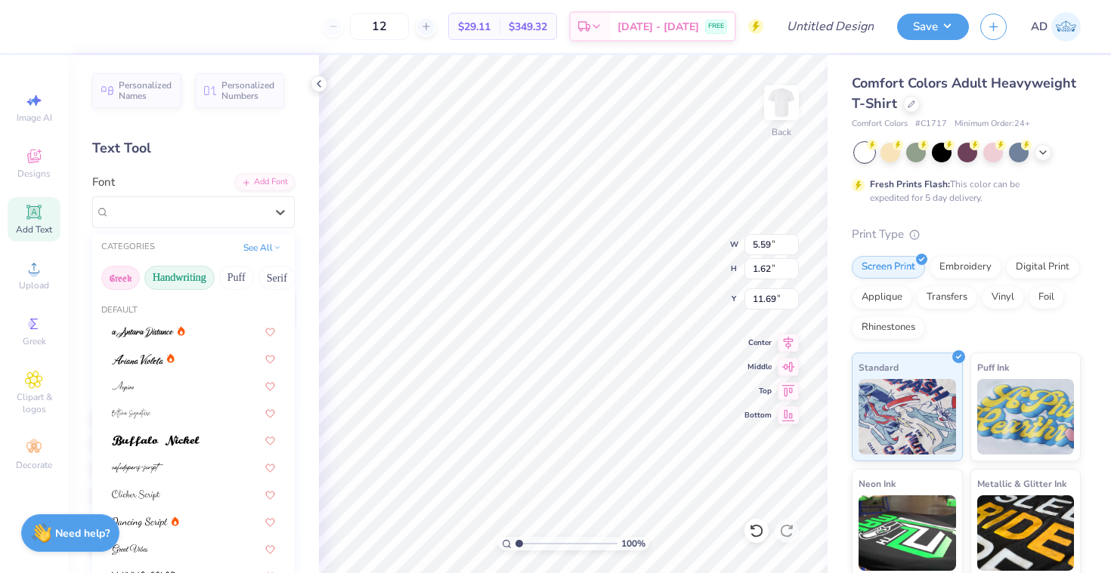
click at [122, 281] on button "Greek" at bounding box center [120, 278] width 39 height 24
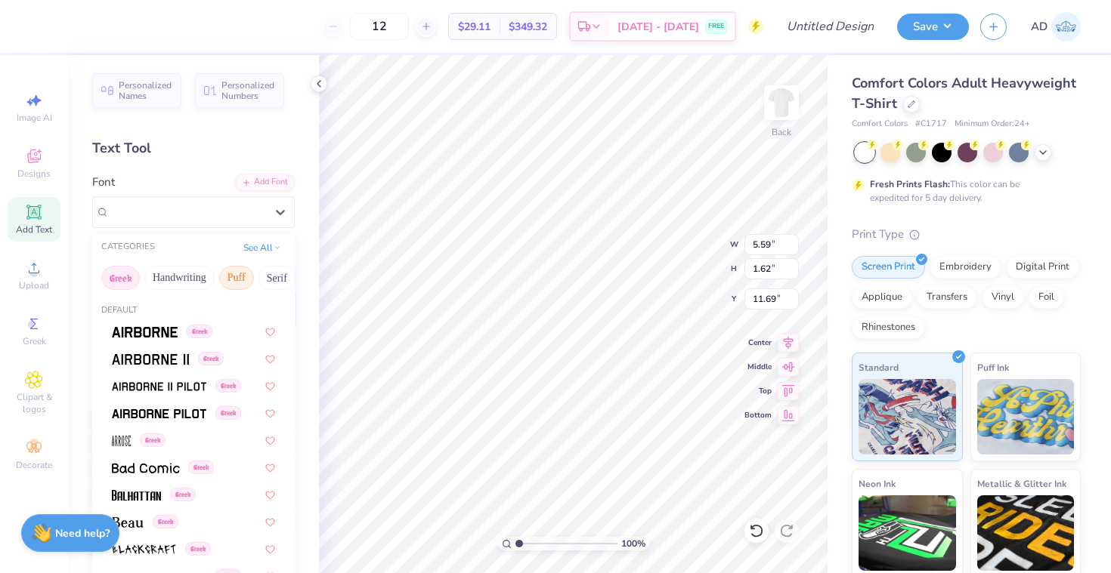
click at [227, 283] on button "Puff" at bounding box center [236, 278] width 35 height 24
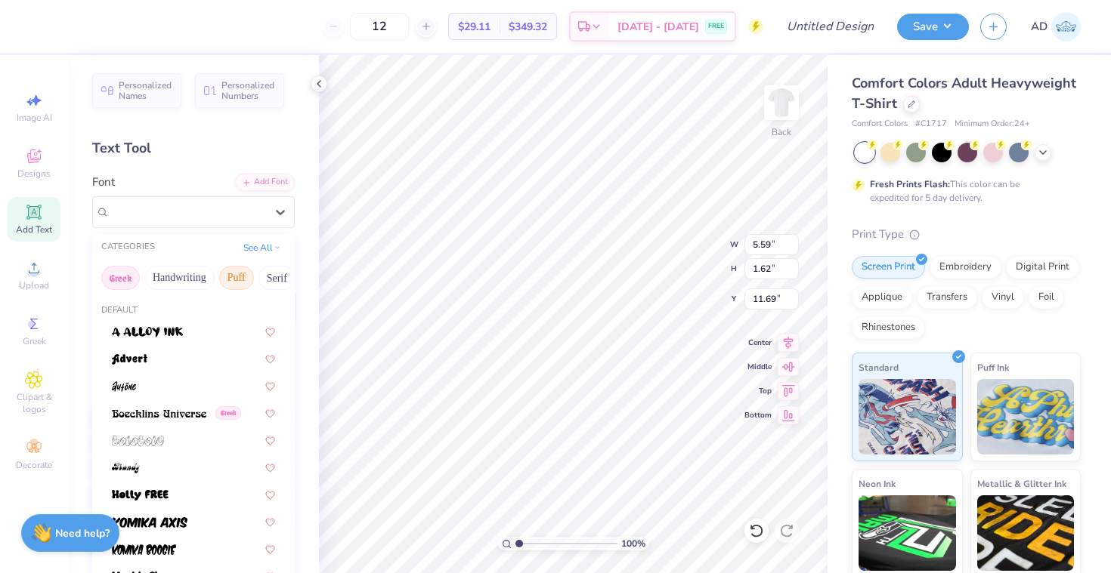
click at [113, 285] on button "Greek" at bounding box center [120, 278] width 39 height 24
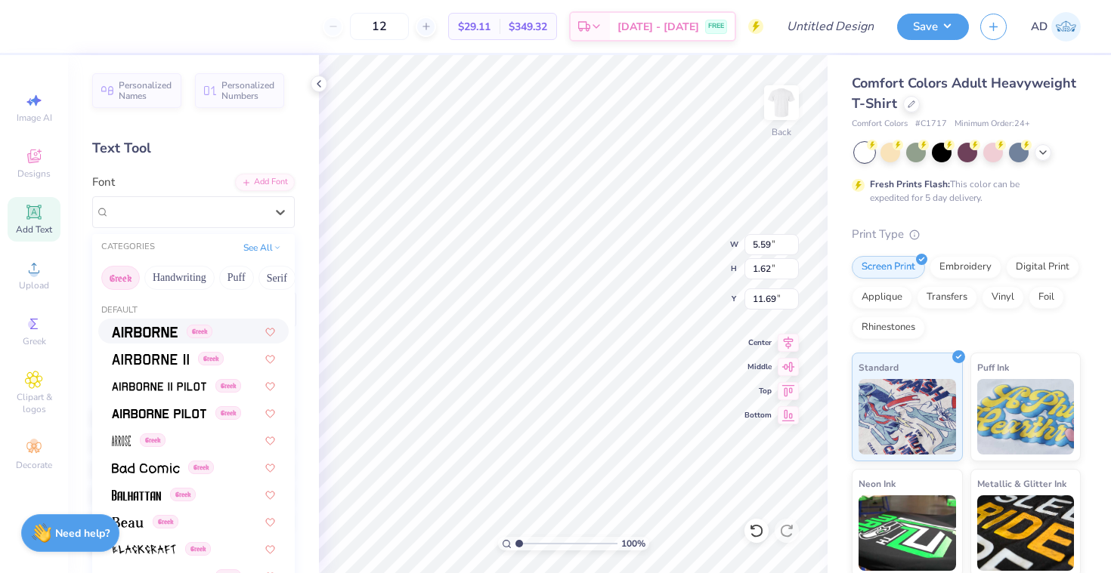
click at [136, 334] on img at bounding box center [145, 332] width 66 height 11
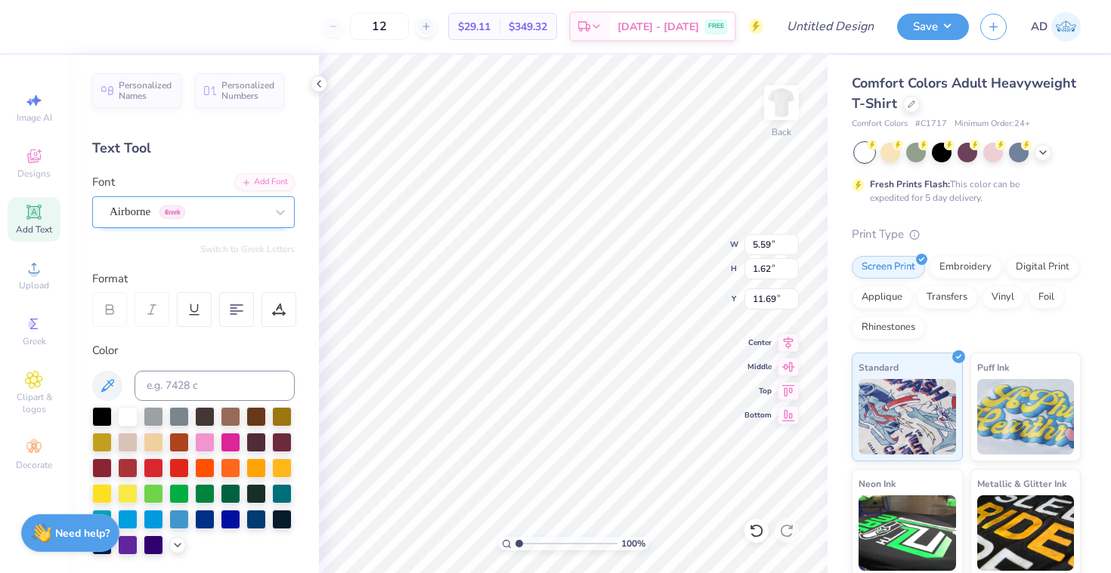
click at [185, 216] on span "Greek" at bounding box center [172, 213] width 26 height 14
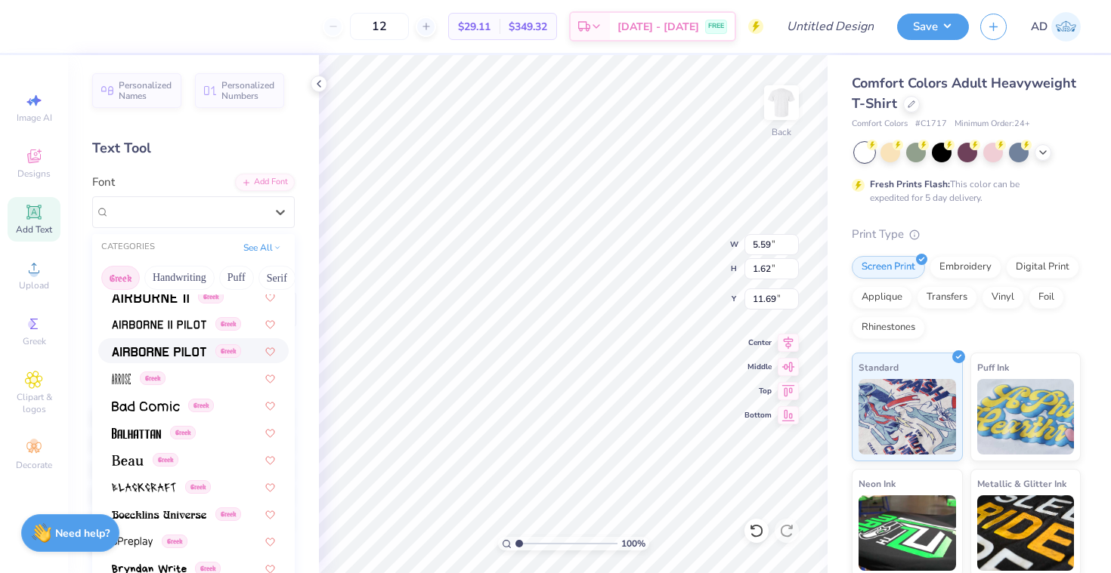
scroll to position [63, 0]
click at [276, 277] on button "Serif" at bounding box center [276, 278] width 37 height 24
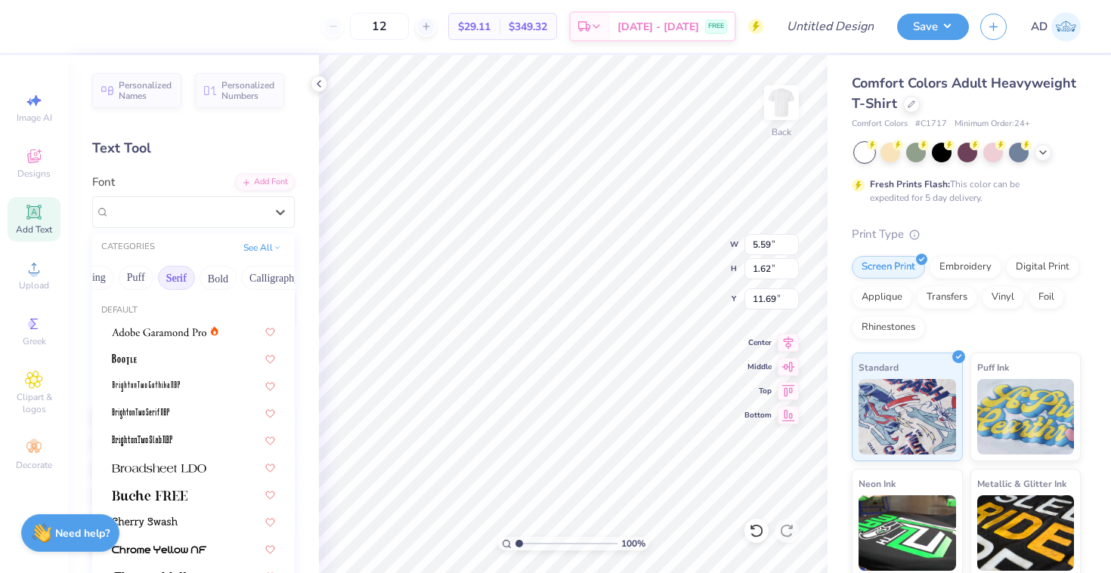
scroll to position [0, 115]
click at [203, 281] on button "Bold" at bounding box center [203, 278] width 37 height 24
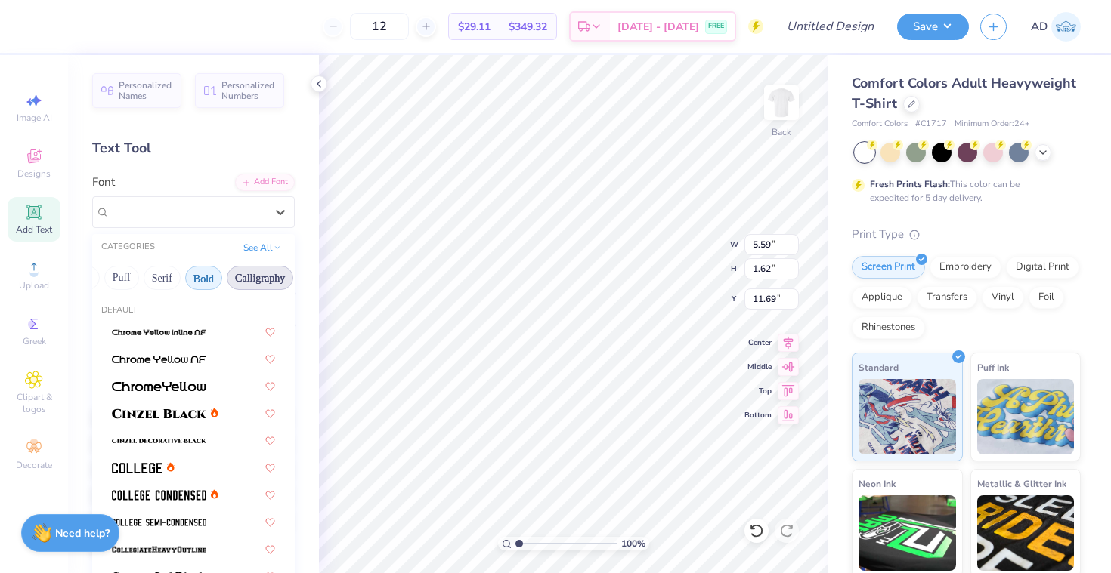
click at [257, 281] on button "Calligraphy" at bounding box center [260, 278] width 66 height 24
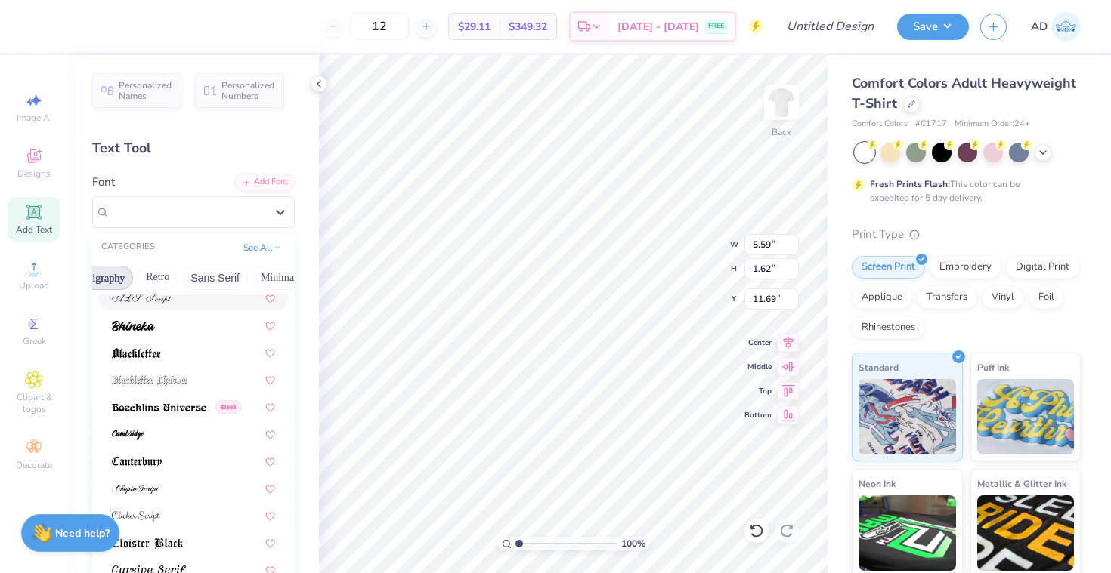
scroll to position [88, 0]
click at [146, 465] on img at bounding box center [137, 461] width 50 height 11
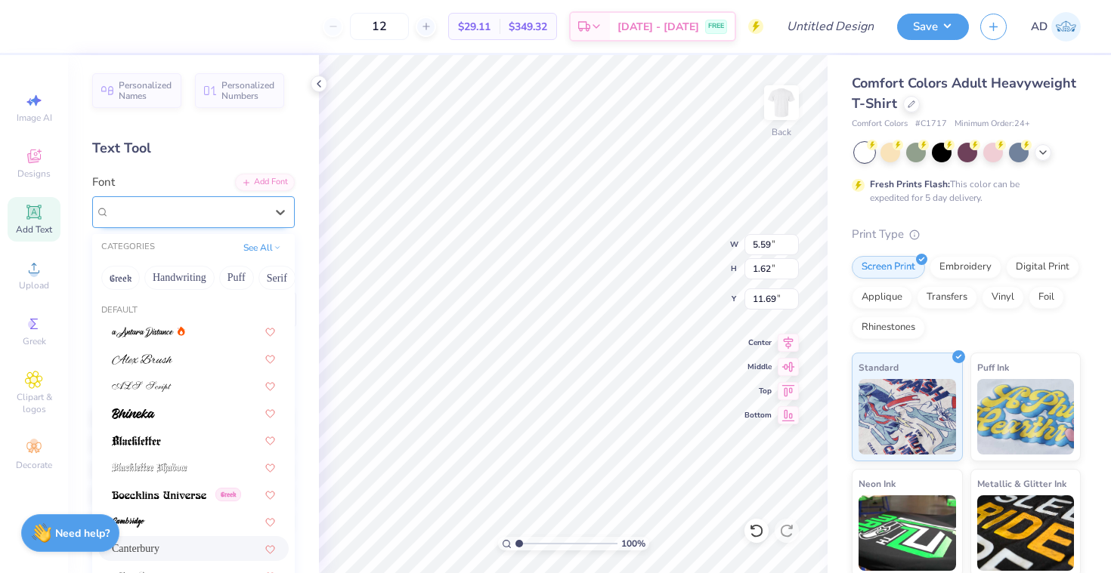
click at [148, 223] on div "Canterbury" at bounding box center [187, 211] width 159 height 23
click at [207, 280] on button "Sans Serif" at bounding box center [216, 278] width 66 height 24
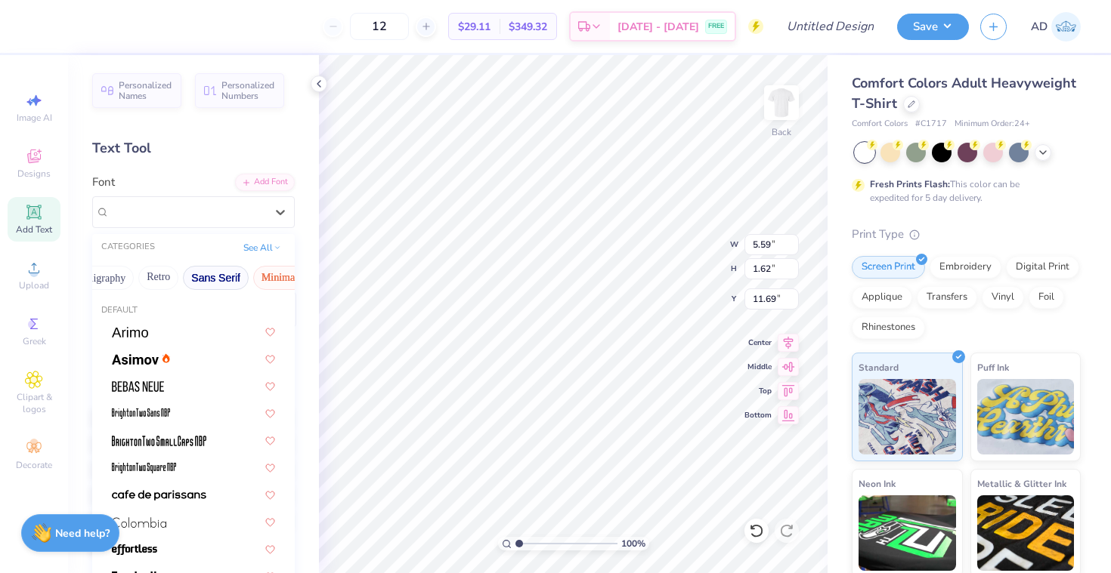
click at [265, 283] on button "Minimal" at bounding box center [279, 278] width 53 height 24
click at [168, 287] on button "Retro" at bounding box center [158, 278] width 40 height 24
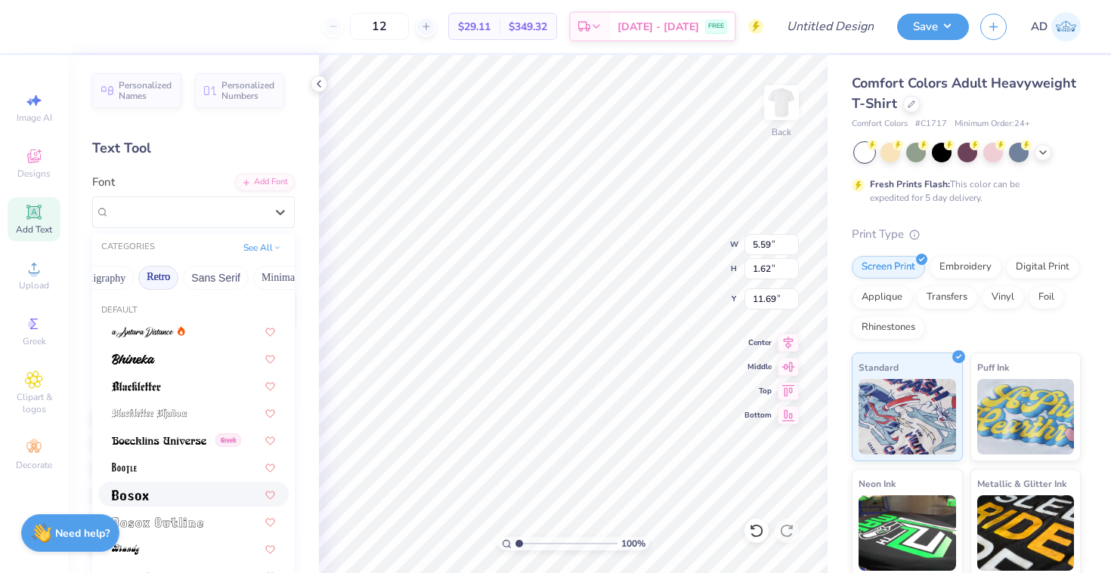
click at [153, 499] on div at bounding box center [193, 495] width 163 height 16
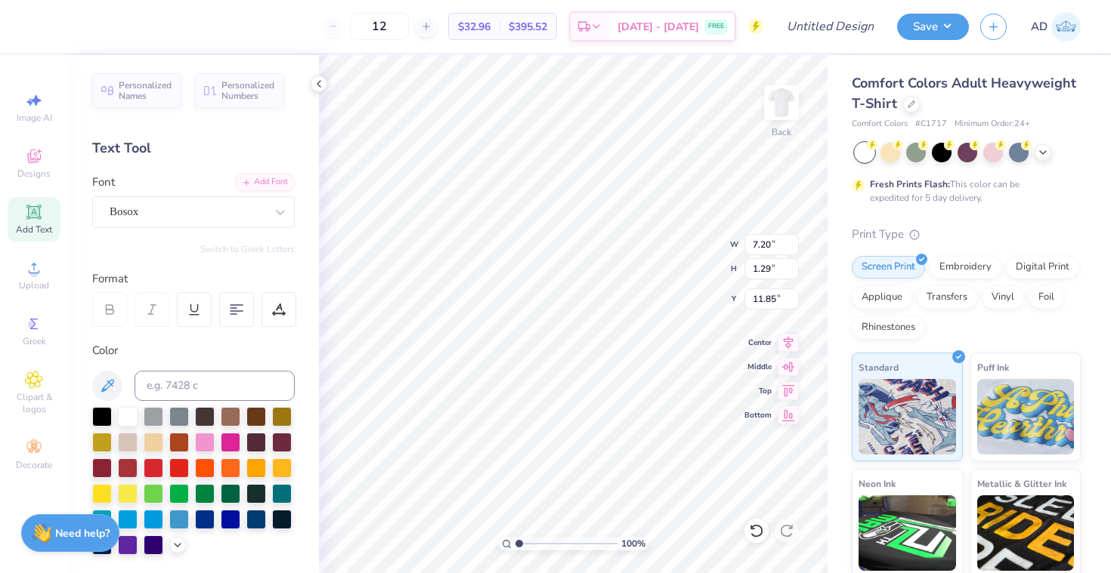
type input "9.86"
type input "2.68"
type input "3.02"
type input "5.23"
click at [36, 26] on div at bounding box center [40, 24] width 21 height 21
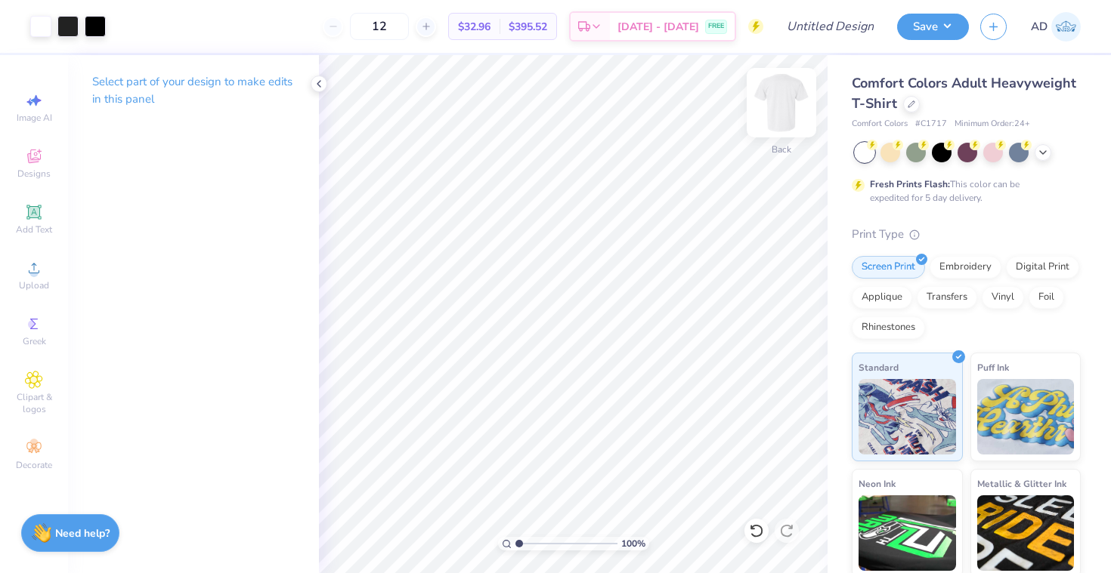
click at [787, 109] on img at bounding box center [781, 103] width 60 height 60
click at [26, 223] on div "Add Text" at bounding box center [34, 219] width 53 height 45
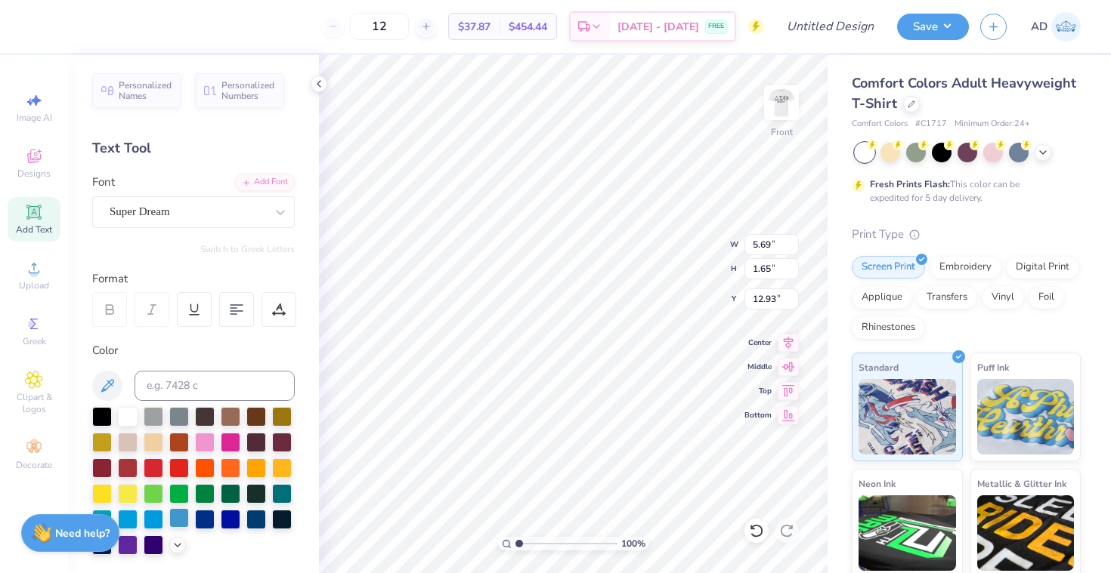
click at [175, 518] on div at bounding box center [179, 518] width 20 height 20
type textarea "DST CHARITY BASH"
type input "4.69"
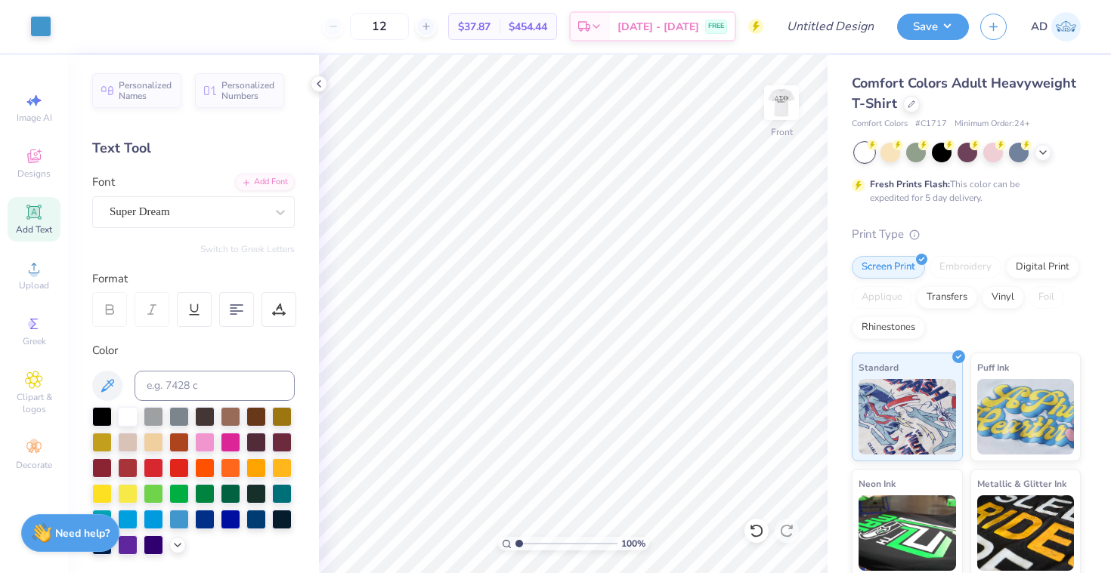
click at [30, 225] on span "Add Text" at bounding box center [34, 230] width 36 height 12
type textarea "19-01-2022"
click at [169, 523] on div at bounding box center [179, 518] width 20 height 20
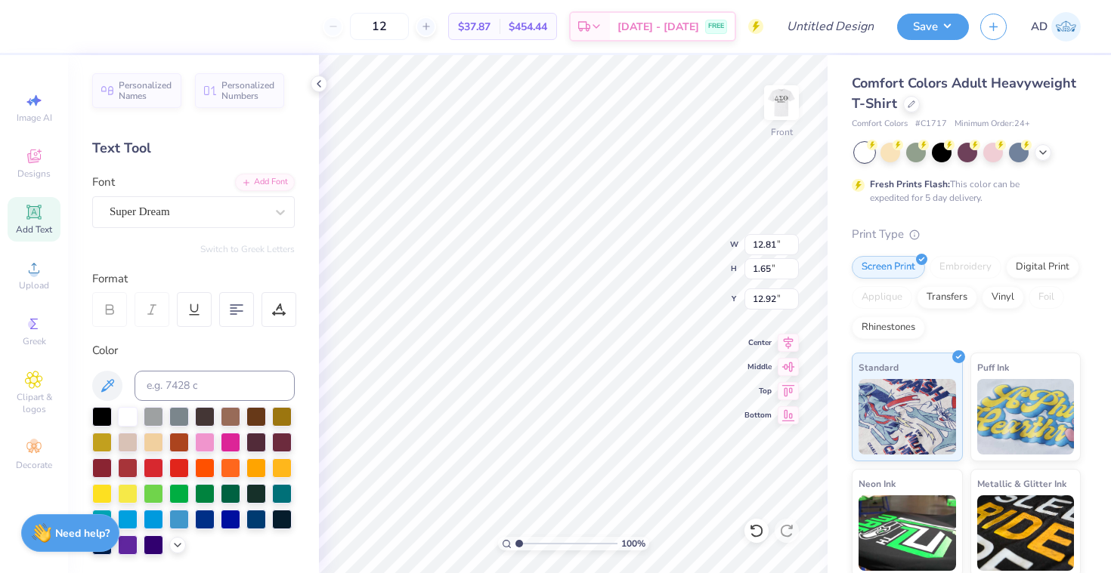
type input "6.88"
click at [28, 218] on icon at bounding box center [34, 212] width 18 height 18
type textarea "n"
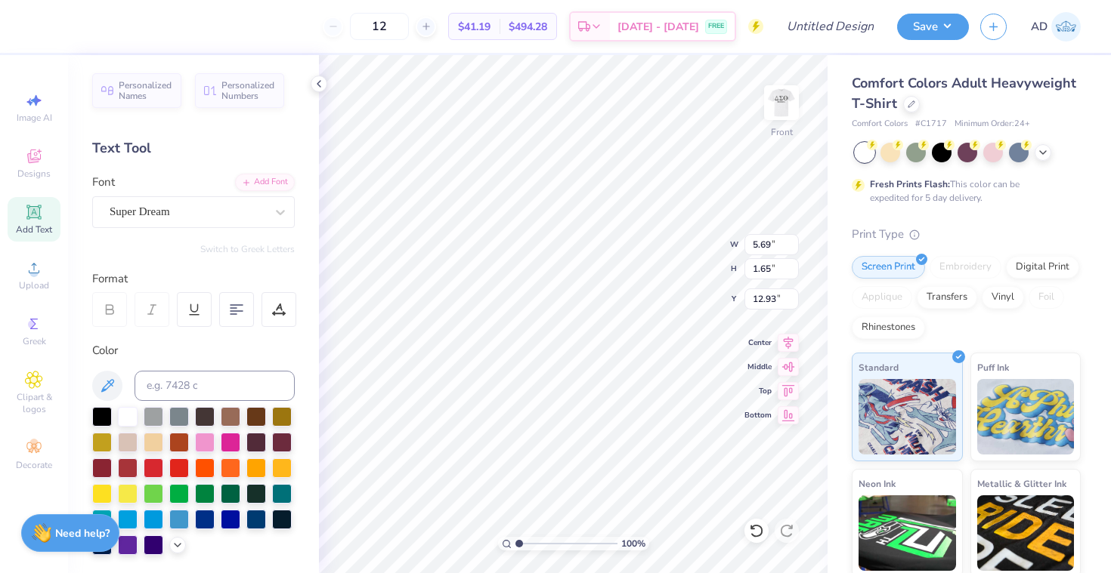
scroll to position [0, 2]
type textarea "NEW YORK"
click at [180, 518] on div at bounding box center [179, 518] width 20 height 20
type input "9.26"
type input "3.88"
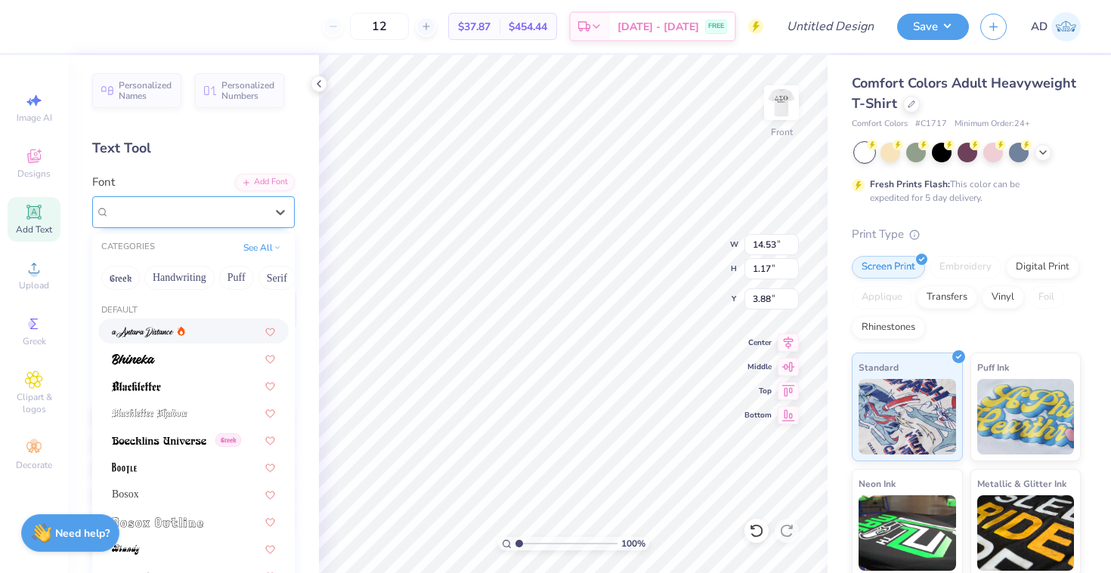
click at [130, 211] on span "Super Dream" at bounding box center [140, 211] width 60 height 17
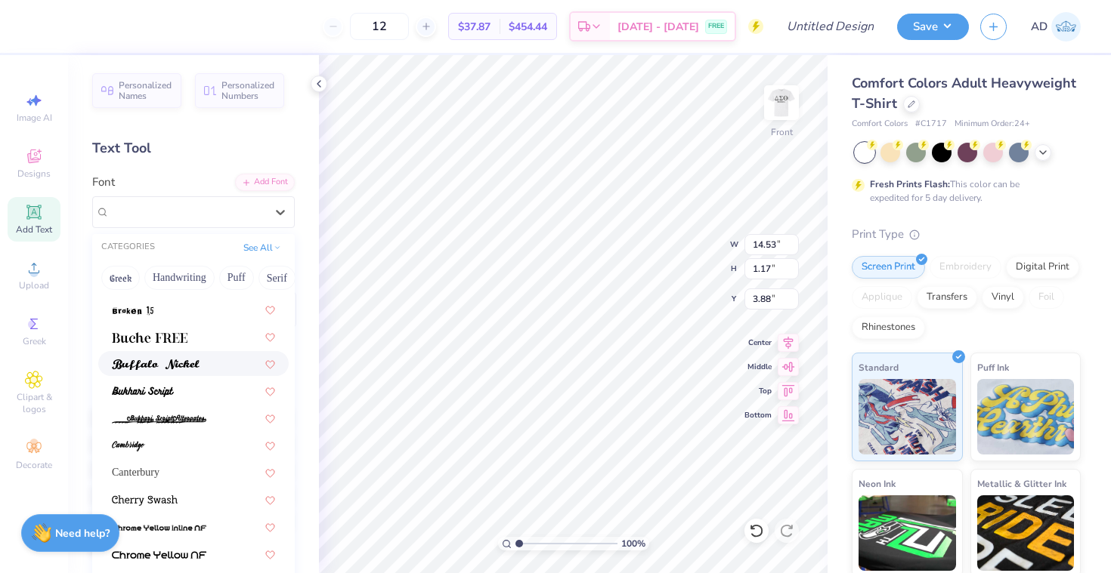
scroll to position [258, 0]
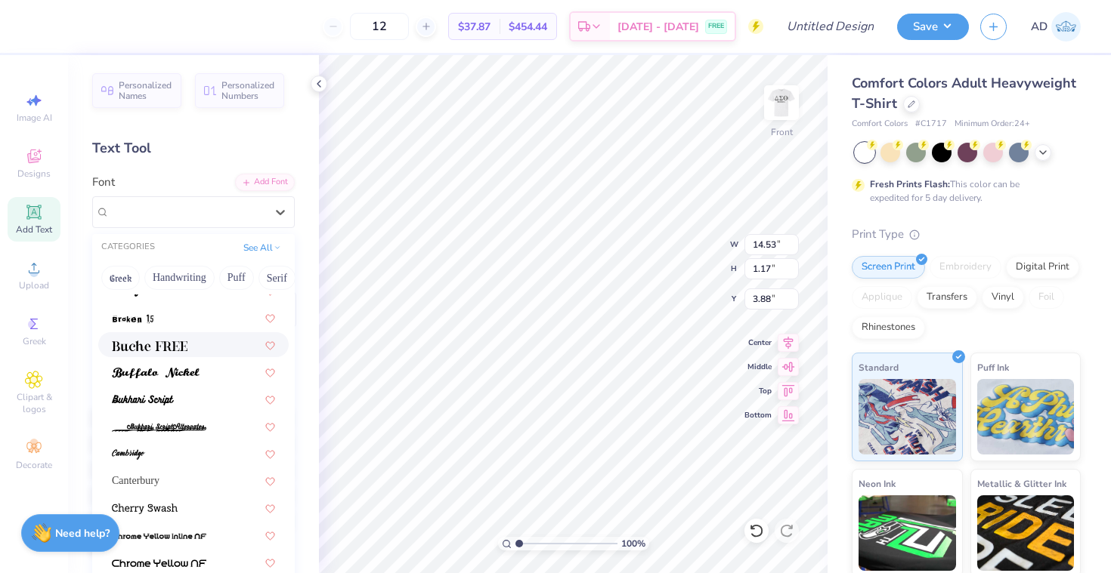
click at [220, 338] on div at bounding box center [193, 344] width 190 height 25
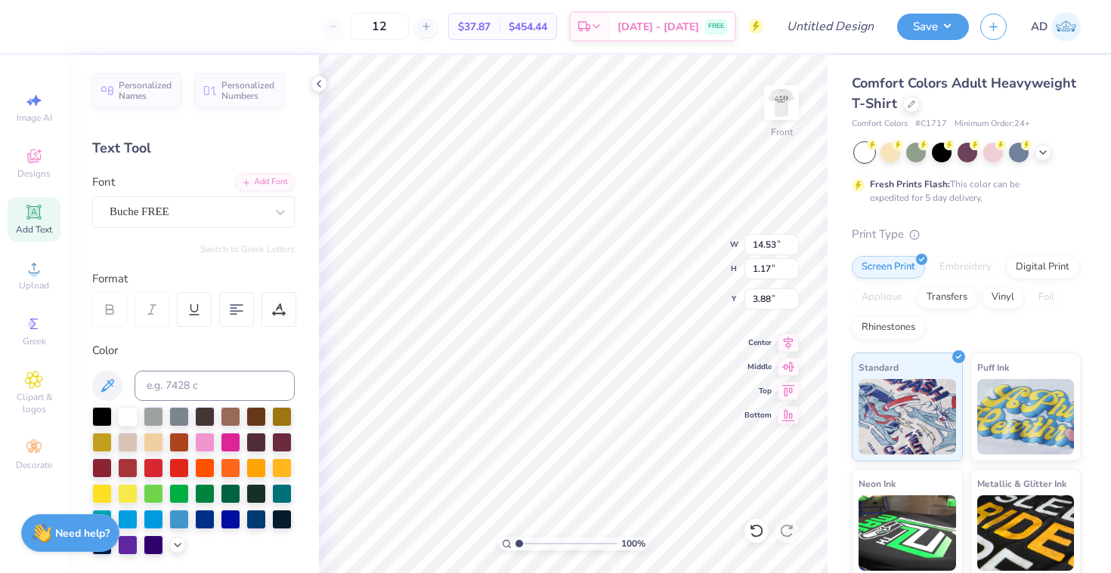
type input "1.07"
type input "3.93"
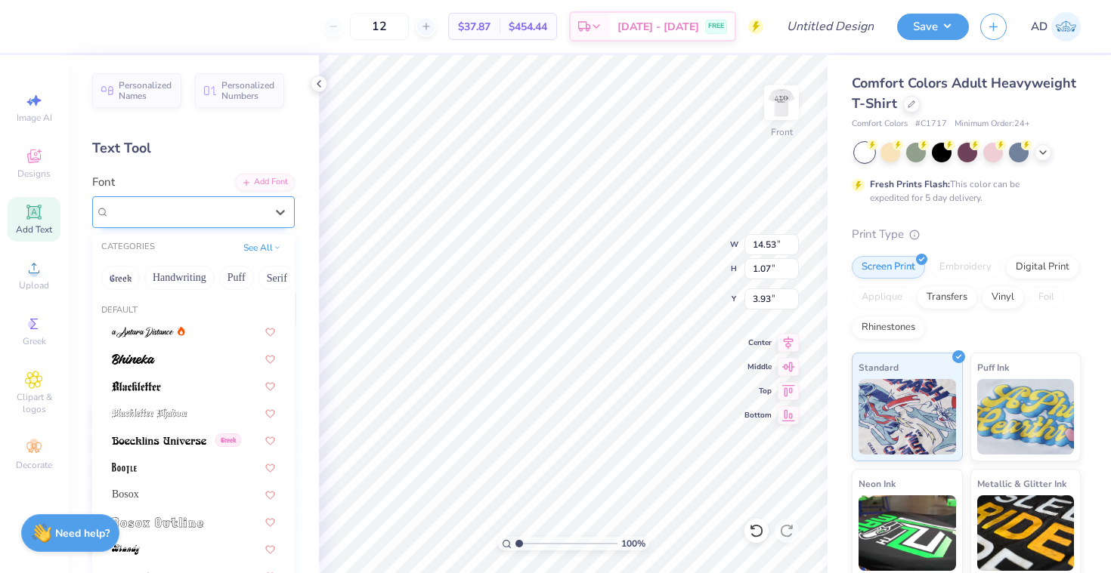
click at [227, 212] on div "Buche FREE" at bounding box center [187, 211] width 159 height 23
click at [241, 277] on button "Bold" at bounding box center [242, 278] width 37 height 24
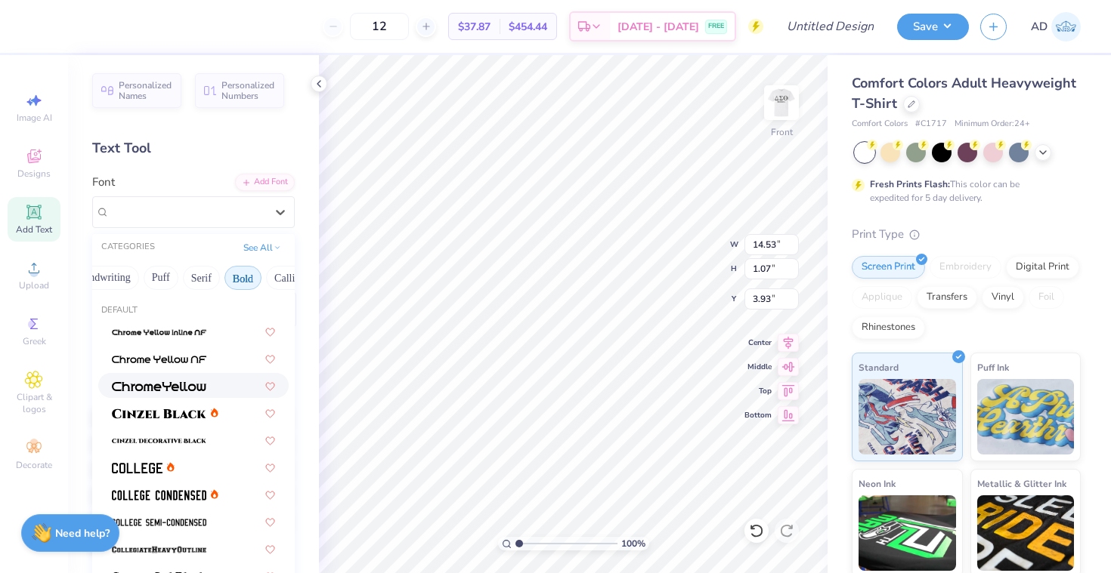
scroll to position [33, 0]
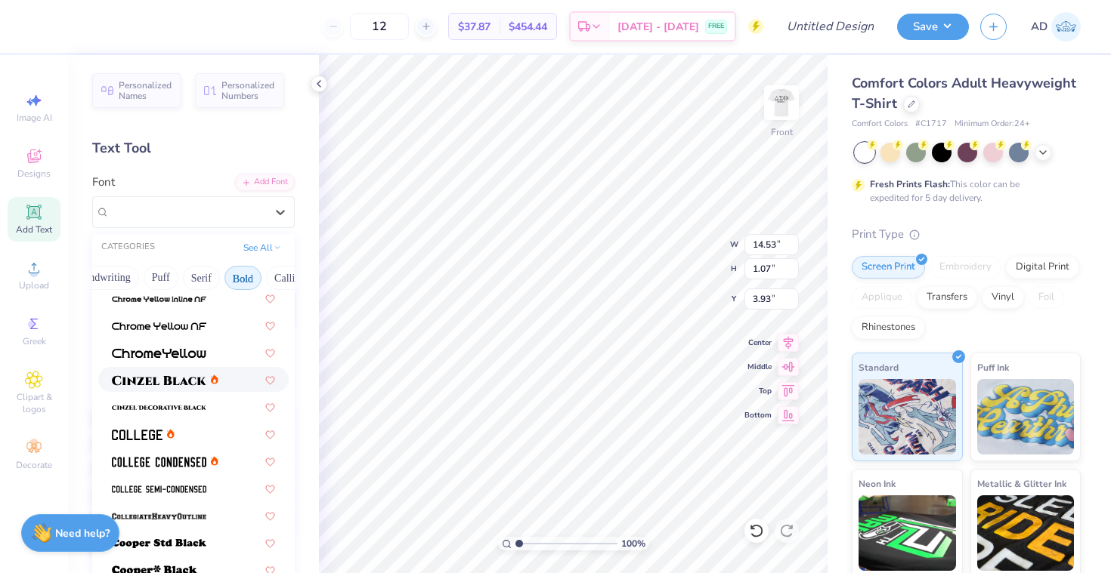
click at [207, 385] on div at bounding box center [165, 380] width 107 height 16
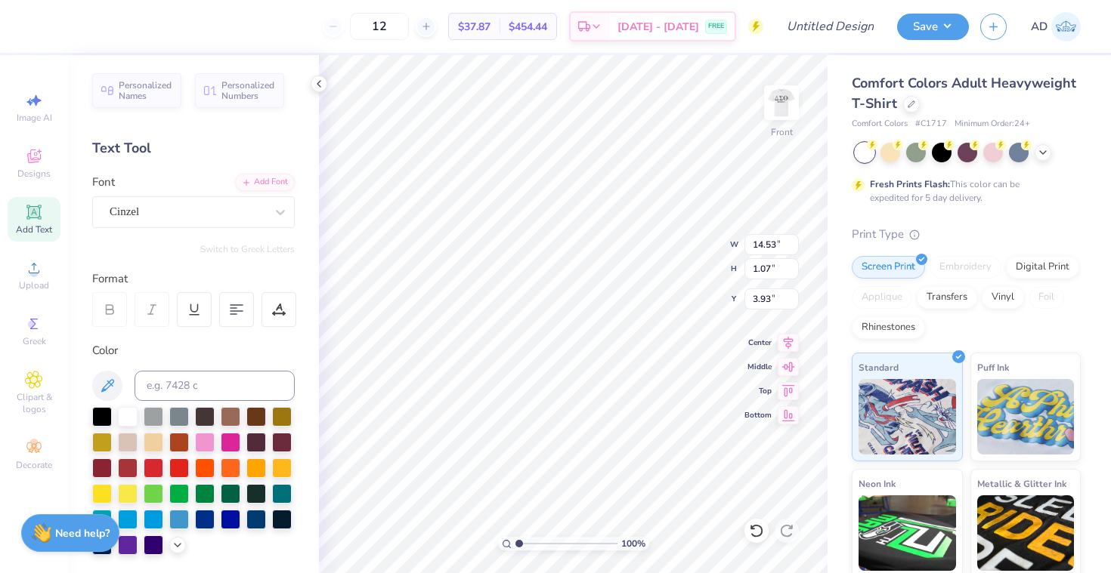
type input "1.00"
type input "3.96"
type input "12.81"
type input "1.65"
type input "6.07"
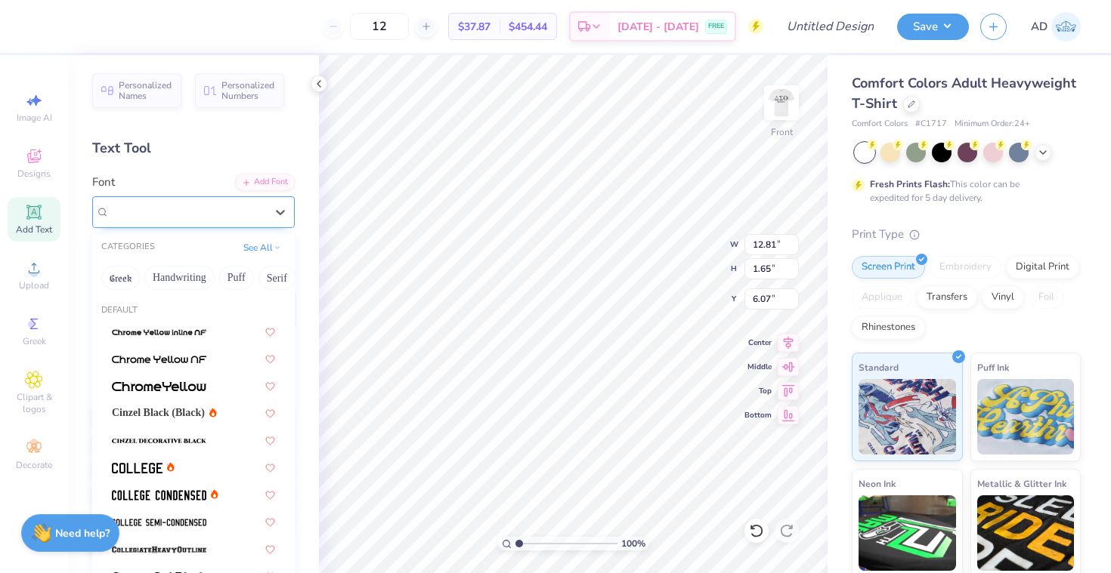
click at [246, 223] on div "Super Dream" at bounding box center [187, 211] width 159 height 23
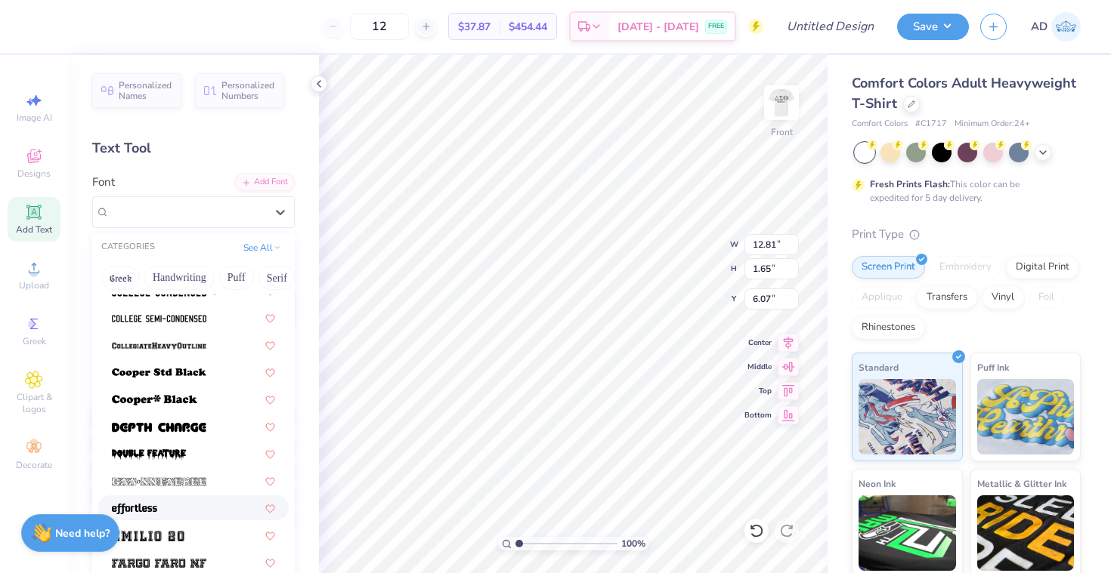
scroll to position [178, 0]
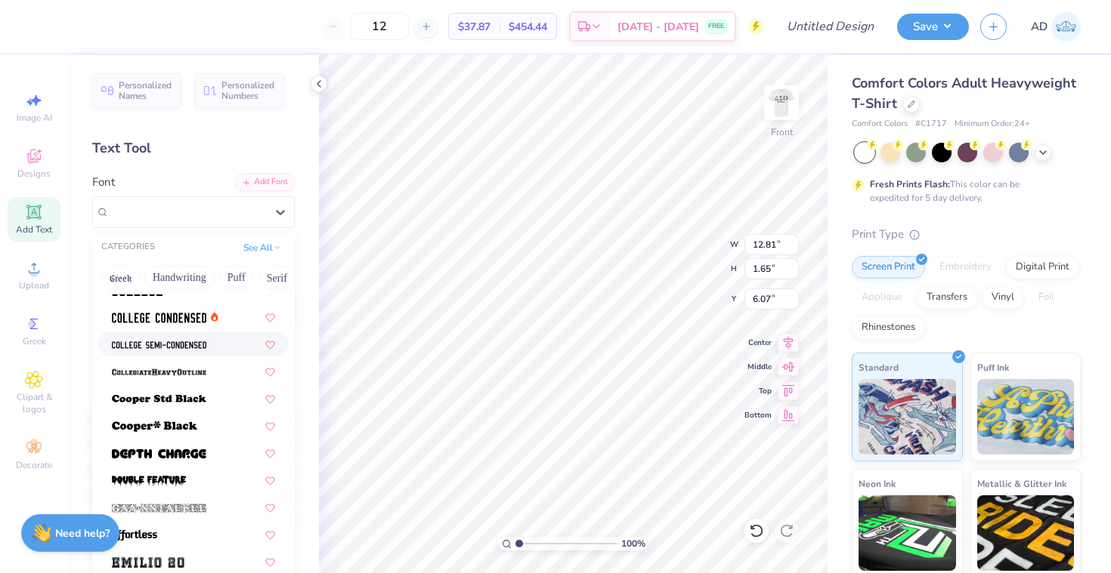
click at [172, 348] on img at bounding box center [159, 345] width 94 height 11
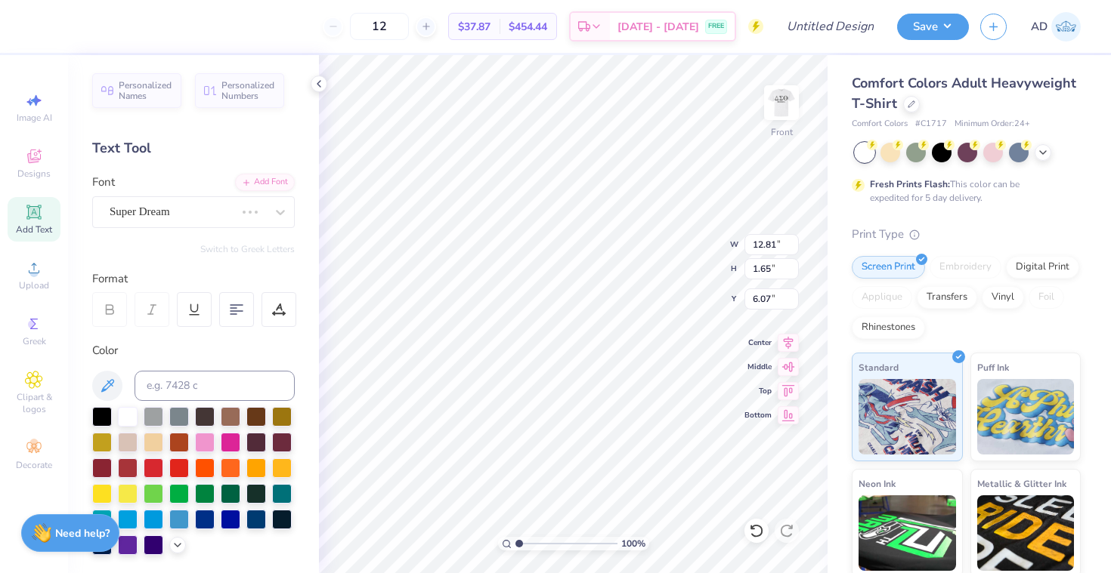
type input "10.04"
type input "1.61"
type input "6.10"
type input "10.99"
type input "1.67"
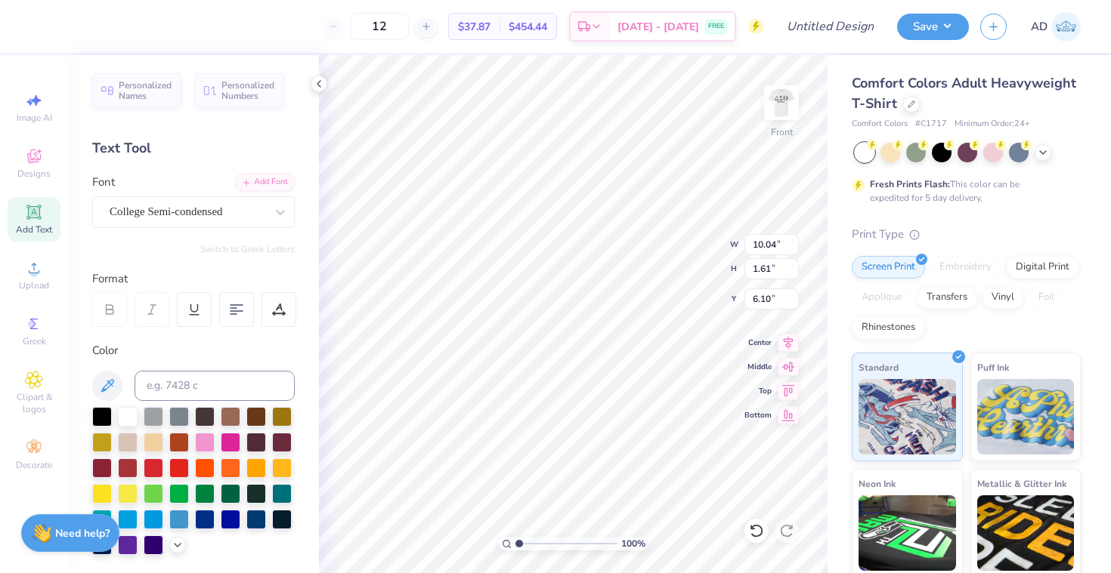
type input "8.45"
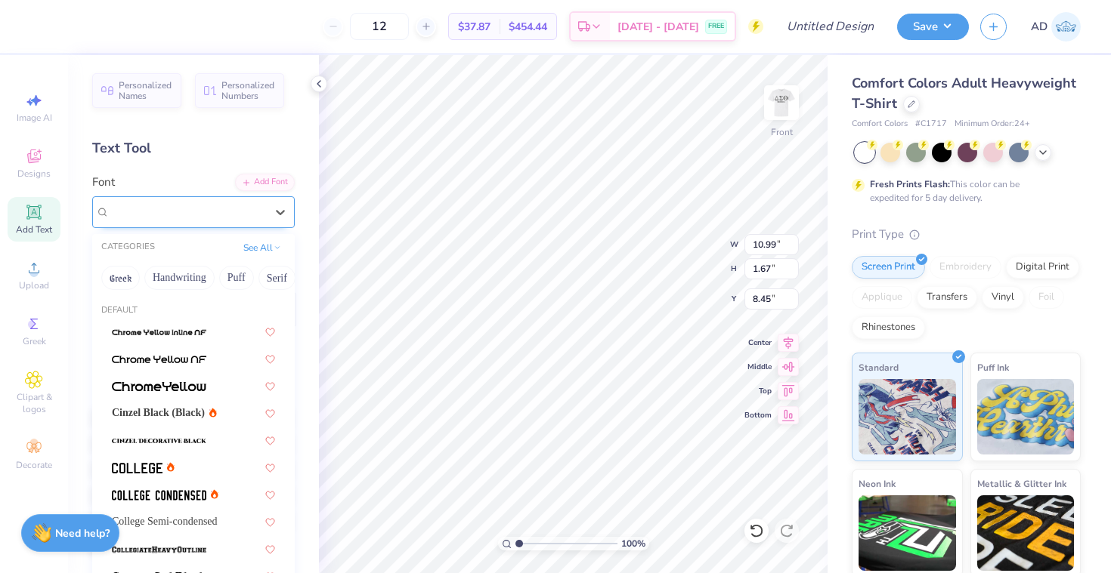
click at [196, 218] on div "Super Dream" at bounding box center [187, 211] width 159 height 23
click at [200, 496] on img at bounding box center [159, 495] width 94 height 11
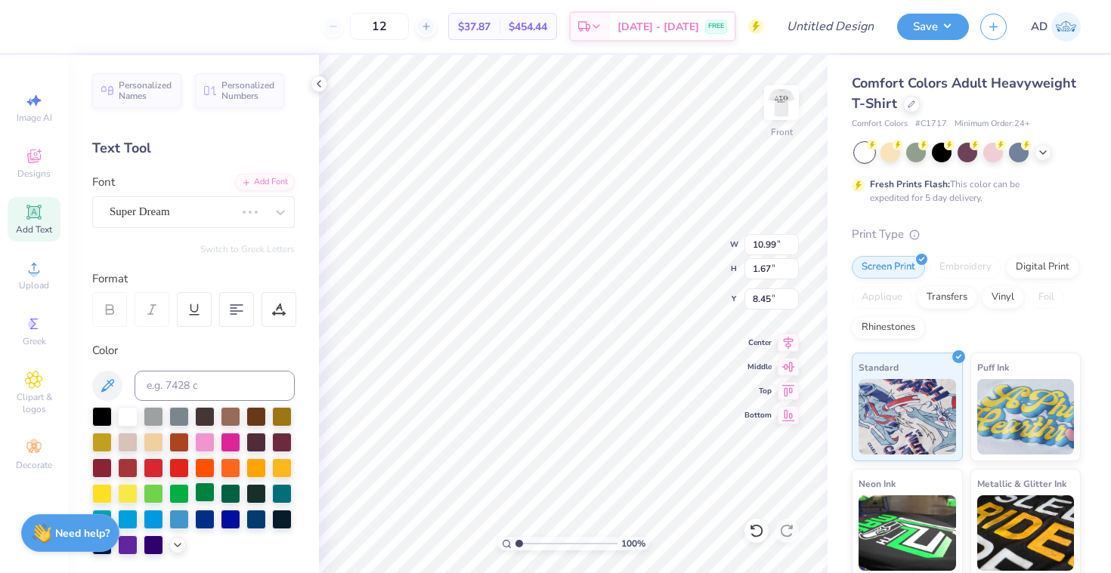
type input "8.81"
type input "1.61"
type input "8.48"
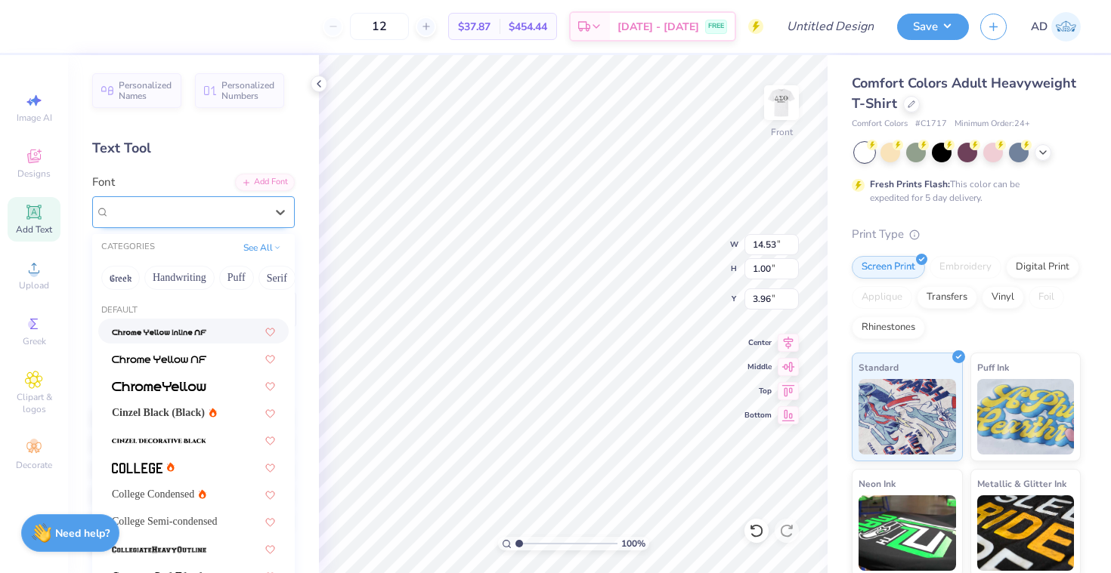
click at [219, 218] on div "Cinzel" at bounding box center [187, 211] width 159 height 23
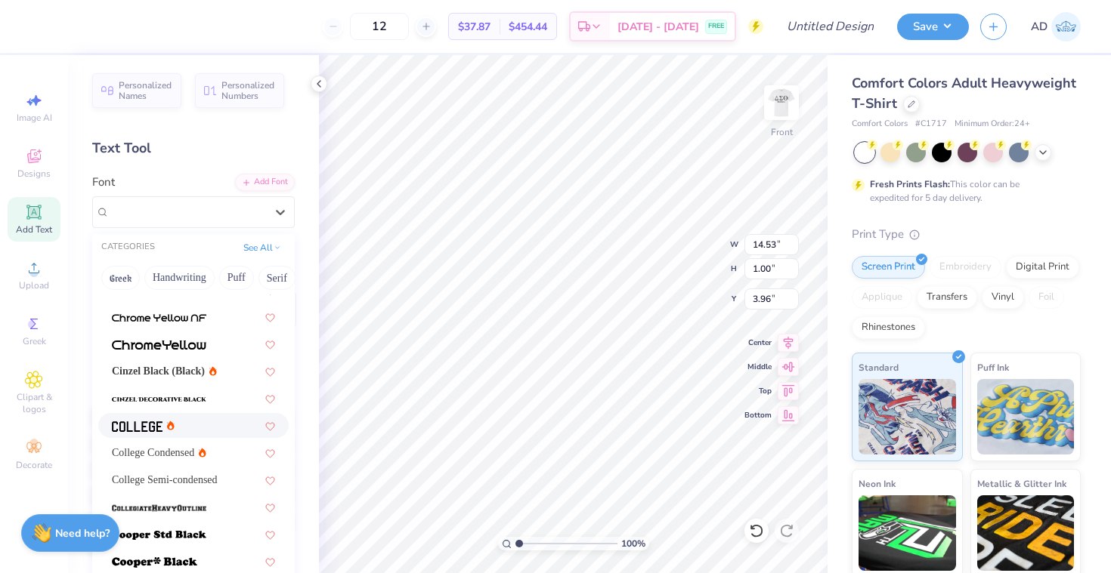
scroll to position [44, 0]
click at [165, 431] on div at bounding box center [143, 424] width 63 height 16
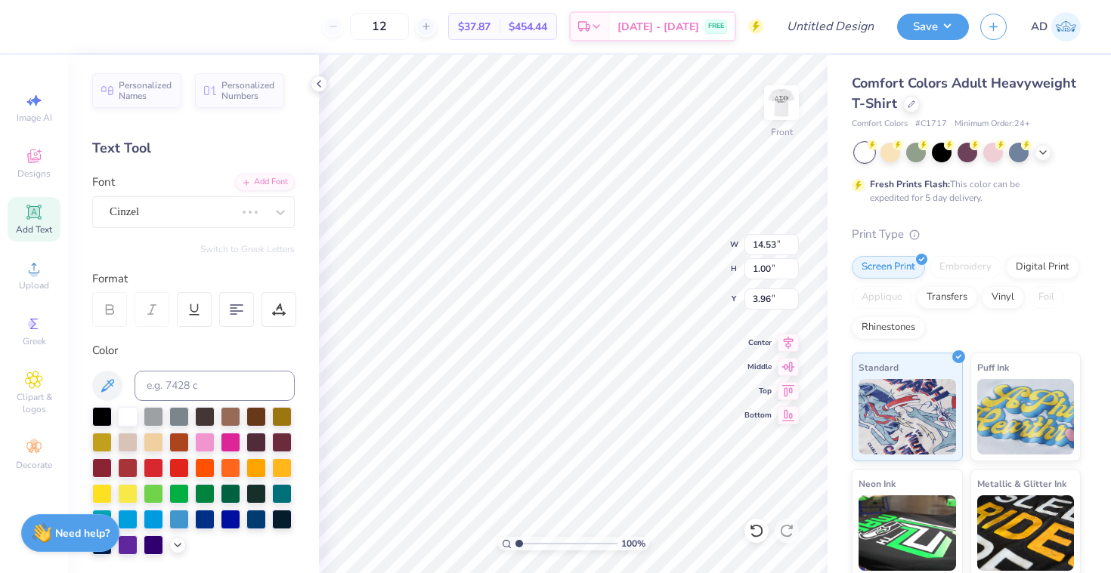
type input "11.16"
type input "0.93"
type input "4.00"
type input "4.68"
type input "8.81"
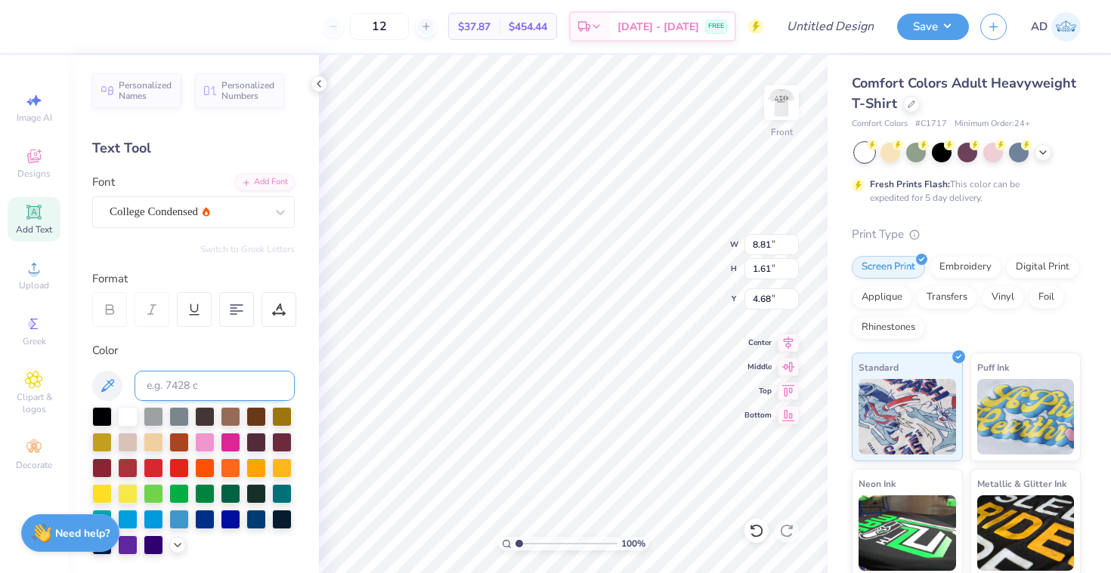
type input "1.61"
type input "8.48"
type input "11.16"
type input "0.93"
type input "4.68"
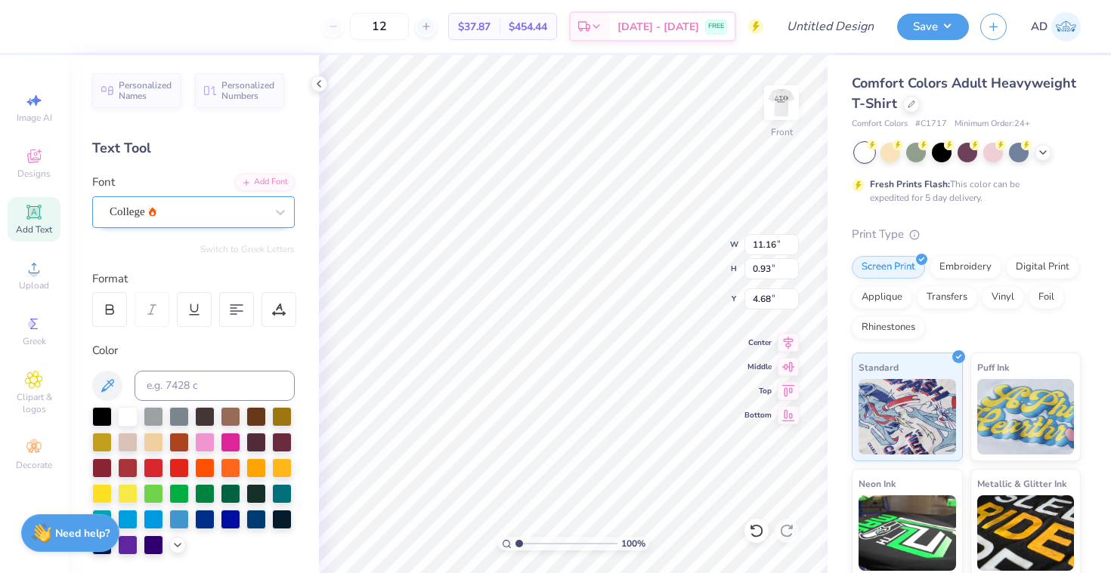
click at [253, 218] on div "College" at bounding box center [187, 211] width 159 height 23
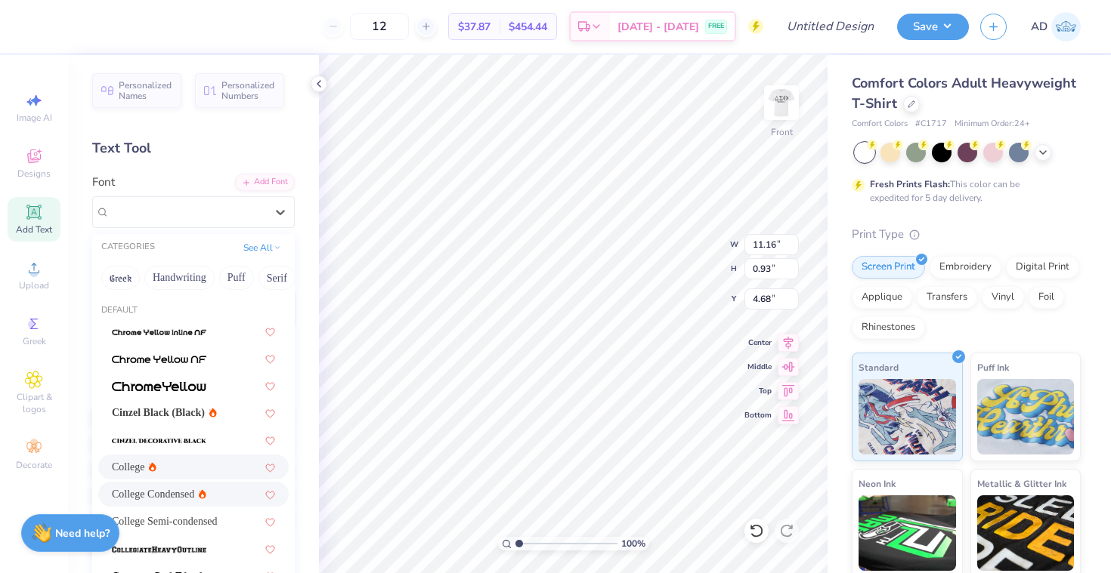
click at [199, 491] on div "College Condensed" at bounding box center [193, 495] width 163 height 16
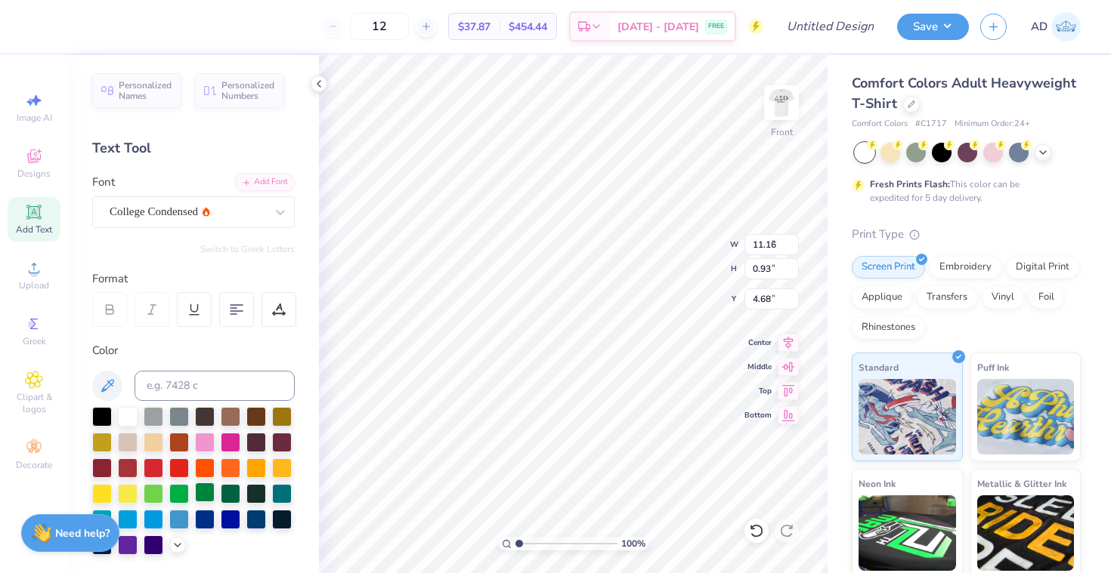
type input "9.17"
type input "8.81"
type input "8.48"
click at [259, 215] on div "College Condensed" at bounding box center [187, 211] width 159 height 23
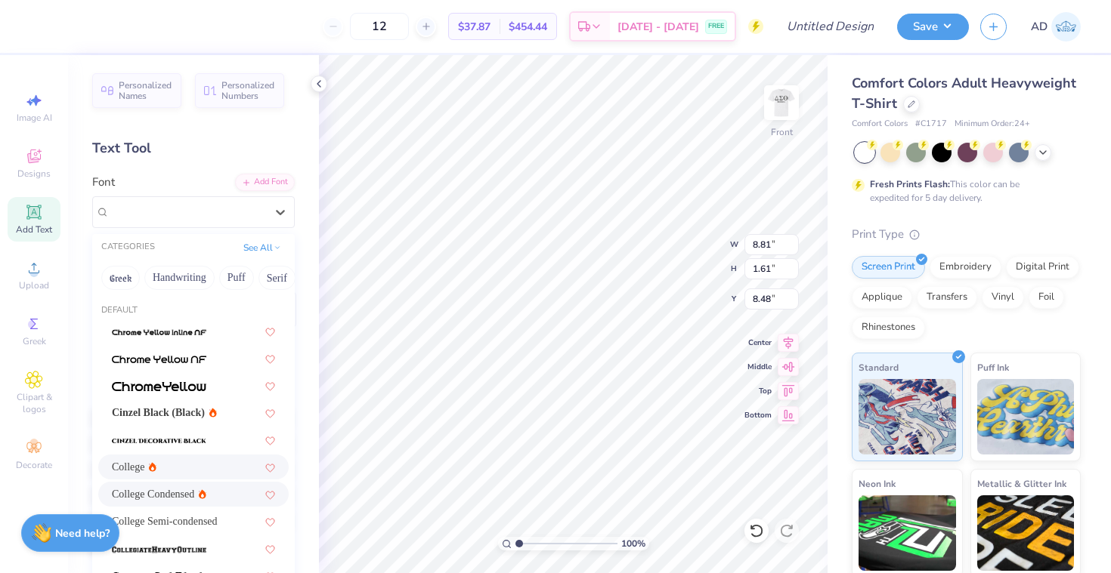
click at [181, 457] on div "College" at bounding box center [193, 467] width 190 height 25
type input "10.65"
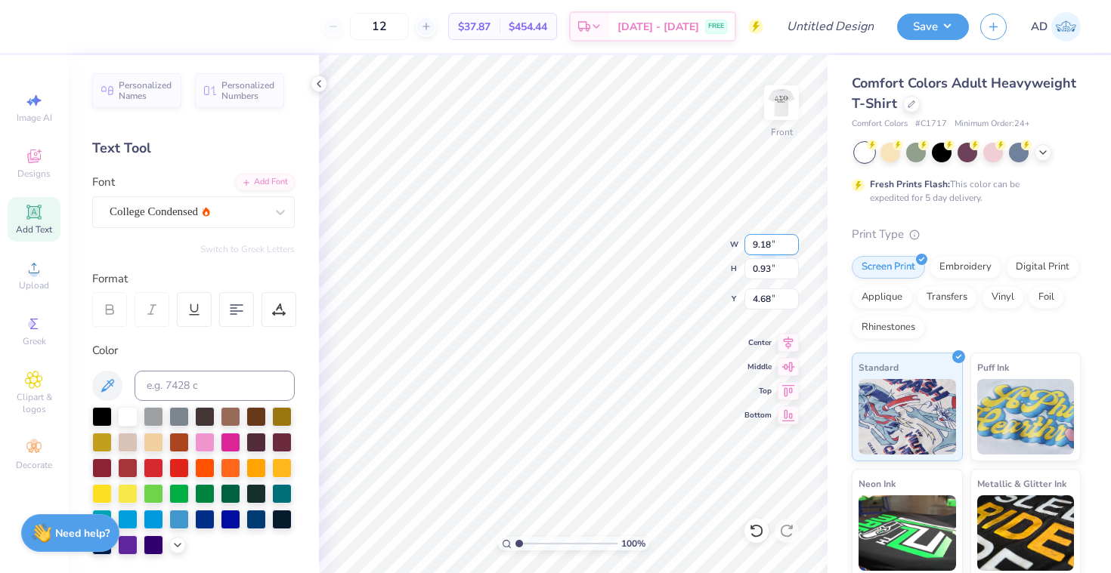
click at [793, 240] on input "9.18" at bounding box center [771, 244] width 54 height 21
click at [793, 240] on input "9.19" at bounding box center [771, 244] width 54 height 21
click at [793, 240] on input "9.2" at bounding box center [771, 244] width 54 height 21
click at [793, 240] on input "9.21" at bounding box center [771, 244] width 54 height 21
click at [793, 240] on input "9.22" at bounding box center [771, 244] width 54 height 21
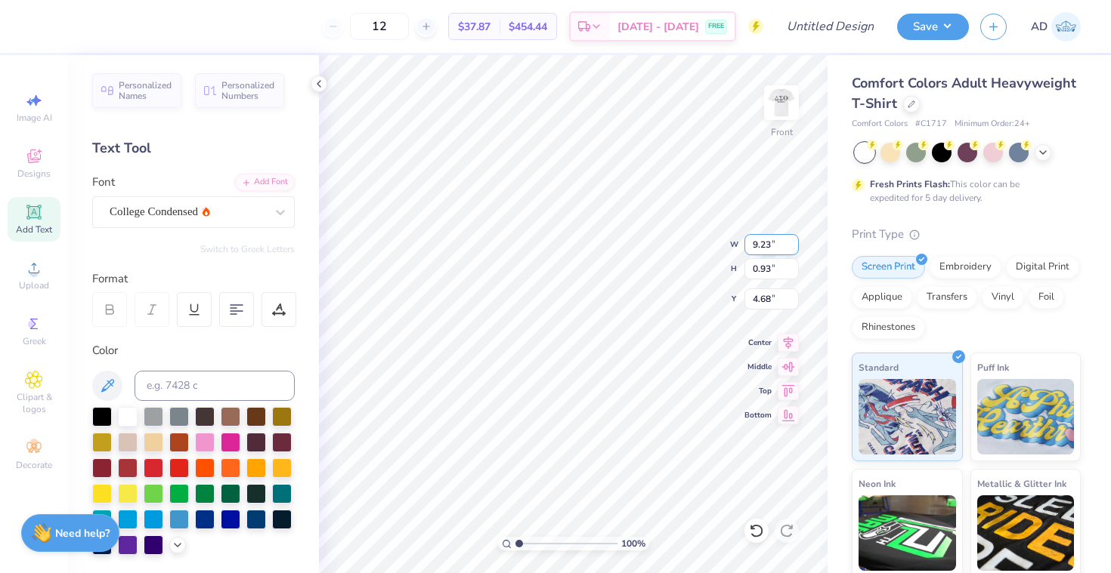
click at [793, 240] on input "9.23" at bounding box center [771, 244] width 54 height 21
type input "9.24"
click at [793, 240] on input "9.24" at bounding box center [771, 244] width 54 height 21
click at [776, 242] on input "9.17" at bounding box center [771, 244] width 54 height 21
type input "9"
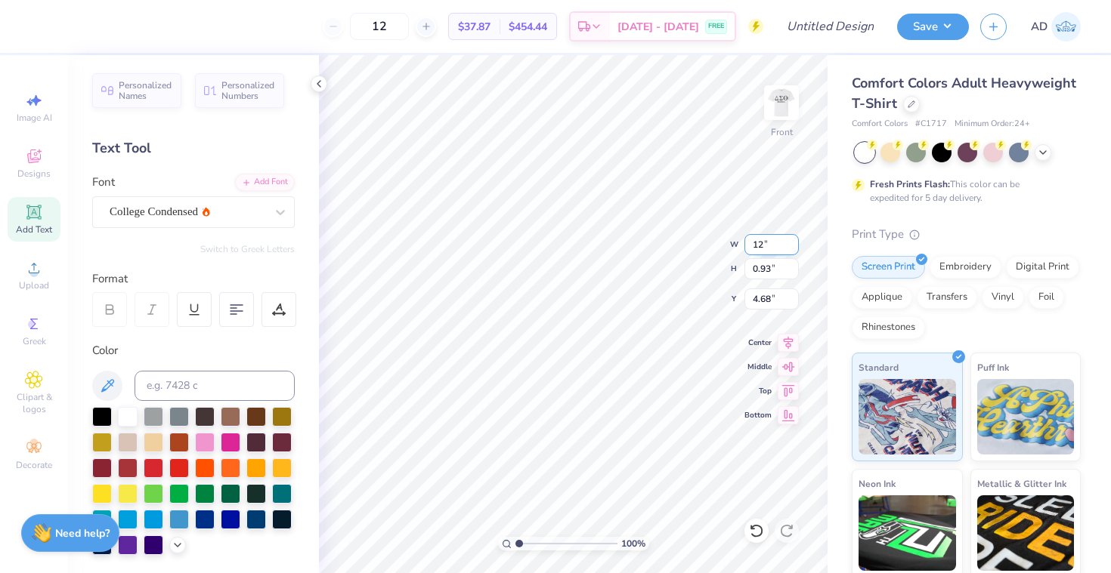
type input "12.00"
type input "1.22"
type input "4.53"
type input "13.00"
type input "1.32"
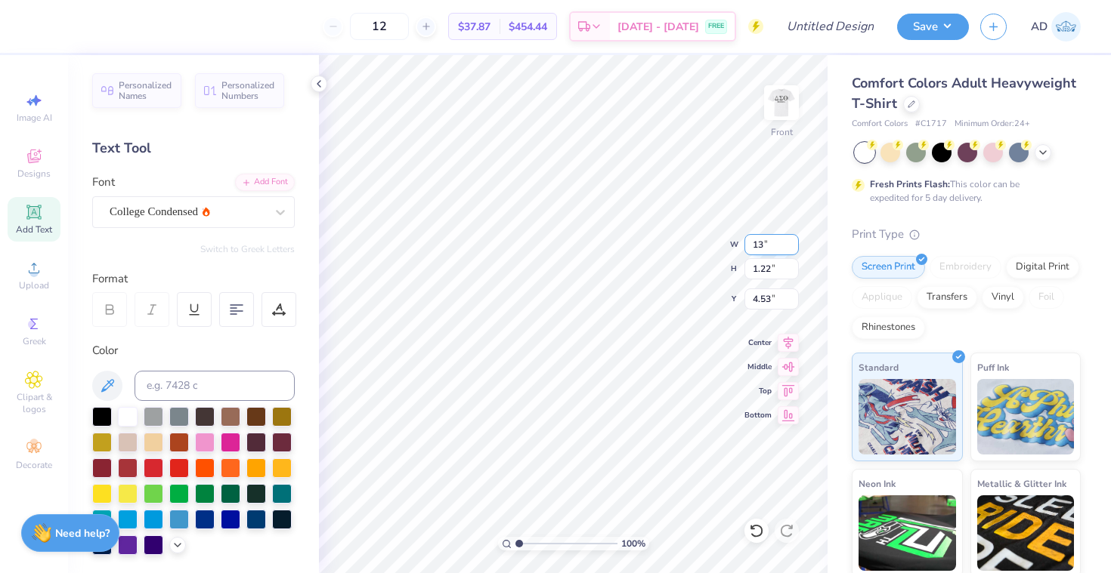
type input "4.48"
type input "10.04"
type input "1.61"
type input "6.10"
click at [762, 244] on input "10.04" at bounding box center [771, 244] width 54 height 21
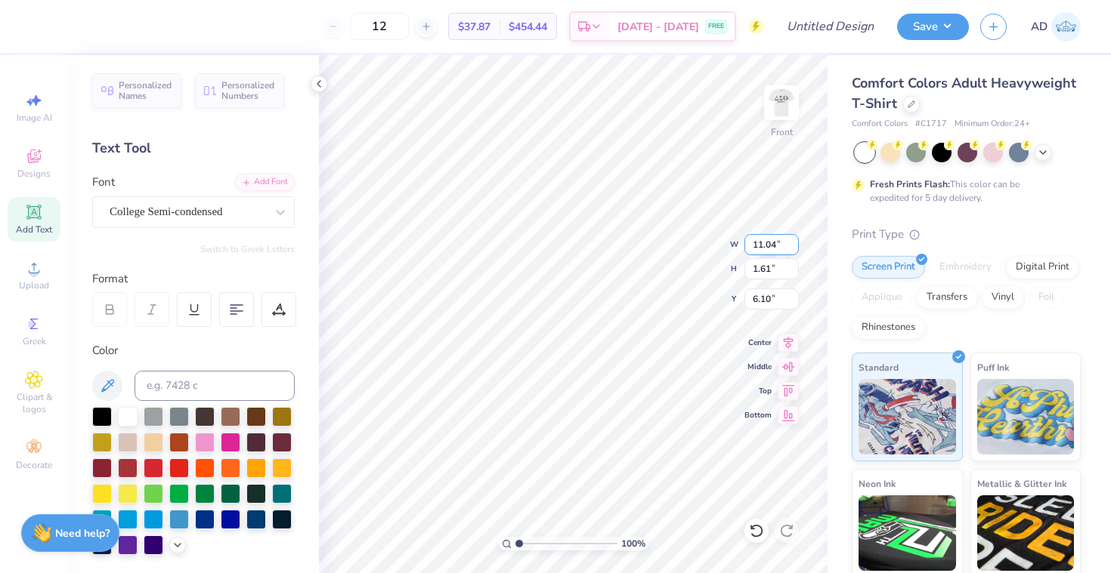
type input "11.04"
type input "1.77"
type input "6.02"
type input "10.65"
type input "1.61"
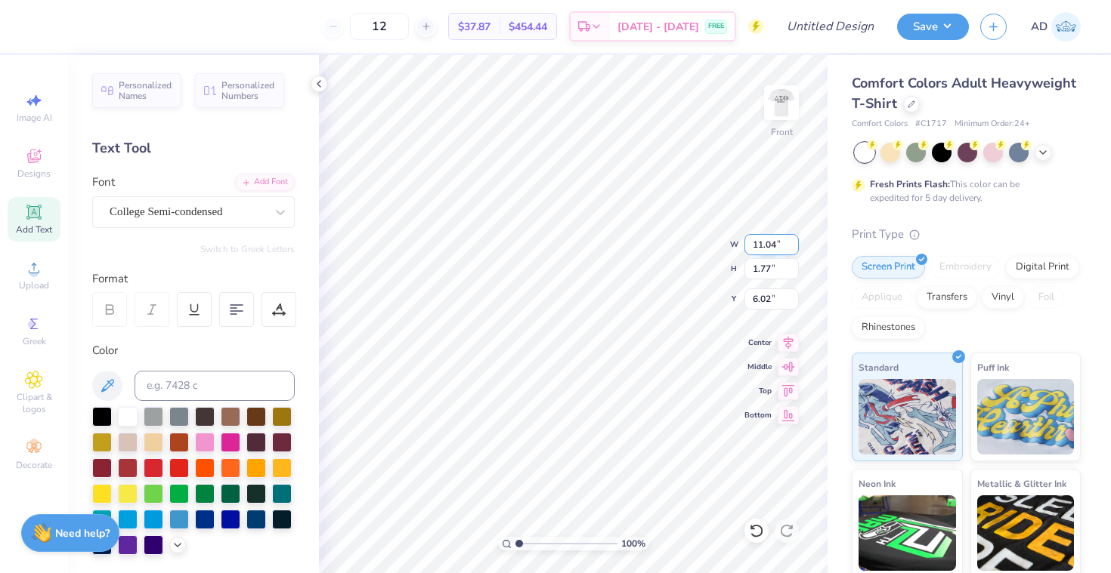
type input "8.48"
type input "11.04"
type input "1.77"
type input "6.20"
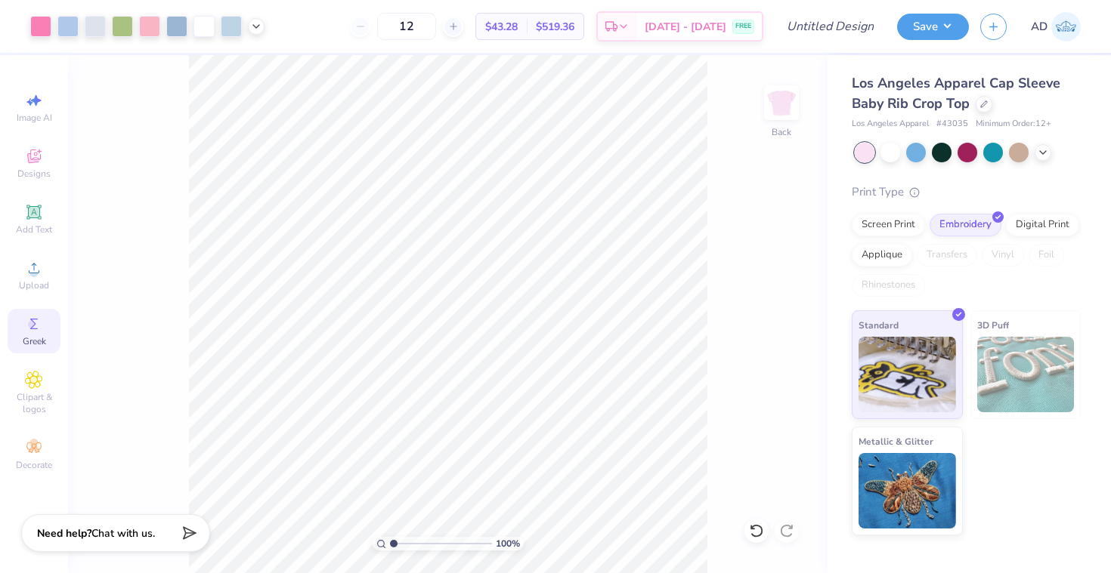
click at [44, 325] on div "Greek" at bounding box center [34, 331] width 53 height 45
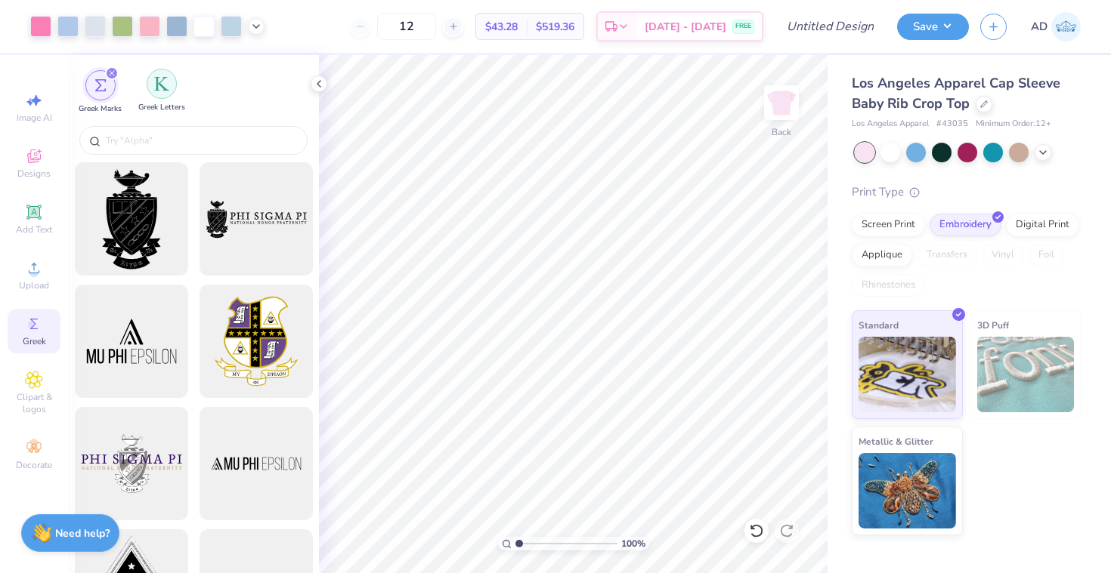
click at [166, 80] on img "filter for Greek Letters" at bounding box center [161, 83] width 15 height 15
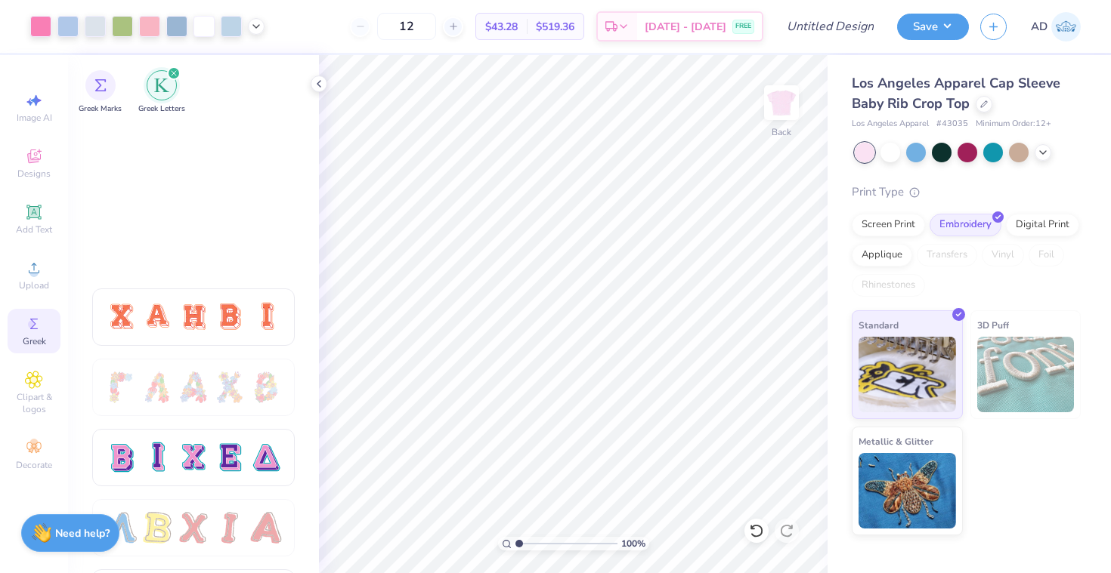
scroll to position [1337, 0]
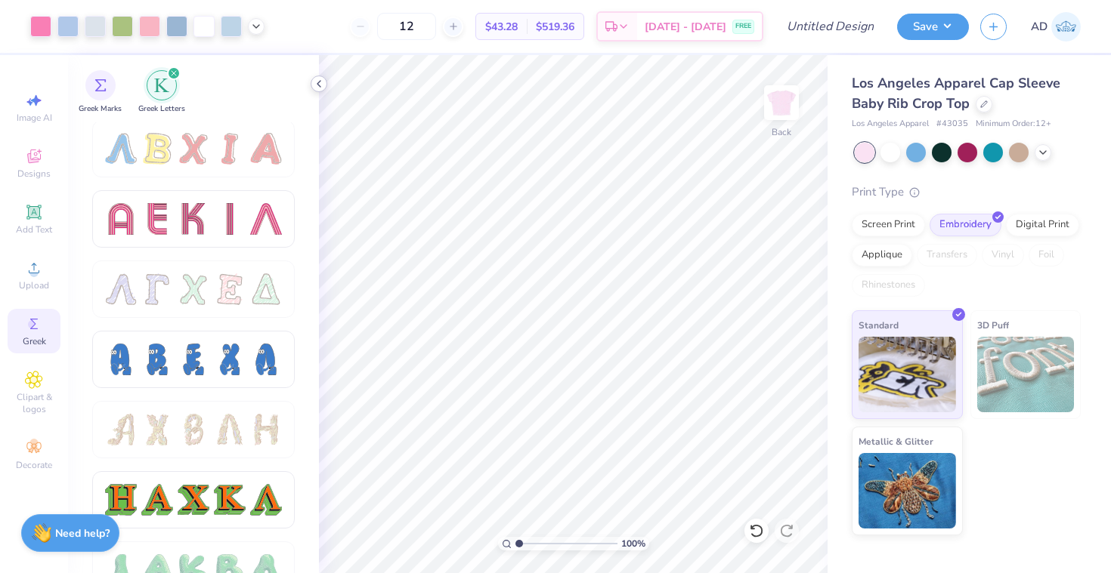
click at [317, 79] on icon at bounding box center [319, 84] width 12 height 12
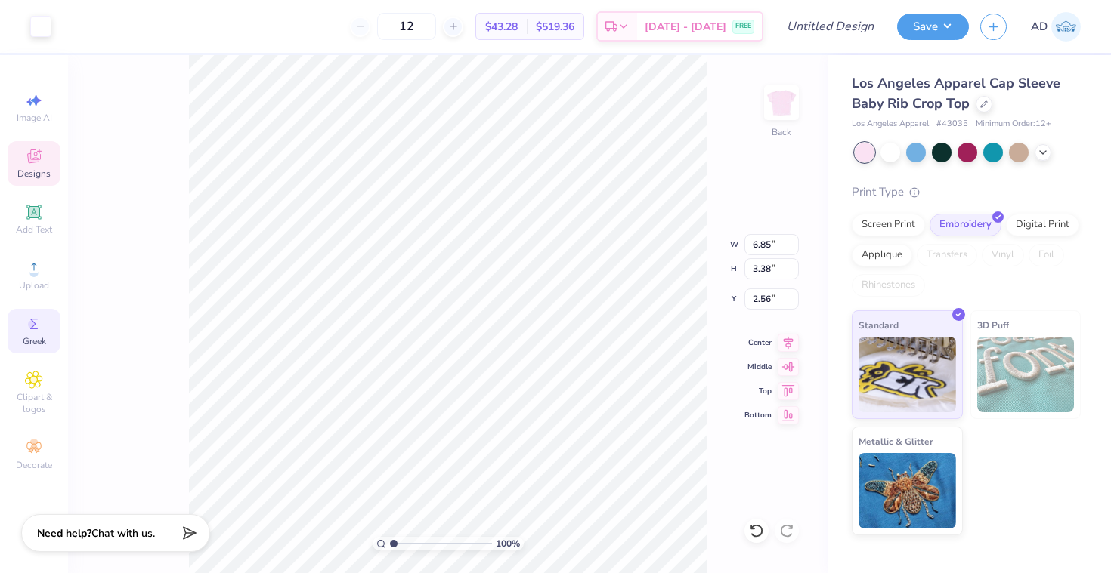
type input "2.53"
type input "3.15"
type input "2.73"
click at [14, 396] on span "Clipart & logos" at bounding box center [34, 403] width 53 height 24
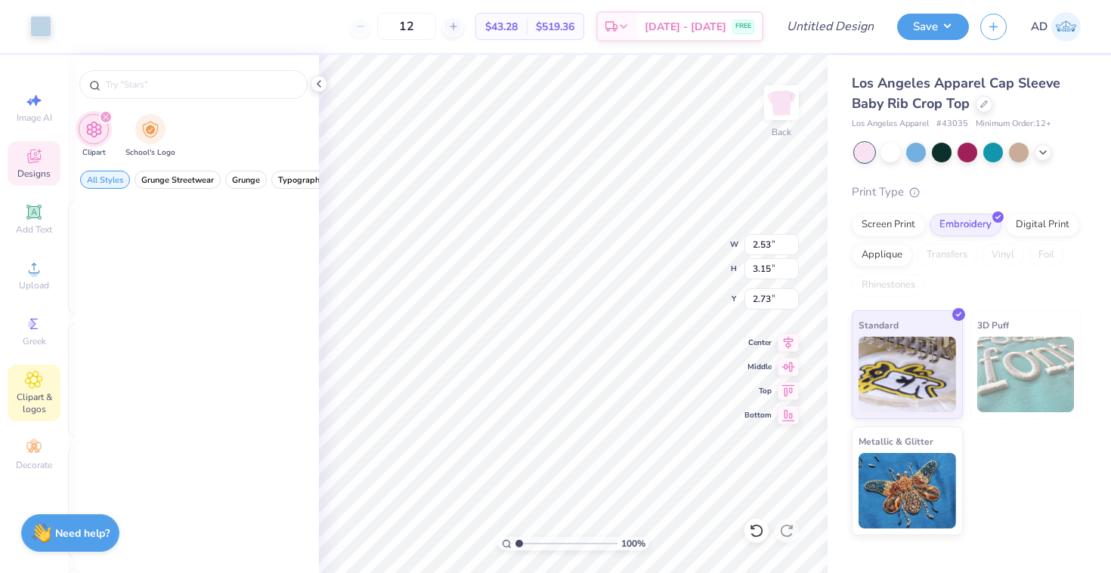
scroll to position [0, 0]
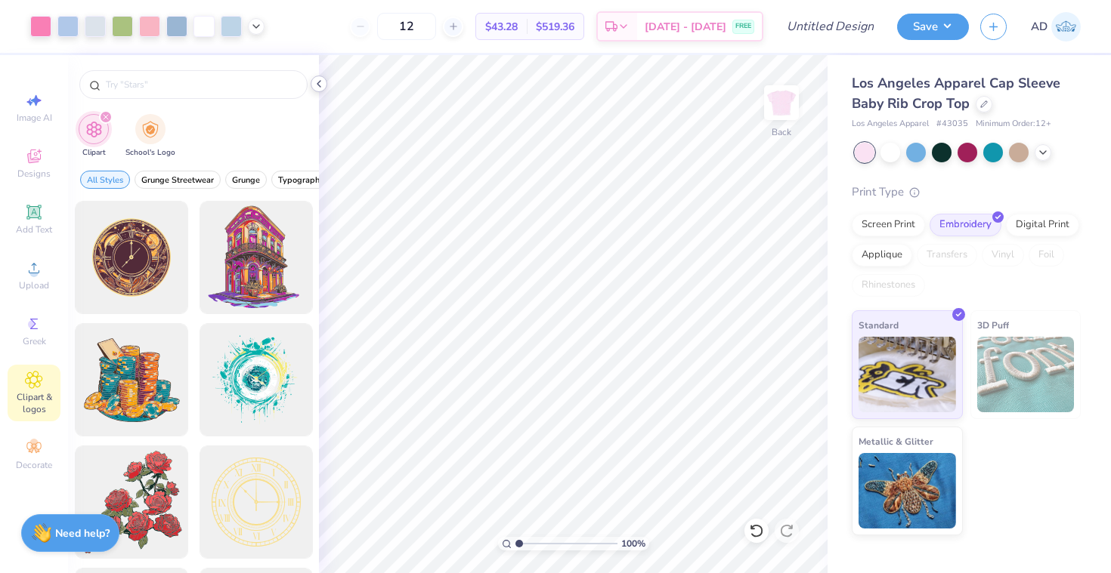
click at [322, 82] on icon at bounding box center [319, 84] width 12 height 12
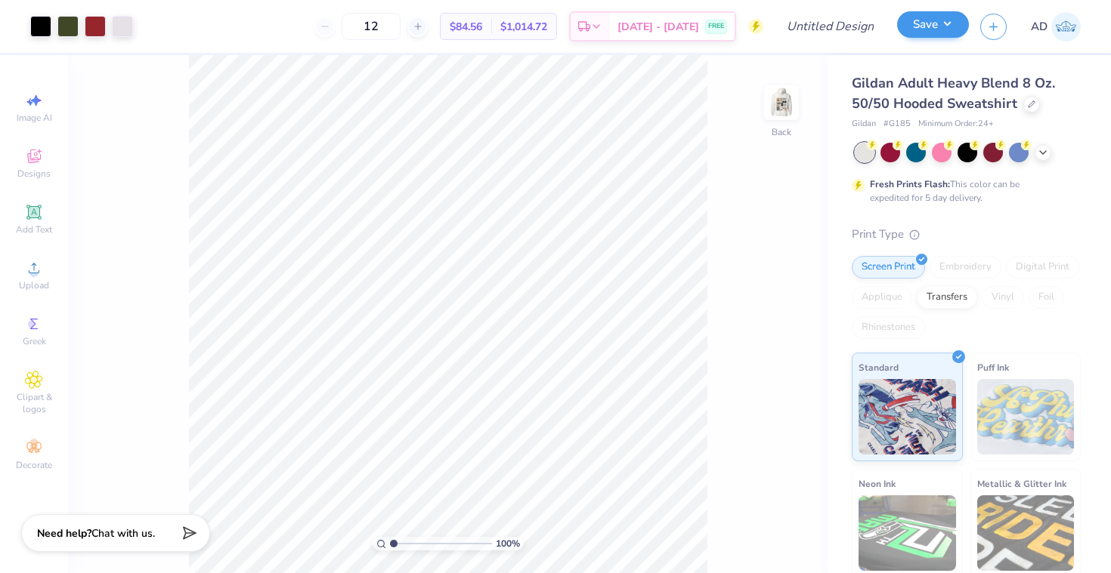
click at [960, 28] on button "Save" at bounding box center [933, 24] width 72 height 26
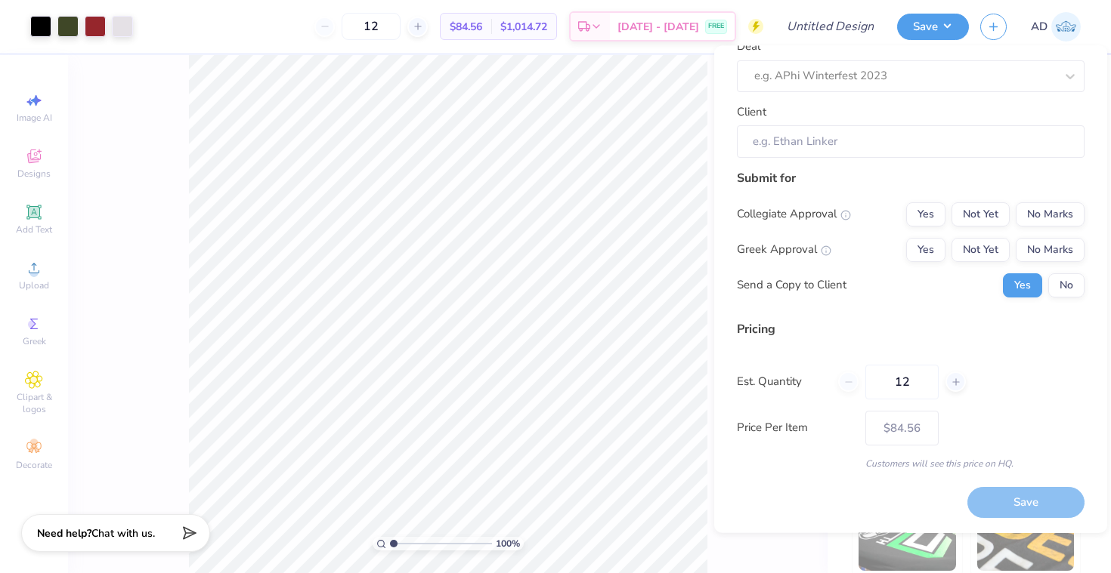
scroll to position [88, 0]
click at [843, 552] on div "Gildan Adult Heavy Blend 8 Oz. 50/50 Hooded Sweatshirt Gildan # G185 Minimum Or…" at bounding box center [968, 374] width 283 height 639
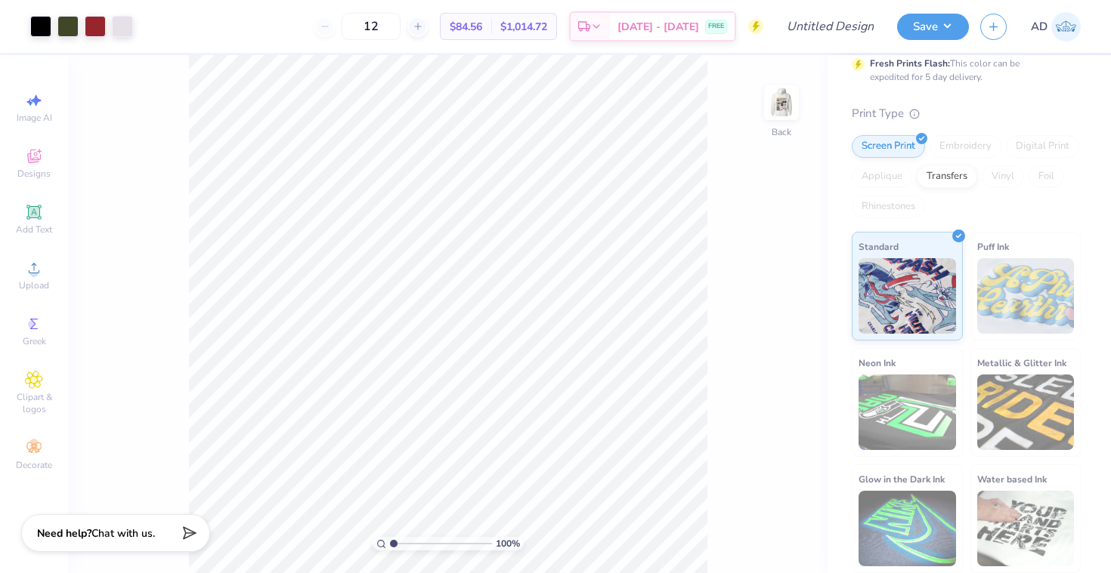
scroll to position [120, 0]
click at [153, 528] on span "Chat with us." at bounding box center [122, 531] width 63 height 14
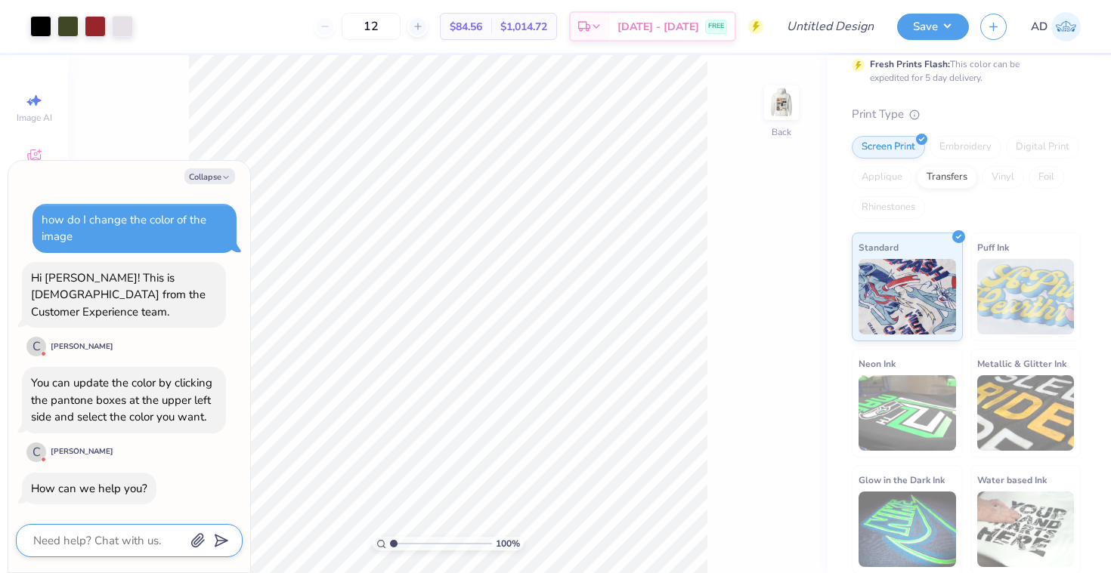
click at [129, 536] on textarea at bounding box center [108, 541] width 153 height 20
type textarea "h"
type textarea "x"
type textarea "ho"
type textarea "x"
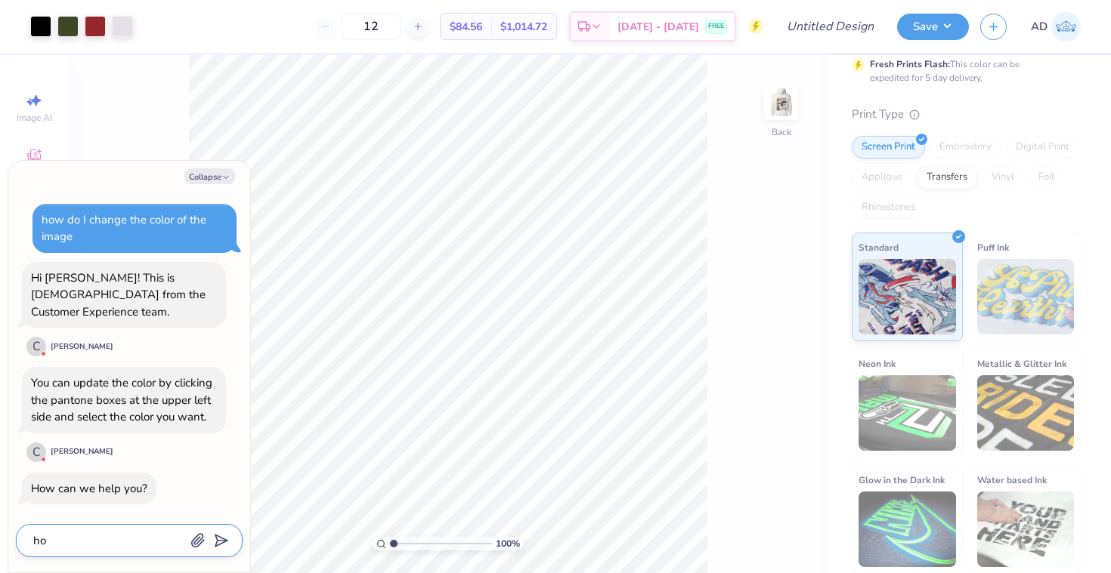
type textarea "how"
type textarea "x"
type textarea "how"
type textarea "x"
type textarea "how t"
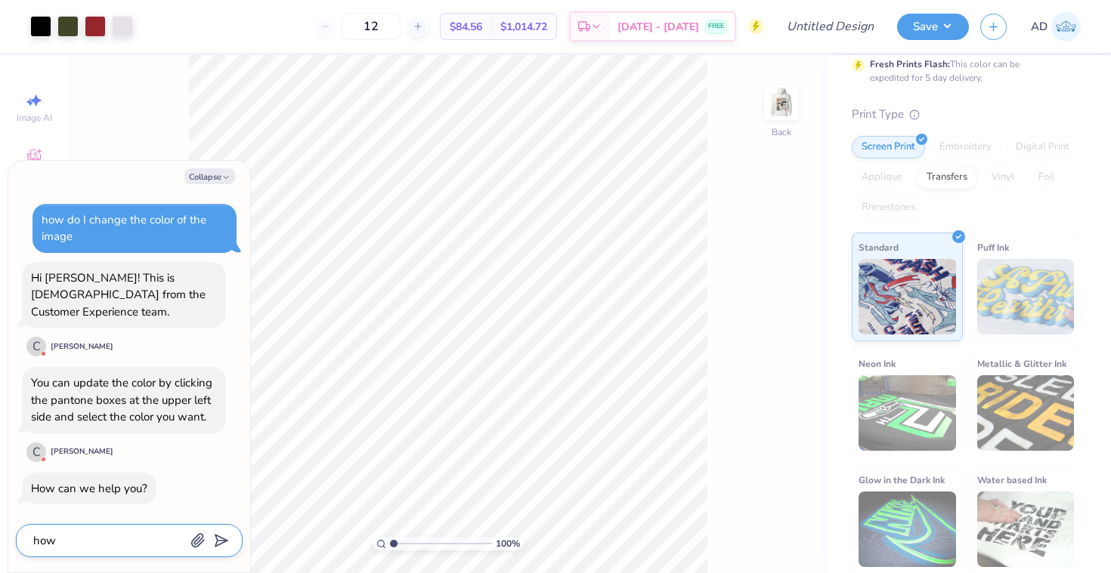
type textarea "x"
type textarea "how to"
type textarea "x"
type textarea "how to"
type textarea "x"
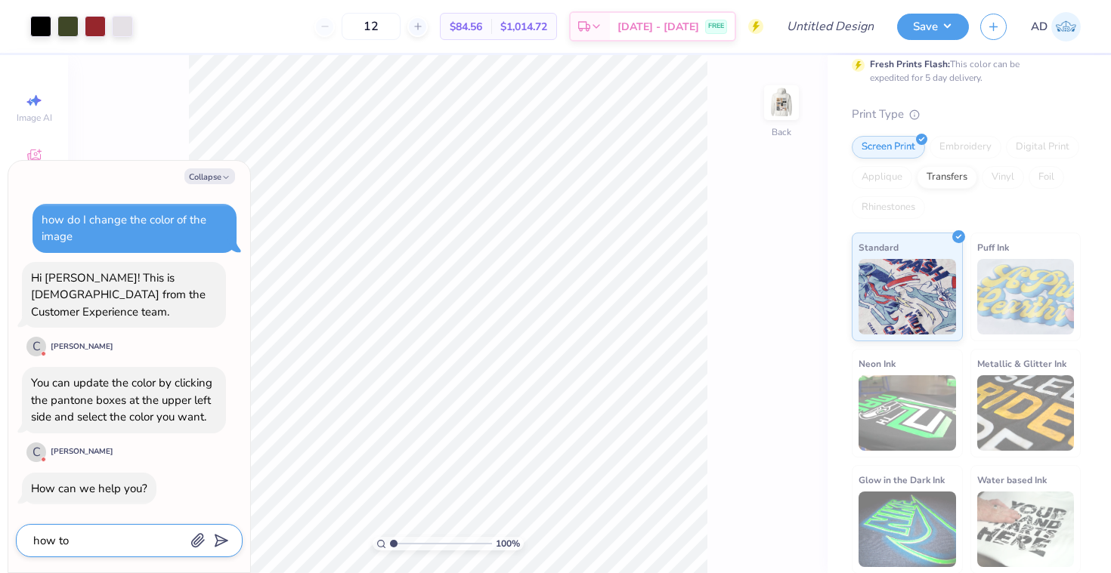
type textarea "how to r"
type textarea "x"
type textarea "how to re"
type textarea "x"
type textarea "how to req"
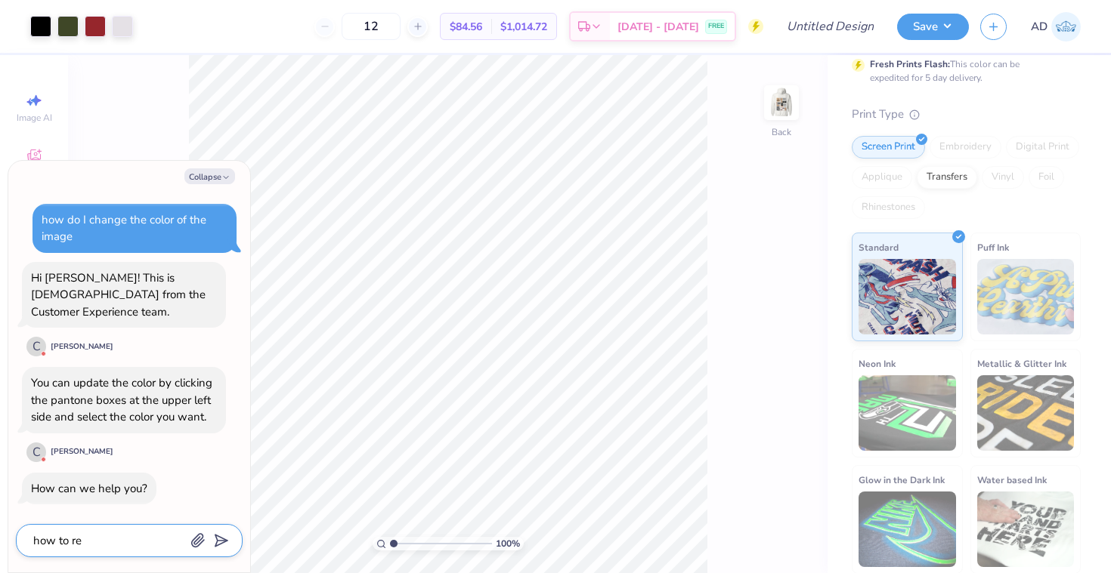
type textarea "x"
type textarea "how to requ"
type textarea "x"
type textarea "how to reque"
type textarea "x"
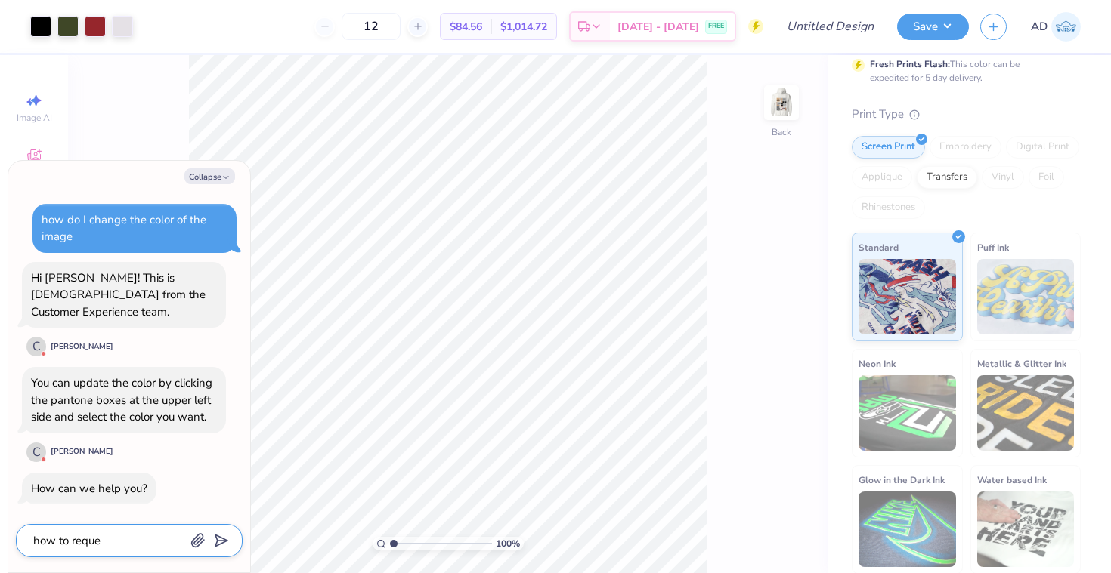
type textarea "how to reques"
type textarea "x"
type textarea "how to request"
type textarea "x"
type textarea "how to request"
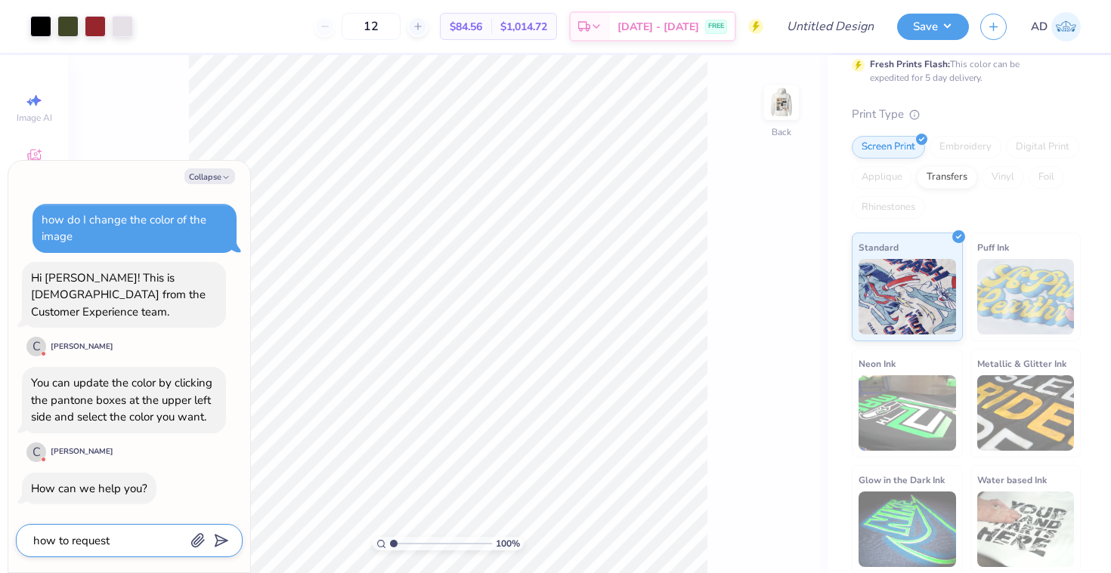
type textarea "x"
type textarea "how to request s"
type textarea "x"
type textarea "how to request s"
type textarea "x"
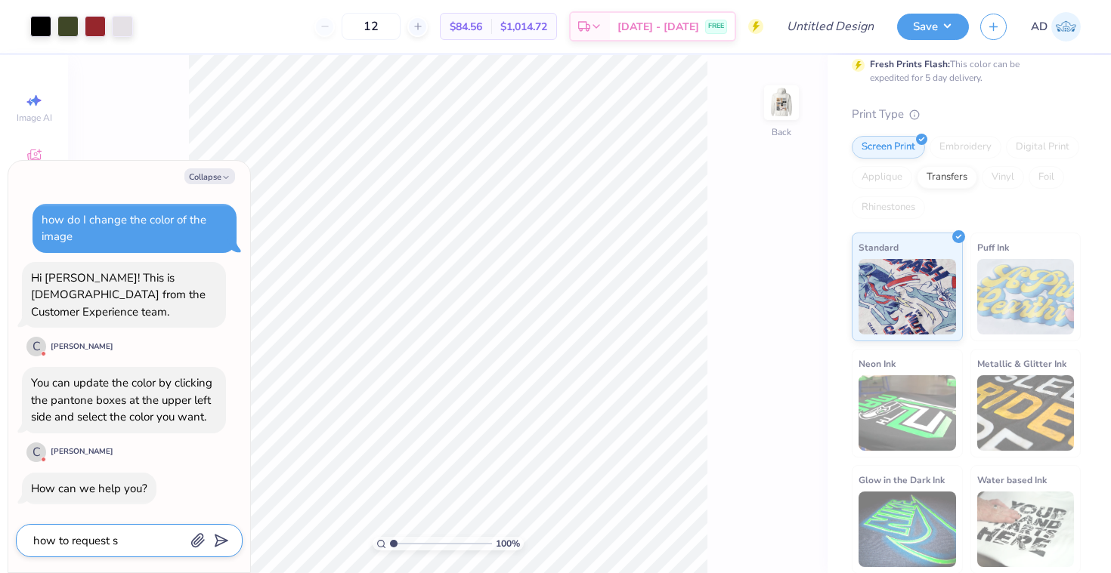
type textarea "how to request s"
type textarea "x"
type textarea "how to request"
type textarea "x"
type textarea "how to request a"
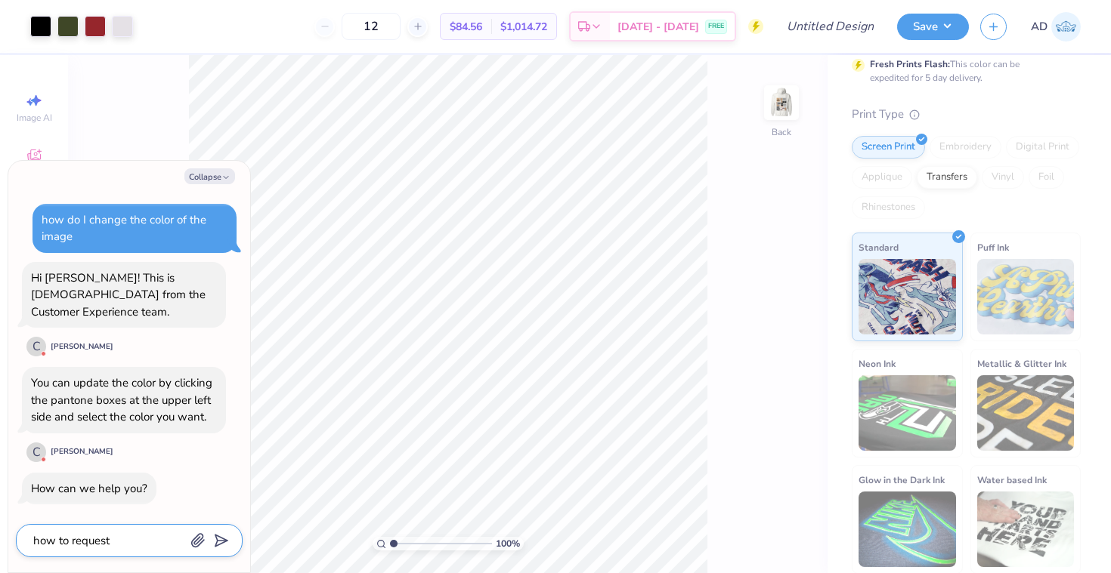
type textarea "x"
type textarea "how to request a"
type textarea "x"
type textarea "how to request a p"
type textarea "x"
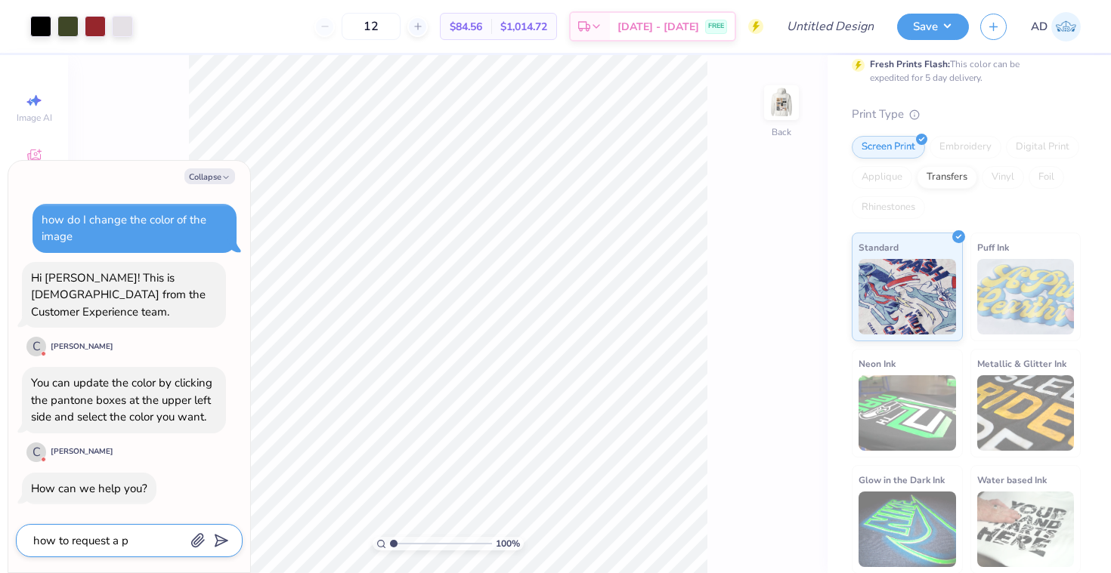
type textarea "how to request a pr"
type textarea "x"
type textarea "how to request a pro"
type textarea "x"
type textarea "how to request a proo"
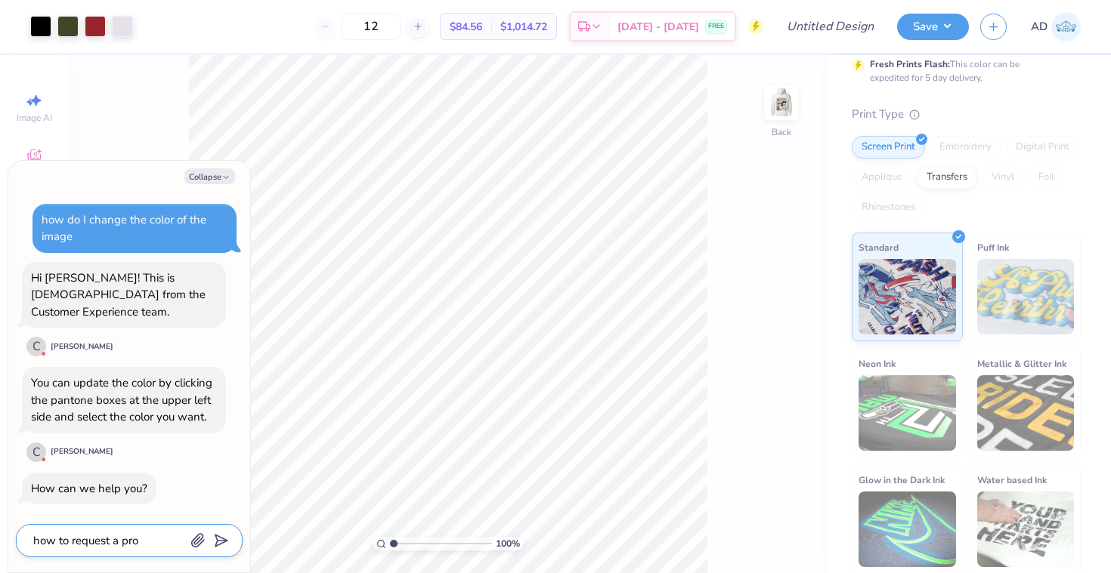
type textarea "x"
type textarea "how to request a proof"
type textarea "x"
type textarea "how to request a proof"
type textarea "x"
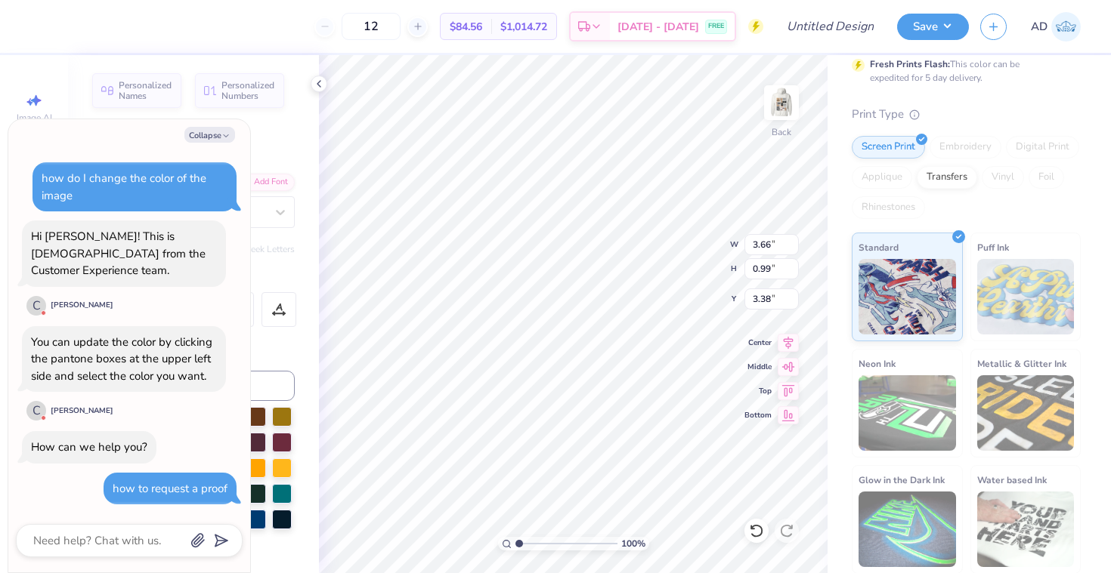
type textarea "x"
type textarea "Gamma Phi Beta Semi Formal"
type textarea "x"
type textarea "Gamma Phi Beta Semi Formal"
type textarea "x"
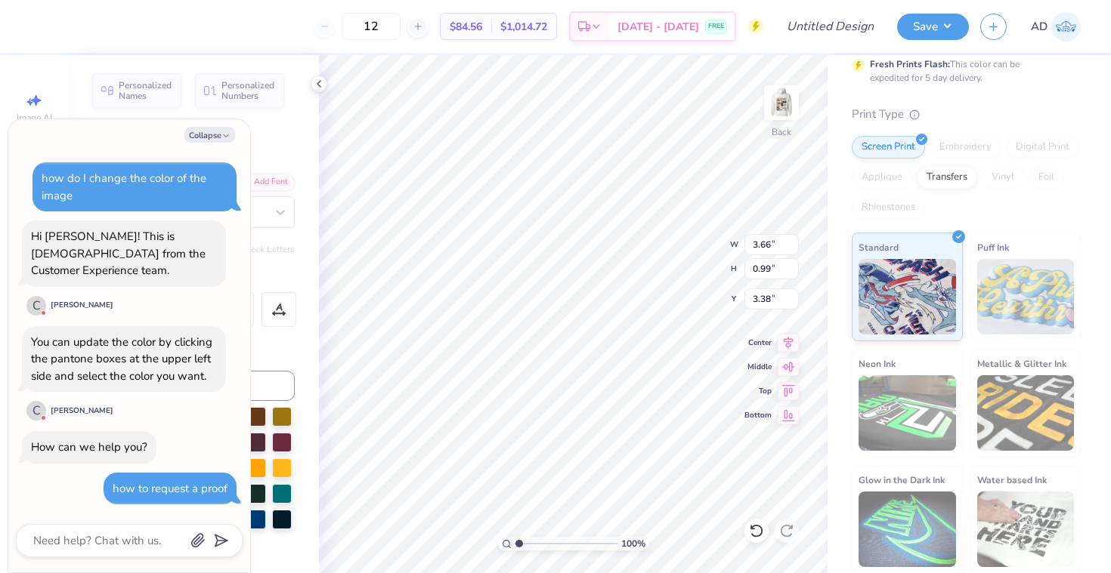
type textarea "Gamma Phi Beta Semi Forma"
type textarea "x"
type textarea "Gamma Phi Beta Semi Form"
type textarea "x"
type textarea "Gamma Phi Beta Semi For"
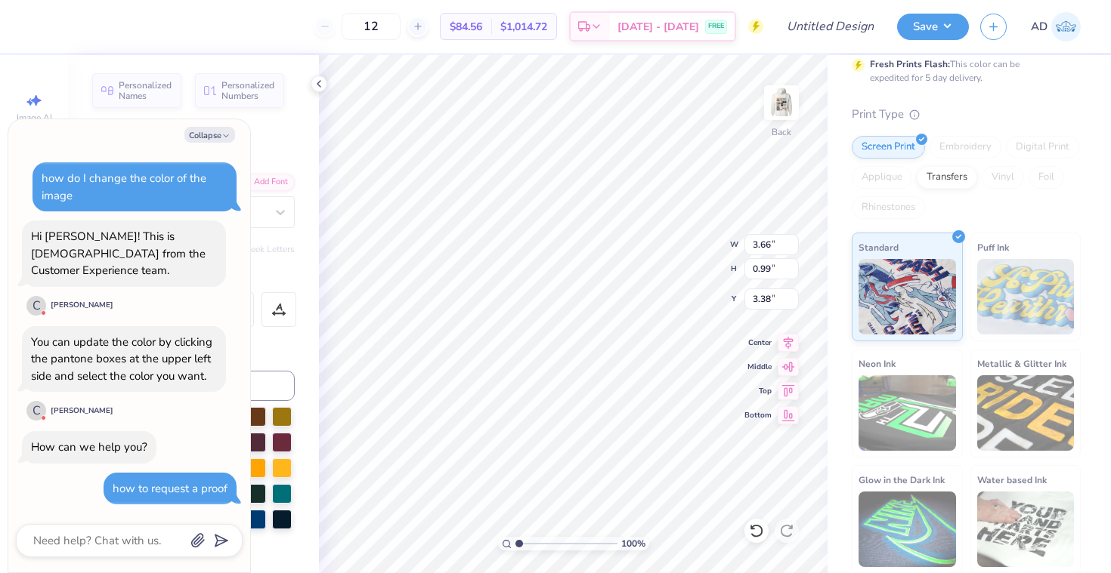
type textarea "x"
type textarea "Gamma Phi Beta Semi Fo"
type textarea "x"
type textarea "Gamma Phi Beta Semi F"
type textarea "x"
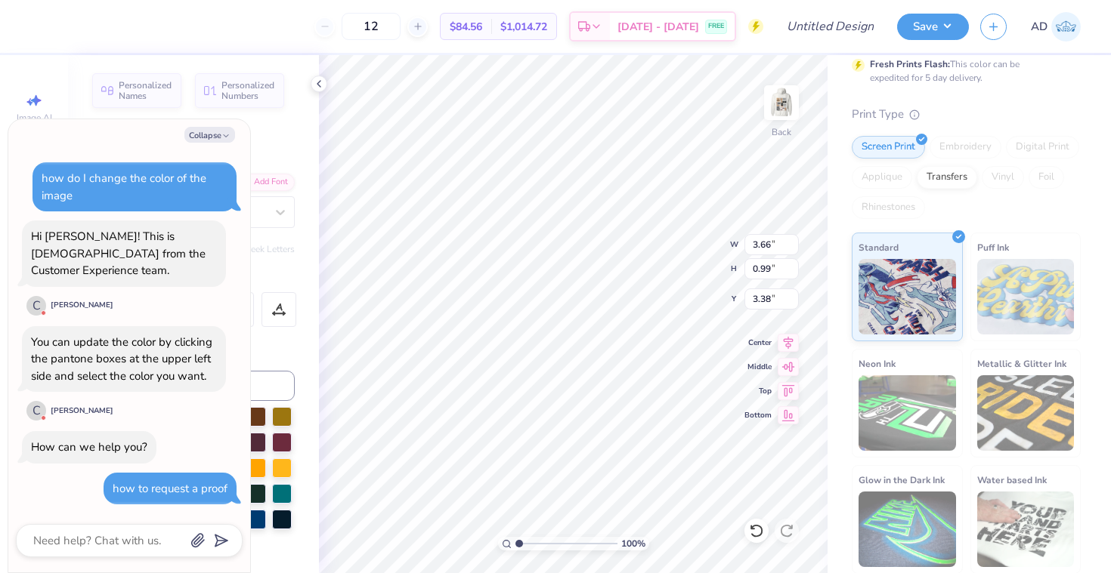
type textarea "Gamma Phi Beta Semi"
type textarea "x"
type textarea "Gamma Phi Beta Semi"
type textarea "x"
type textarea "Gamma Phi Beta Sem"
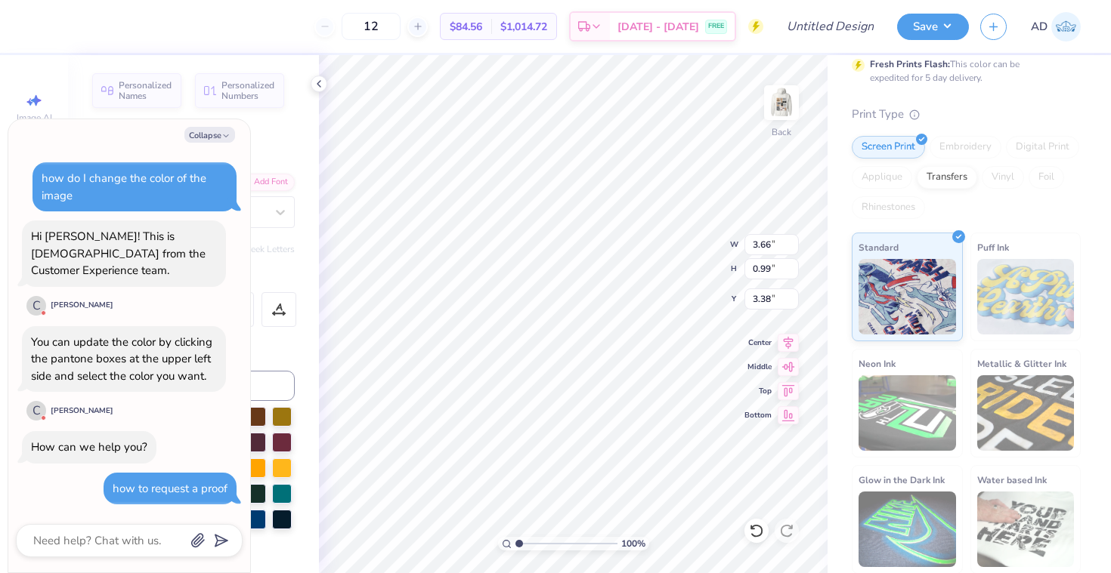
type textarea "x"
type textarea "Gamma Phi Beta Se"
type textarea "x"
type textarea "Gamma Phi Beta S"
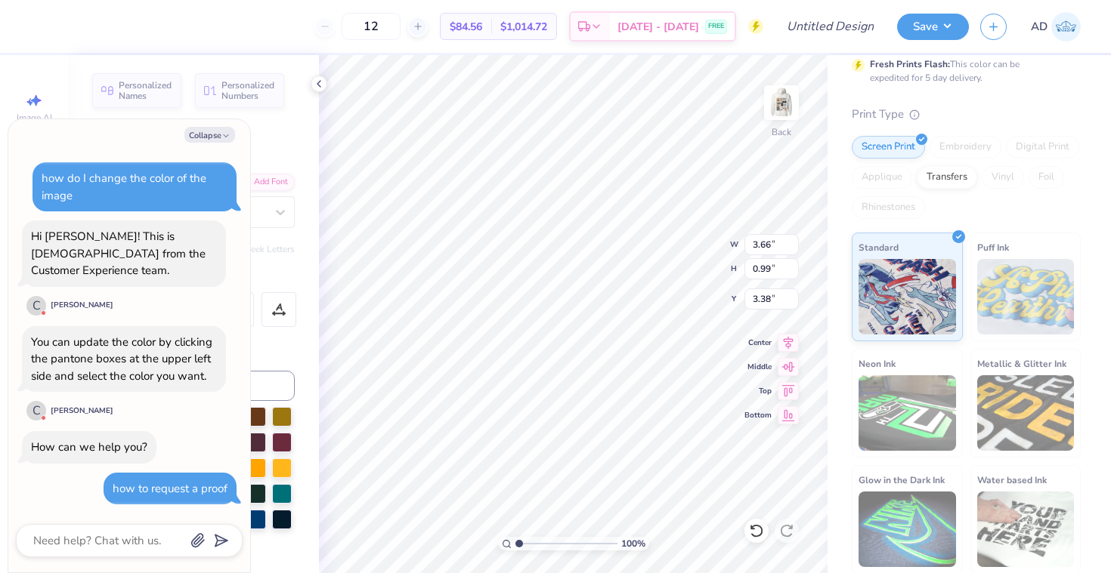
type textarea "x"
type textarea "Gamma Phi Beta"
type textarea "x"
type textarea "Gamma Phi Beta I"
type textarea "x"
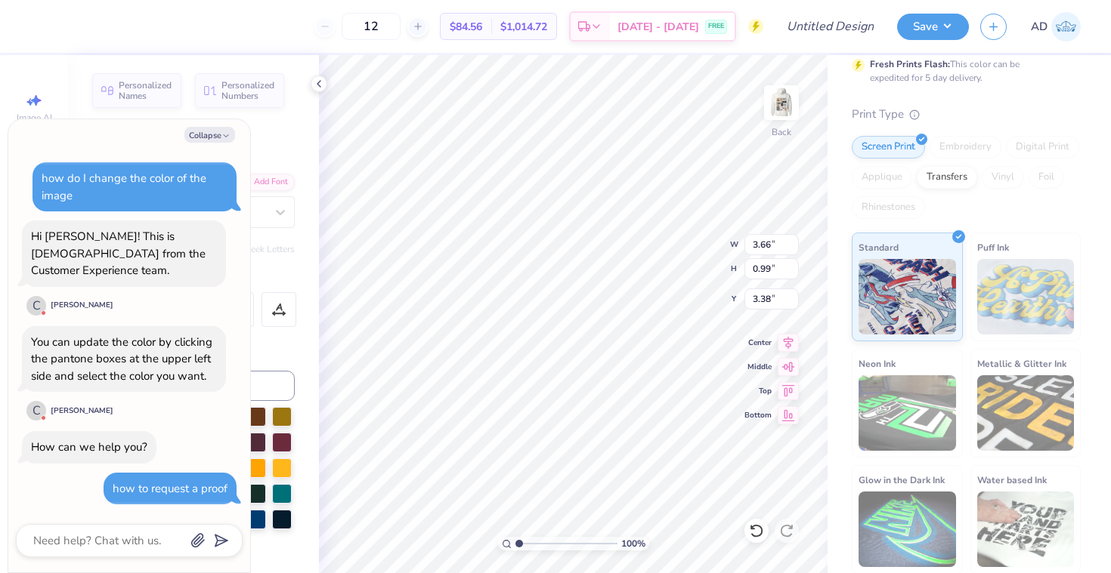
type textarea "Gamma Phi Beta Is"
type textarea "x"
type textarea "Gamma Phi Beta Isl"
type textarea "x"
type textarea "Gamma Phi Beta Isla"
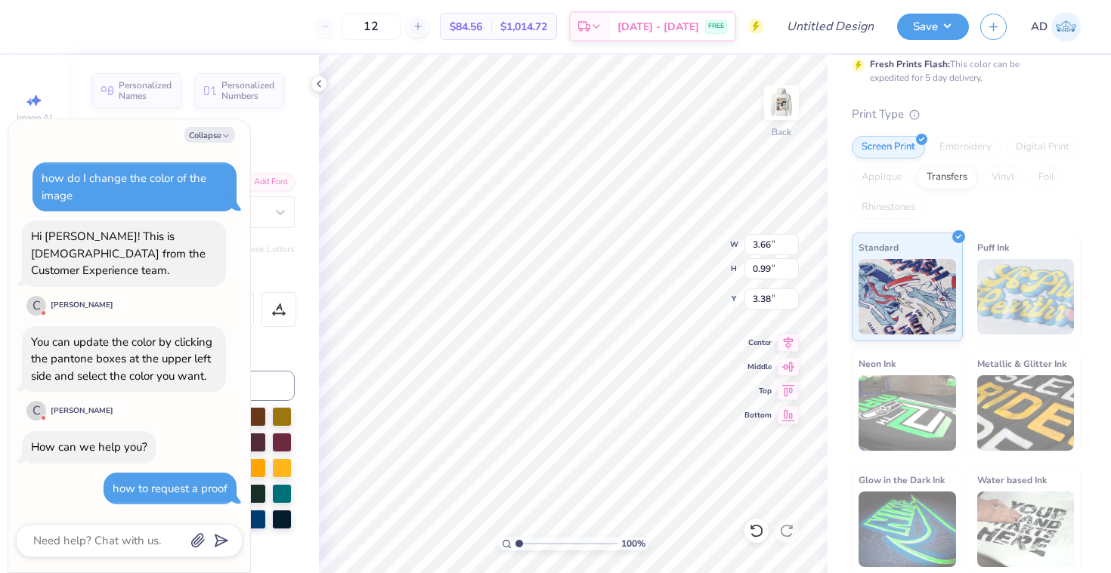
type textarea "x"
type textarea "Gamma Phi Beta Isla"
type textarea "x"
type textarea "Gamma Phi Beta Isla V"
type textarea "x"
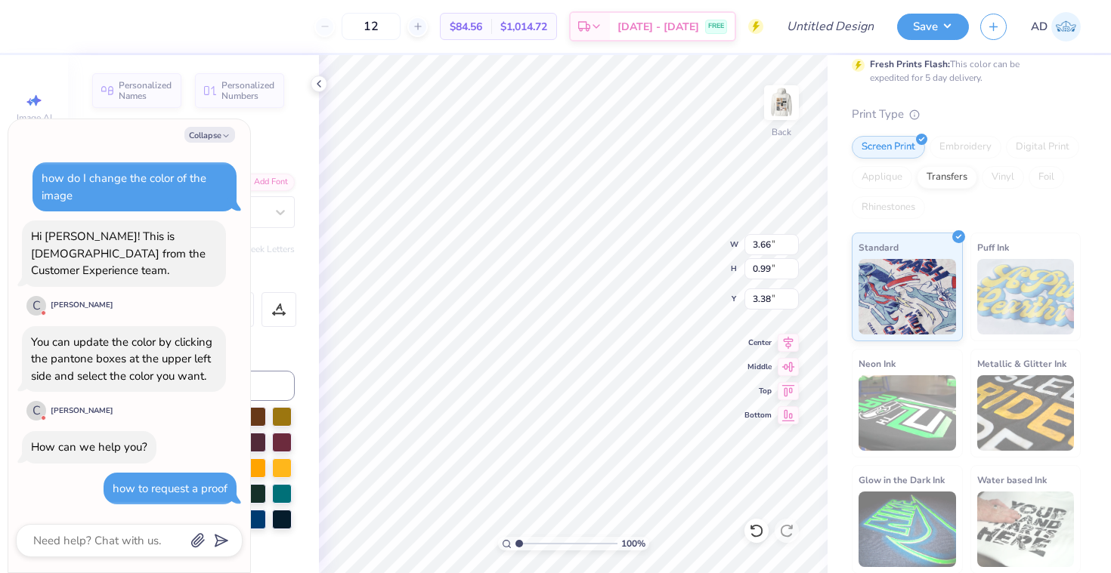
type textarea "Gamma Phi Beta Isla Vi"
type textarea "x"
type textarea "Gamma Phi Beta Isla Vis"
type textarea "x"
type textarea "Gamma Phi Beta Isla Vist"
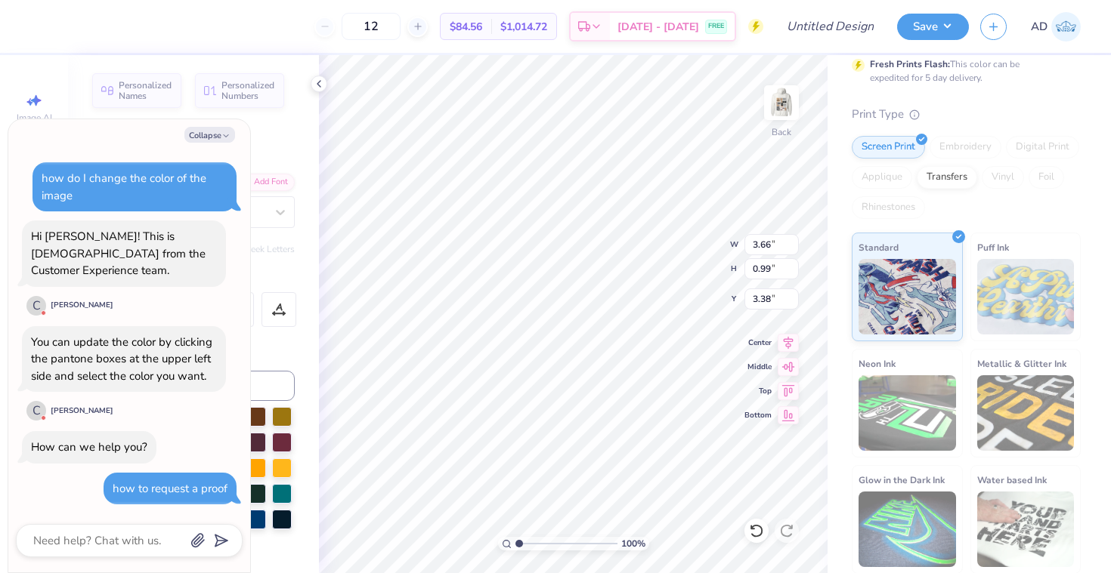
type textarea "x"
type textarea "Gamma Phi Beta Isla Vista"
type textarea "x"
type textarea "Gamma Phi Beta Isla Vist"
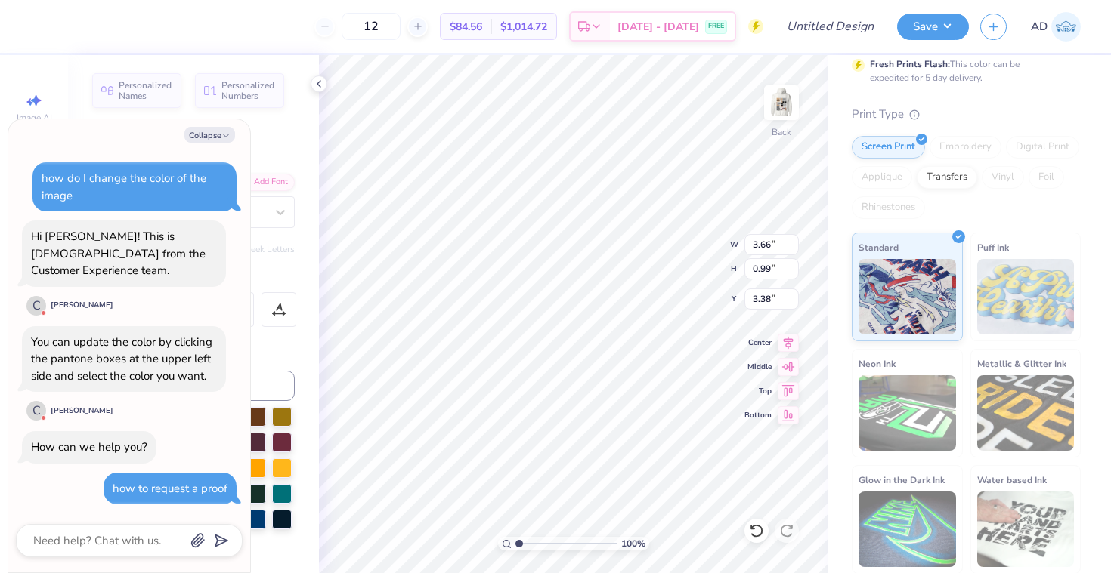
type textarea "x"
type textarea "Gamma Phi Beta Isla Vis"
type textarea "x"
type textarea "Gamma Phi Beta Is"
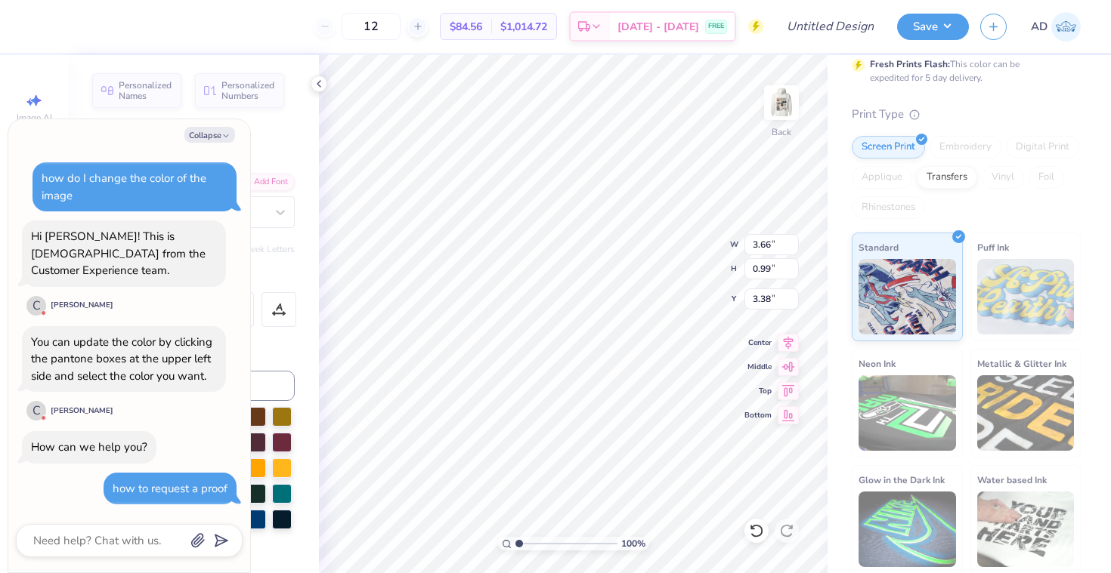
type textarea "x"
type textarea "Gamma Phi Beta I"
type textarea "x"
type textarea "Gamma Phi Beta"
type textarea "x"
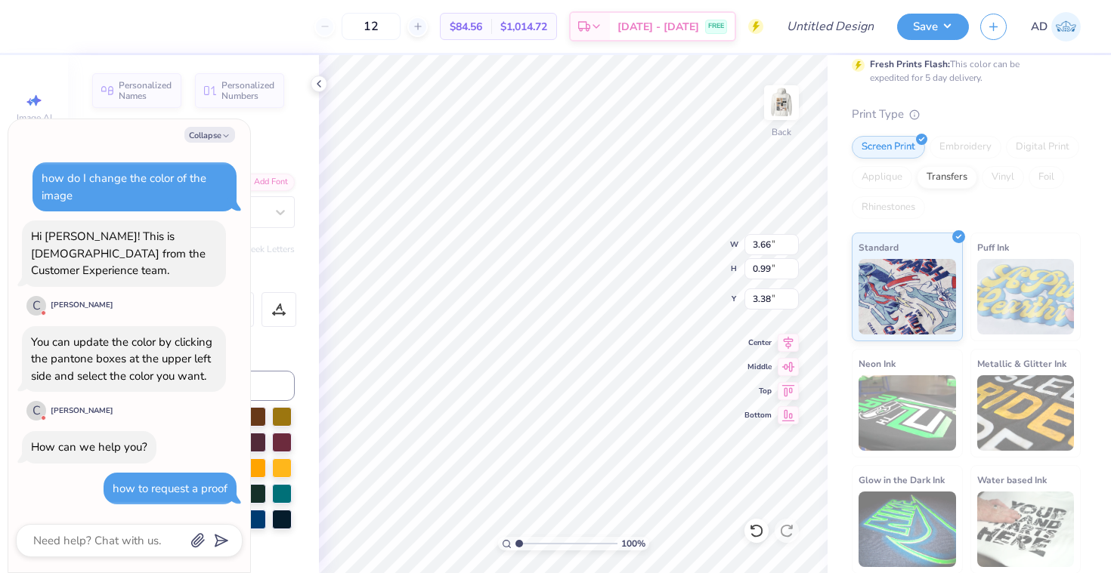
type textarea "Gamma Phi Beta D"
type textarea "x"
type textarea "Gamma Phi Beta De"
type textarea "x"
type textarea "Gamma Phi Beta Del"
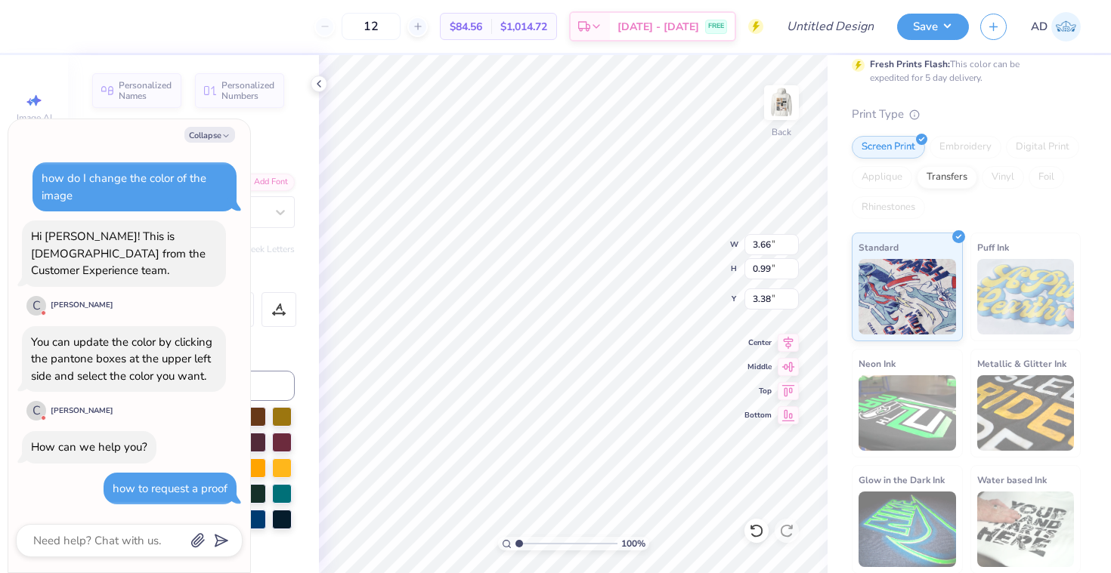
type textarea "x"
type textarea "Gamma Phi Beta Delt"
type textarea "x"
type textarea "Gamma Phi Beta Delta"
type textarea "x"
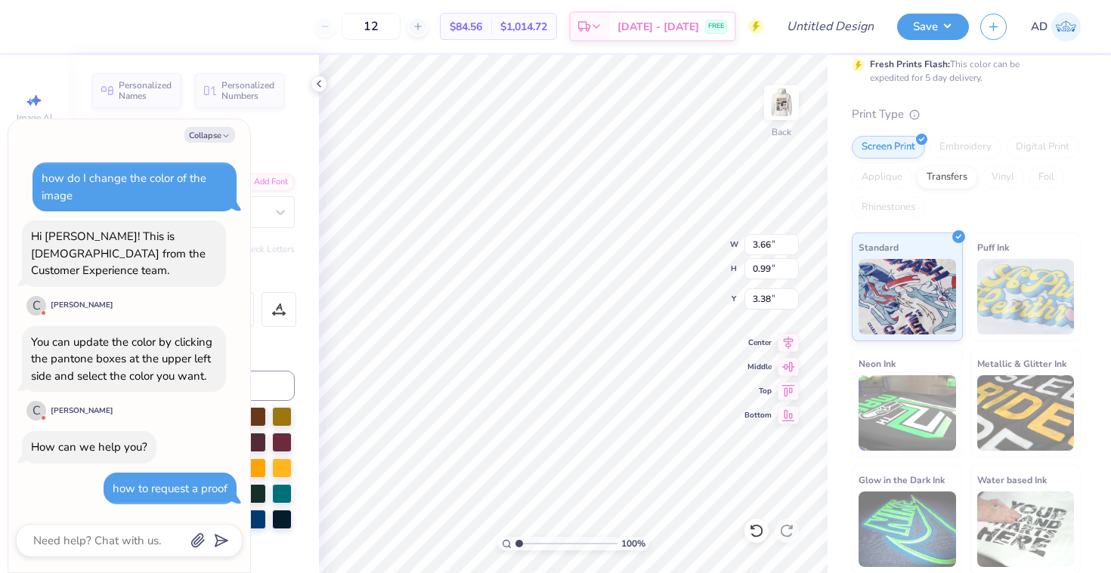
type textarea "Gamma Phi Beta Delta"
type textarea "x"
type textarea "Gamma Phi Beta Delta P"
type textarea "x"
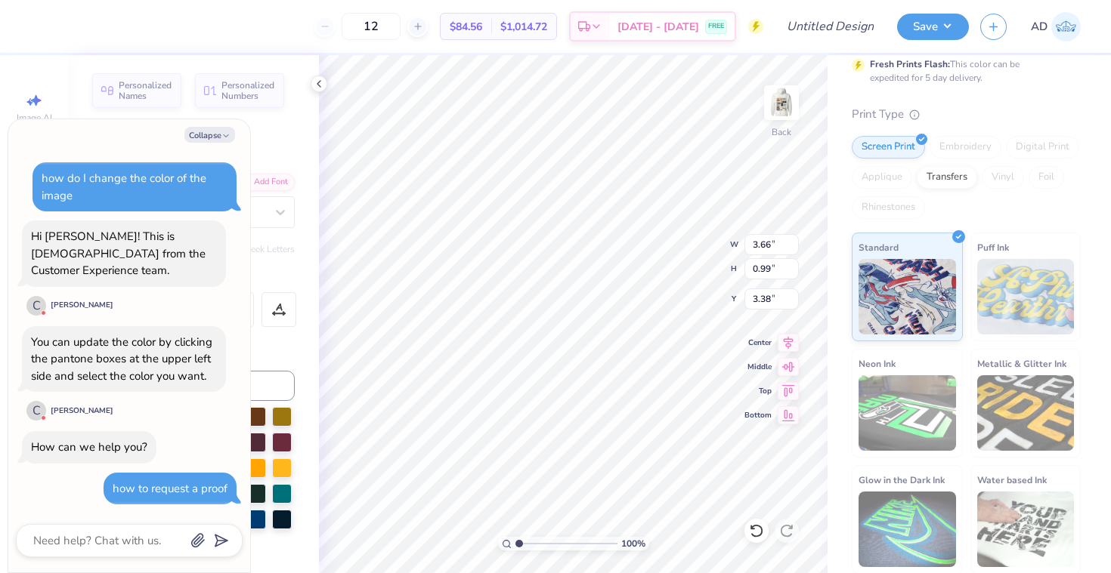
type textarea "Gamma Phi Beta Delta Ps"
type textarea "x"
type textarea "Gamma Phi Beta Delta Psi"
type textarea "x"
type textarea "Gamma Phi Beta Delta Psi"
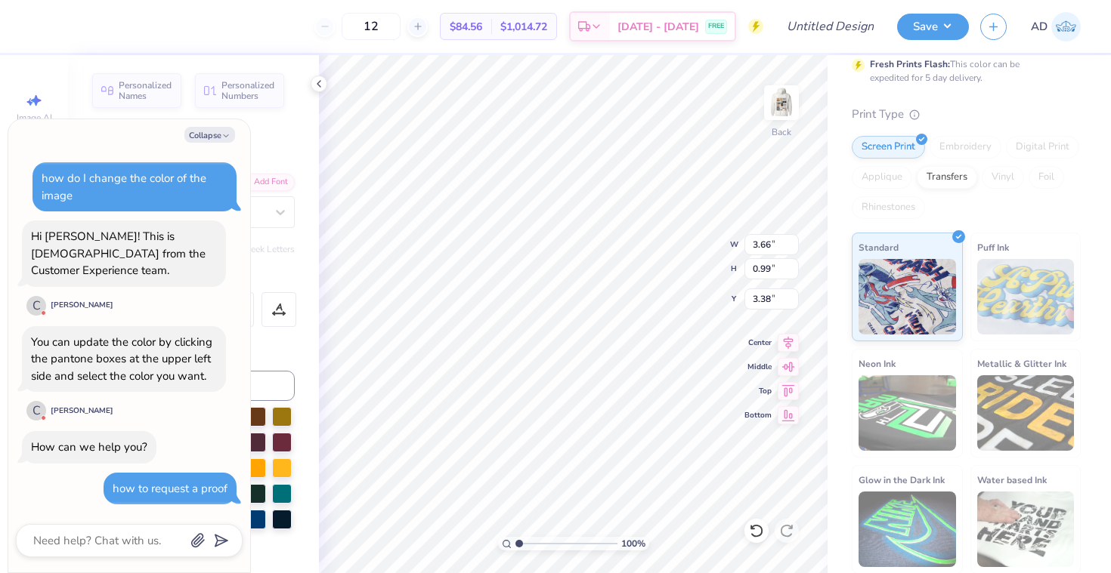
type textarea "x"
type textarea "Gamma Phi Beta Delta Psi"
type textarea "x"
type textarea "Gamma Phi Beta Delta Psi I"
type textarea "x"
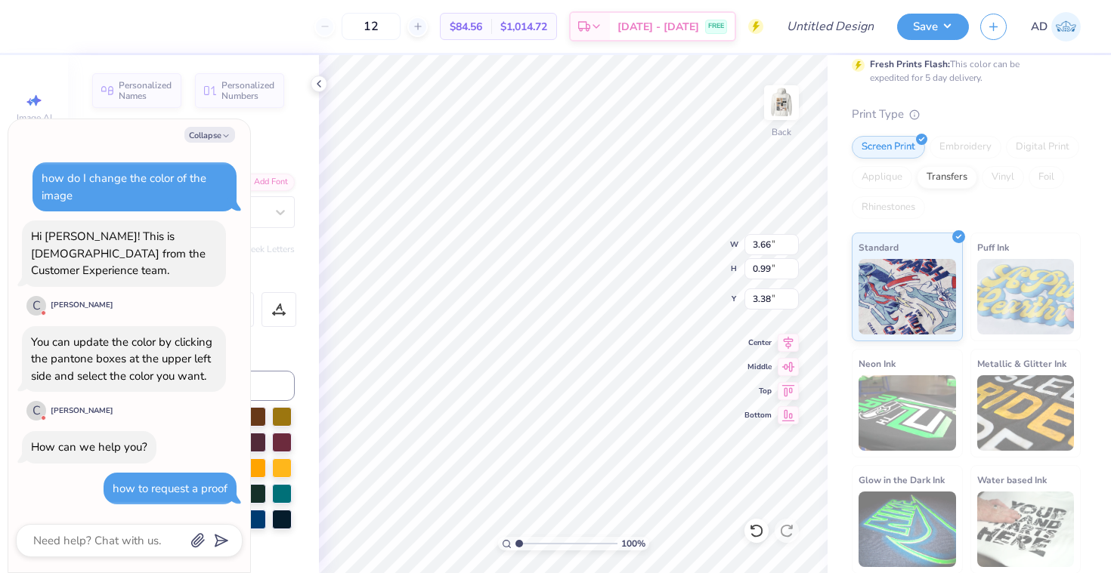
type textarea "Gamma Phi Beta Delta Psi Is"
type textarea "x"
type textarea "Gamma Phi Beta Delta Psi Isl"
type textarea "x"
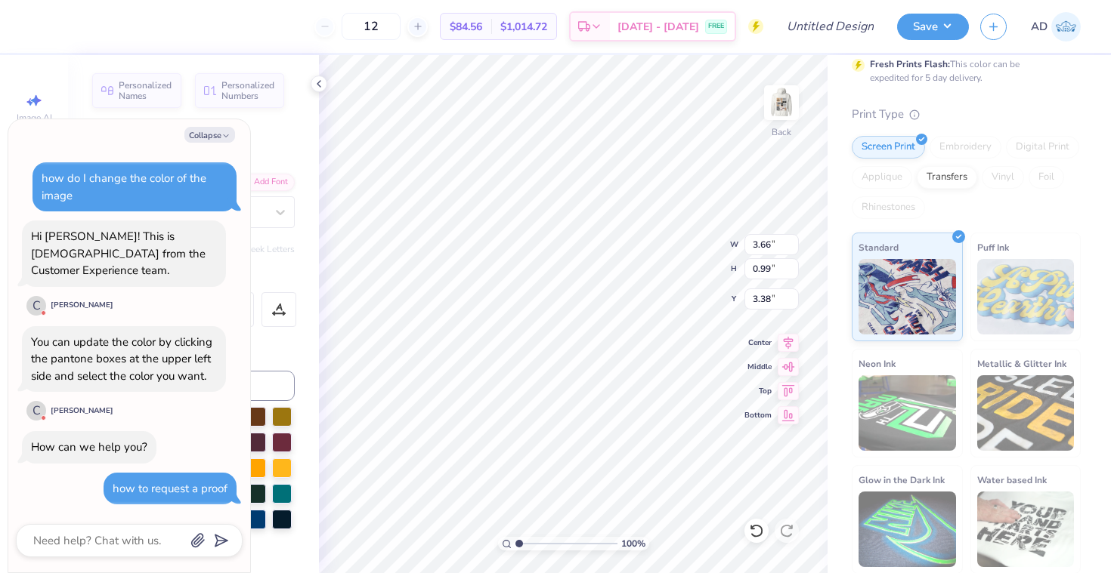
type textarea "Gamma Phi Beta Delta Psi Isla"
type textarea "x"
type textarea "Gamma Phi Beta Delta Psi Isla"
type textarea "x"
type textarea "Gamma Phi Beta Delta Psi Isla v"
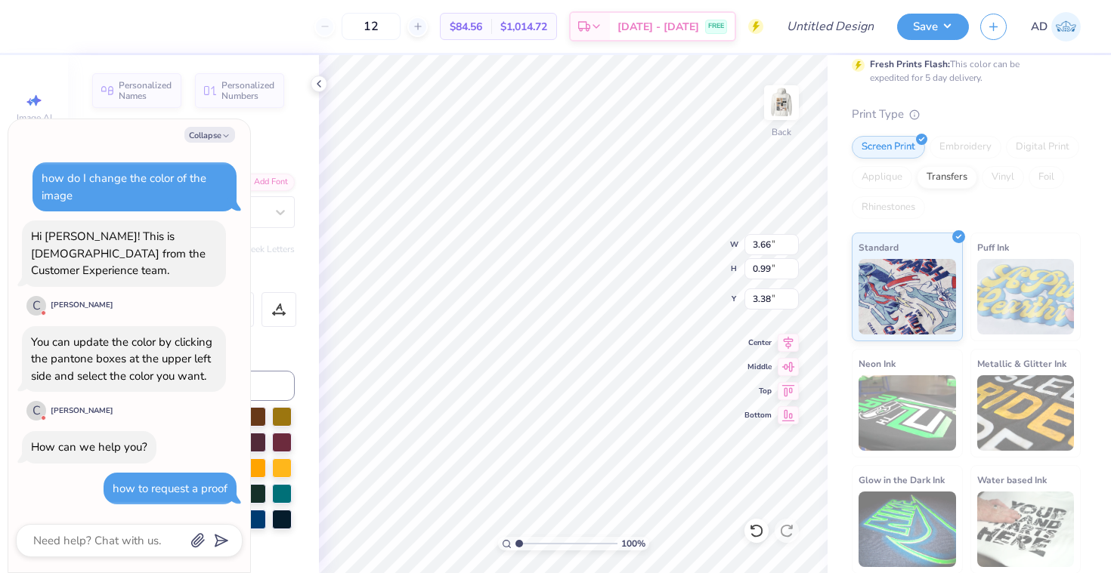
type textarea "x"
type textarea "Gamma Phi Beta Delta Psi Isla"
type textarea "x"
type textarea "Gamma Phi Beta Delta Psi Isla V"
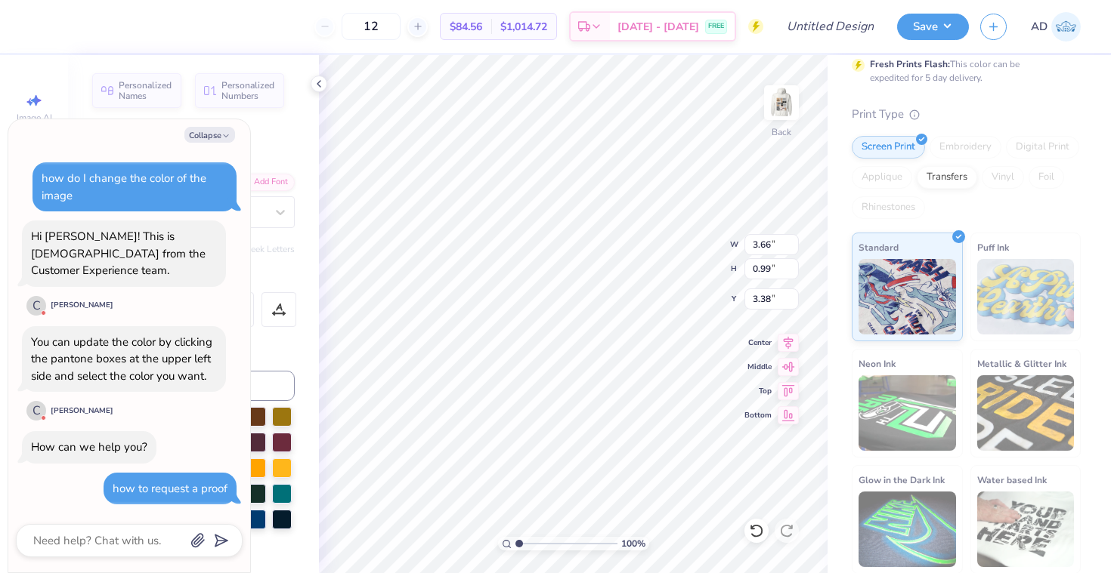
type textarea "x"
type textarea "Gamma Phi Beta Delta Psi Isla Vi"
type textarea "x"
type textarea "Gamma Phi Beta Delta Psi Isla Vis"
type textarea "x"
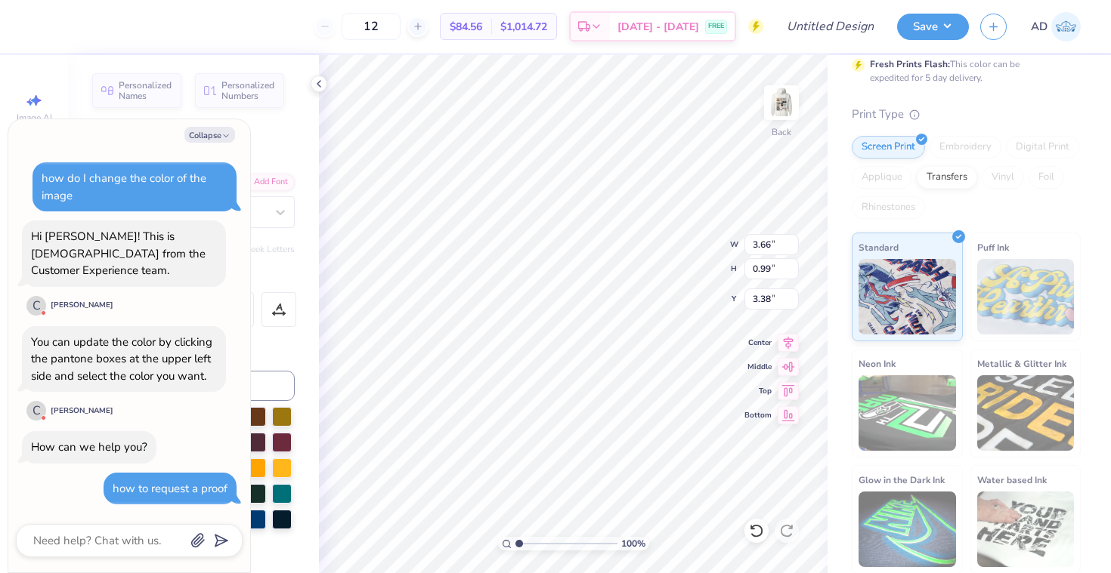
type textarea "Gamma Phi Beta Delta Psi Isla Vist"
type textarea "x"
type textarea "Gamma Phi Beta Delta Psi [GEOGRAPHIC_DATA]"
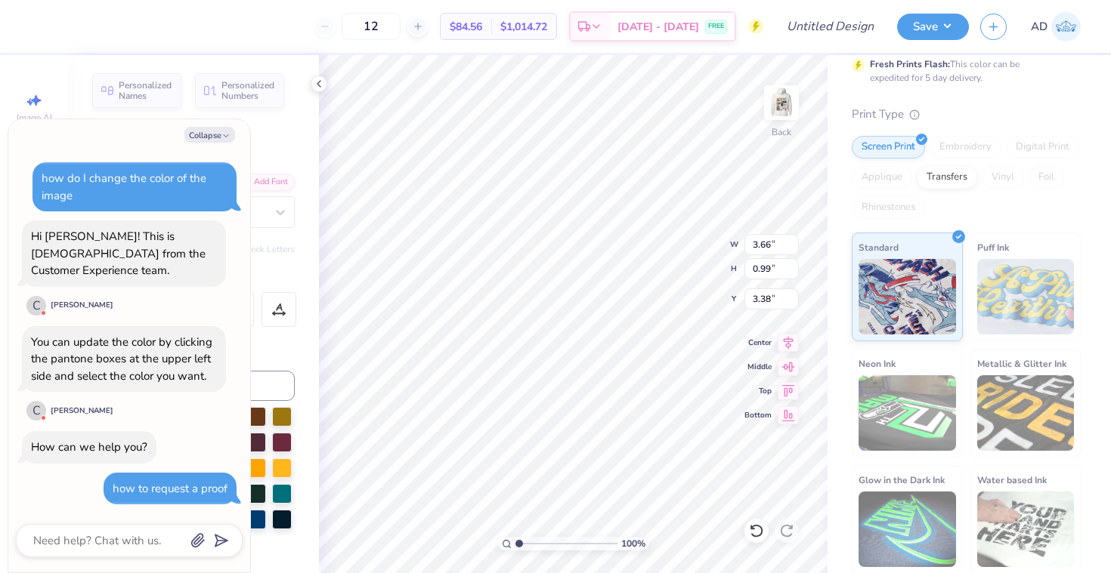
type textarea "x"
type textarea "Gamma Phi Beta Delta Psi [GEOGRAPHIC_DATA]"
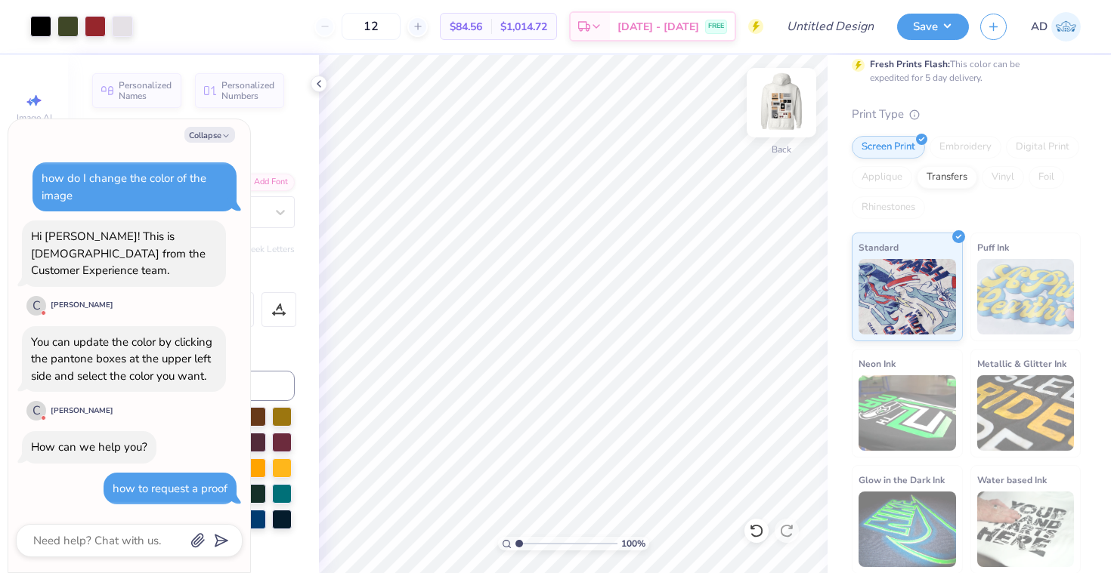
click at [781, 116] on img at bounding box center [781, 103] width 60 height 60
click at [780, 96] on img at bounding box center [781, 103] width 60 height 60
click at [947, 32] on button "Save" at bounding box center [933, 24] width 72 height 26
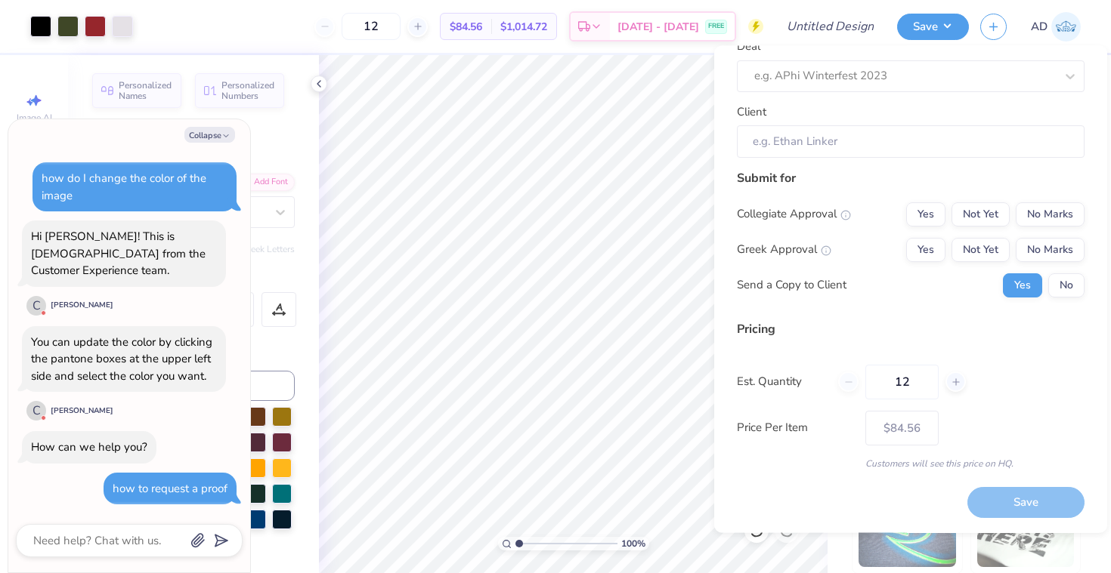
scroll to position [88, 0]
click at [1066, 285] on button "No" at bounding box center [1066, 286] width 36 height 24
type textarea "x"
click at [989, 212] on button "Not Yet" at bounding box center [980, 215] width 58 height 24
click at [988, 248] on button "Not Yet" at bounding box center [980, 251] width 58 height 24
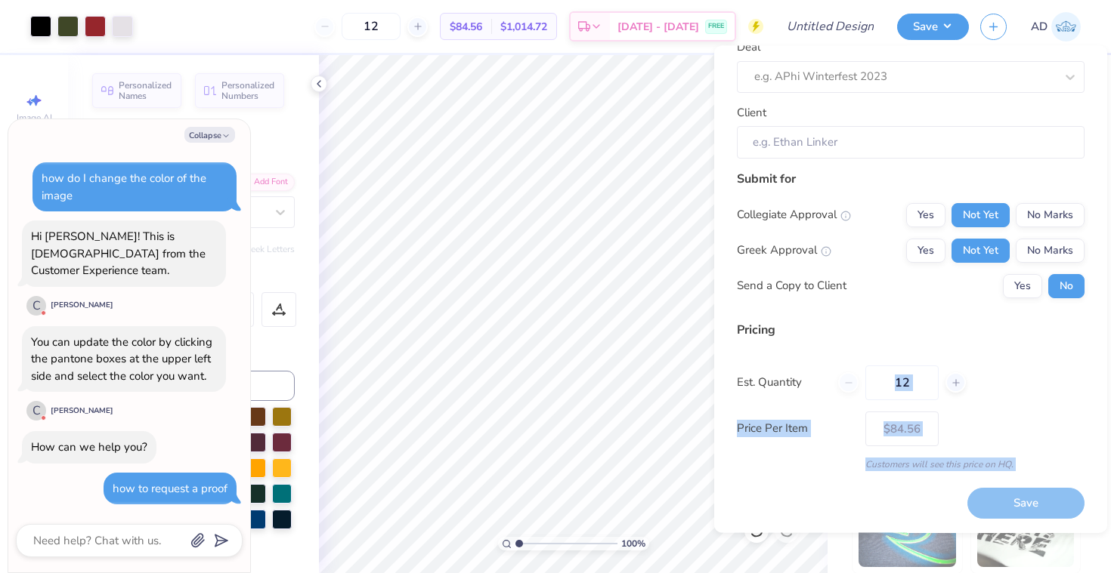
drag, startPoint x: 1015, startPoint y: 499, endPoint x: 974, endPoint y: 367, distance: 137.9
click at [975, 367] on div "Design Title Deal e.g. APhi Winterfest 2023 Client Submit for Collegiate Approv…" at bounding box center [911, 247] width 348 height 546
click at [974, 367] on div "Est. Quantity 12" at bounding box center [911, 383] width 348 height 35
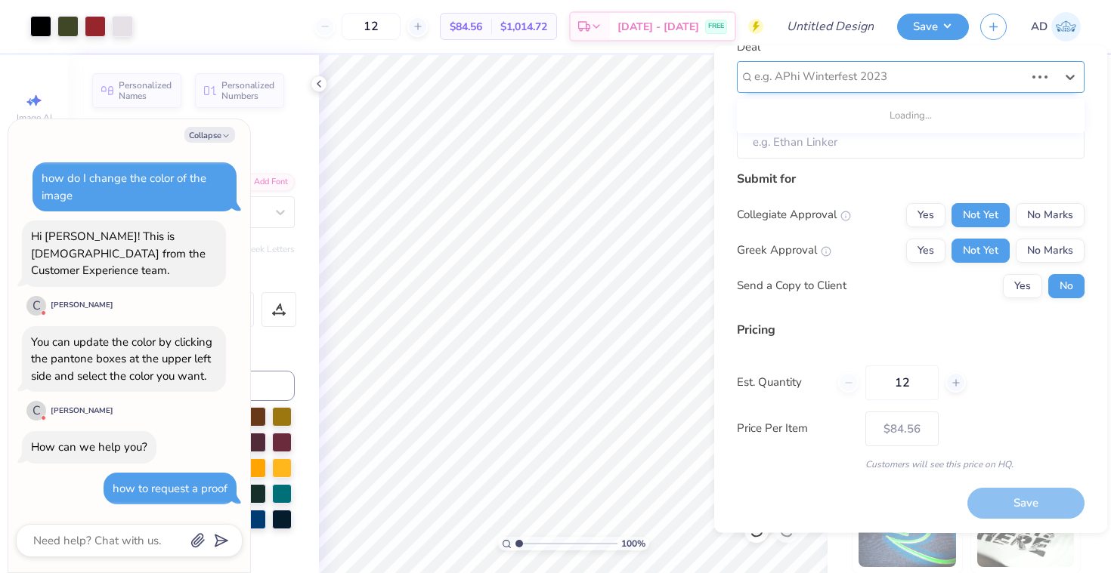
click at [948, 72] on div at bounding box center [889, 77] width 270 height 20
type input "gphi optional fall merch"
click at [1046, 371] on div "Est. Quantity 12" at bounding box center [911, 383] width 348 height 35
click at [923, 67] on div at bounding box center [904, 77] width 301 height 20
click at [922, 168] on div "Design Title Deal Use Up and Down to choose options, press Enter to select the …" at bounding box center [911, 223] width 348 height 499
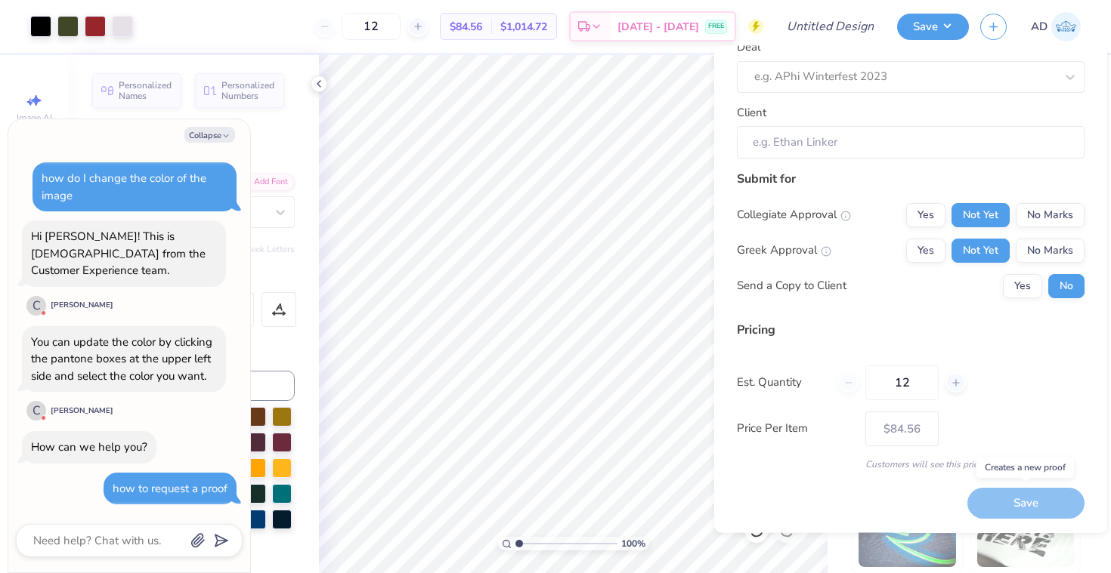
click at [1017, 499] on div "Save" at bounding box center [1025, 504] width 117 height 31
click at [1012, 398] on div "Est. Quantity 12" at bounding box center [911, 383] width 348 height 35
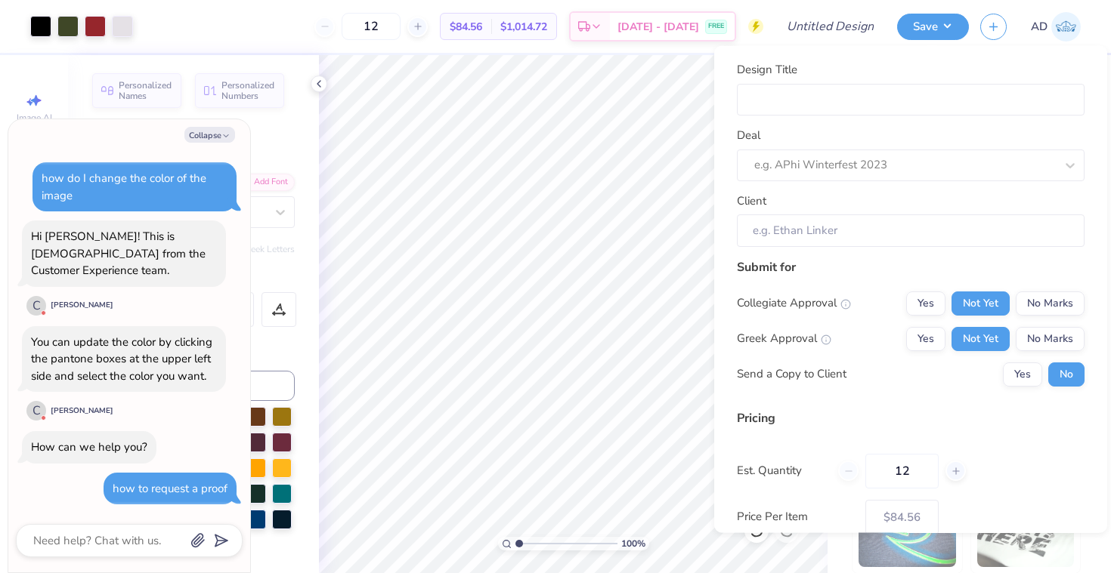
scroll to position [0, 0]
click at [903, 90] on input "Design Title" at bounding box center [911, 99] width 348 height 32
type input "p"
type textarea "x"
type input "p"
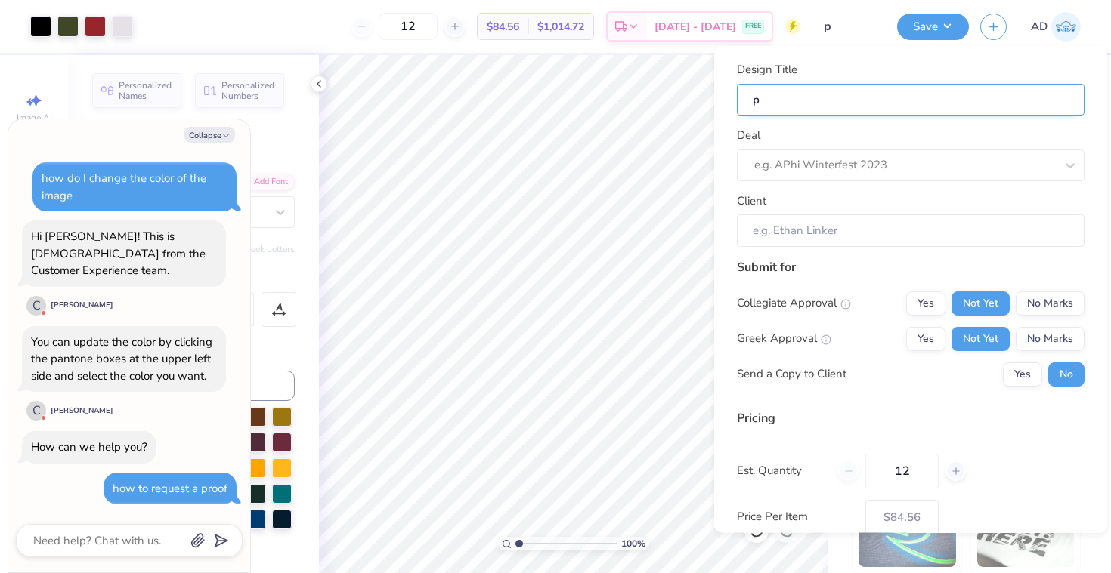
type textarea "x"
type input "g"
type textarea "x"
type input "g"
type input "gp"
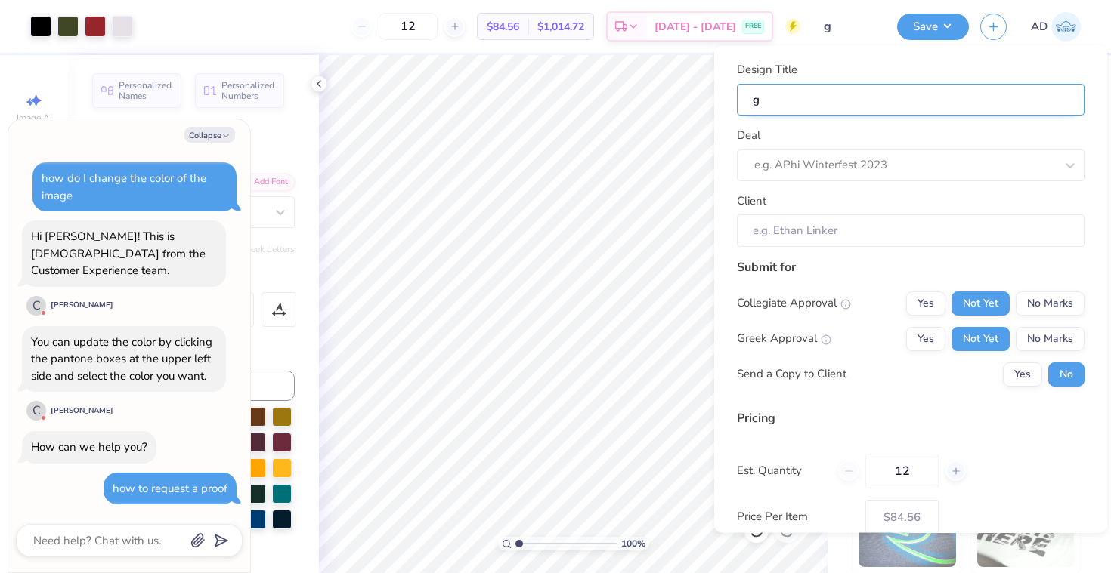
type textarea "x"
type input "gp"
type input "gph"
type textarea "x"
type input "gph"
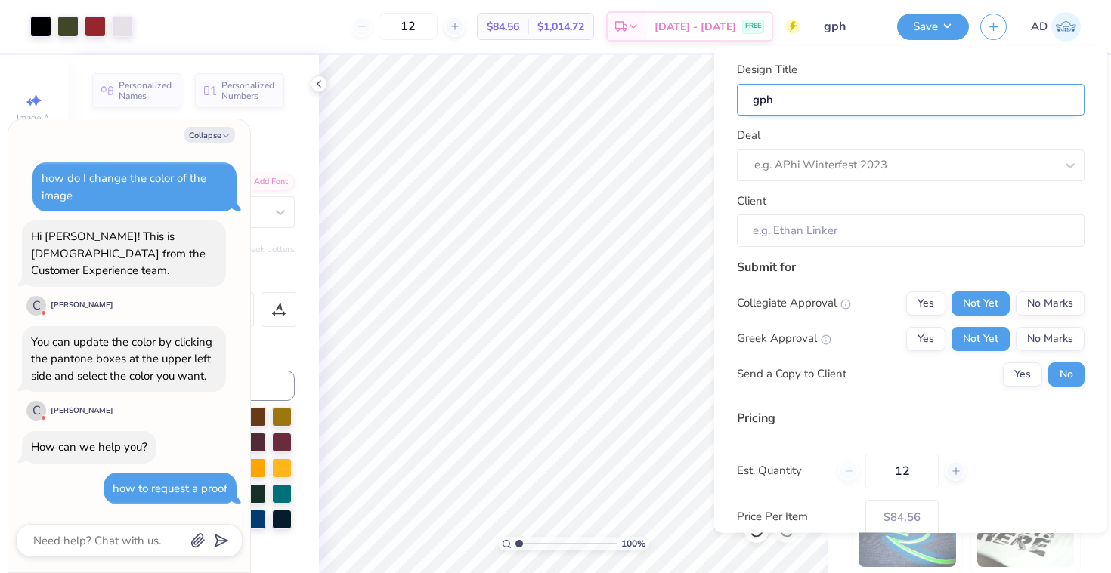
type input "gphi"
type textarea "x"
type input "gphi"
type textarea "x"
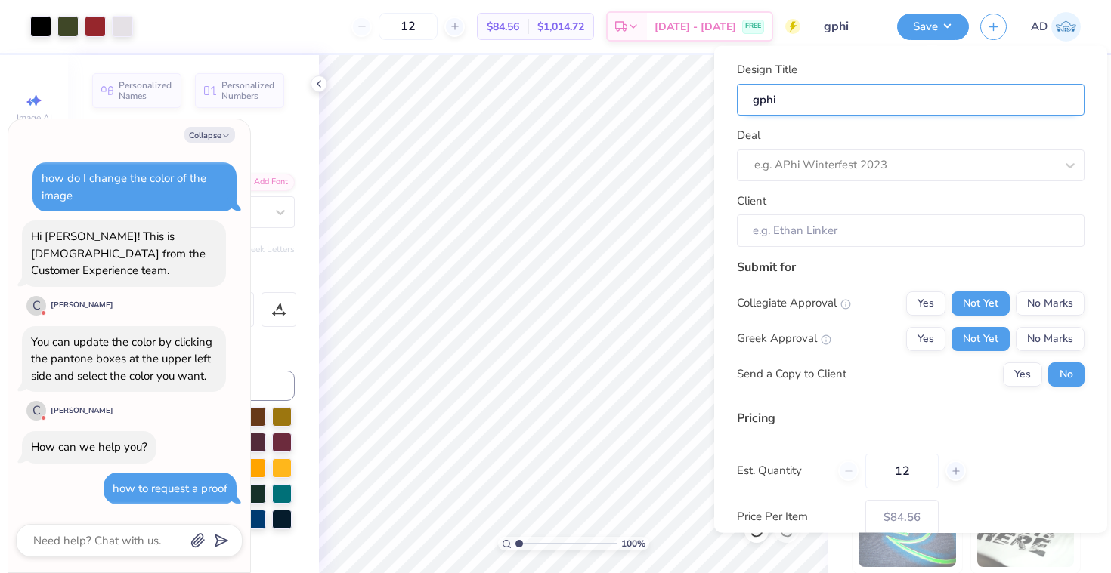
type input "gphi"
type input "gphi p"
type textarea "x"
type input "gphi p"
type input "gphi po"
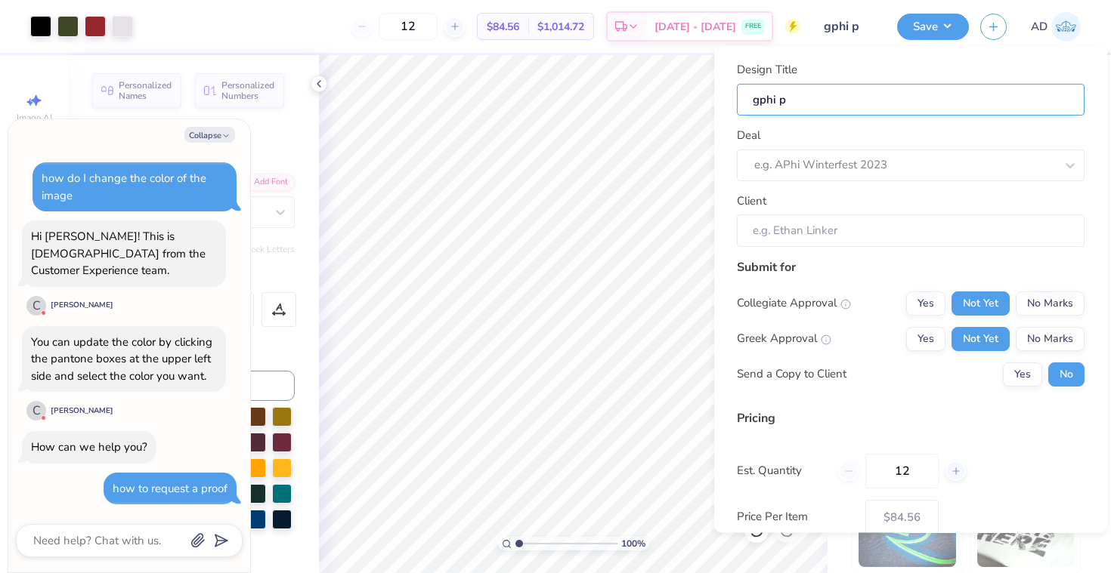
type textarea "x"
type input "gphi po"
type input "gphi pot"
type textarea "x"
type input "gphi pot"
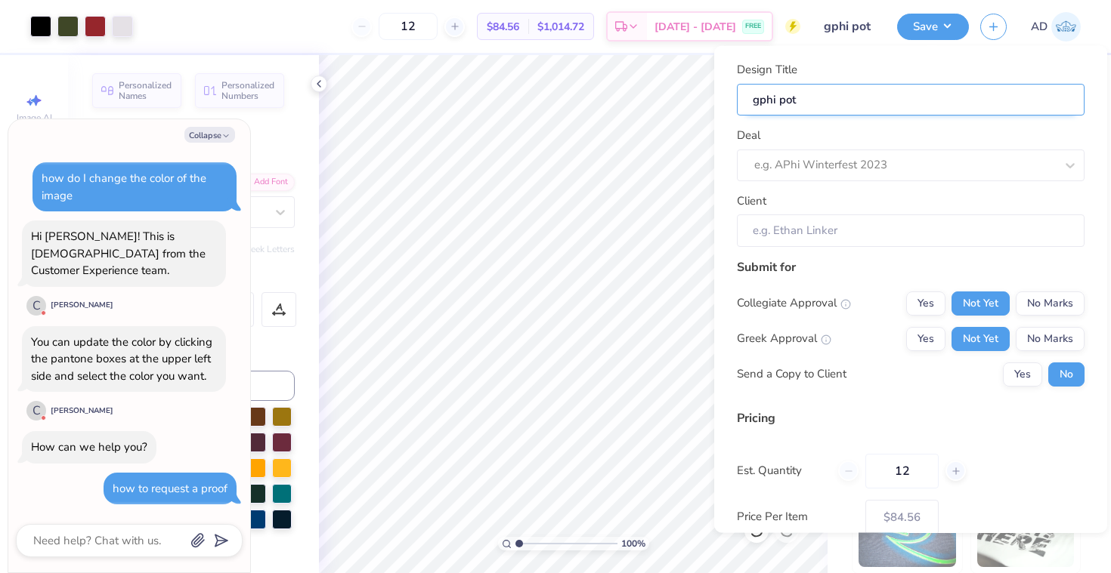
type input "gphi pote"
type textarea "x"
type input "gphi pote"
type input "gphi poten"
type textarea "x"
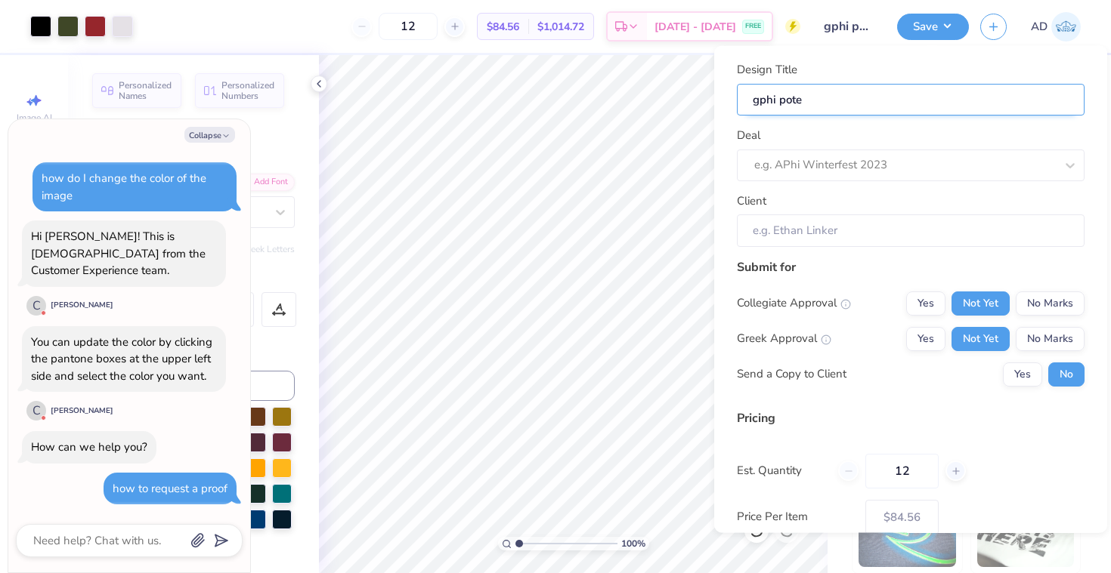
type input "gphi poten"
type input "gphi potent"
type textarea "x"
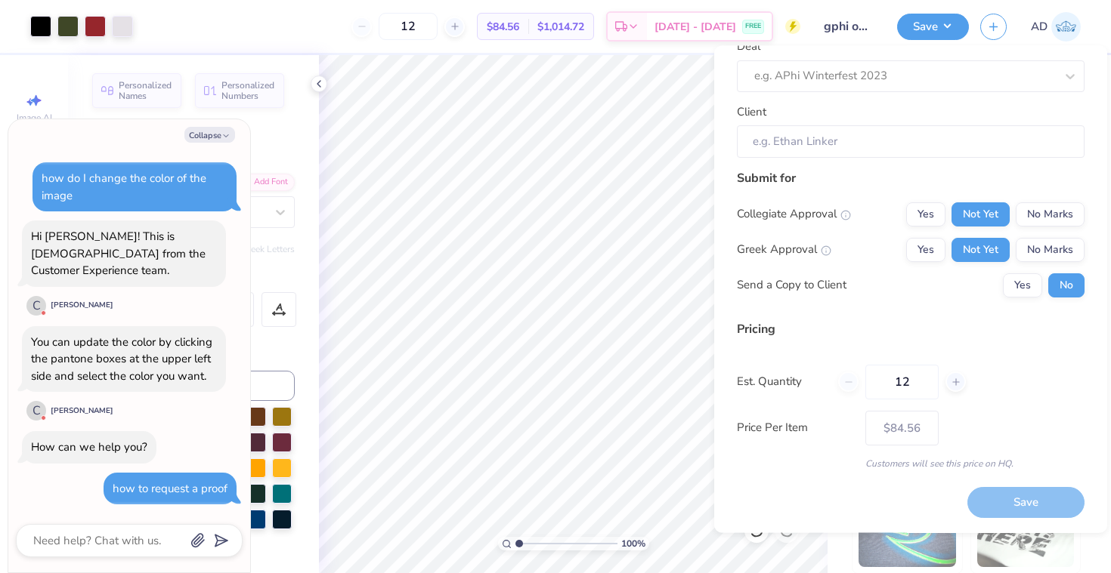
scroll to position [88, 0]
click at [1046, 506] on div "Save" at bounding box center [1025, 504] width 117 height 31
click at [1040, 499] on div "Save" at bounding box center [1025, 504] width 117 height 31
click at [947, 372] on div "12" at bounding box center [902, 383] width 128 height 35
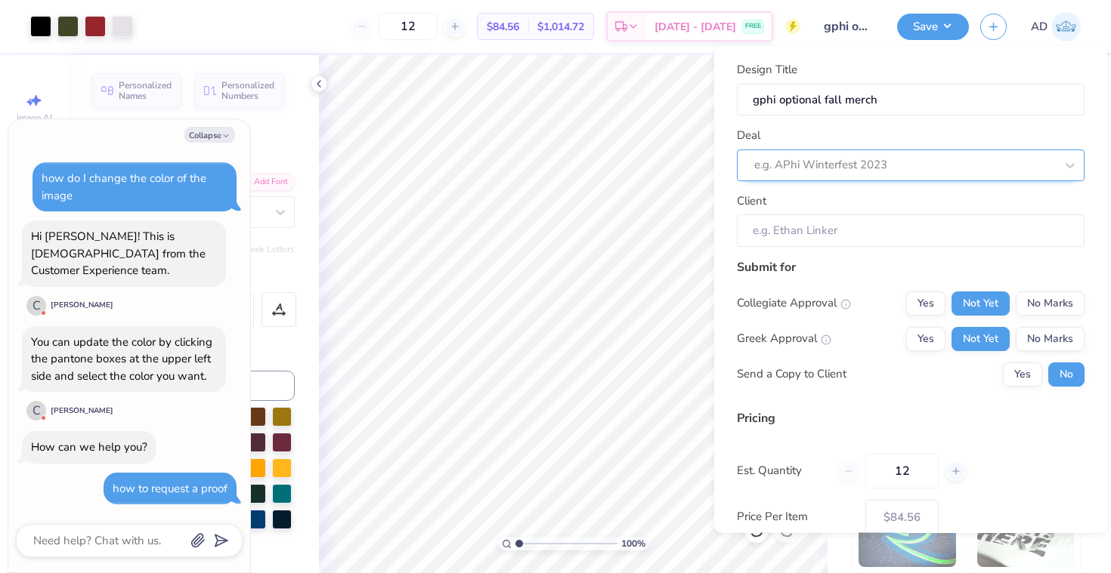
scroll to position [0, 0]
click at [927, 165] on div at bounding box center [904, 165] width 301 height 20
click at [932, 199] on div "No matching deals found" at bounding box center [911, 203] width 348 height 27
click at [923, 240] on input "Client" at bounding box center [911, 231] width 348 height 32
click at [917, 230] on input "Client" at bounding box center [911, 231] width 348 height 32
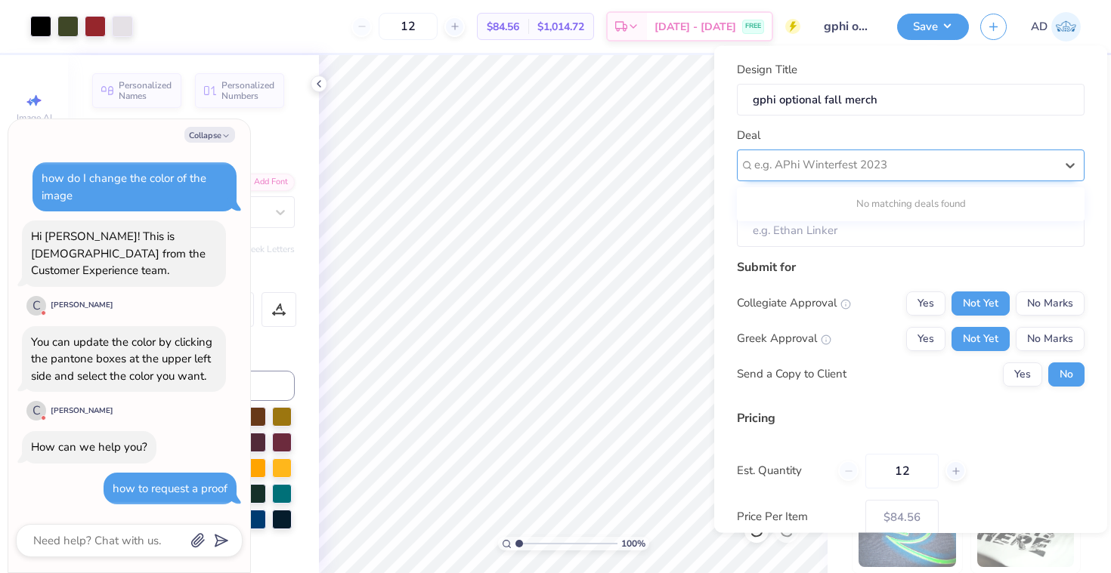
click at [812, 162] on div "e.g. APhi Winterfest 2023" at bounding box center [904, 164] width 301 height 17
click at [808, 229] on input "Client" at bounding box center [911, 231] width 348 height 32
click at [806, 229] on input "Client" at bounding box center [911, 231] width 348 height 32
click at [802, 172] on div "e.g. APhi Winterfest 2023" at bounding box center [904, 164] width 301 height 17
click at [950, 32] on button "Save" at bounding box center [933, 24] width 72 height 26
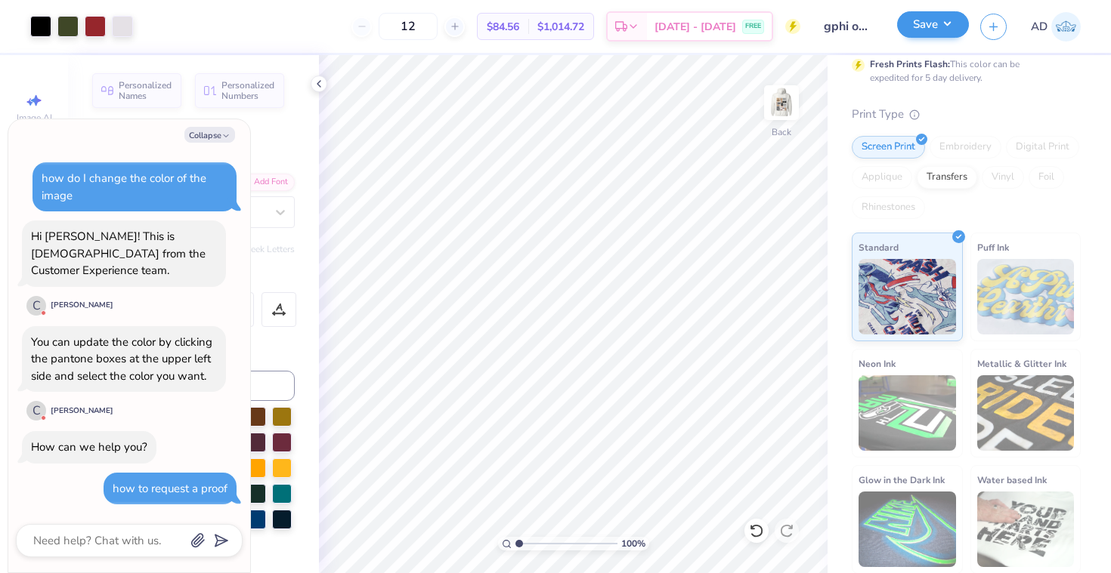
click at [950, 32] on button "Save" at bounding box center [933, 24] width 72 height 26
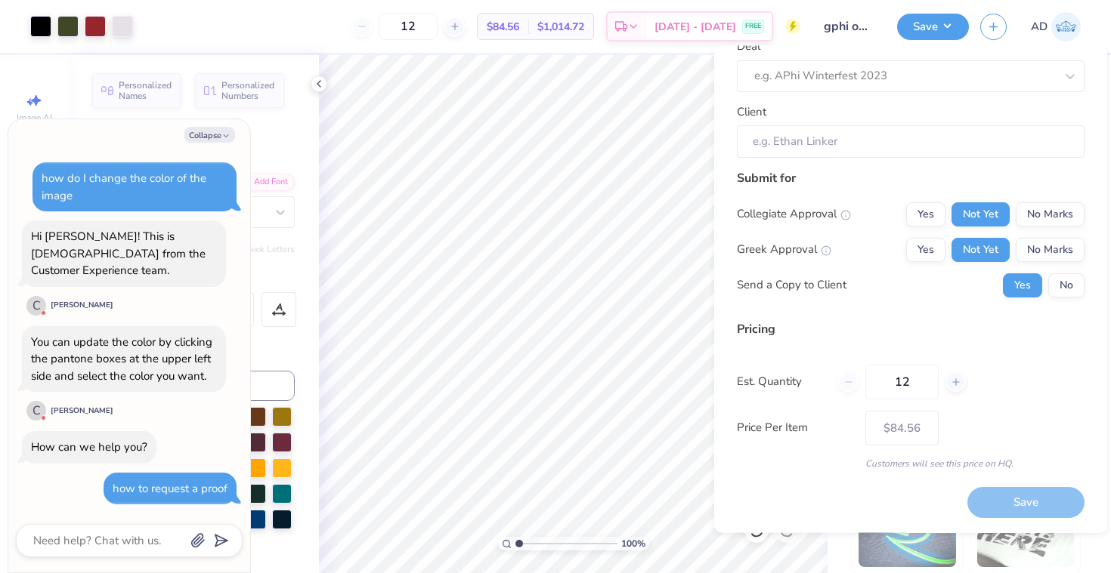
scroll to position [88, 0]
click at [954, 386] on icon at bounding box center [955, 383] width 11 height 11
click at [848, 381] on icon at bounding box center [848, 383] width 11 height 11
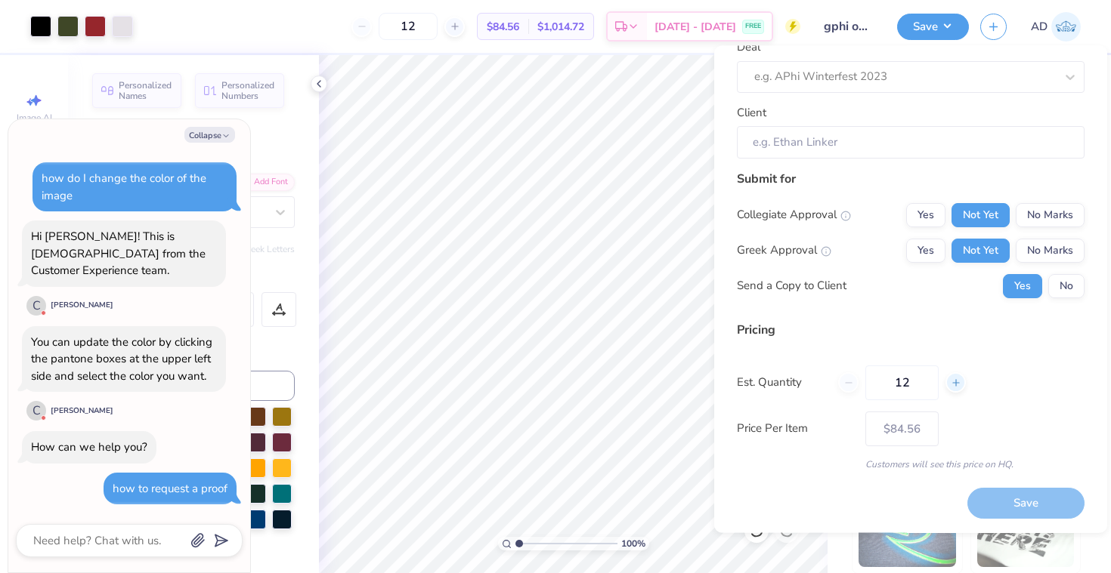
click at [957, 383] on line at bounding box center [955, 383] width 6 height 0
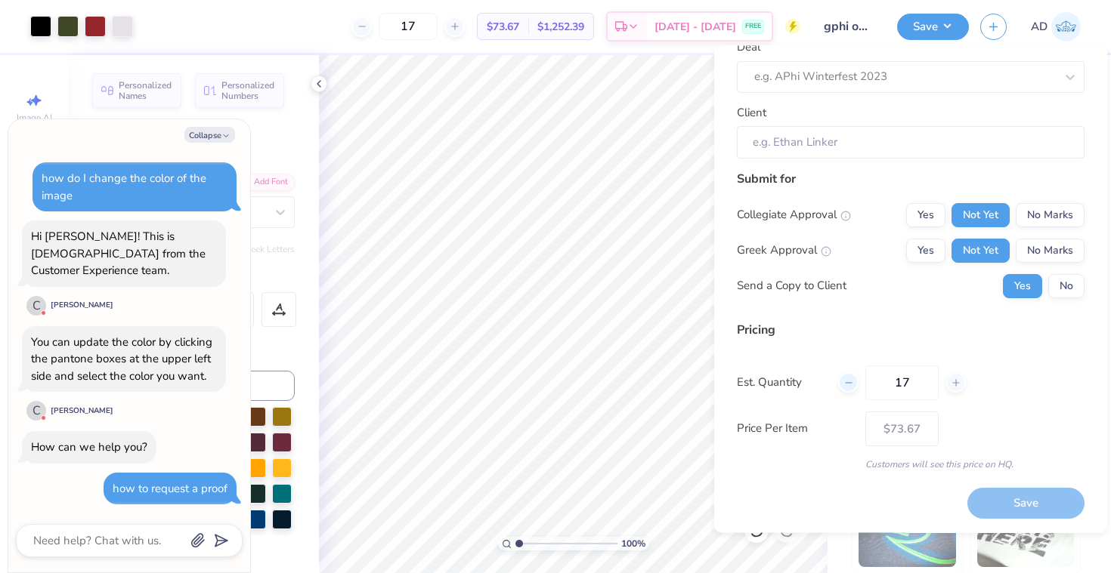
click at [855, 385] on div at bounding box center [848, 383] width 20 height 20
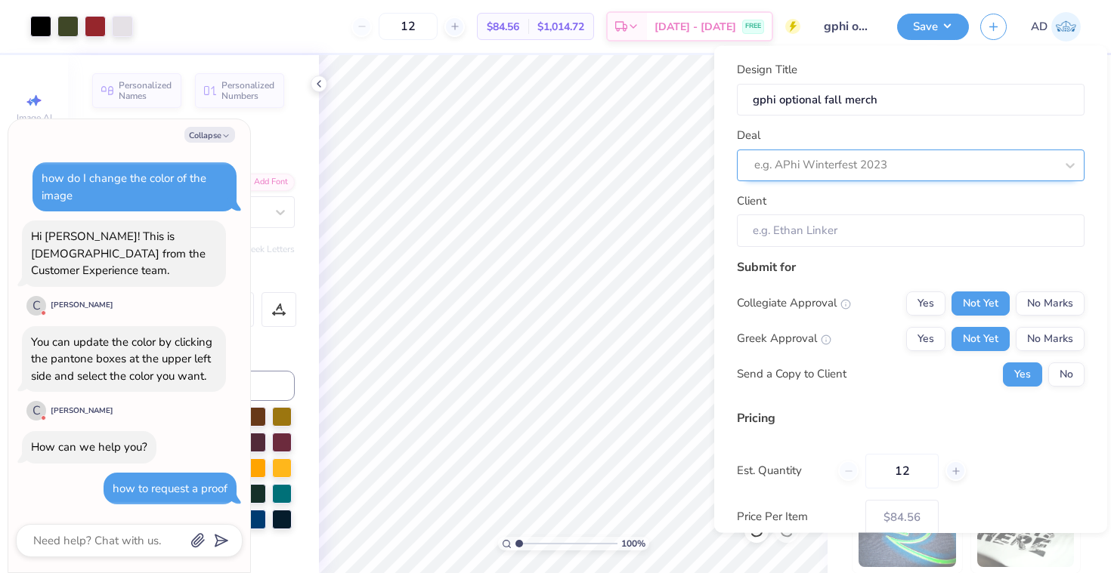
scroll to position [0, 0]
click at [835, 149] on div "e.g. APhi Winterfest 2023" at bounding box center [911, 165] width 348 height 32
click at [994, 22] on icon "button" at bounding box center [993, 24] width 13 height 13
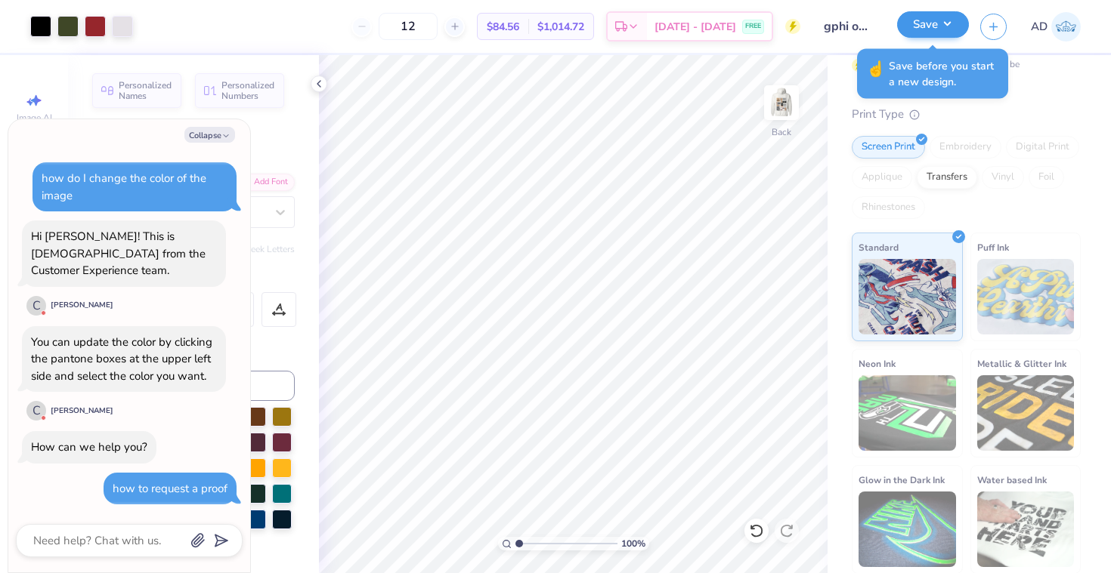
click at [935, 25] on button "Save" at bounding box center [933, 24] width 72 height 26
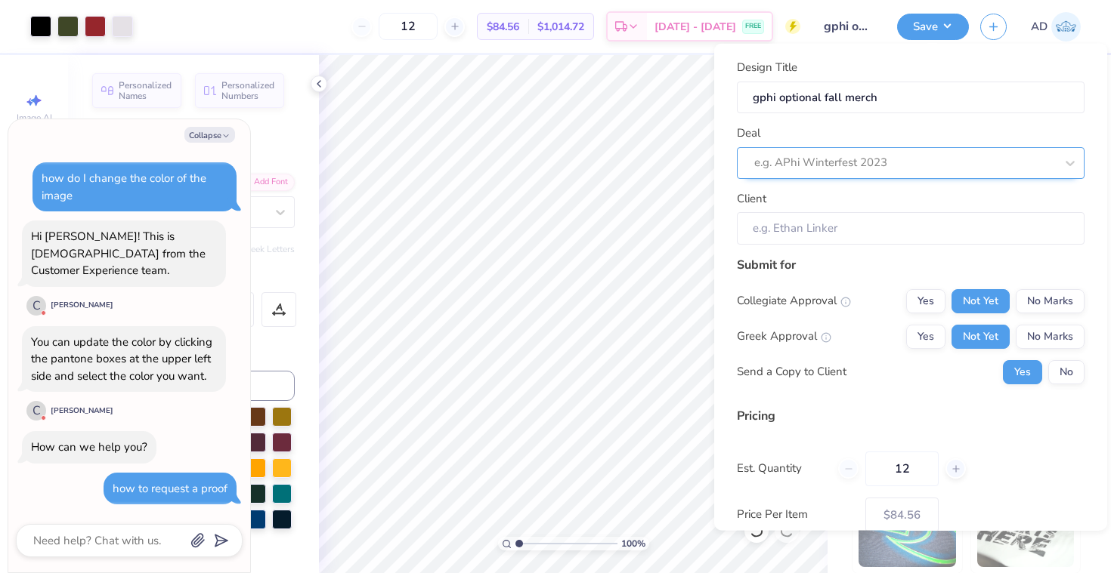
click at [855, 177] on div "e.g. APhi Winterfest 2023" at bounding box center [911, 163] width 348 height 32
click at [872, 238] on input "Client" at bounding box center [911, 228] width 348 height 32
click at [871, 225] on input "Client" at bounding box center [911, 228] width 348 height 32
click at [938, 144] on div "Deal e.g. APhi Winterfest 2023" at bounding box center [911, 152] width 348 height 54
click at [941, 159] on div at bounding box center [904, 163] width 301 height 20
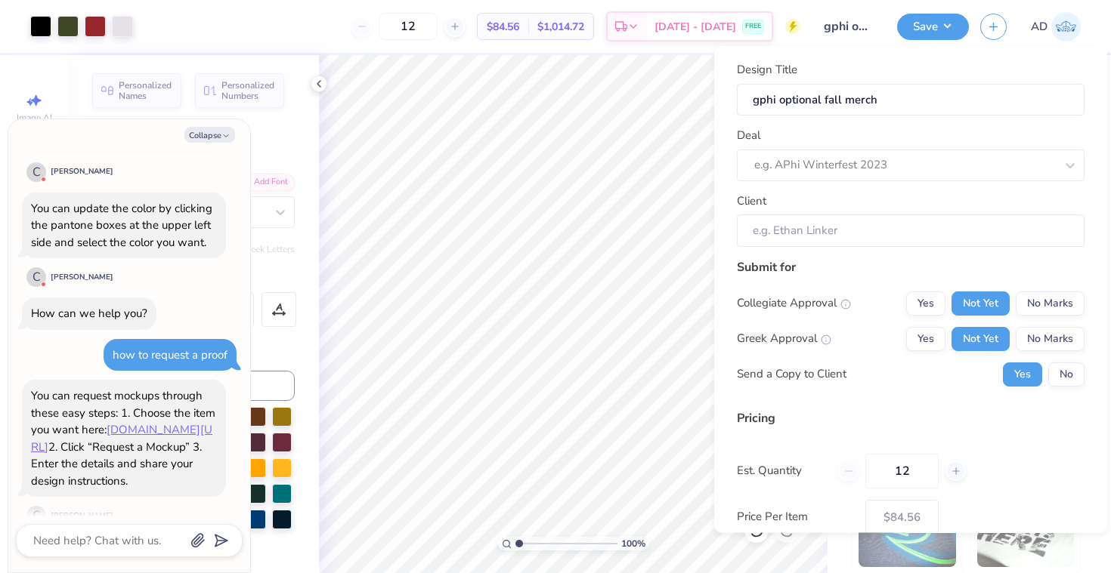
click at [1051, 181] on div "Design Title gphi optional fall merch Deal e.g. APhi Winterfest 2023 Client" at bounding box center [911, 154] width 348 height 186
click at [1059, 168] on div at bounding box center [1069, 164] width 27 height 27
click at [833, 289] on div "Submit for Collegiate Approval Yes Not Yet No Marks Greek Approval Yes Not Yet …" at bounding box center [911, 328] width 348 height 140
click at [768, 159] on div "e.g. APhi Winterfest 2023" at bounding box center [904, 164] width 301 height 17
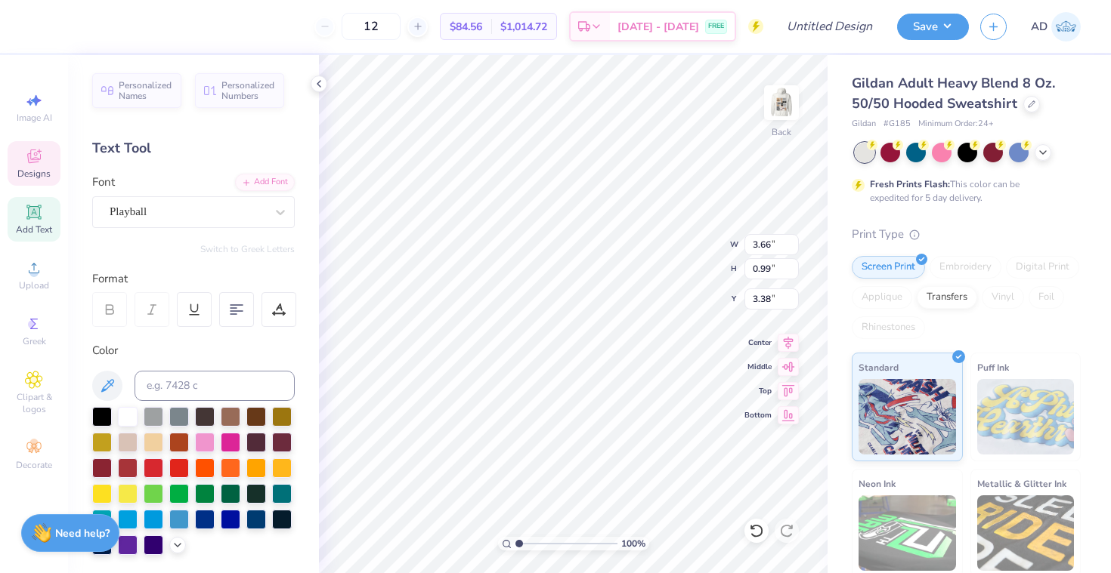
scroll to position [1, 5]
type textarea "Gamma Phi Beta Delta Psi [GEOGRAPHIC_DATA]"
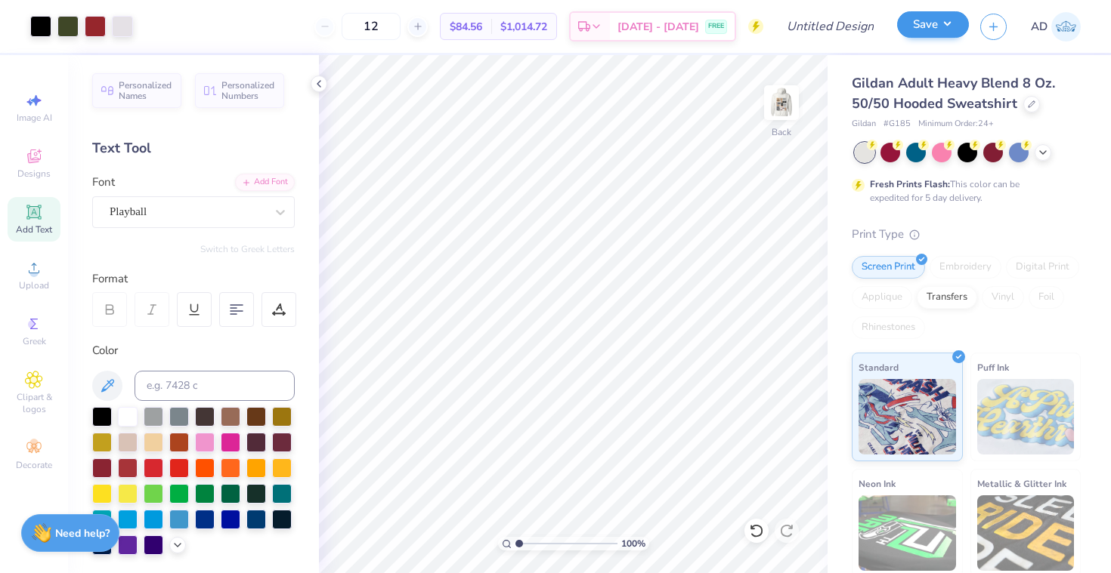
click at [954, 29] on button "Save" at bounding box center [933, 24] width 72 height 26
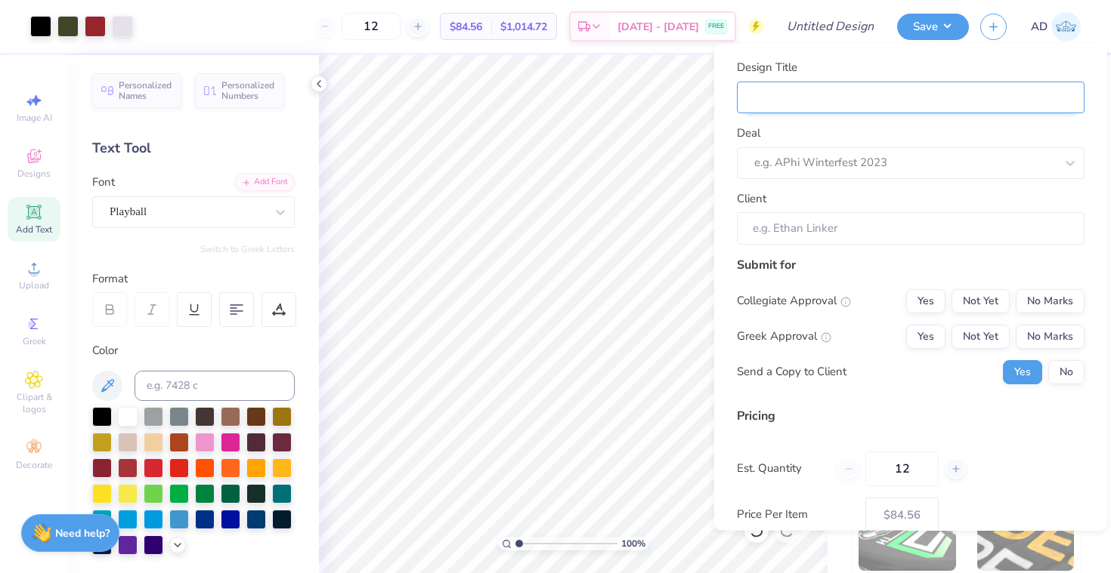
click at [897, 88] on input "Design Title" at bounding box center [911, 97] width 348 height 32
click at [896, 184] on div "Design Title Deal e.g. APhi Winterfest 2023 Client" at bounding box center [911, 152] width 348 height 186
click at [975, 193] on div "Client" at bounding box center [911, 217] width 348 height 54
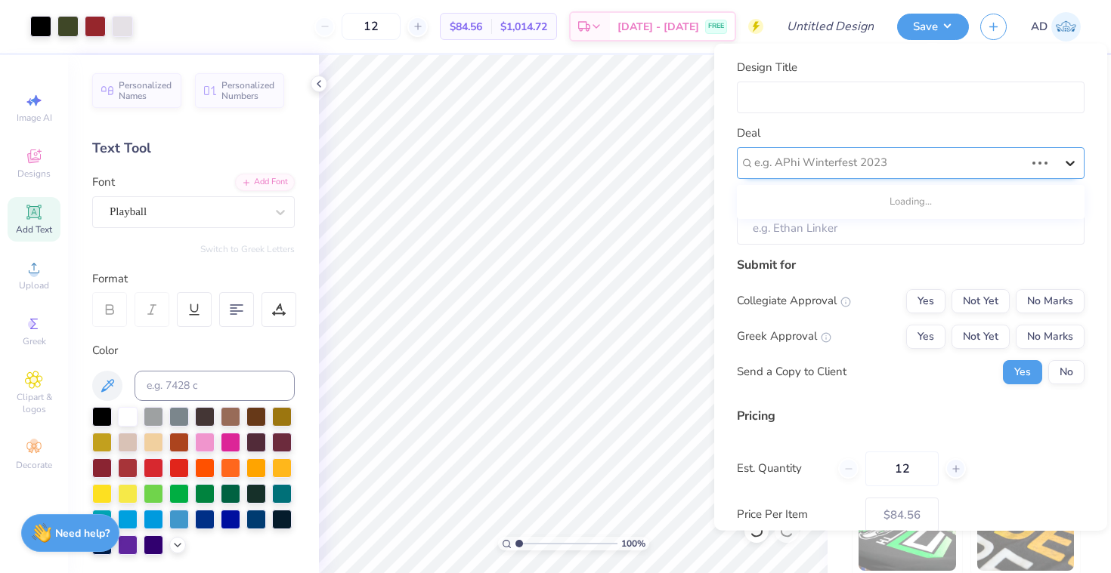
click at [1073, 157] on icon at bounding box center [1069, 162] width 15 height 15
click at [994, 196] on div "No matching deals found" at bounding box center [911, 201] width 348 height 27
click at [959, 302] on button "Not Yet" at bounding box center [980, 301] width 58 height 24
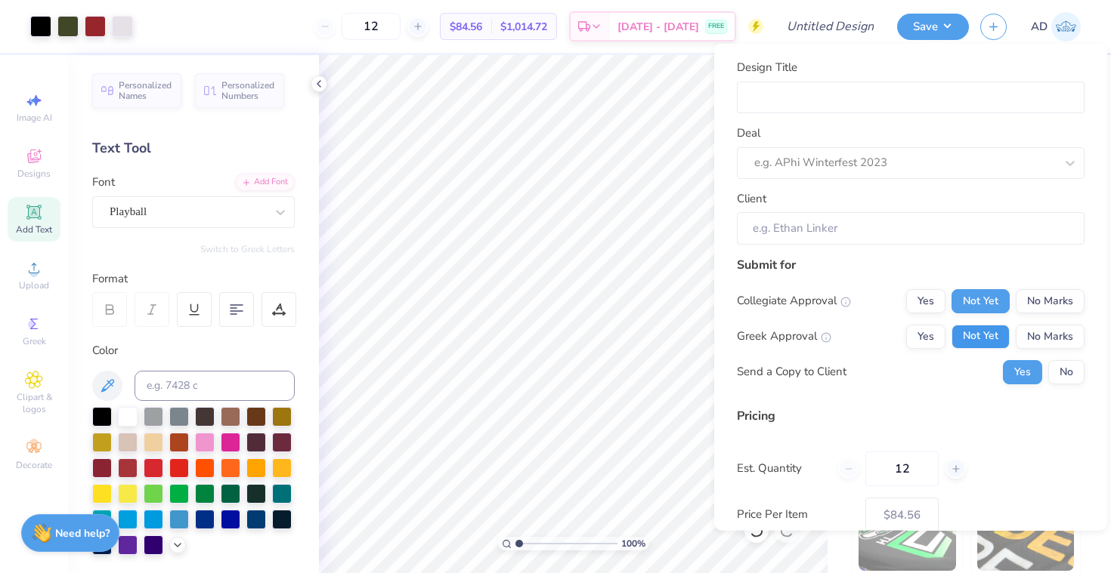
click at [966, 335] on button "Not Yet" at bounding box center [980, 336] width 58 height 24
click at [1063, 363] on button "No" at bounding box center [1066, 372] width 36 height 24
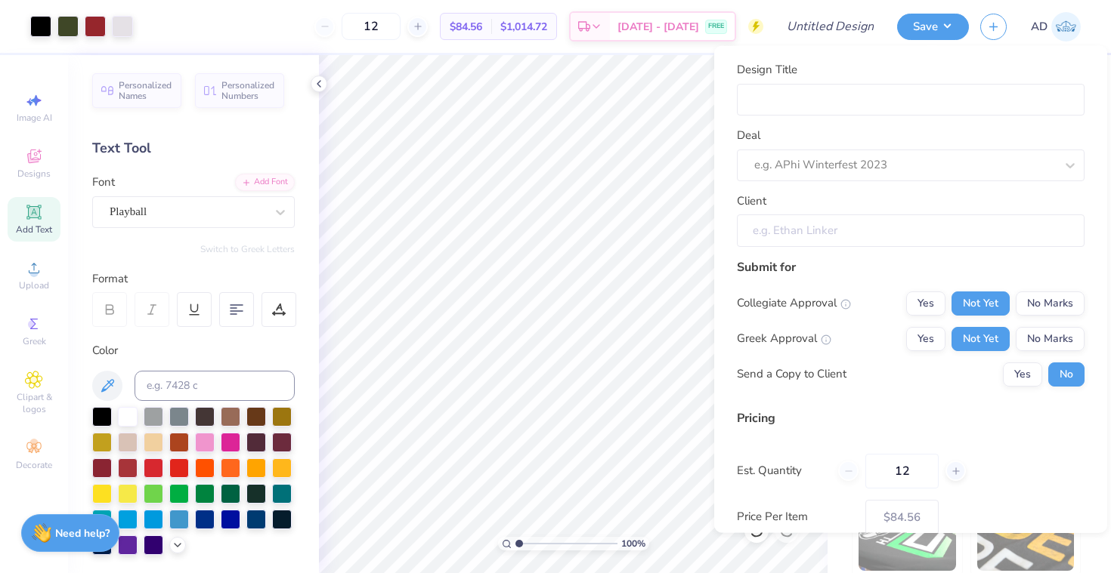
click at [965, 227] on input "Client" at bounding box center [911, 231] width 348 height 32
click at [1003, 166] on div at bounding box center [904, 165] width 301 height 20
click at [994, 190] on div "No matching deals found" at bounding box center [911, 203] width 348 height 27
click at [946, 112] on input "Design Title" at bounding box center [911, 99] width 348 height 32
type input "g"
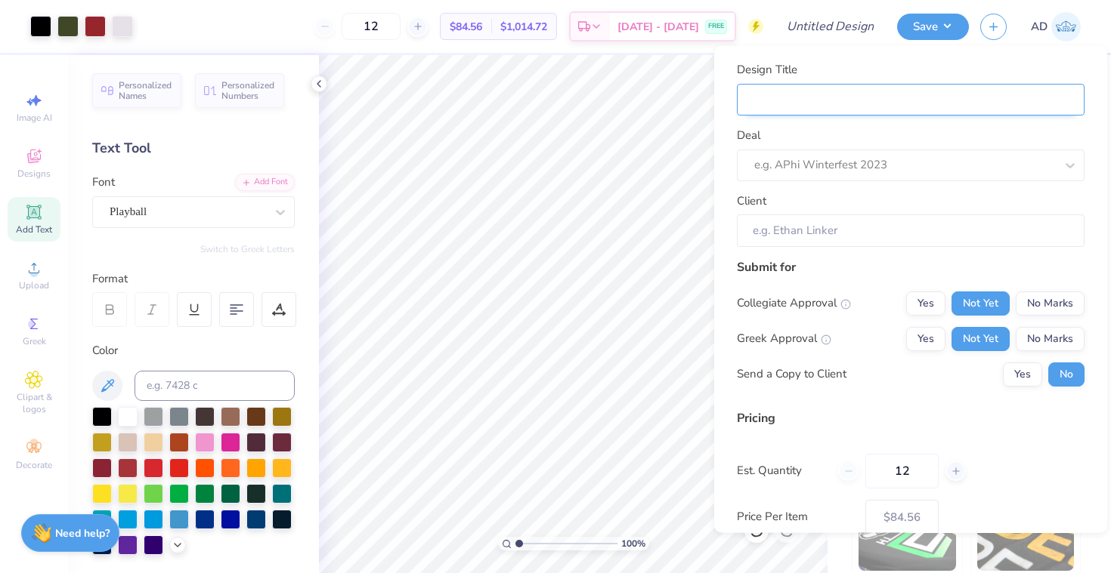
type input "g"
type input "gp"
type input "gph"
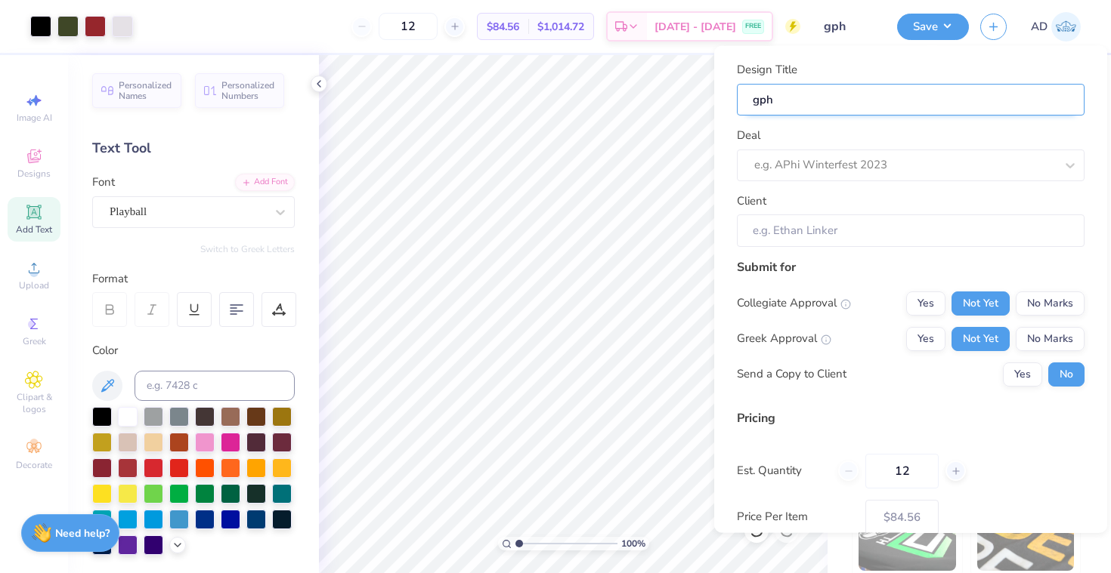
type input "gphi"
